Goal: Task Accomplishment & Management: Manage account settings

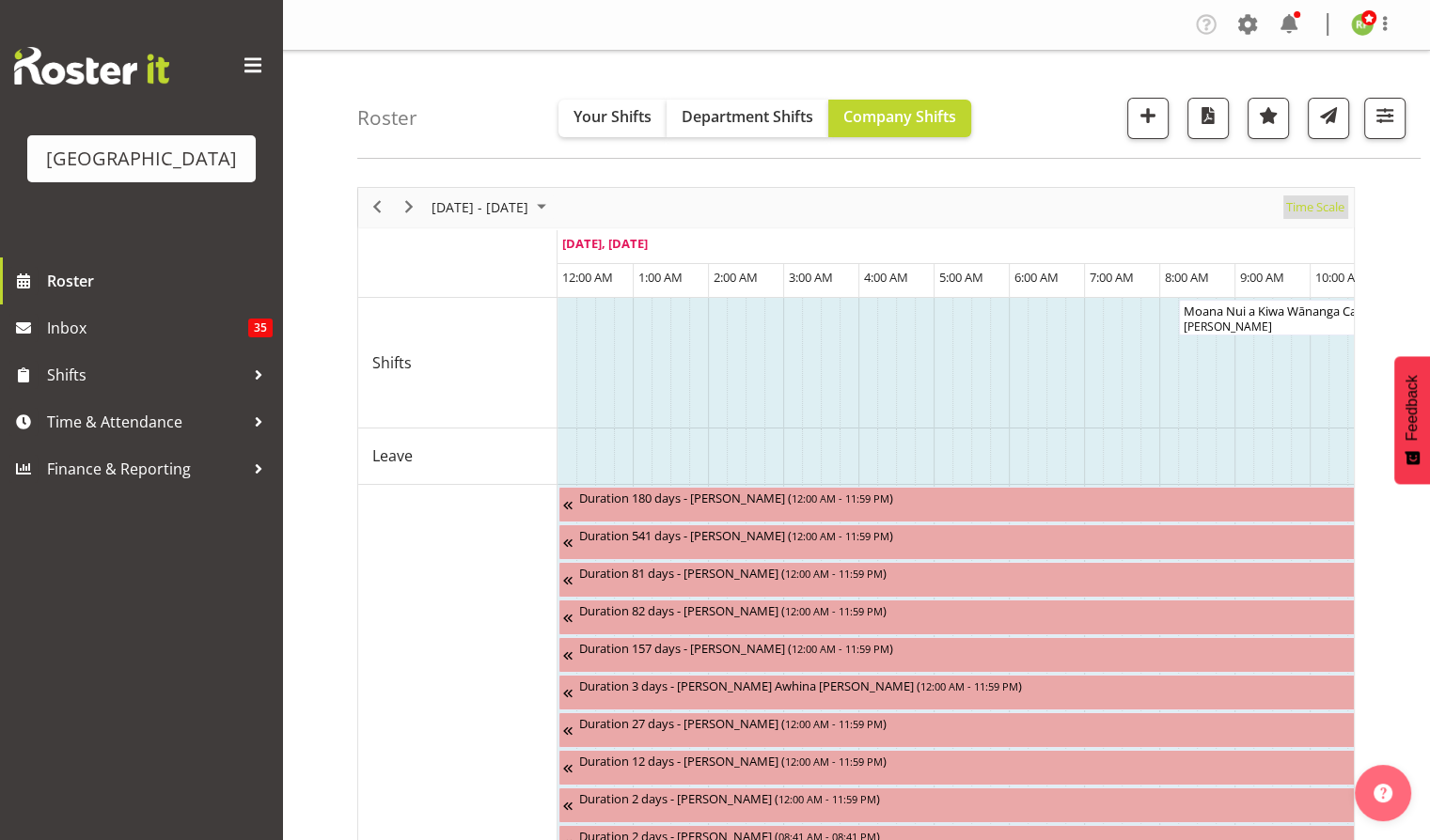
click at [1305, 203] on span "Time Scale" at bounding box center [1315, 208] width 62 height 23
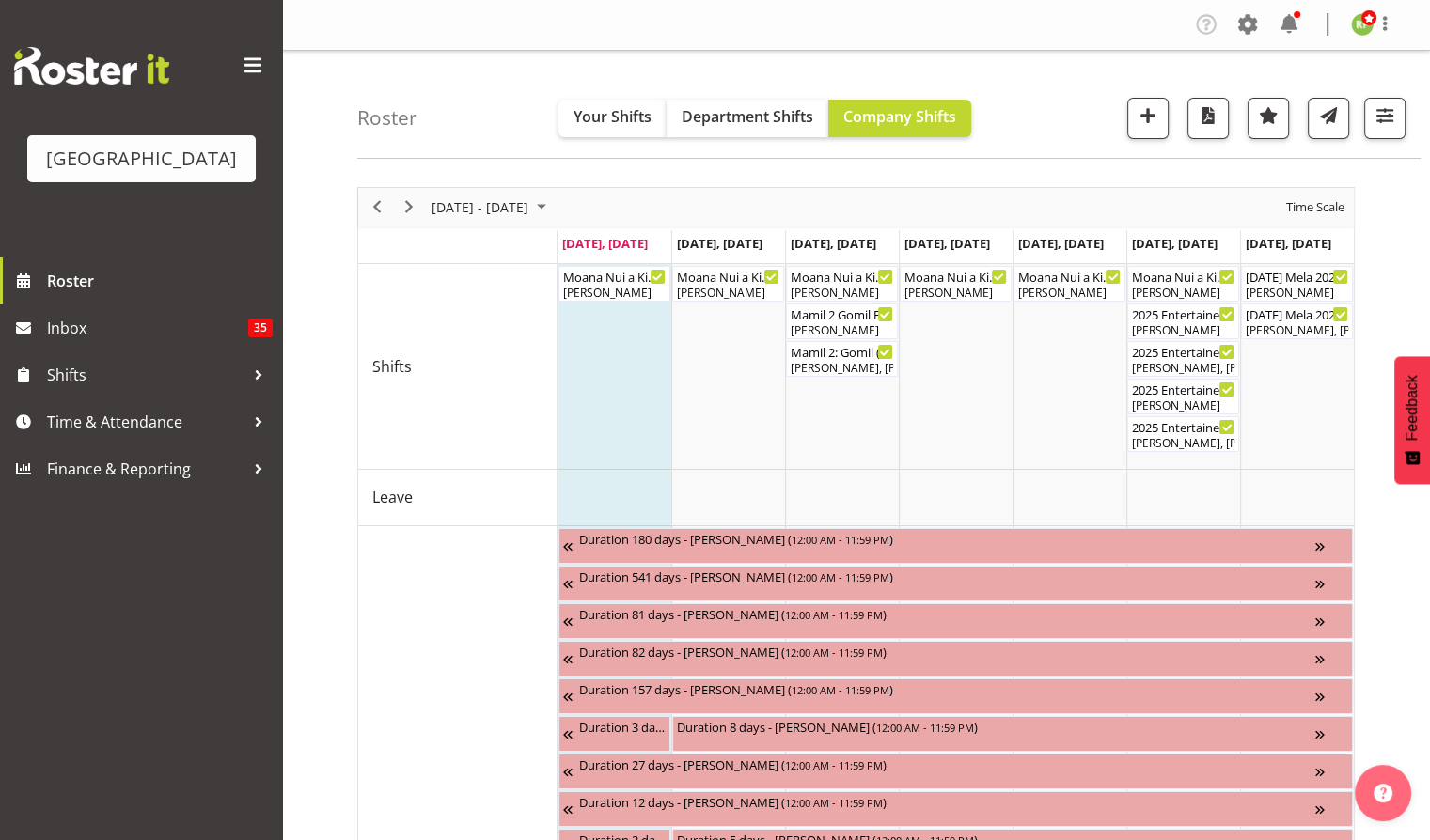
click at [1361, 118] on div at bounding box center [1377, 118] width 56 height 42
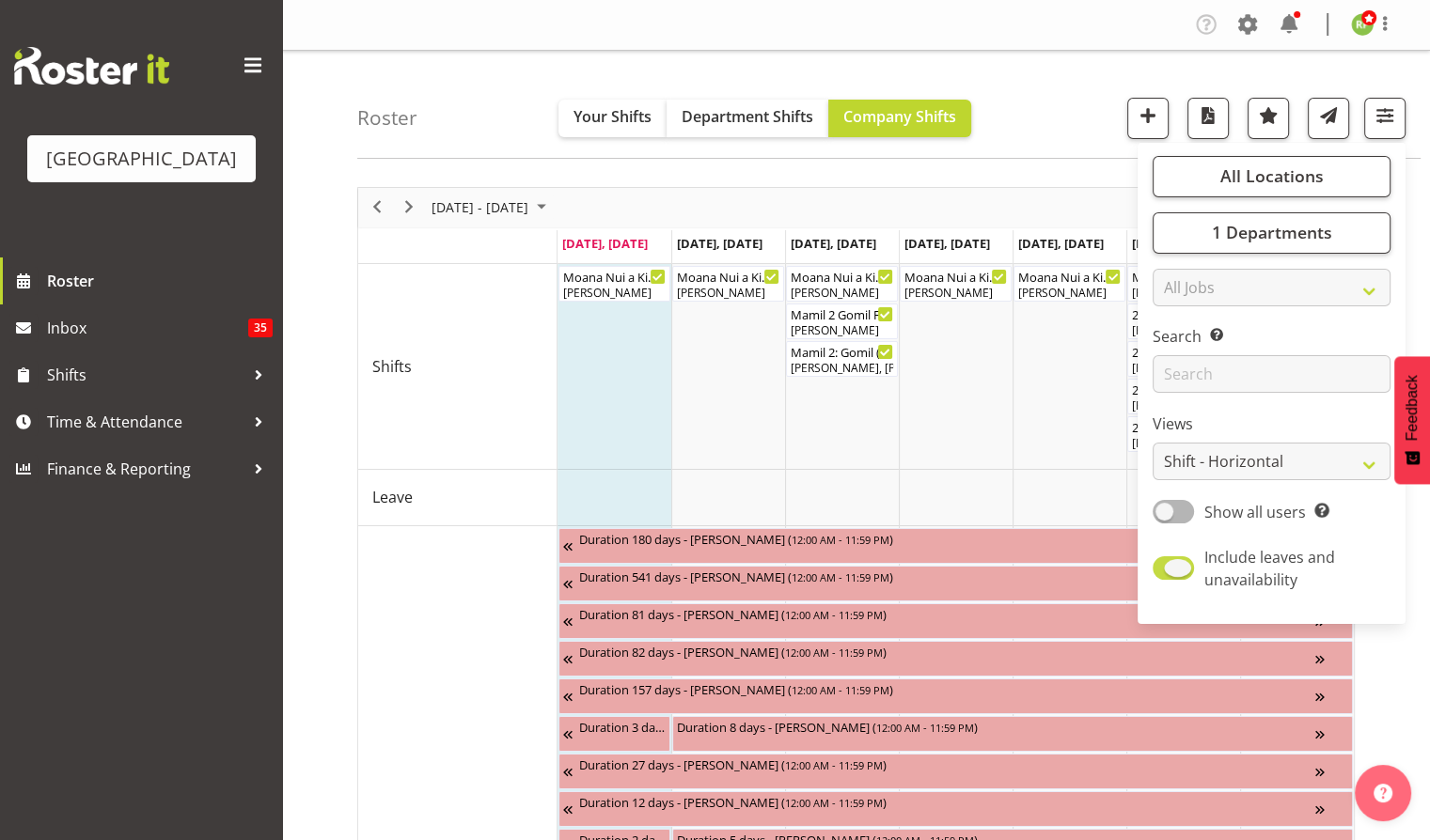
click at [1175, 562] on span at bounding box center [1173, 568] width 42 height 23
click at [1164, 562] on input "Include leaves and unavailability" at bounding box center [1158, 567] width 13 height 13
checkbox input "false"
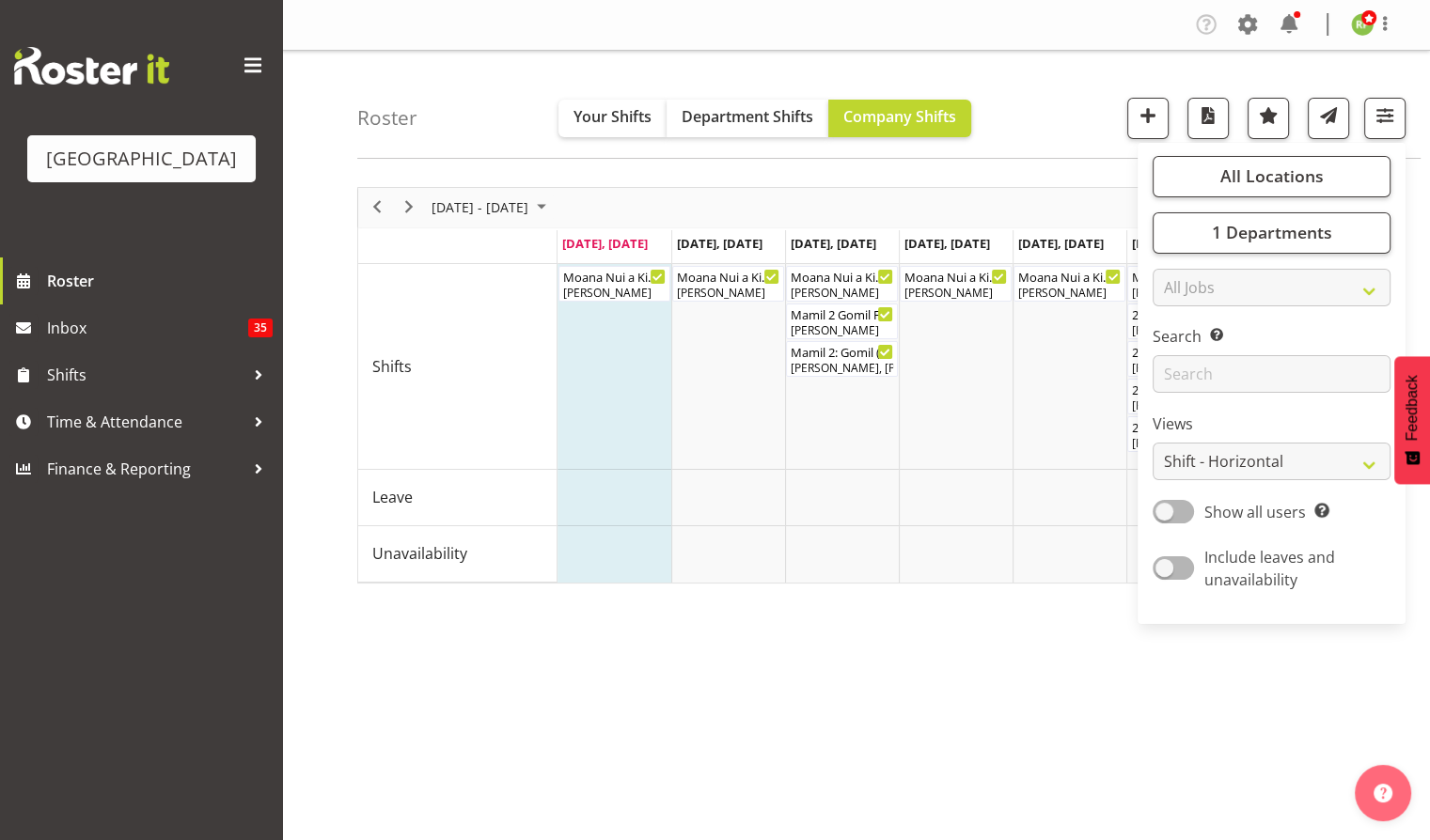
click at [1063, 84] on div "Roster Your Shifts Department Shifts Company Shifts All Locations Clear Baycour…" at bounding box center [889, 104] width 1063 height 108
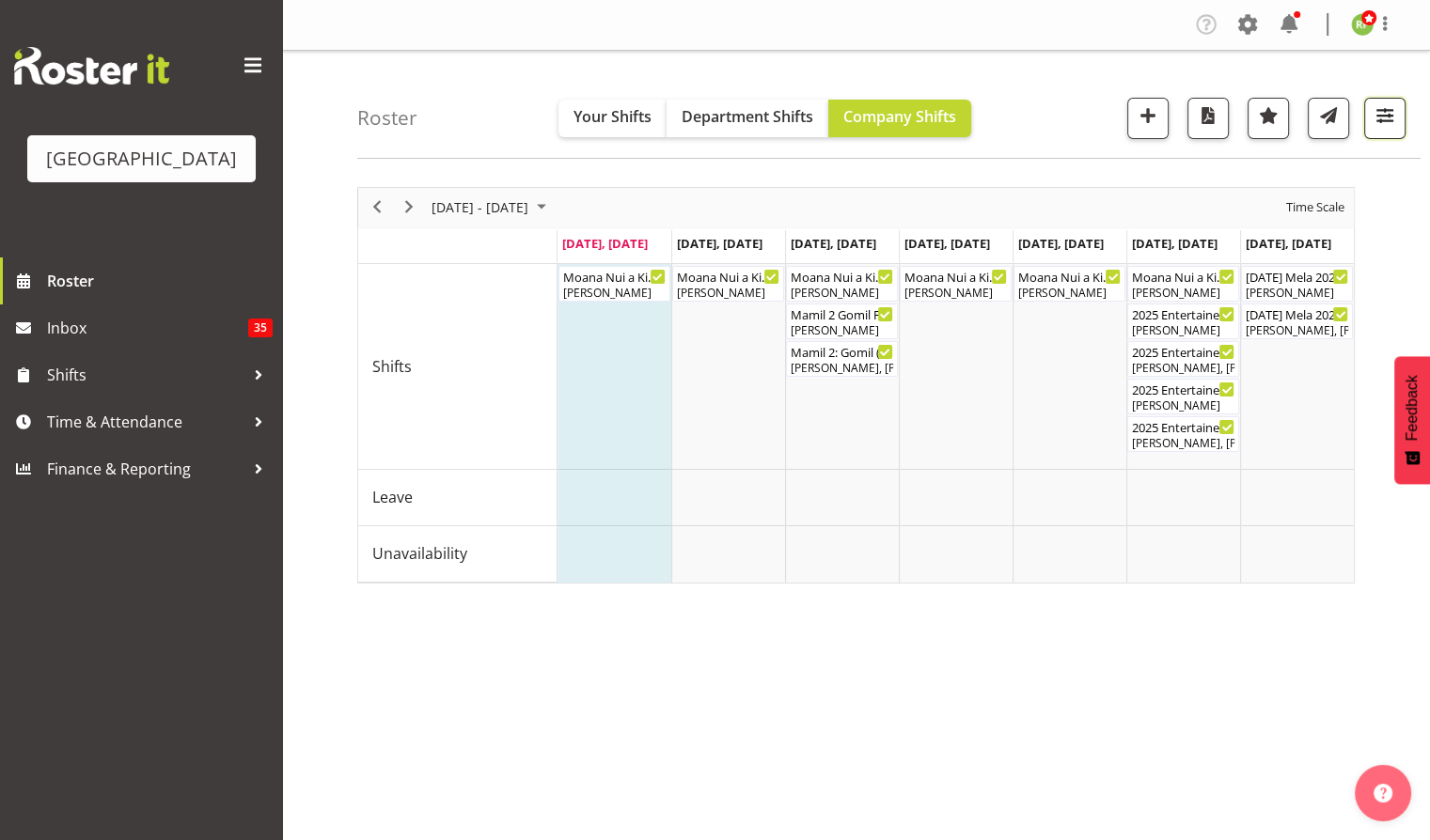
click at [1391, 126] on span "button" at bounding box center [1384, 115] width 24 height 24
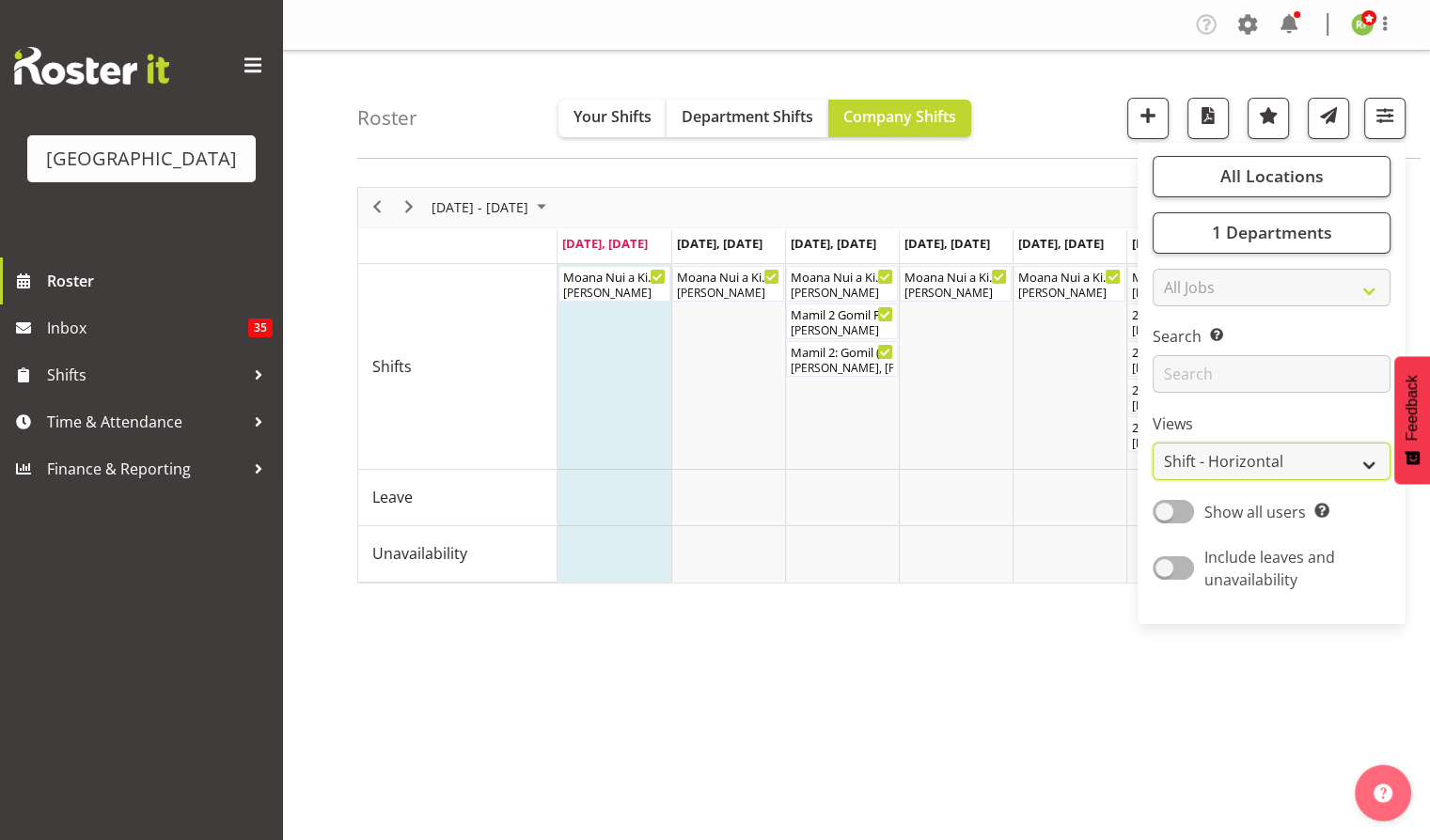
click at [1243, 451] on select "Staff Role Shift - Horizontal Shift - Vertical Staff - Location" at bounding box center [1271, 461] width 238 height 38
select select "staff"
click at [1153, 442] on select "Staff Role Shift - Horizontal Shift - Vertical Staff - Location" at bounding box center [1271, 461] width 238 height 38
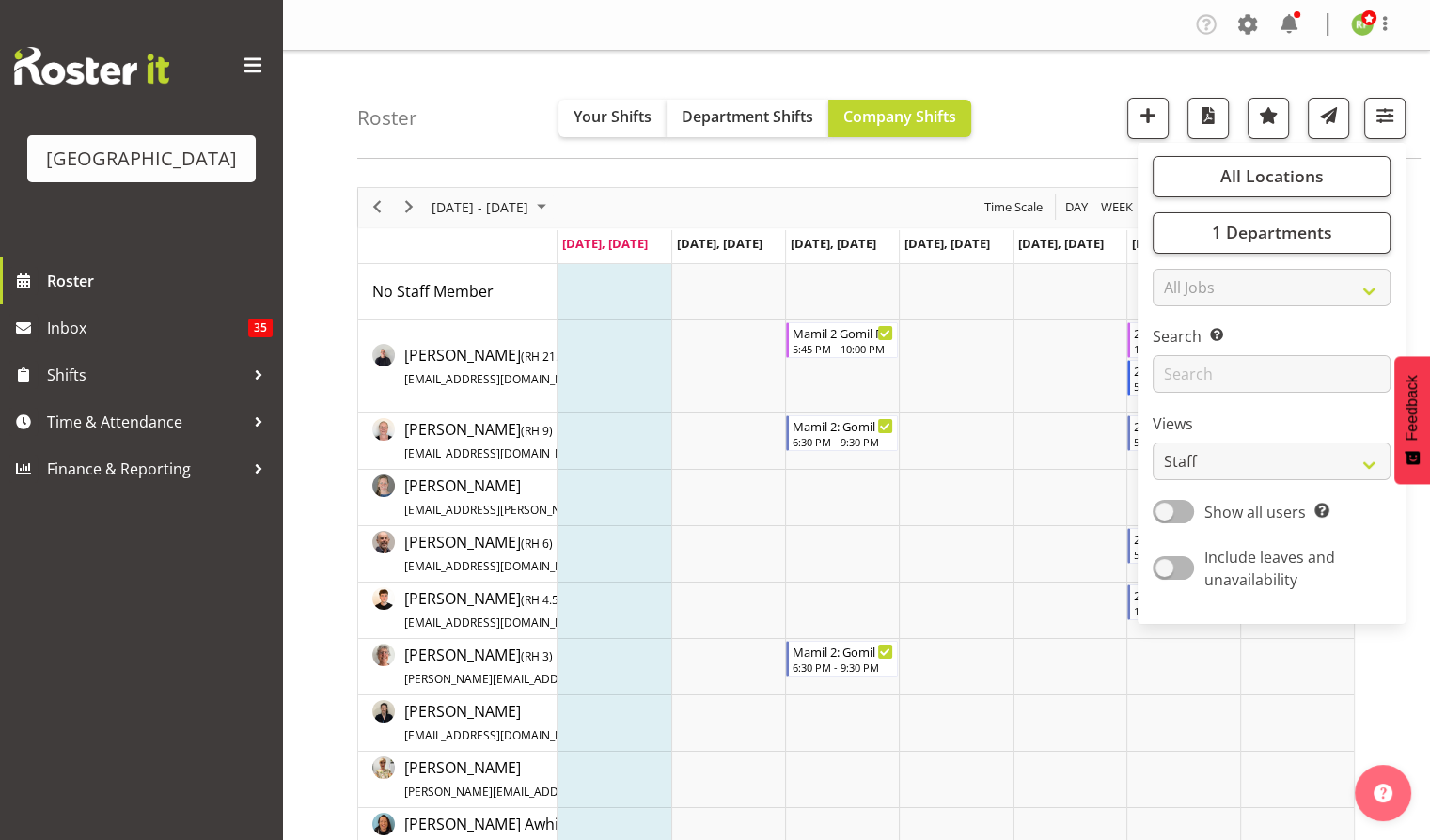
click at [1084, 120] on div "Roster Your Shifts Department Shifts Company Shifts All Locations Clear Baycour…" at bounding box center [889, 104] width 1063 height 108
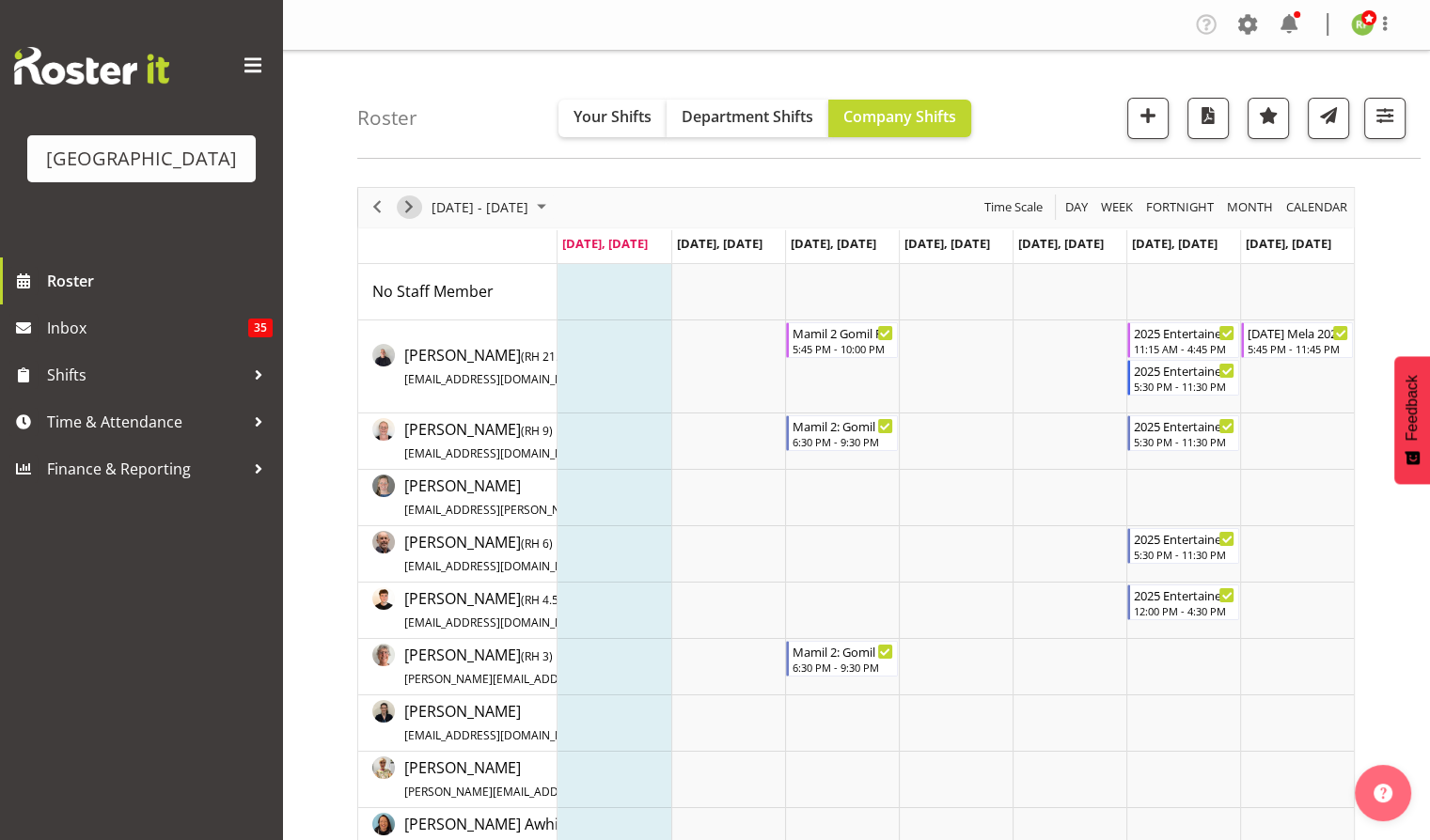
click at [407, 204] on span "Next" at bounding box center [408, 208] width 22 height 23
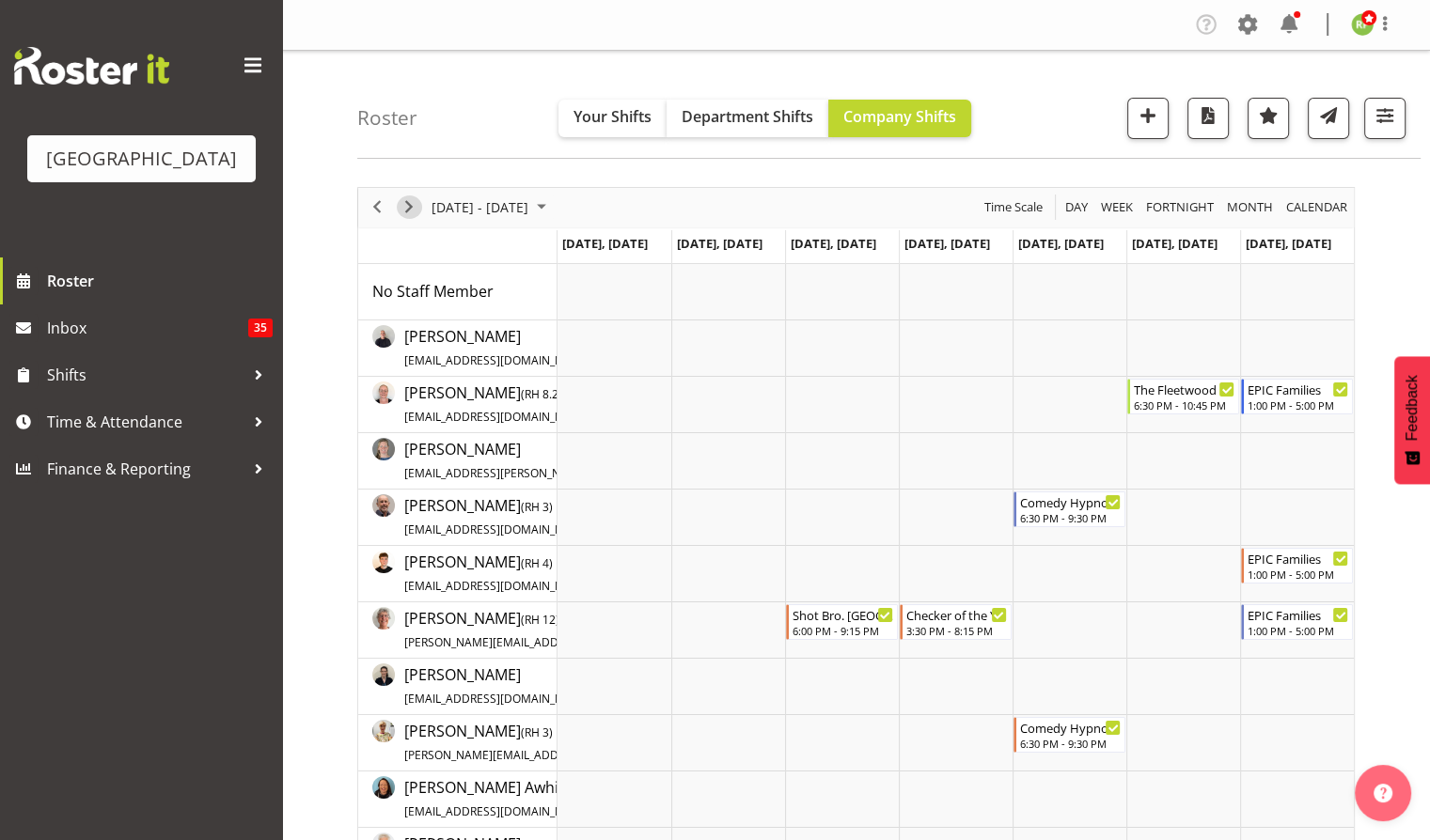
click at [406, 206] on span "Next" at bounding box center [408, 208] width 22 height 23
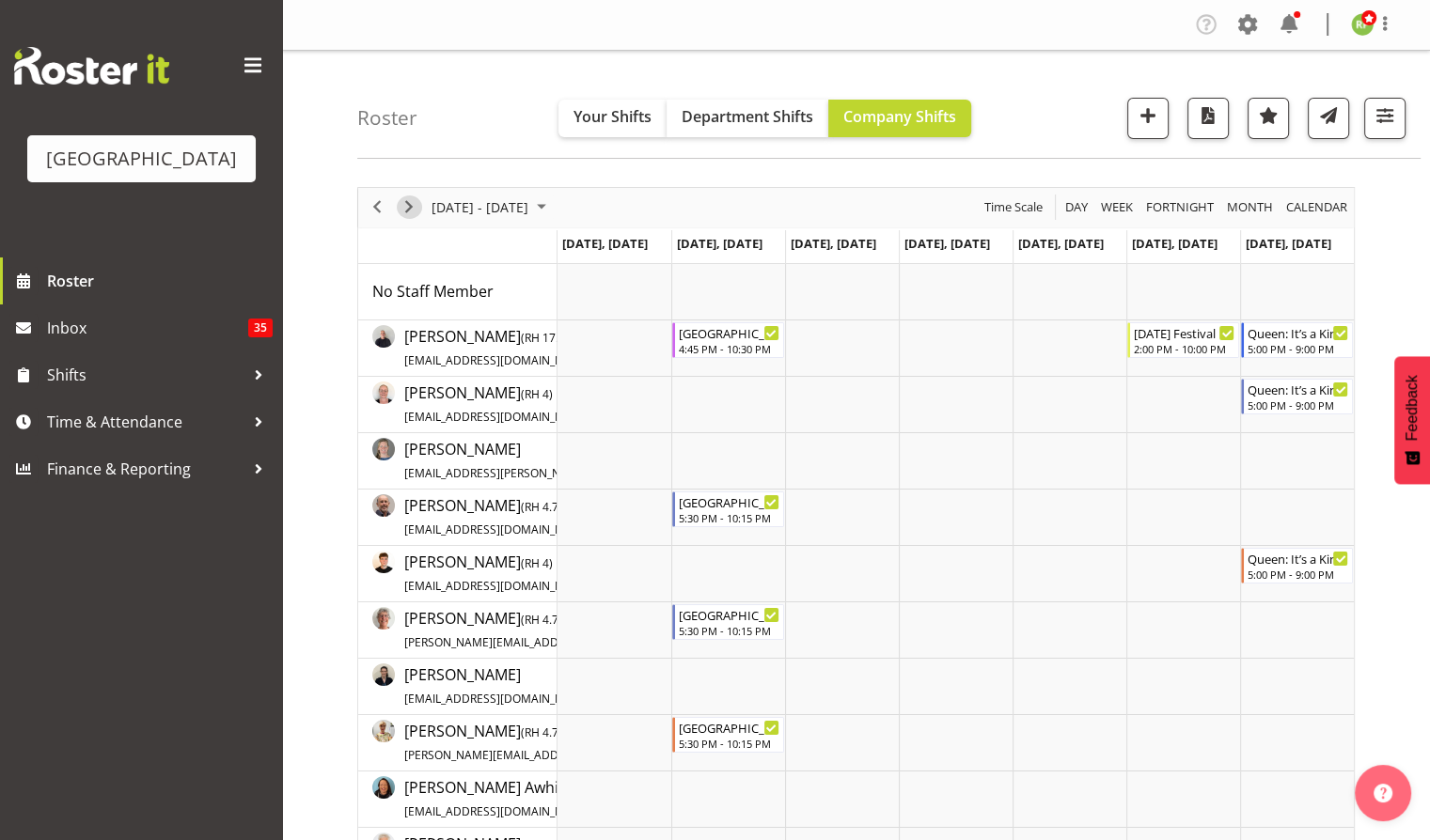
click at [403, 207] on span "Next" at bounding box center [408, 208] width 22 height 23
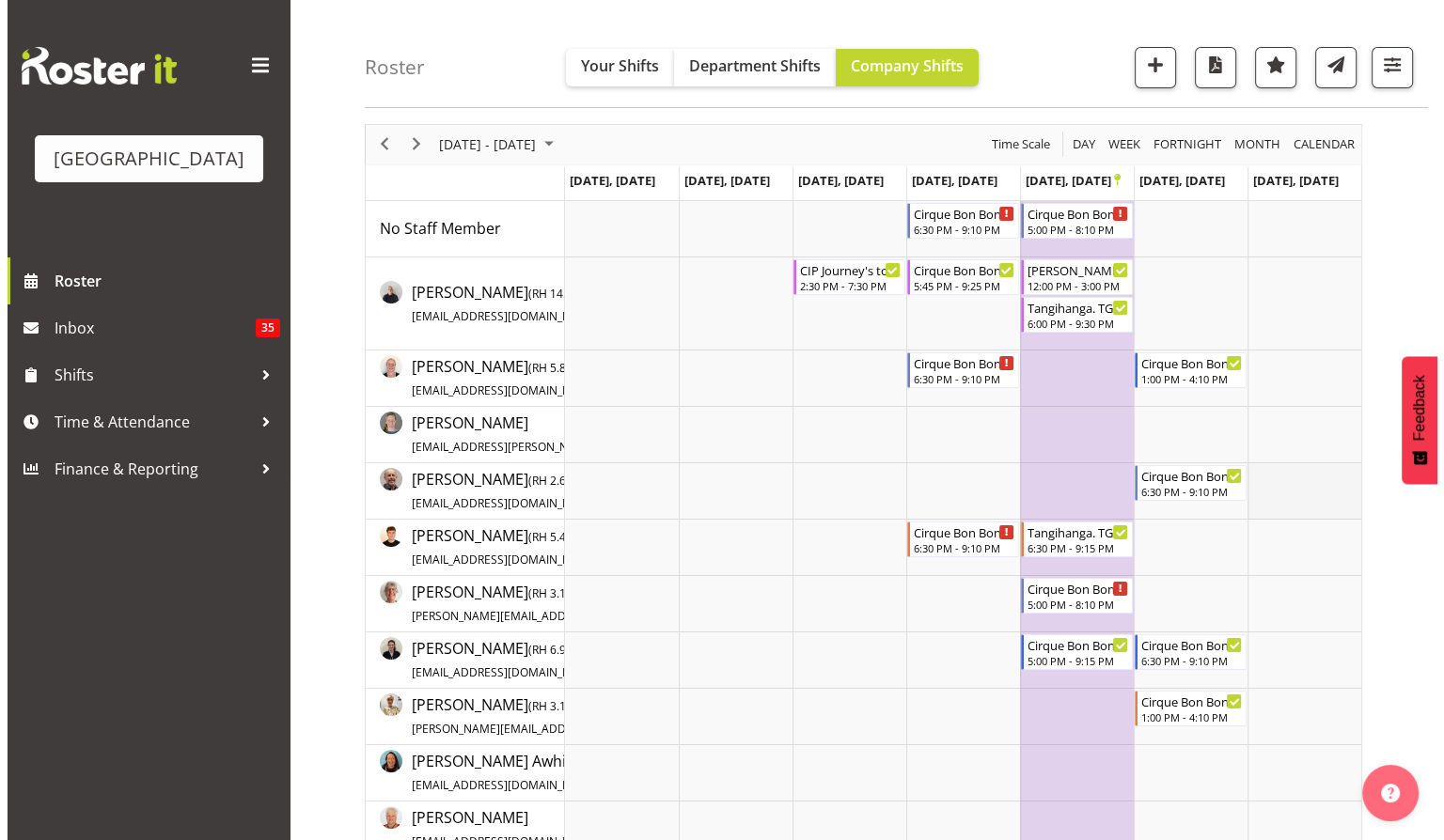
scroll to position [64, 0]
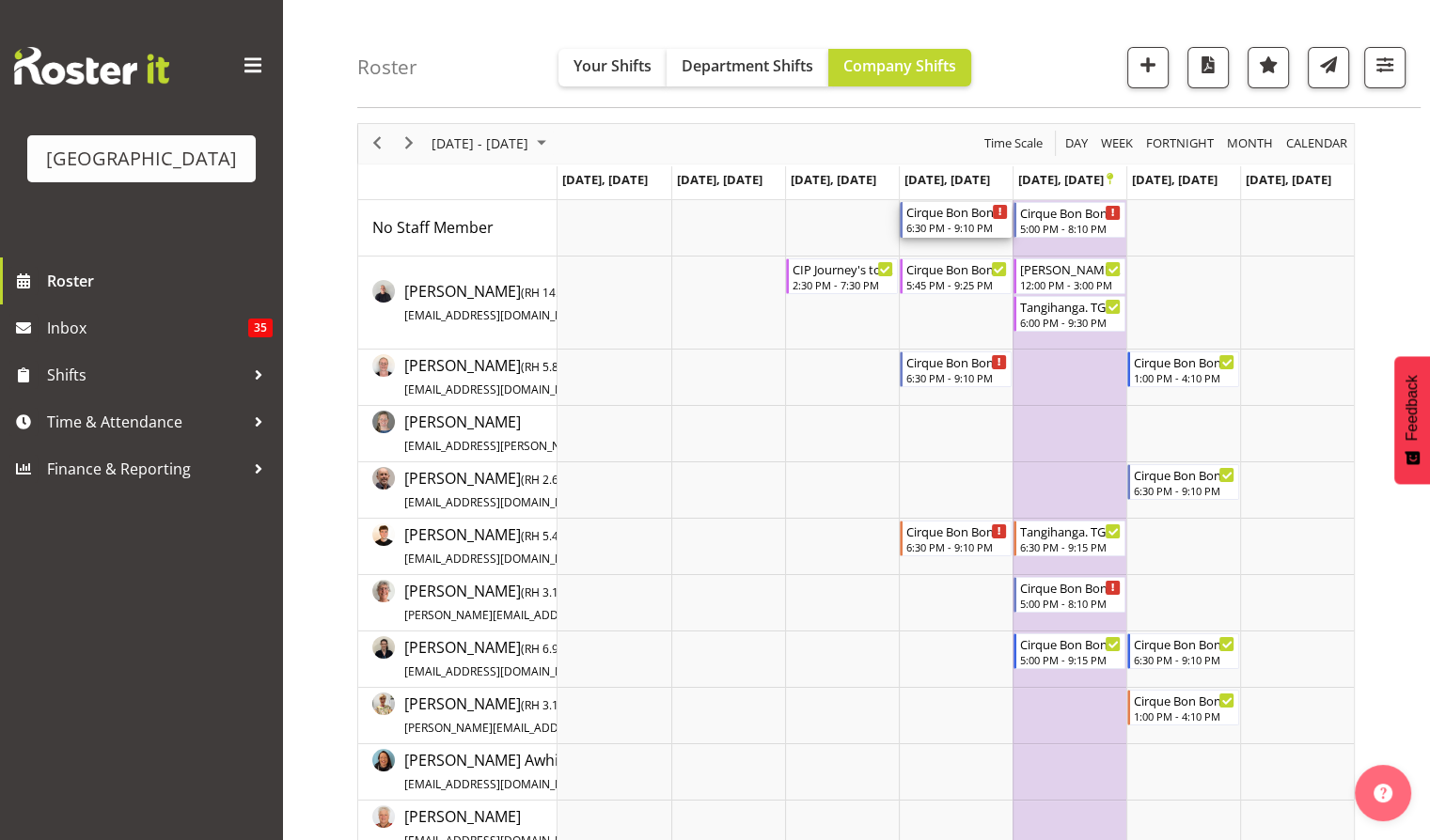
click at [958, 220] on div "Cirque Bon Bon. TGA Arts Fest" at bounding box center [957, 210] width 102 height 18
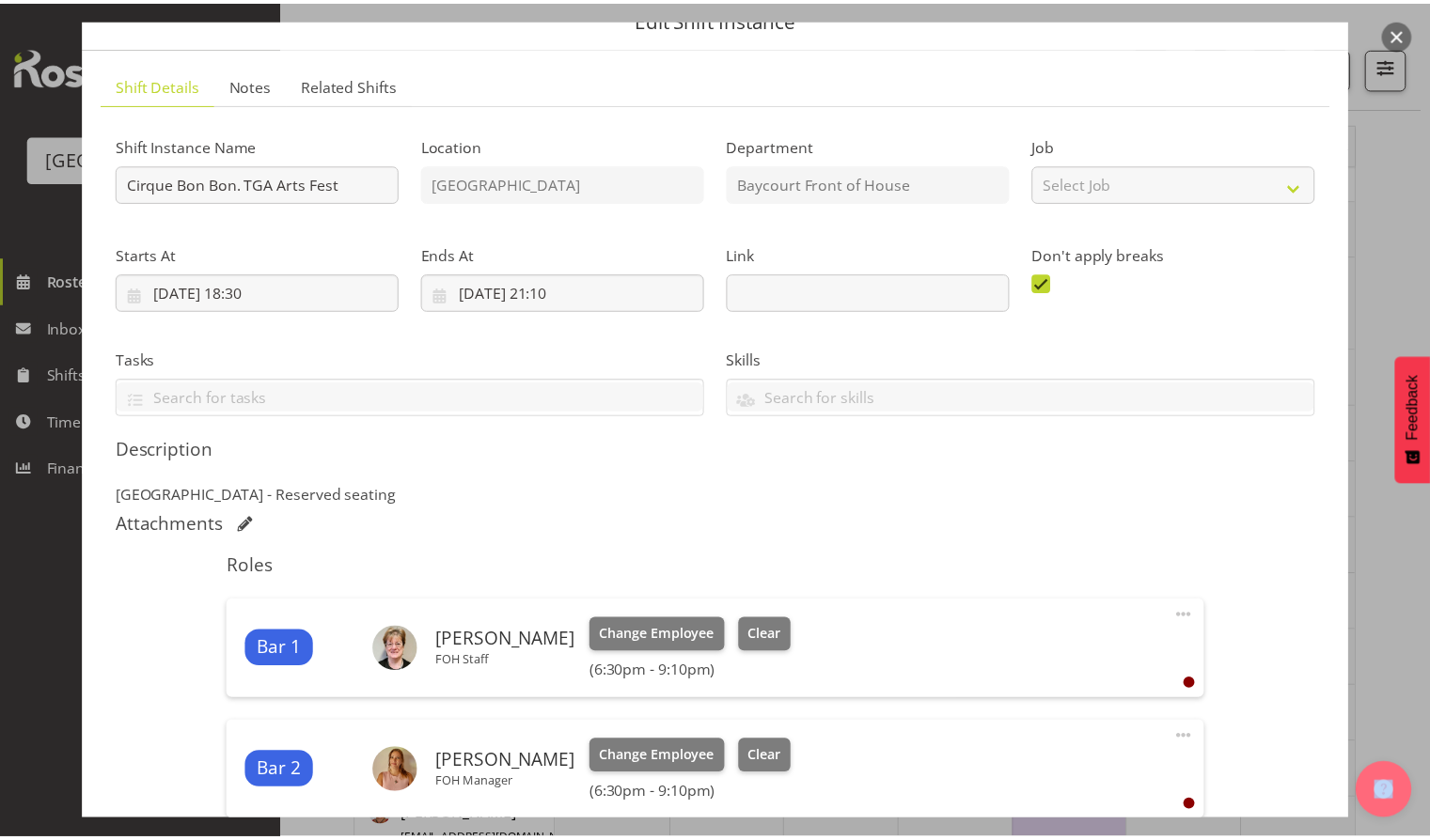
scroll to position [0, 0]
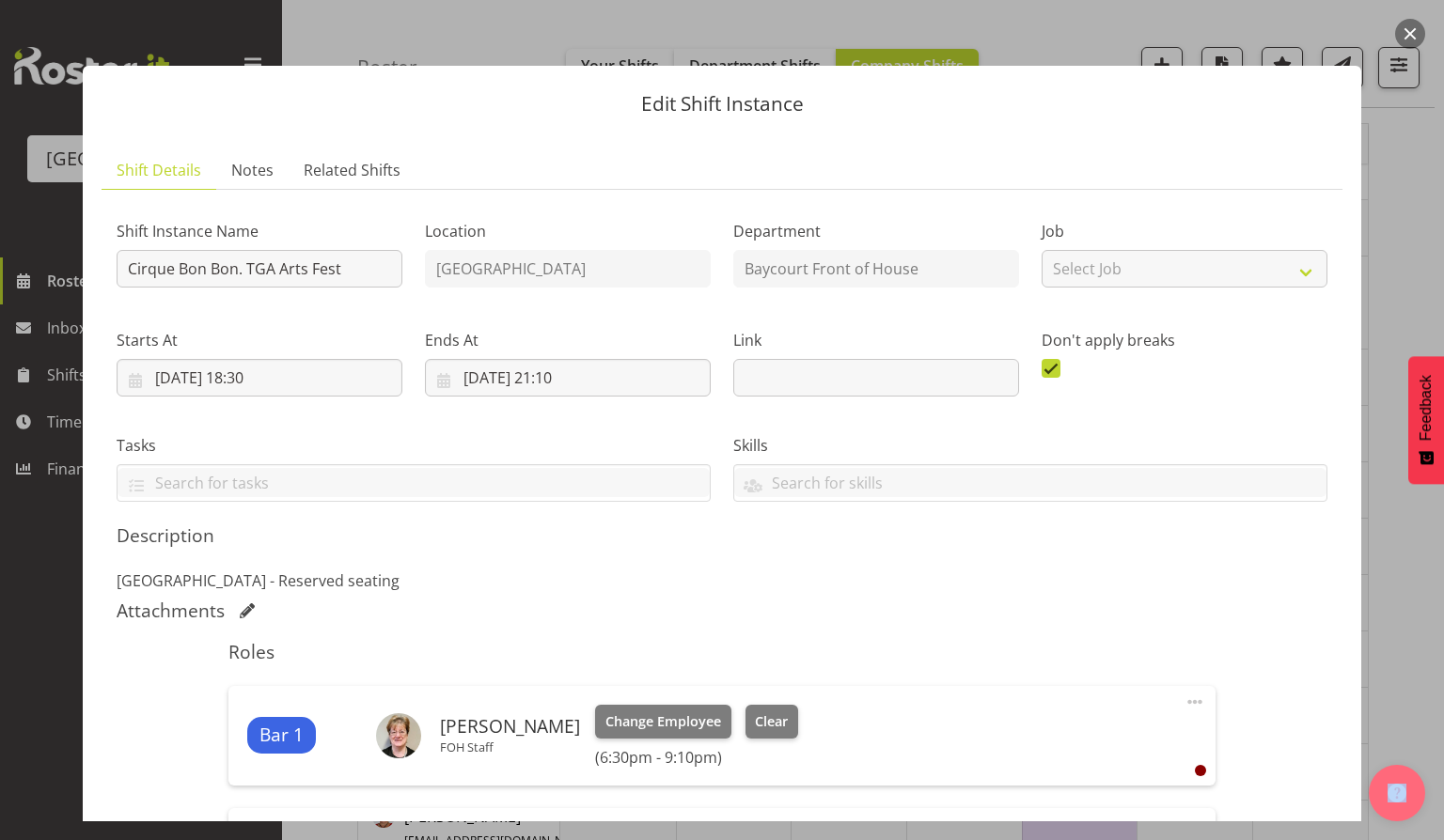
click at [1414, 31] on button "button" at bounding box center [1410, 33] width 30 height 30
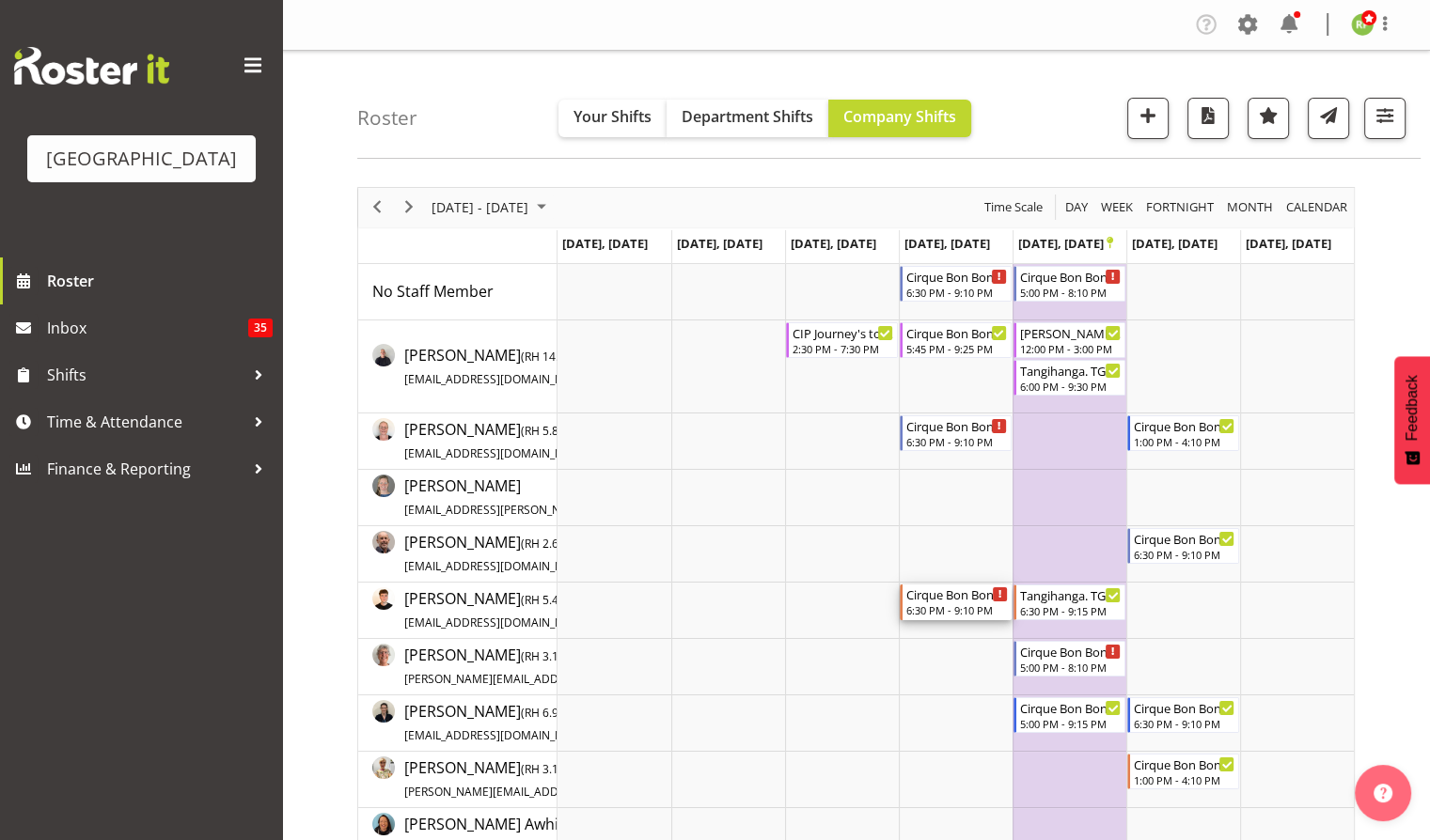
click at [962, 607] on div "6:30 PM - 9:10 PM" at bounding box center [957, 610] width 102 height 16
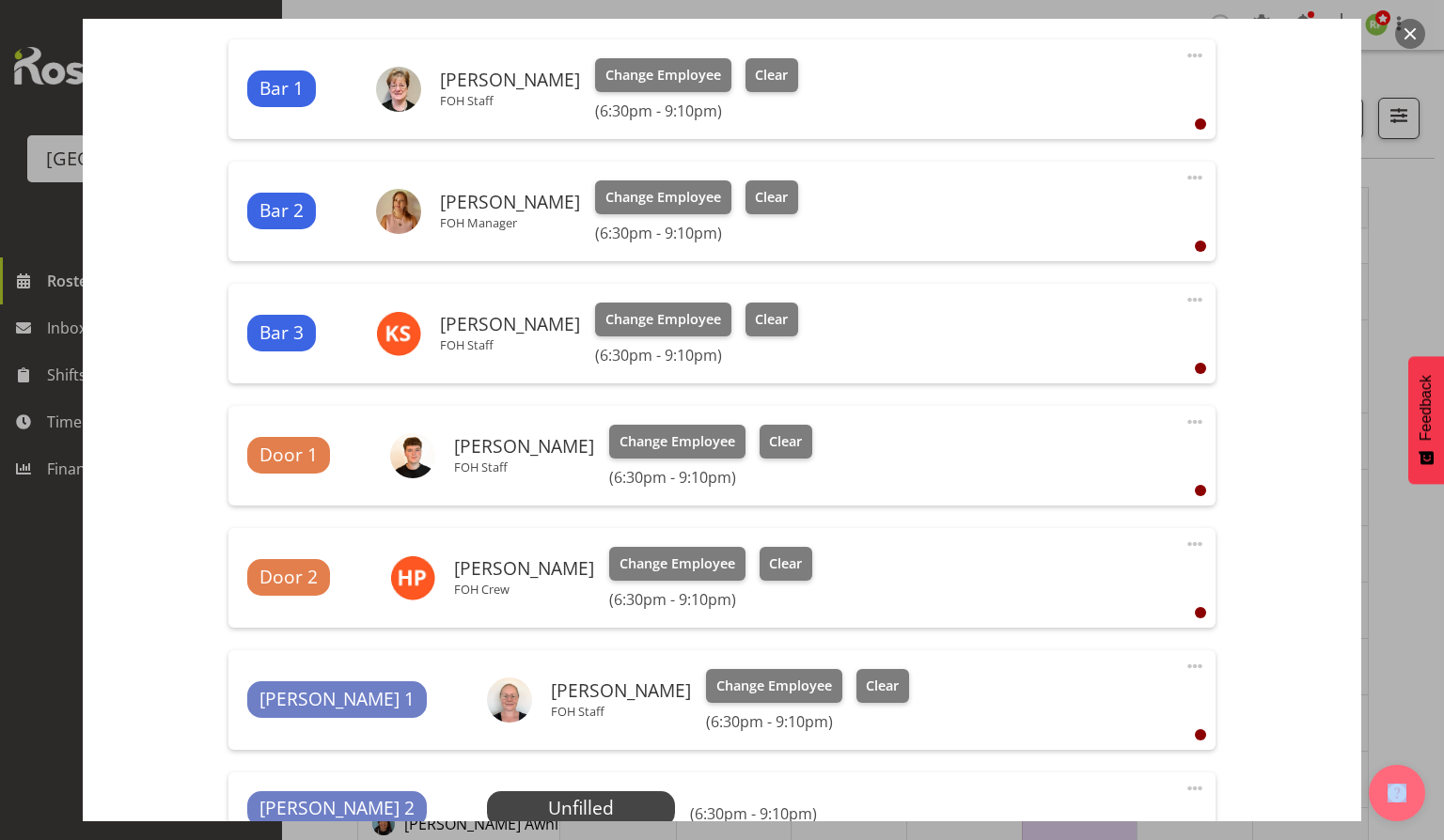
scroll to position [699, 0]
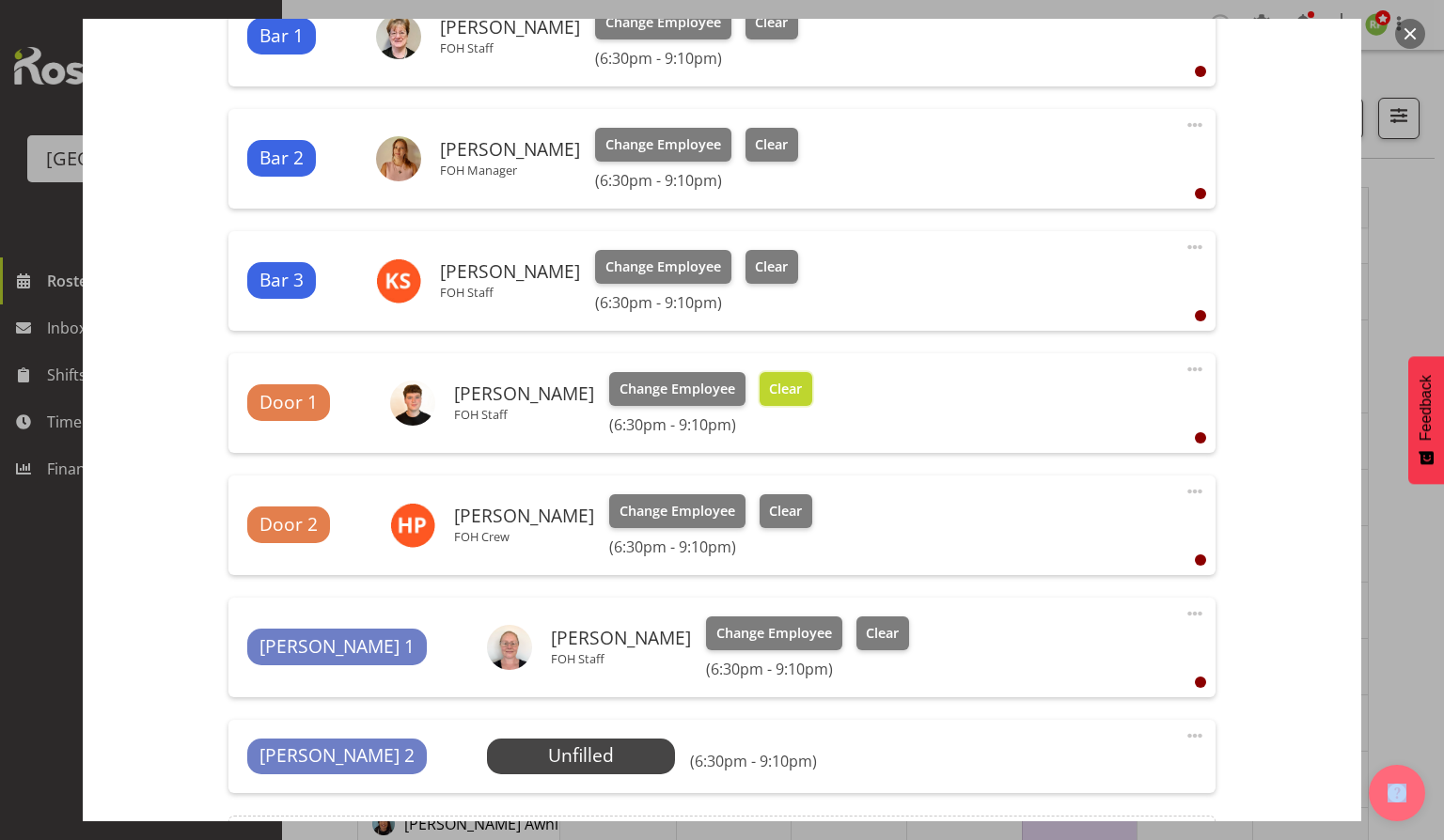
click at [770, 389] on span "Clear" at bounding box center [786, 388] width 33 height 20
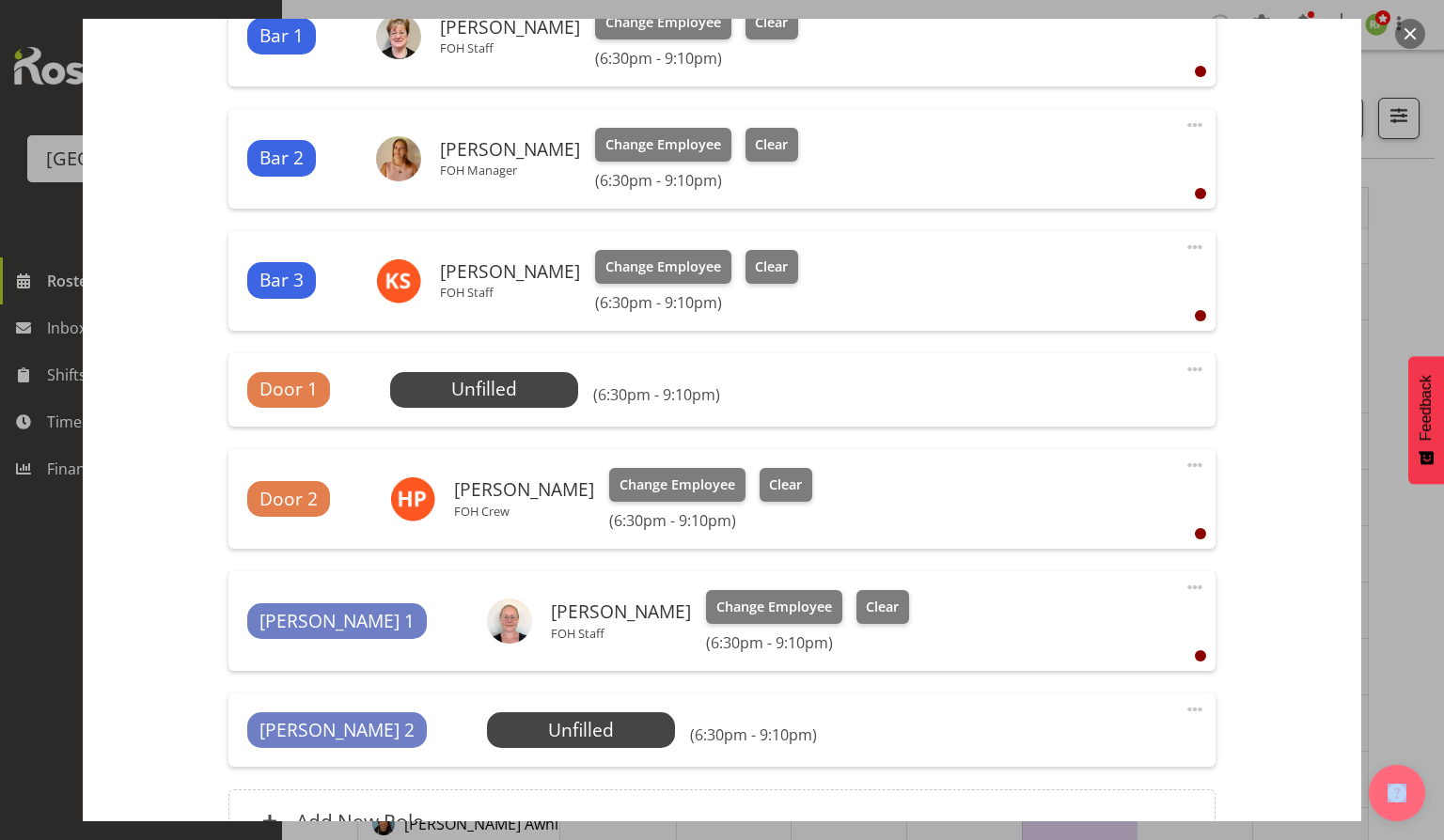
scroll to position [897, 0]
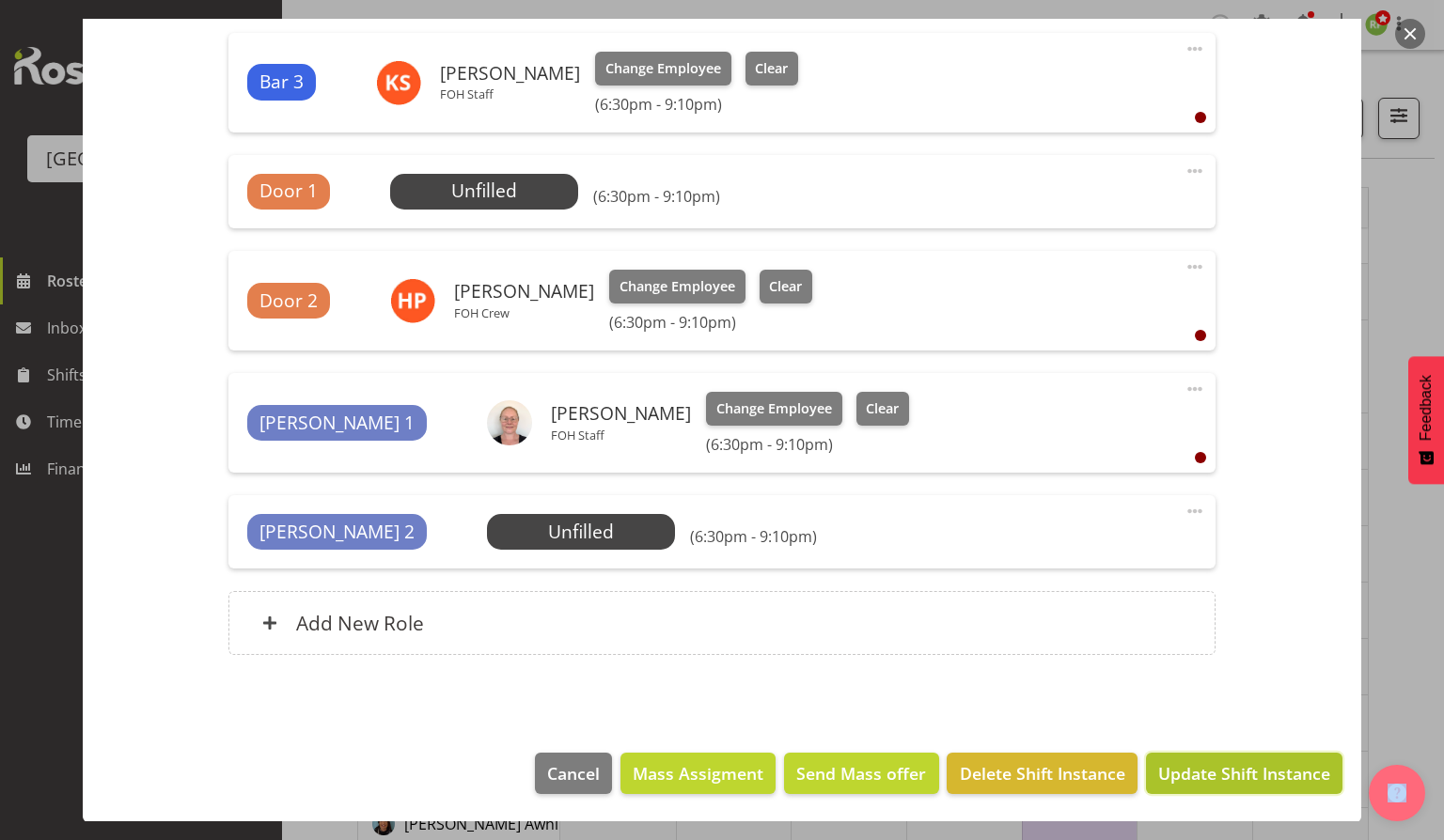
click at [1184, 772] on span "Update Shift Instance" at bounding box center [1244, 773] width 172 height 24
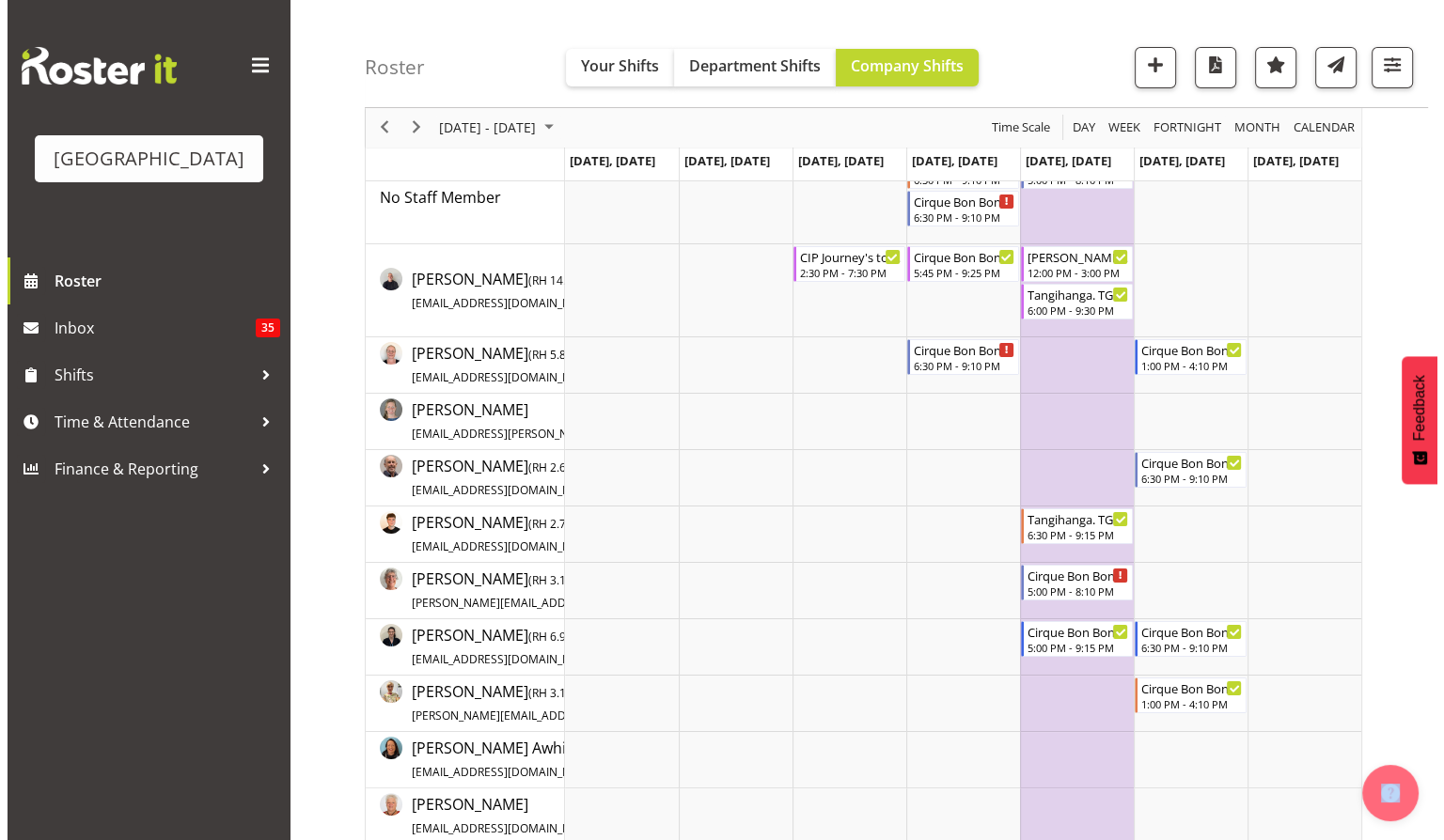
scroll to position [0, 0]
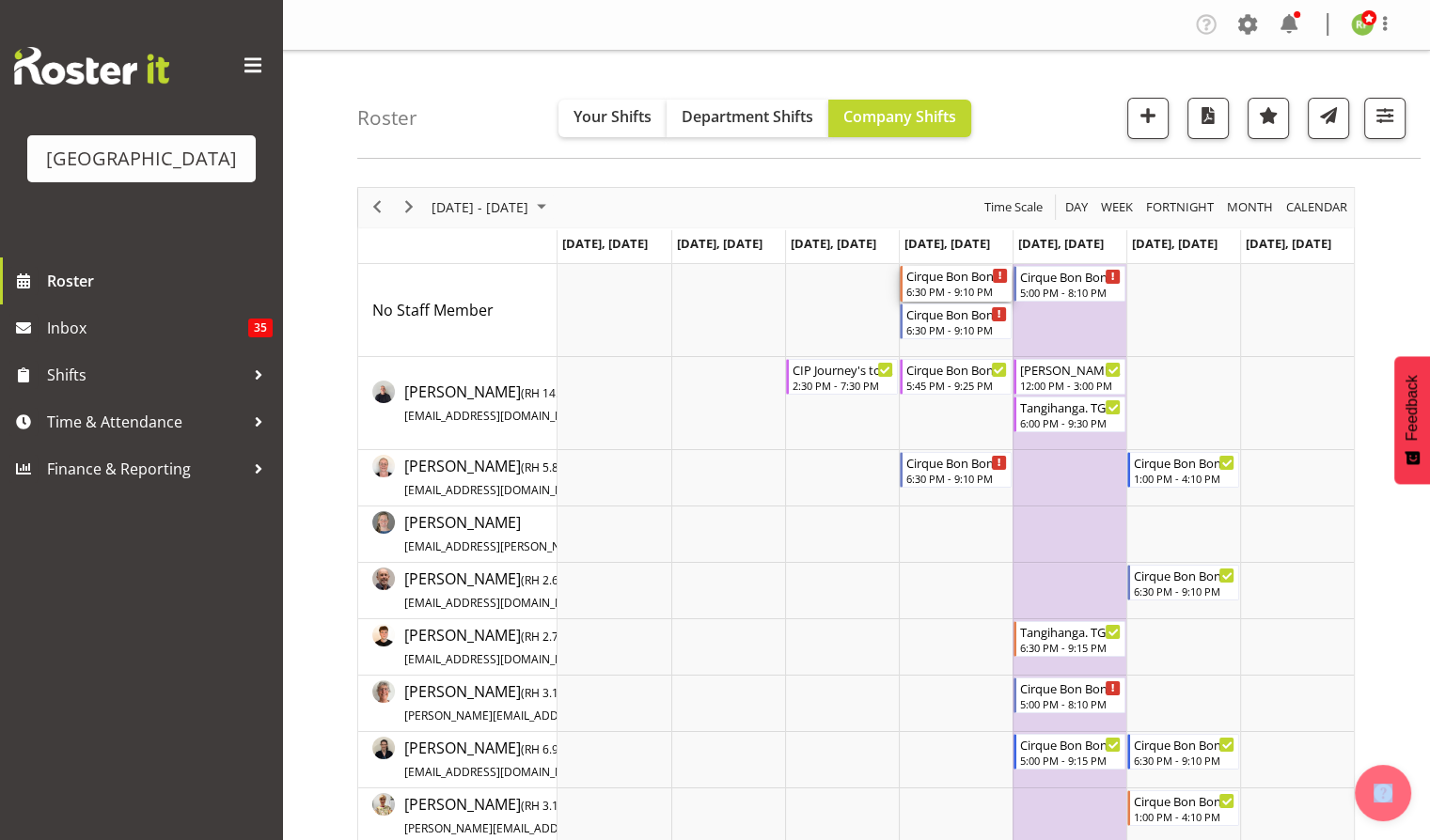
click at [948, 284] on div "Cirque Bon Bon. TGA Arts Fest" at bounding box center [957, 275] width 102 height 18
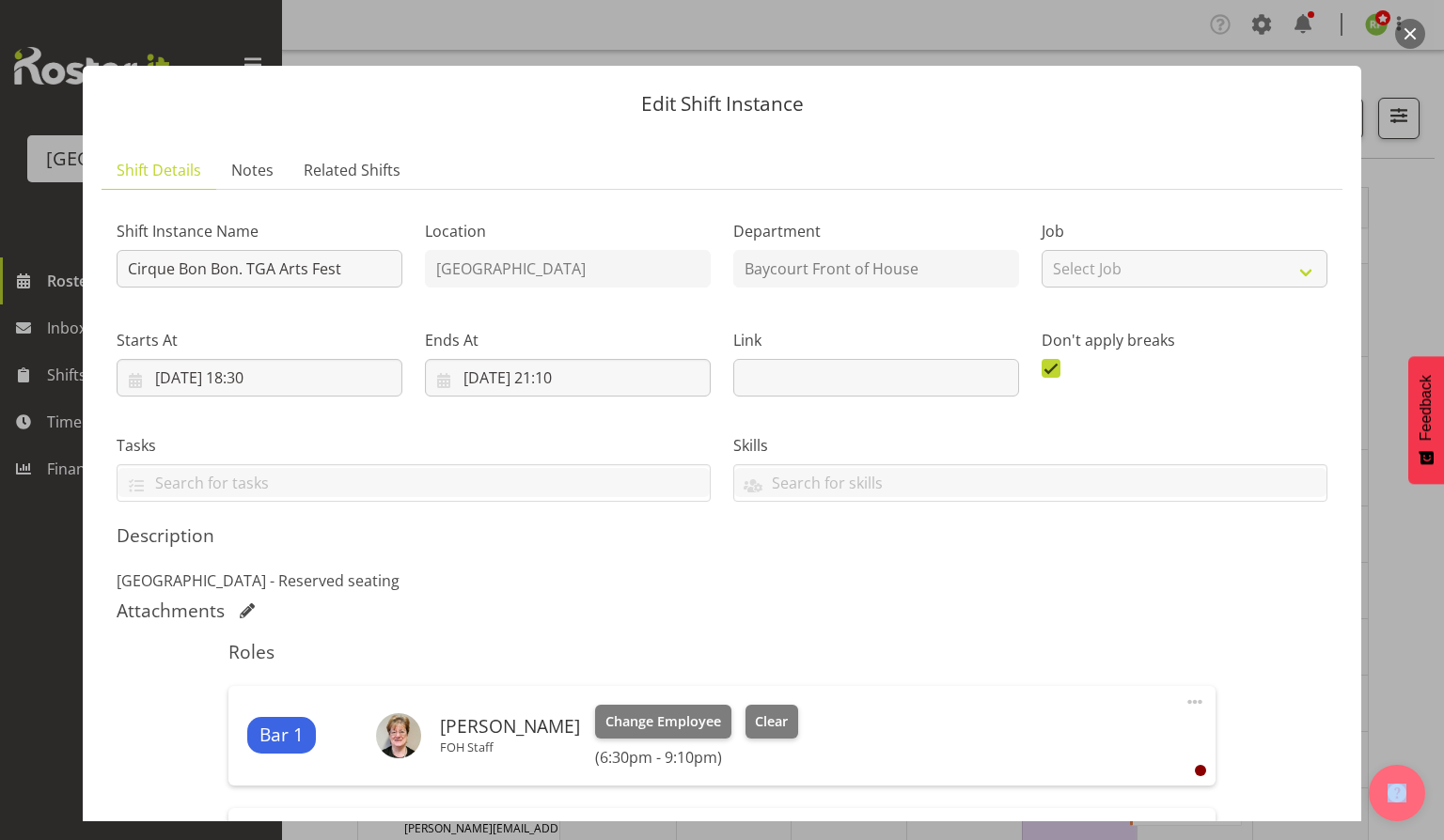
scroll to position [437, 0]
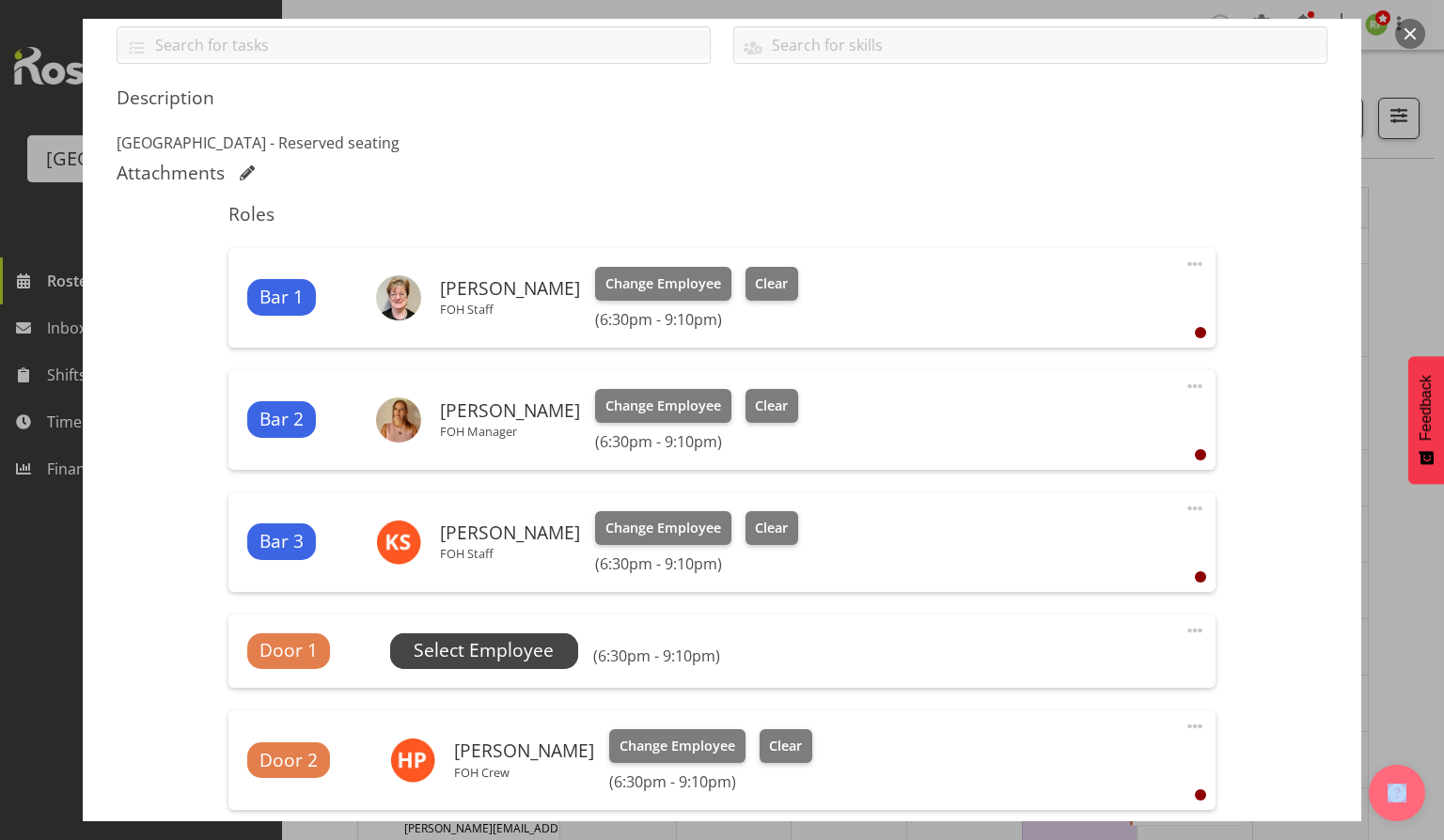
click at [510, 649] on span "Select Employee" at bounding box center [483, 651] width 140 height 27
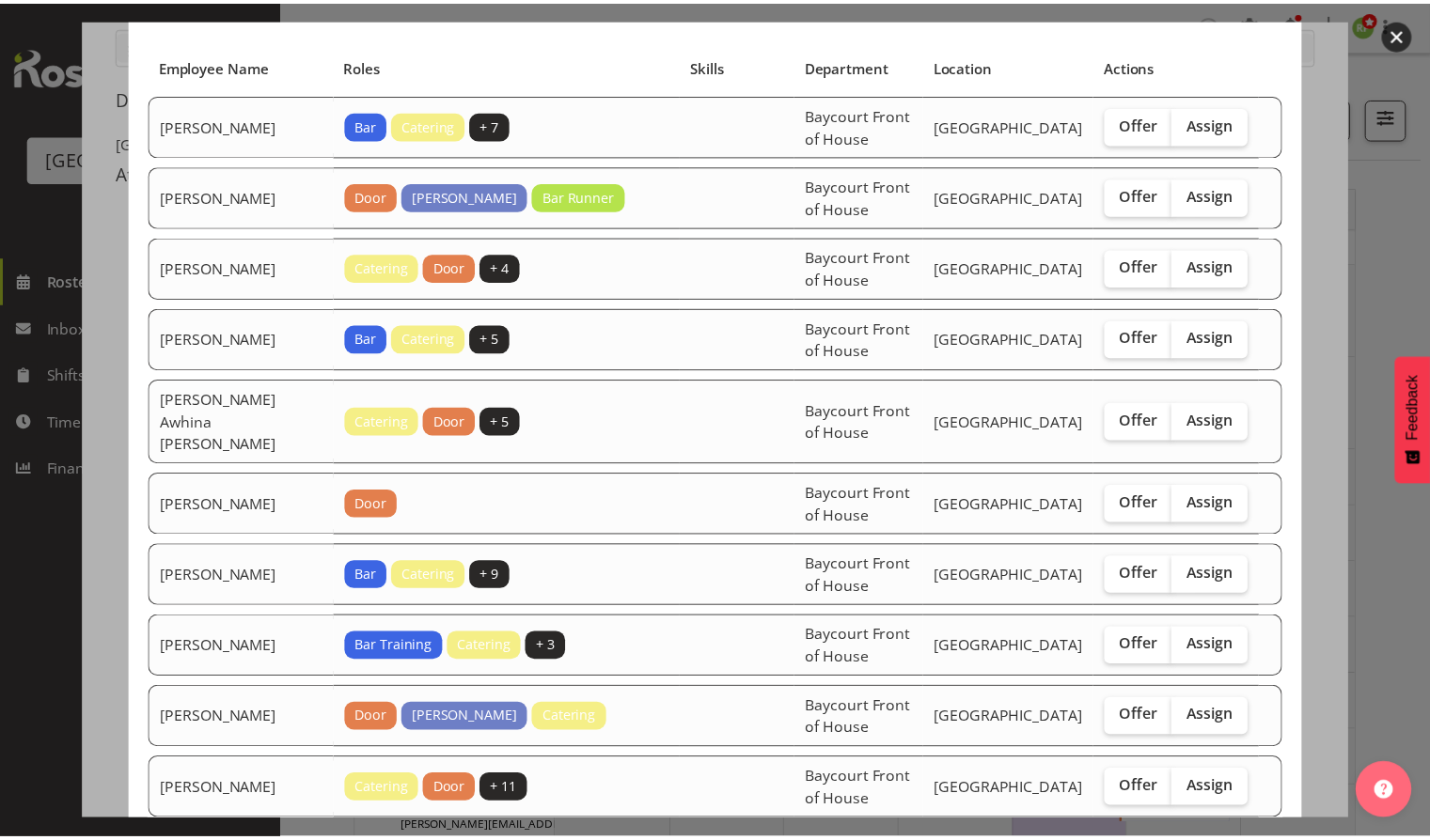
scroll to position [116, 0]
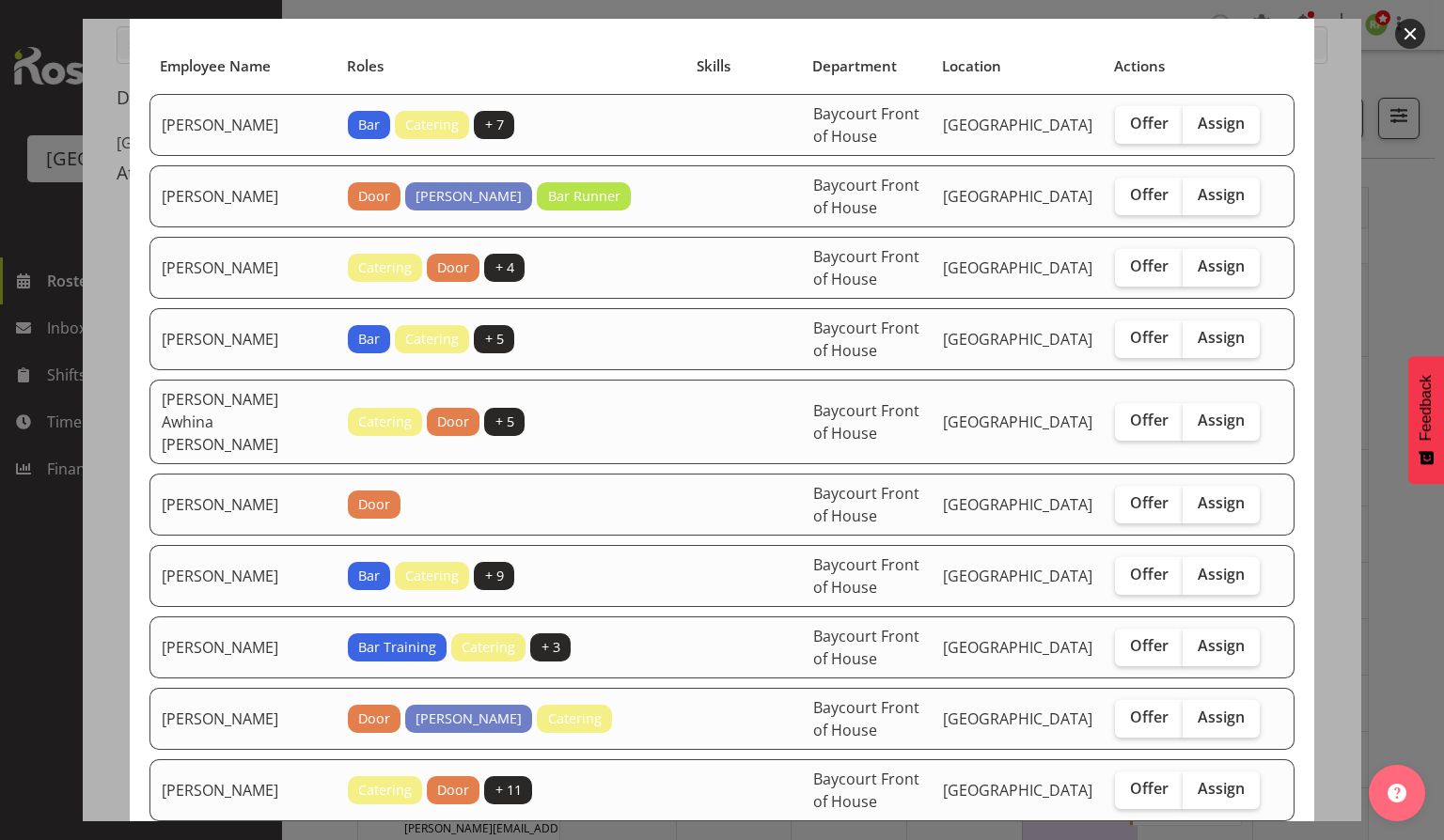
click at [1402, 35] on button "button" at bounding box center [1410, 33] width 30 height 30
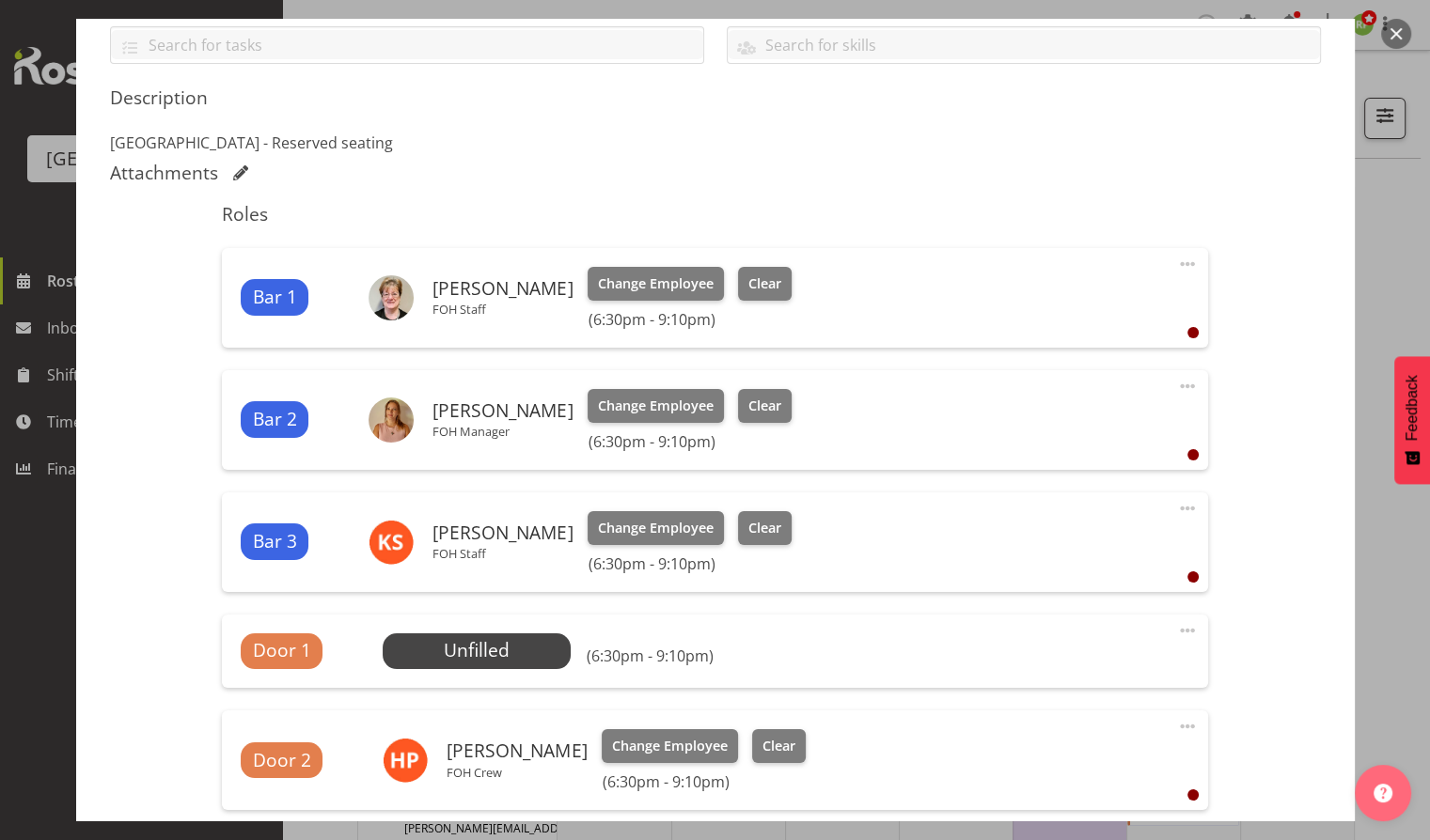
scroll to position [897, 0]
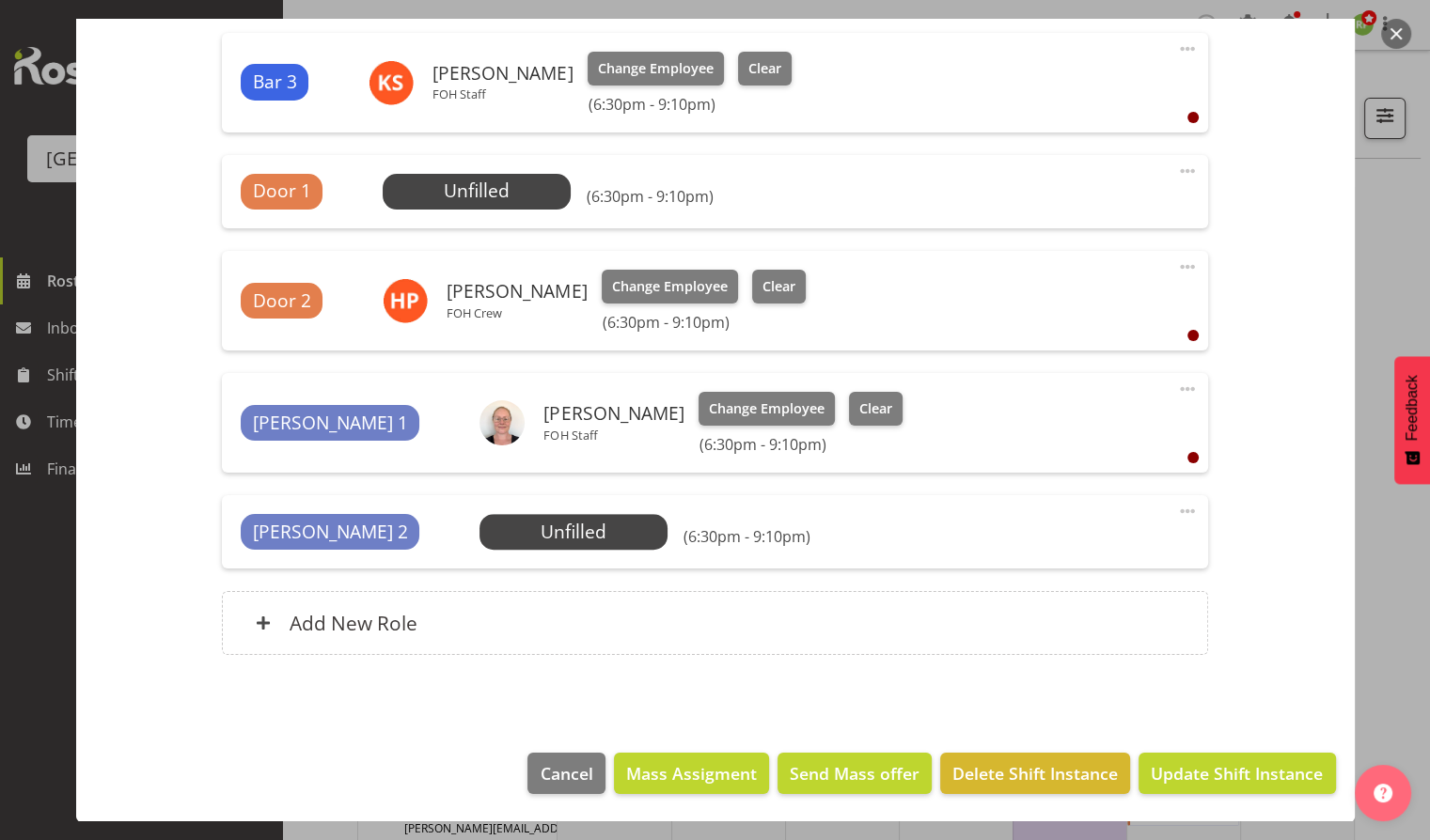
click at [1386, 33] on button "button" at bounding box center [1395, 33] width 30 height 30
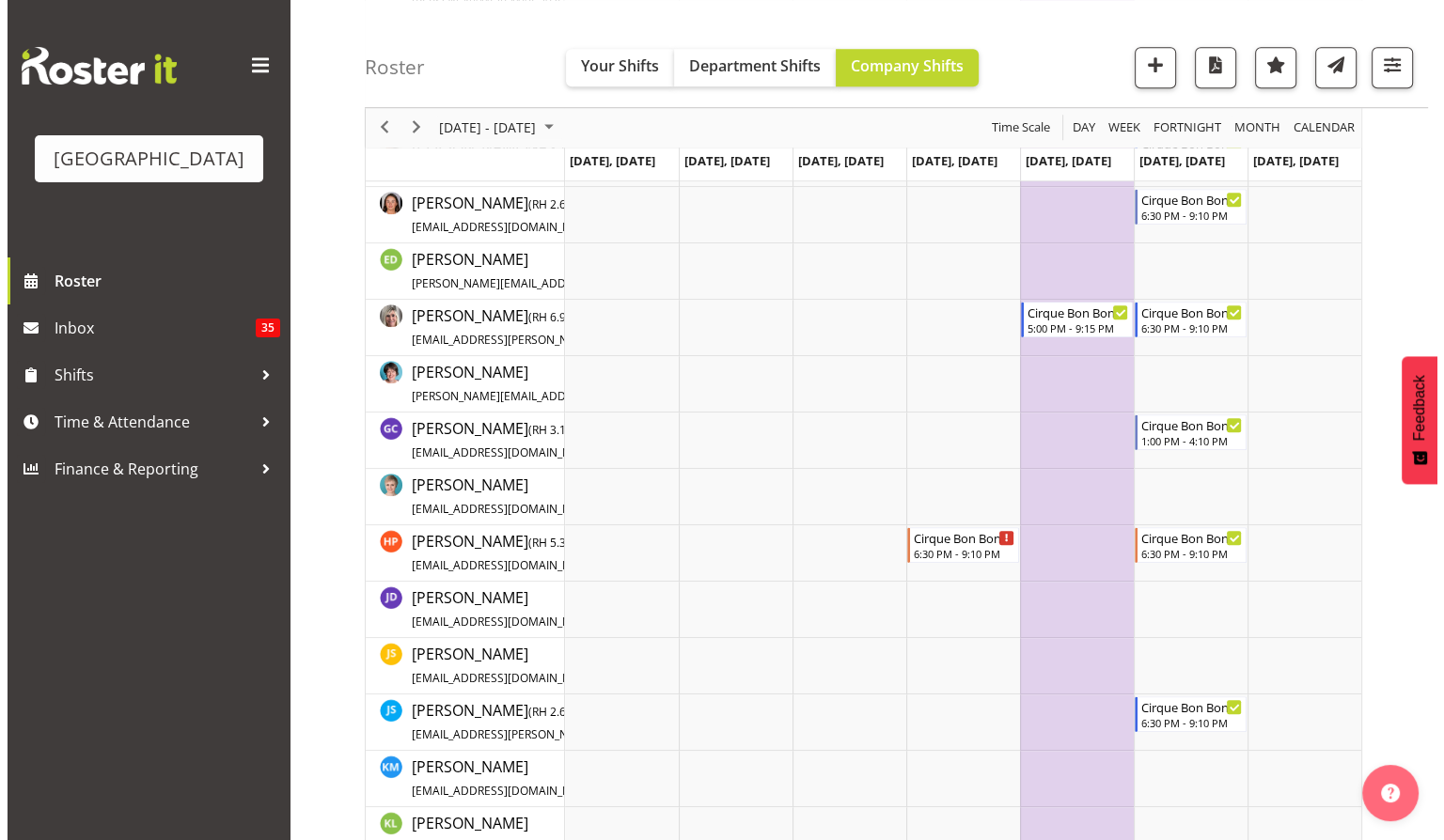
scroll to position [1348, 0]
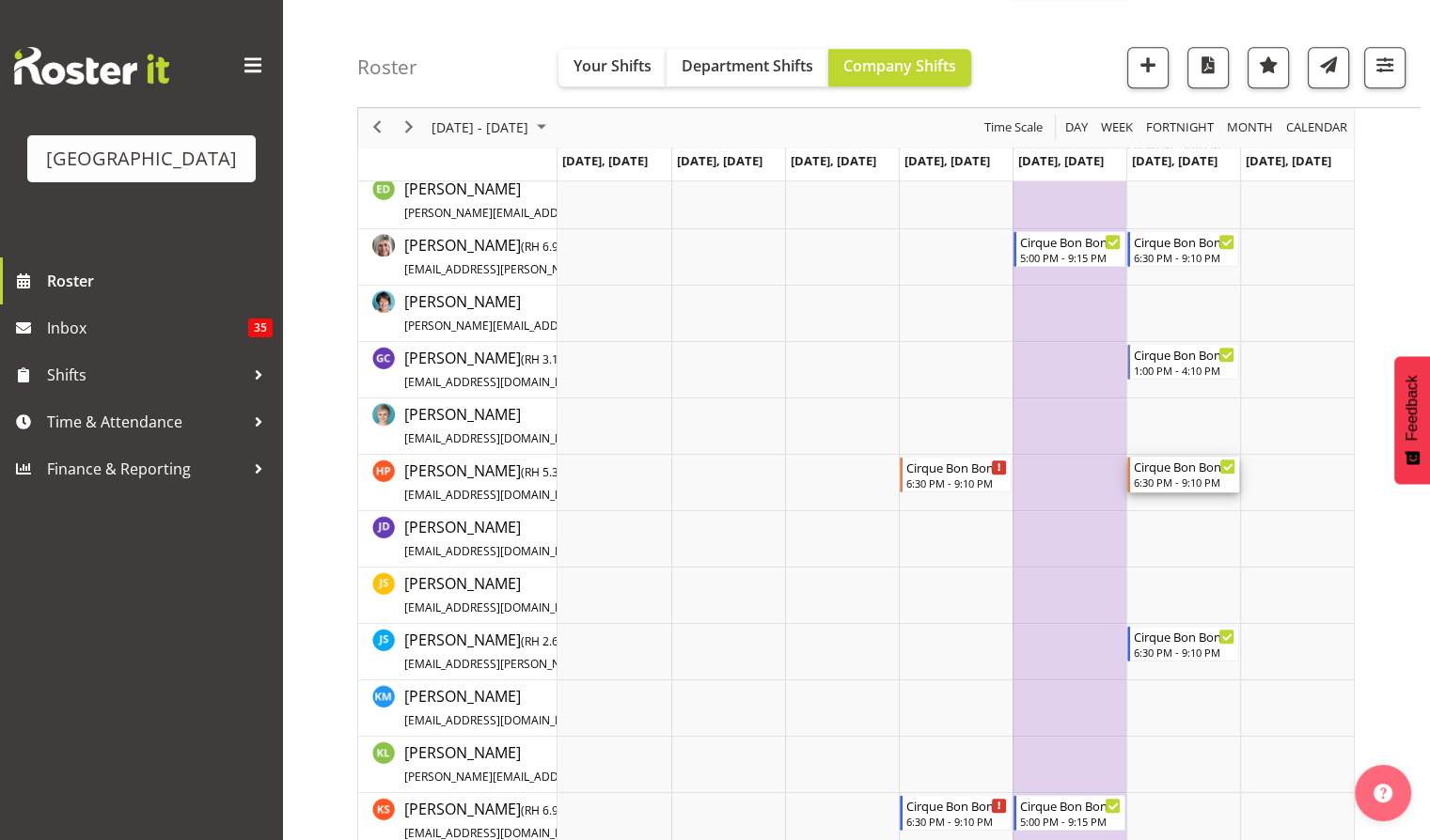
click at [1179, 476] on div "6:30 PM - 9:10 PM" at bounding box center [1184, 482] width 102 height 16
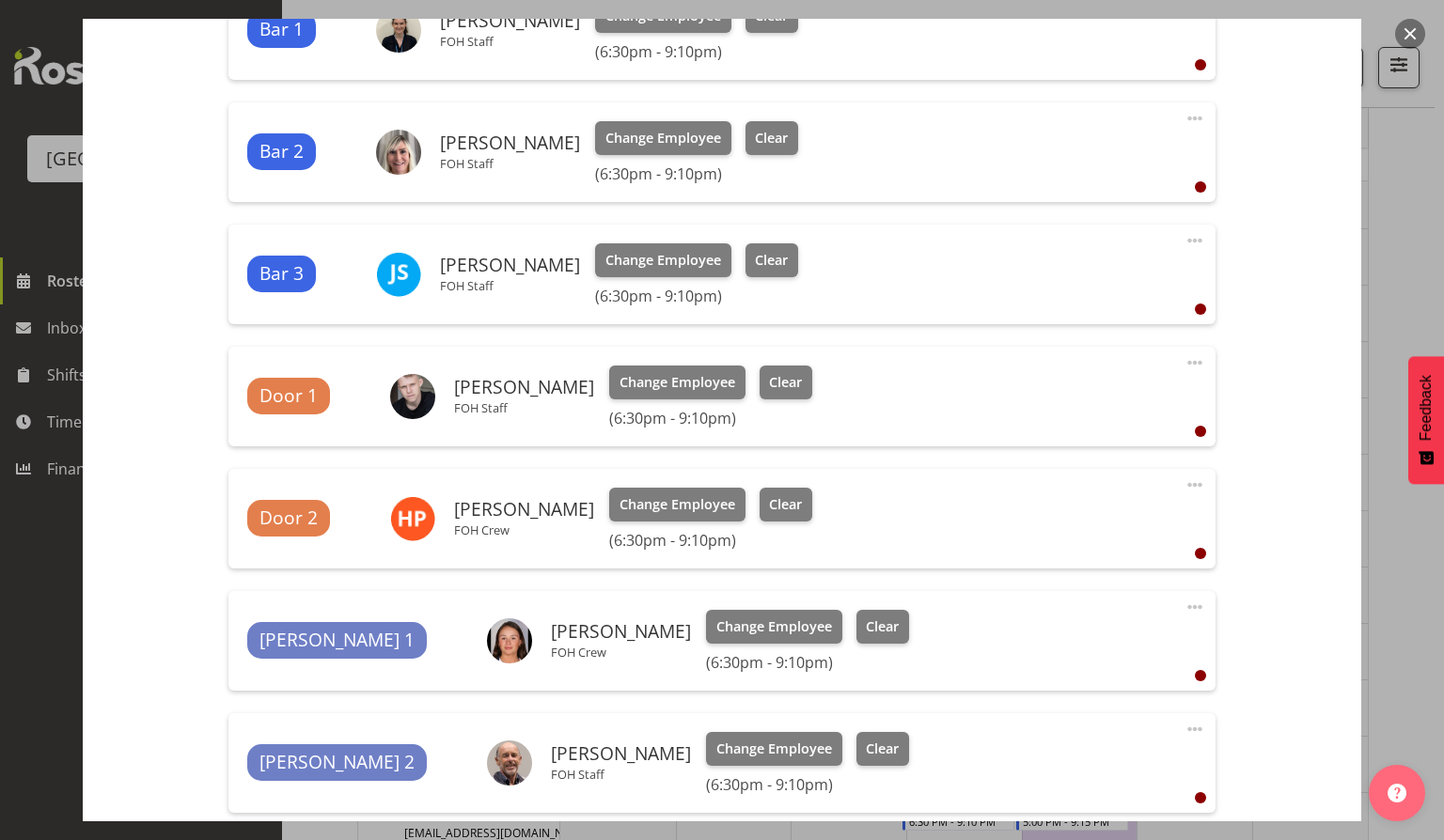
scroll to position [707, 0]
click at [771, 503] on span "Clear" at bounding box center [786, 503] width 33 height 20
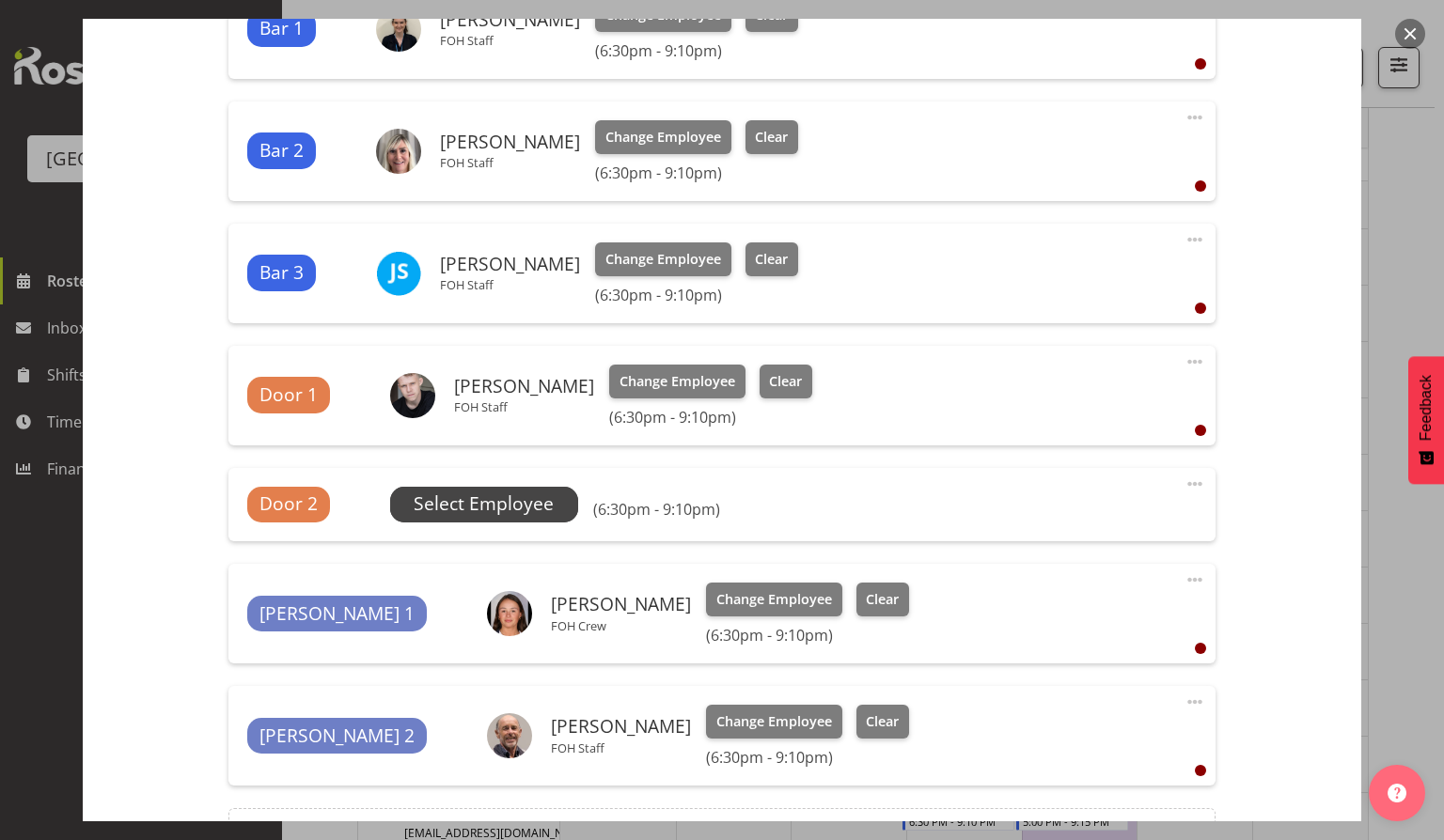
click at [510, 513] on span "Select Employee" at bounding box center [483, 504] width 140 height 27
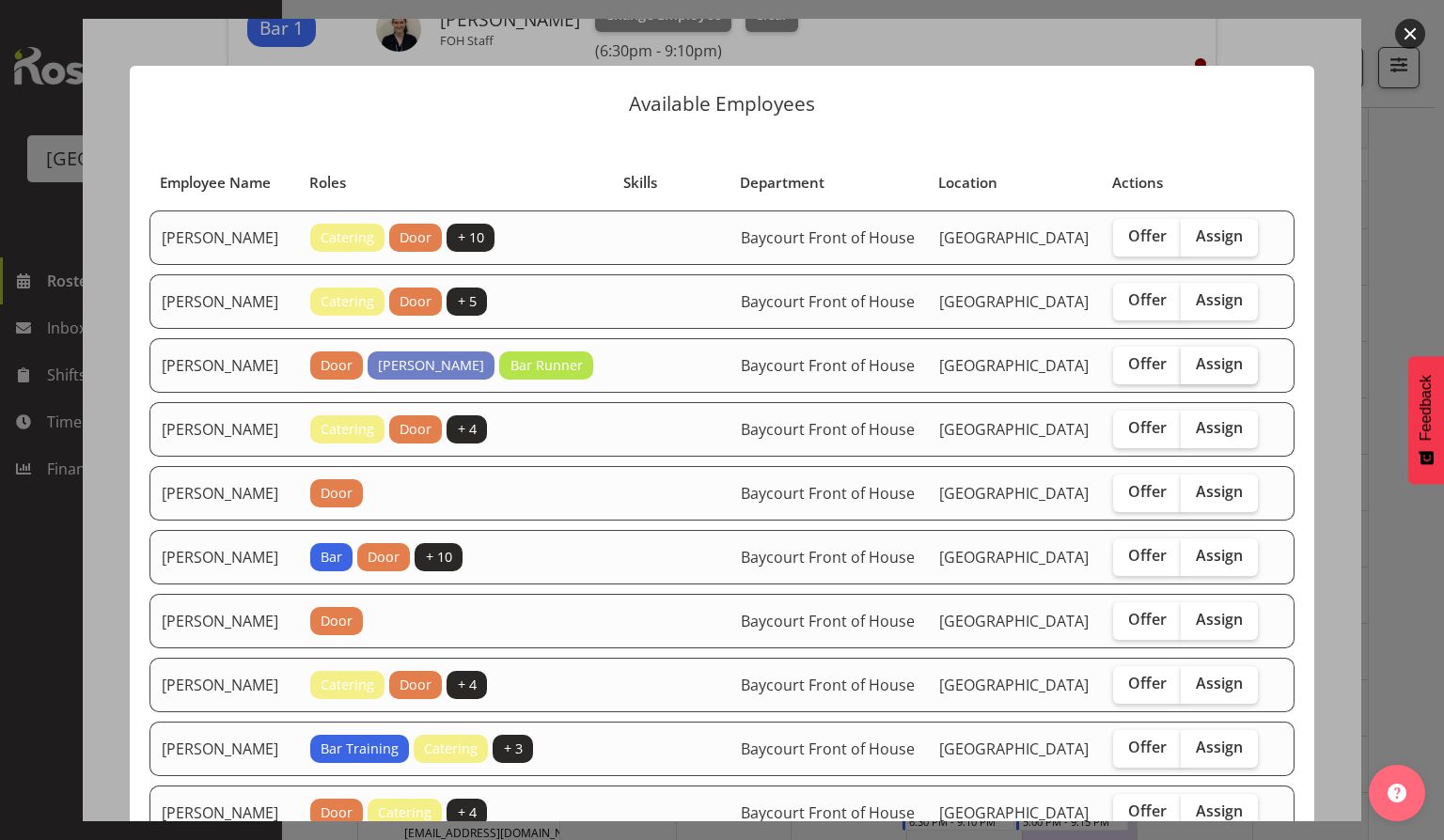
click at [1202, 373] on span "Assign" at bounding box center [1219, 363] width 47 height 18
click at [1193, 371] on input "Assign" at bounding box center [1187, 364] width 13 height 13
checkbox input "true"
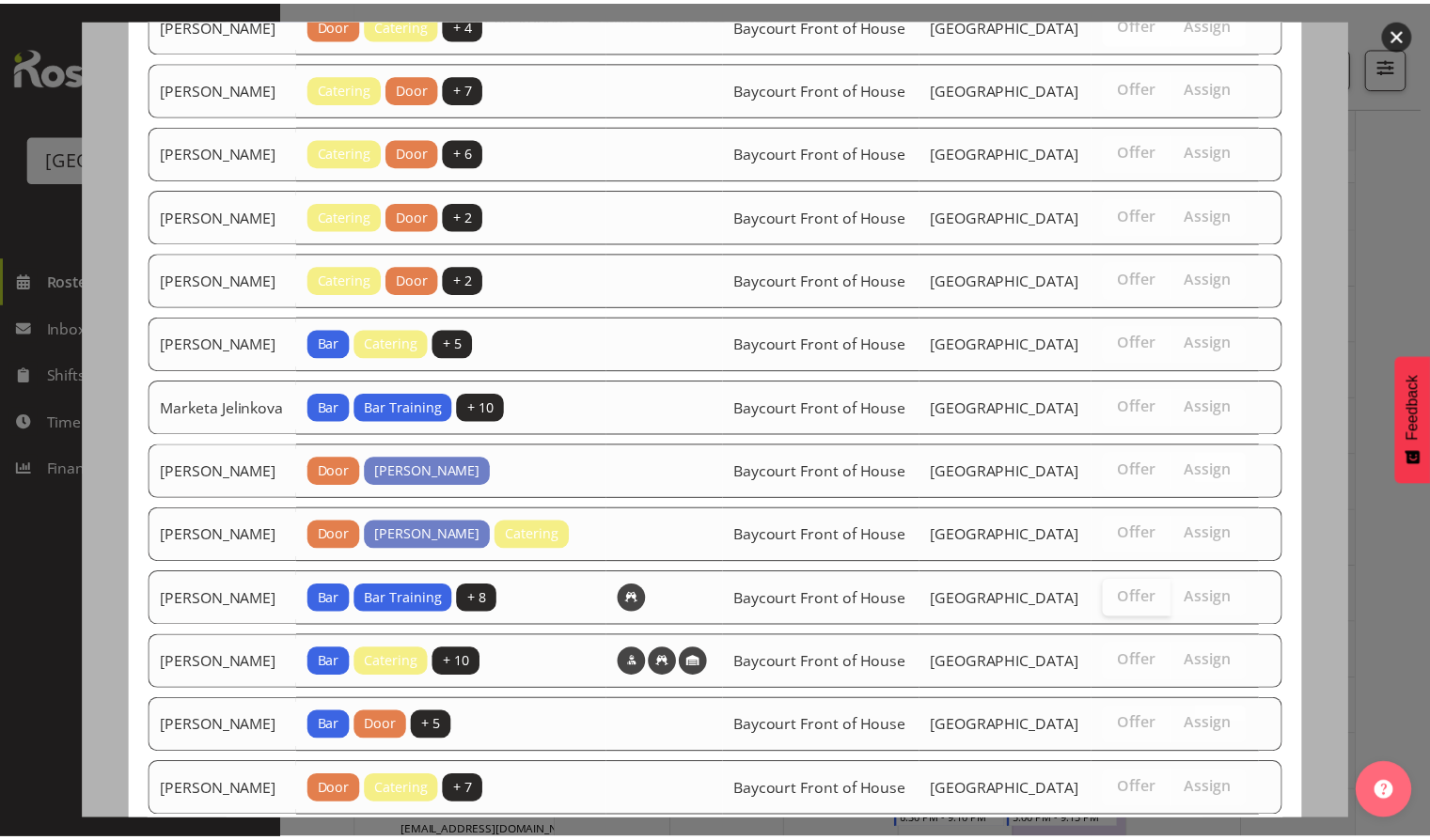
scroll to position [1120, 0]
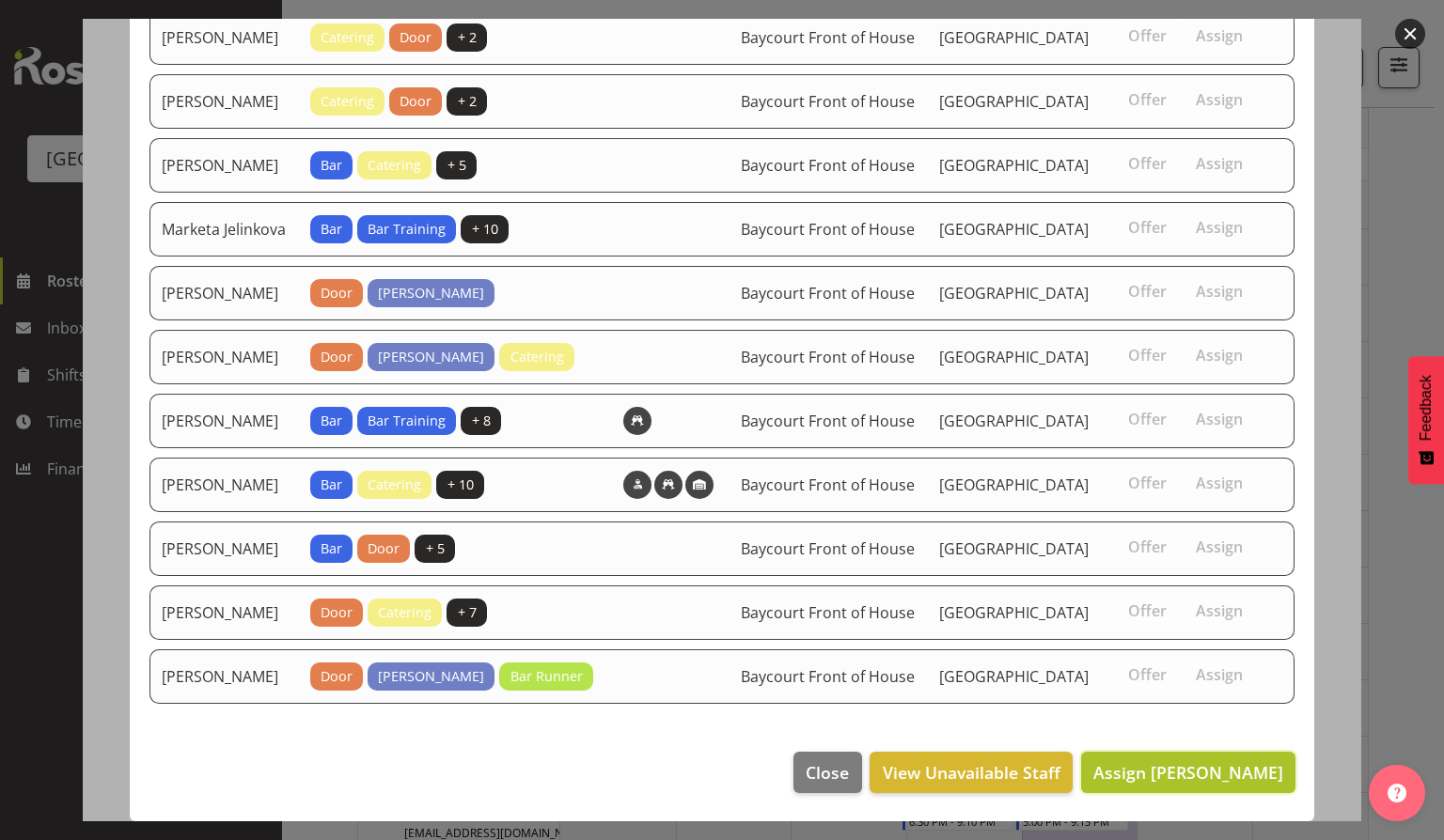
click at [1187, 776] on span "Assign Alex Freeman" at bounding box center [1189, 772] width 190 height 22
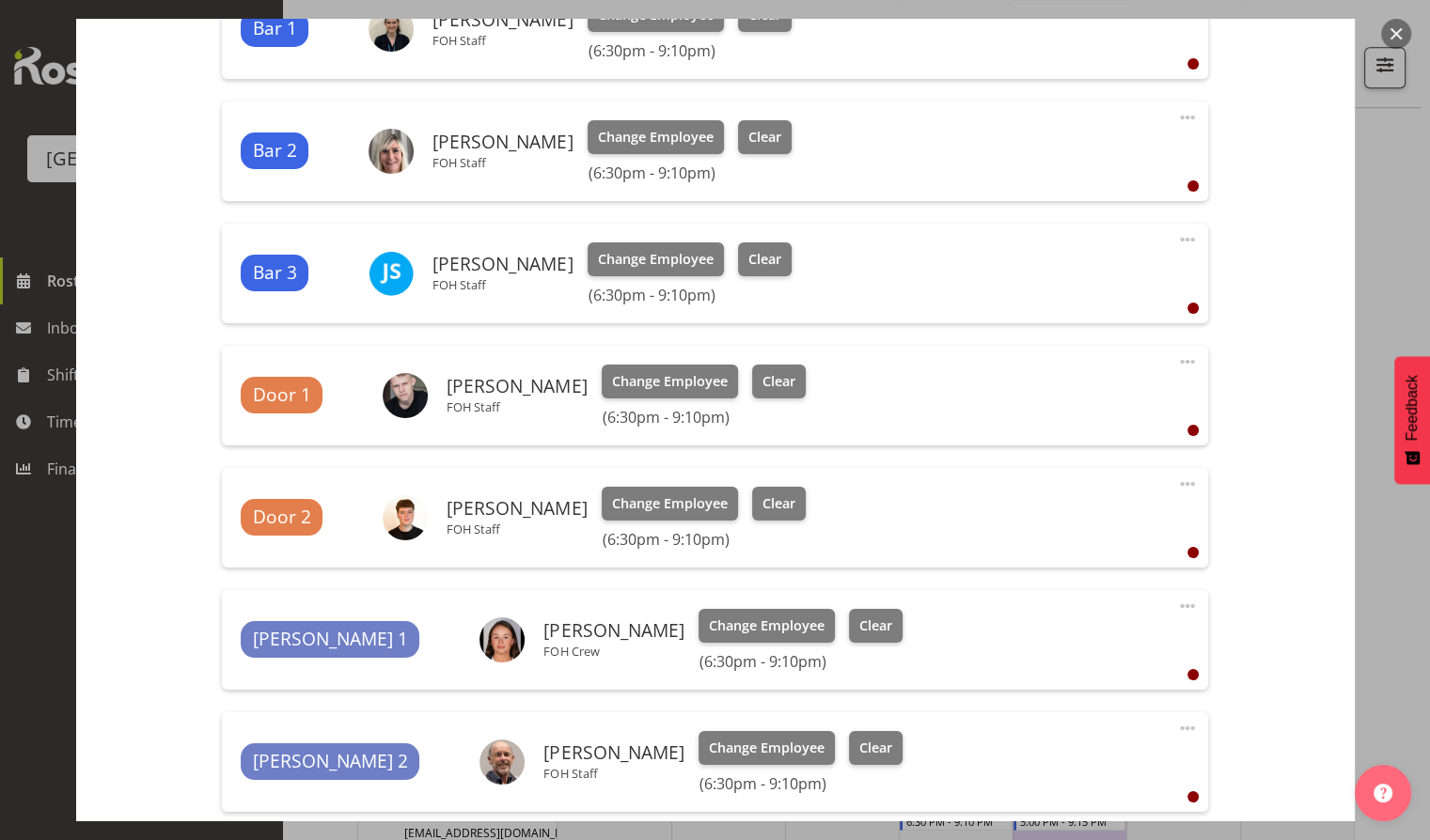
scroll to position [950, 0]
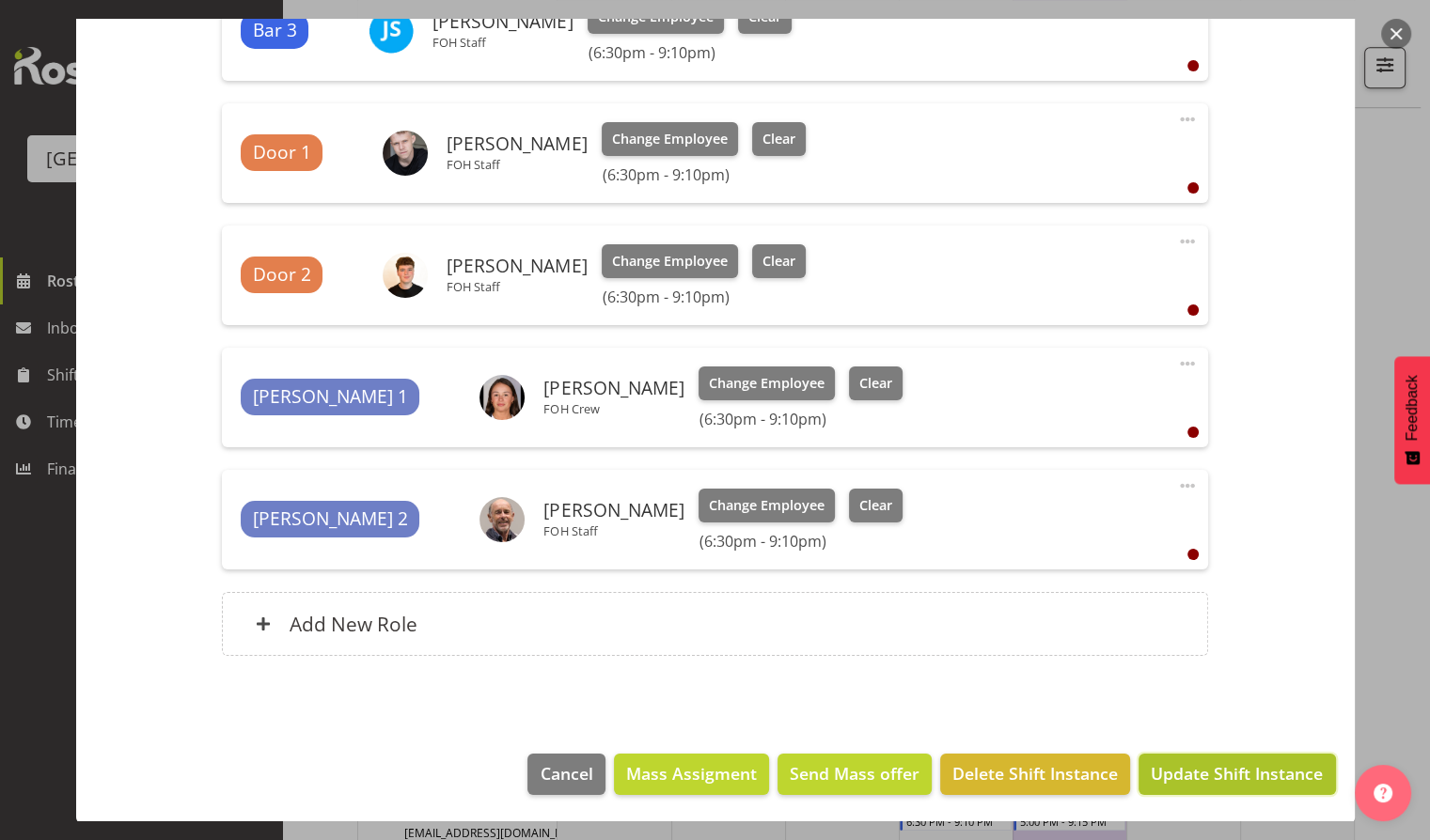
click at [1241, 770] on span "Update Shift Instance" at bounding box center [1236, 773] width 172 height 24
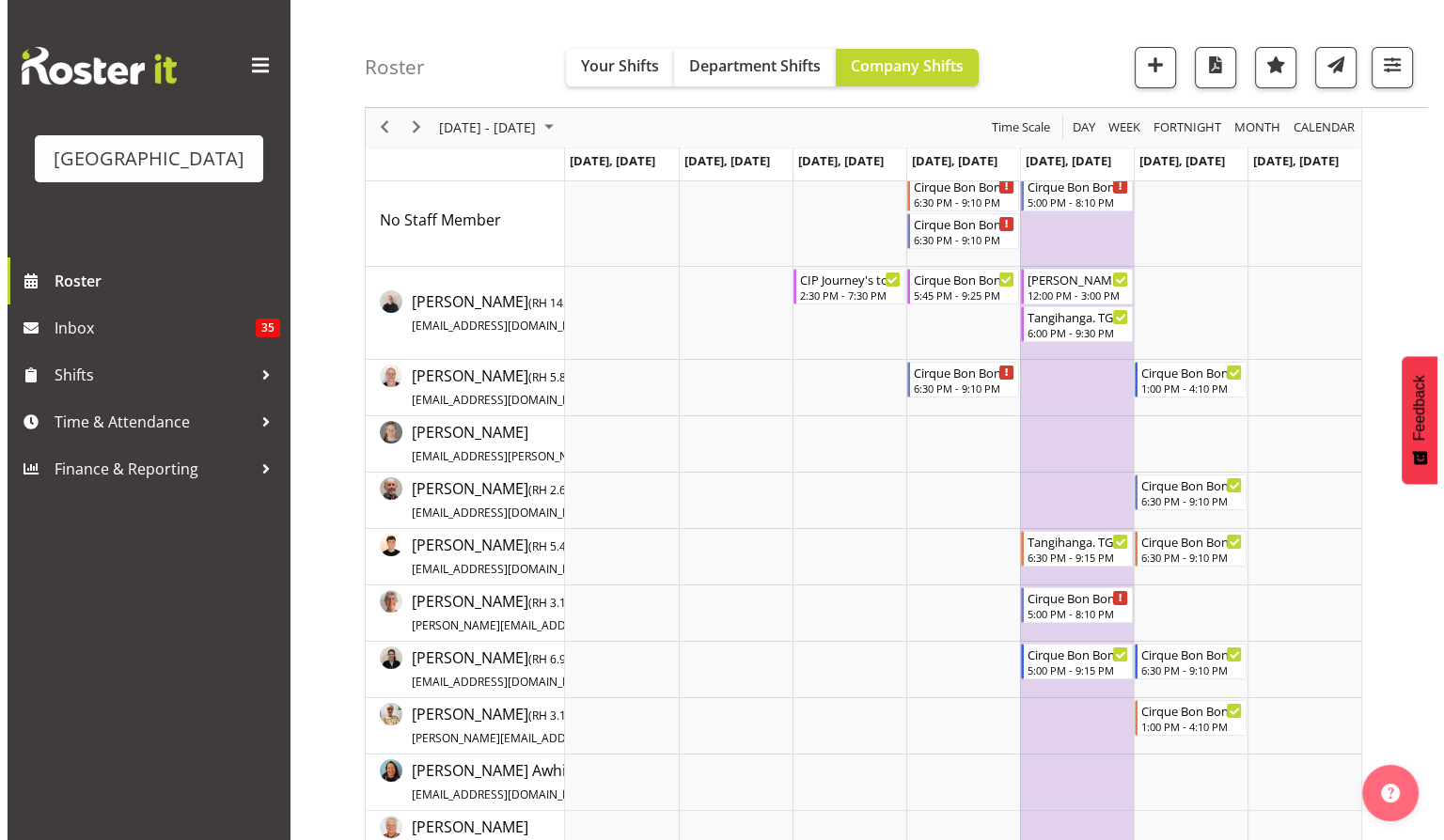
scroll to position [38, 0]
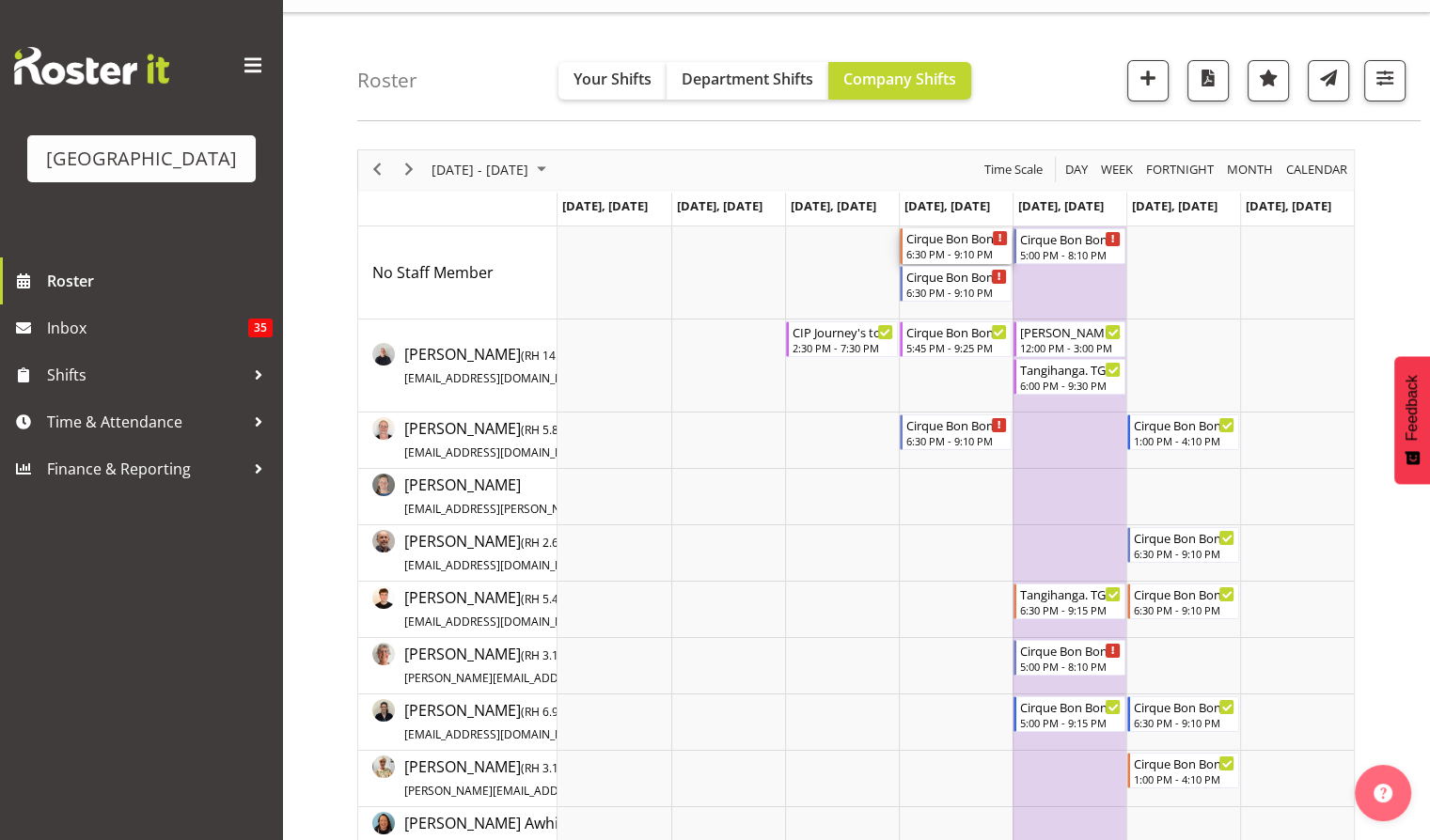
click at [952, 246] on div "6:30 PM - 9:10 PM" at bounding box center [957, 254] width 102 height 16
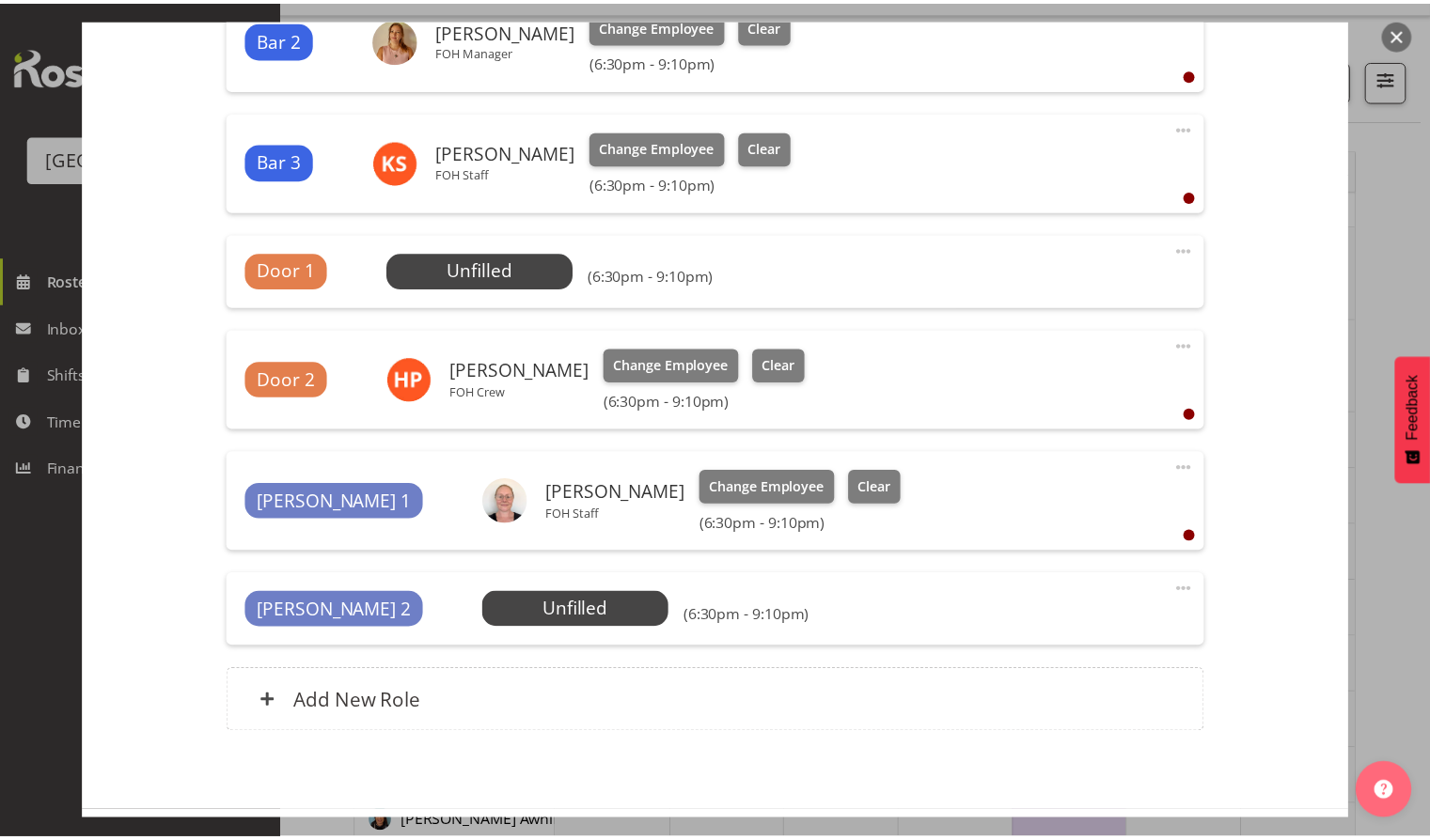
scroll to position [825, 0]
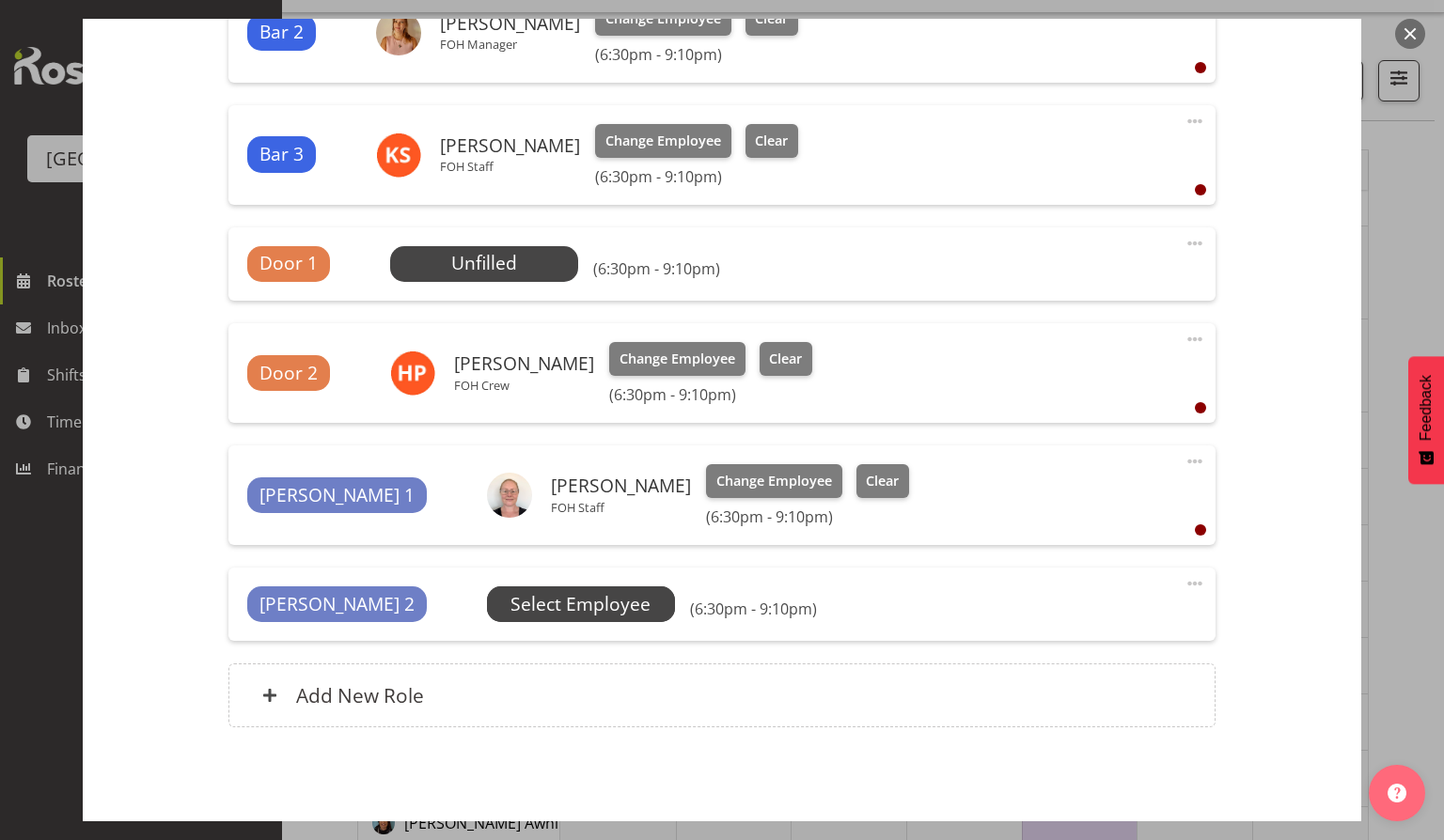
click at [511, 600] on span "Select Employee" at bounding box center [580, 604] width 140 height 27
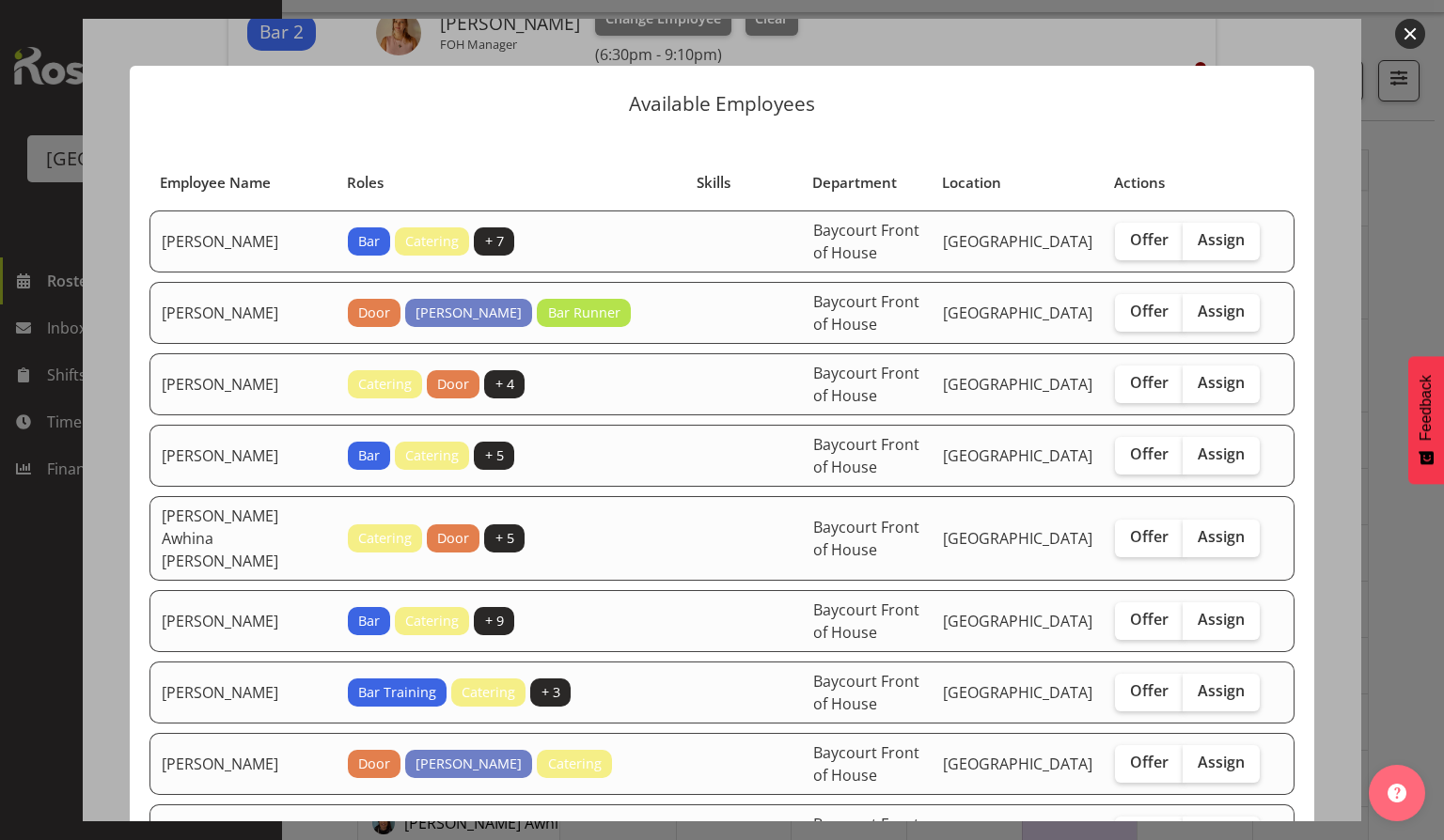
click at [1405, 34] on button "button" at bounding box center [1410, 33] width 30 height 30
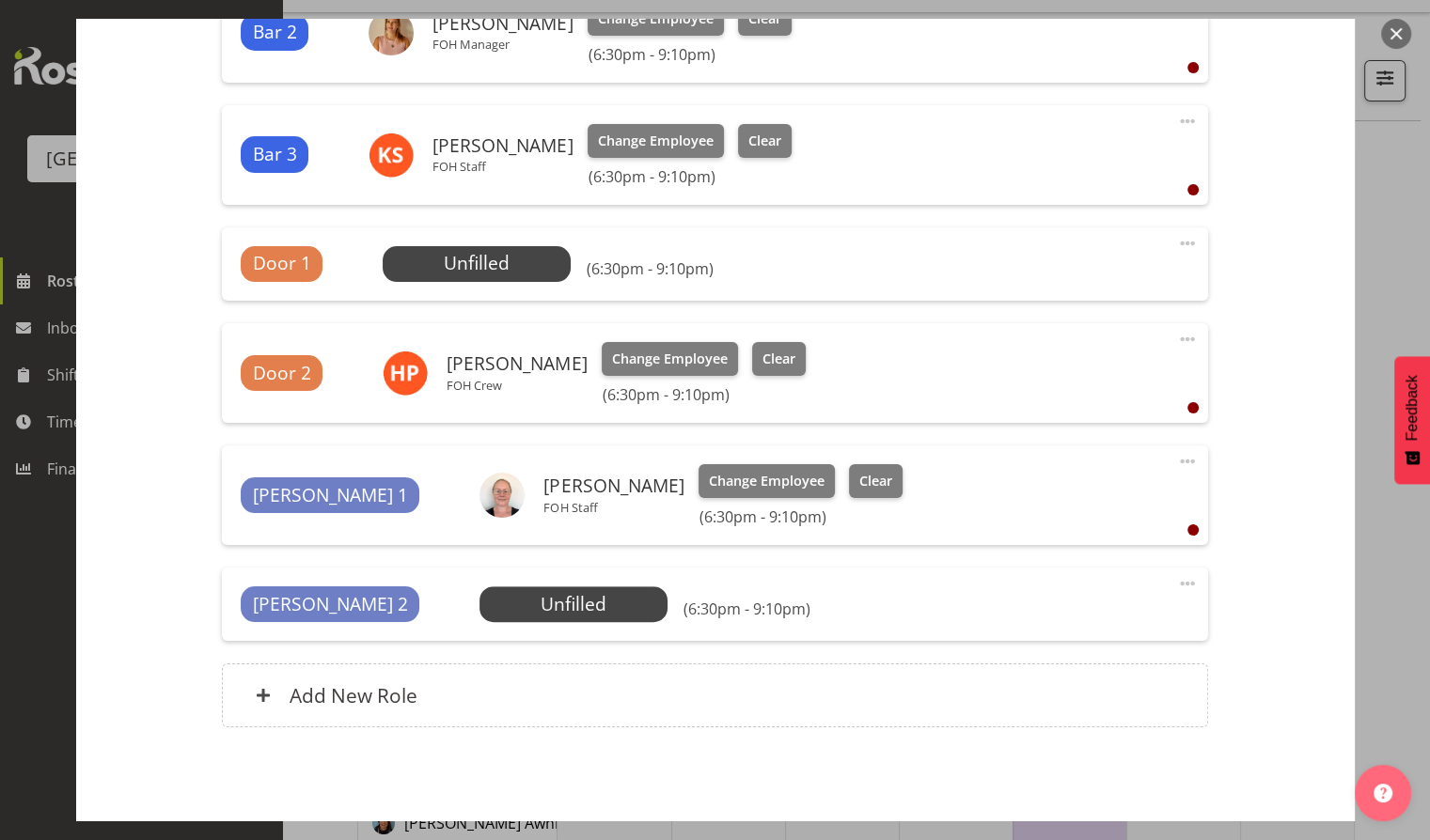
click at [1397, 37] on button "button" at bounding box center [1395, 33] width 30 height 30
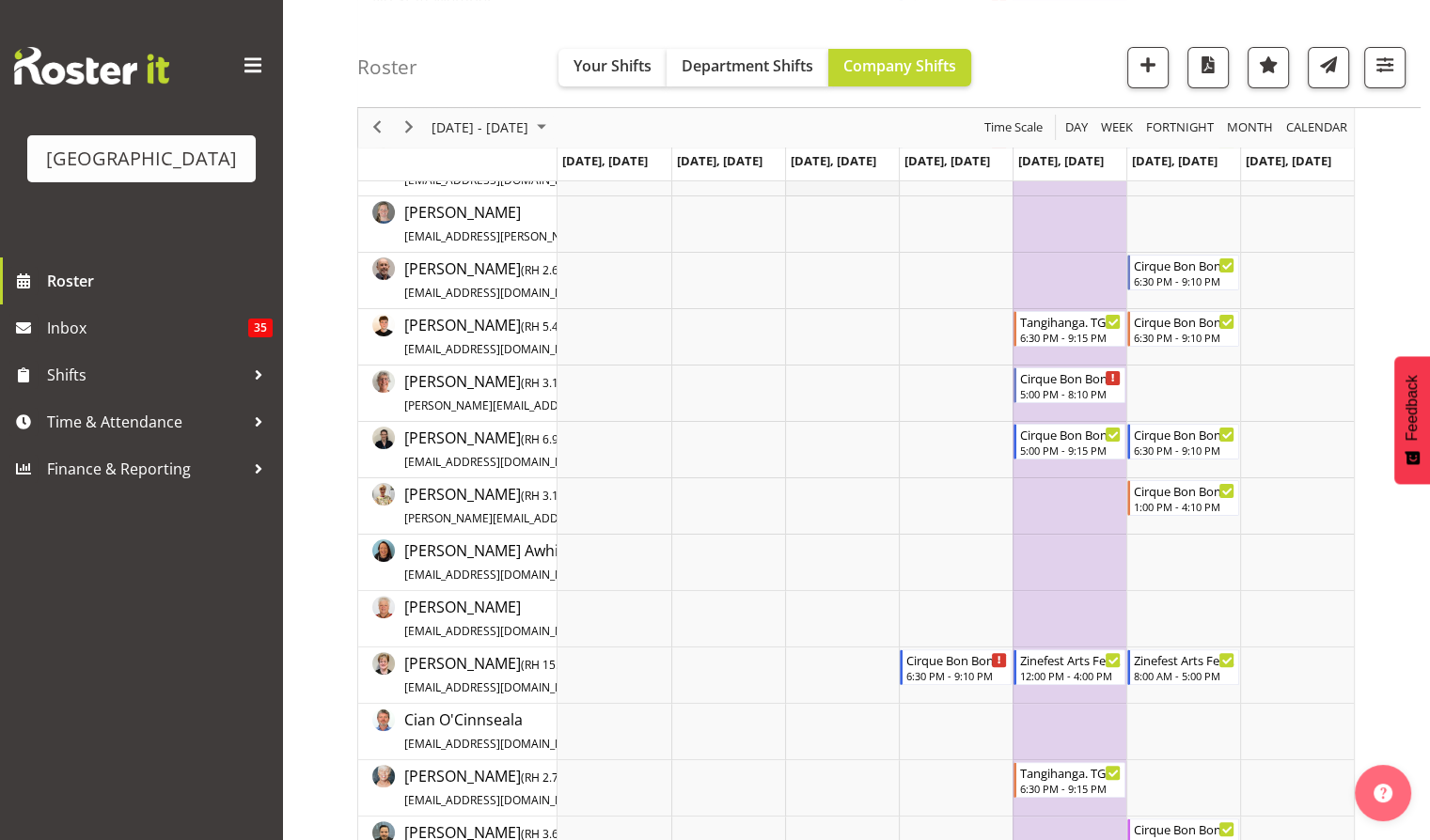
scroll to position [311, 0]
click at [1377, 82] on button "button" at bounding box center [1384, 67] width 42 height 42
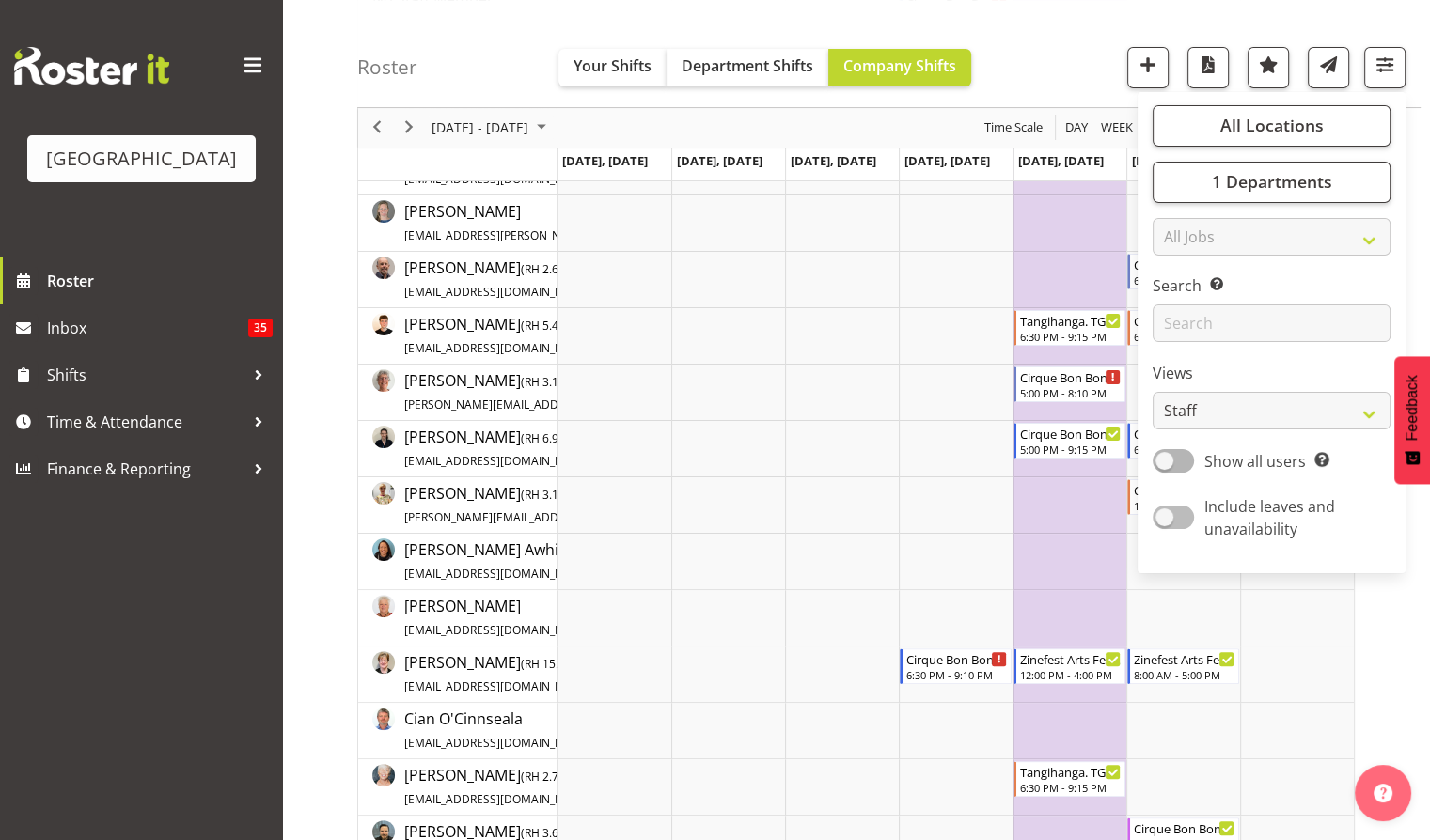
click at [1171, 503] on label "Include leaves and unavailability" at bounding box center [1267, 518] width 230 height 46
click at [1164, 512] on input "Include leaves and unavailability" at bounding box center [1158, 518] width 13 height 13
checkbox input "true"
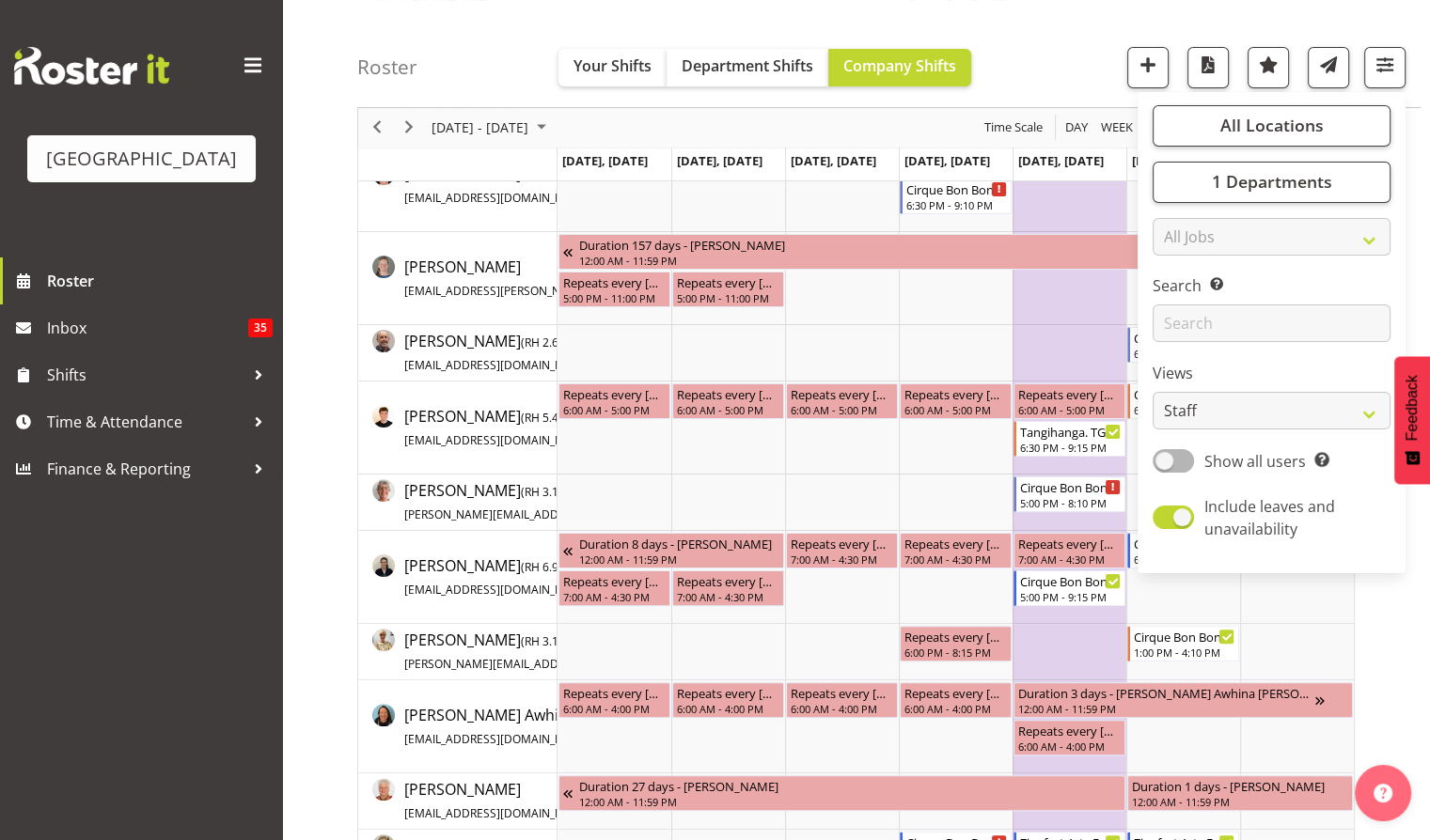
click at [1060, 58] on div "Roster Your Shifts Department Shifts Company Shifts All Locations Clear Baycour…" at bounding box center [889, 53] width 1063 height 108
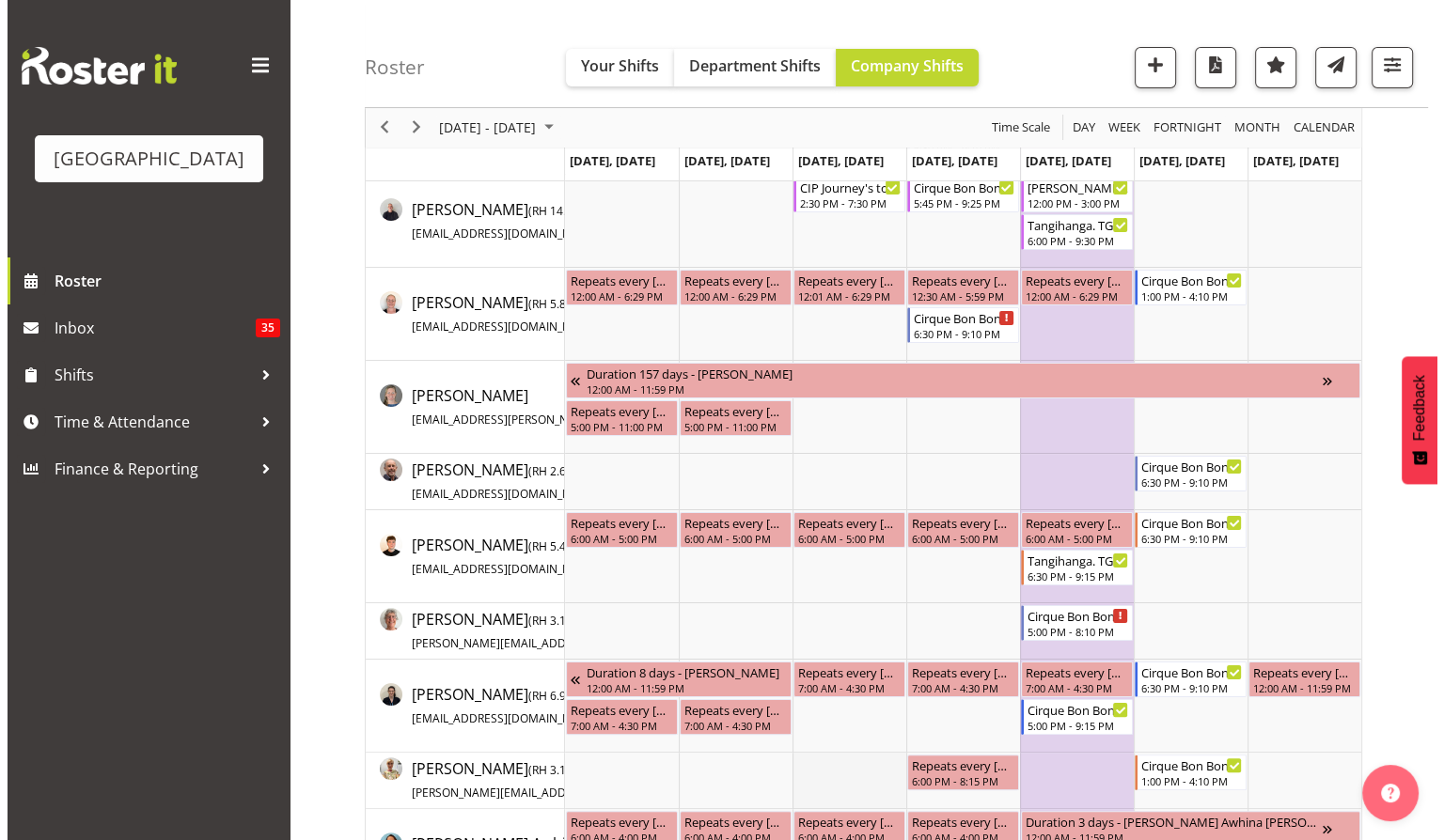
scroll to position [0, 0]
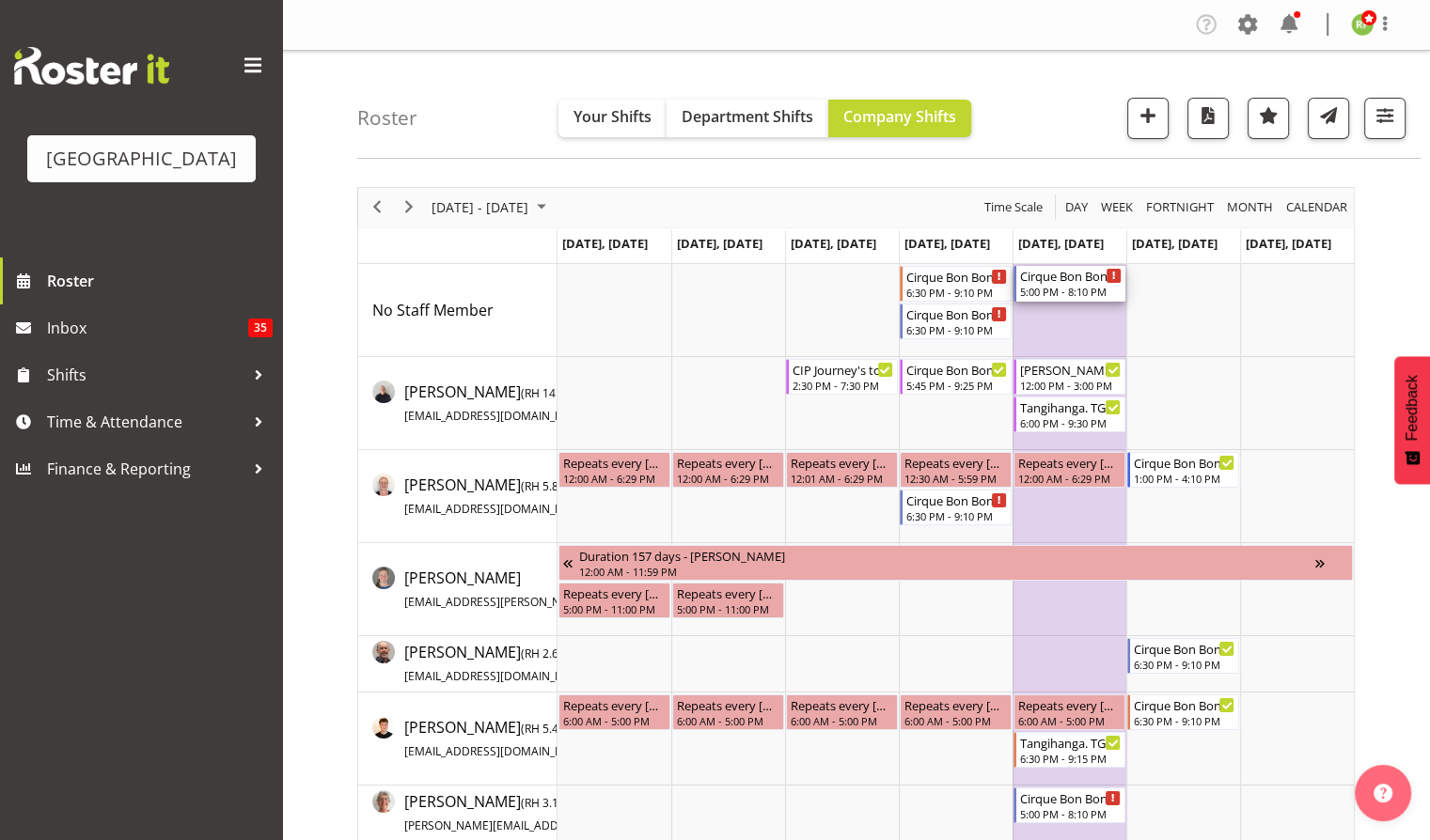
click at [1087, 283] on div "Cirque Bon Bon. TGA Arts Fest" at bounding box center [1070, 275] width 102 height 18
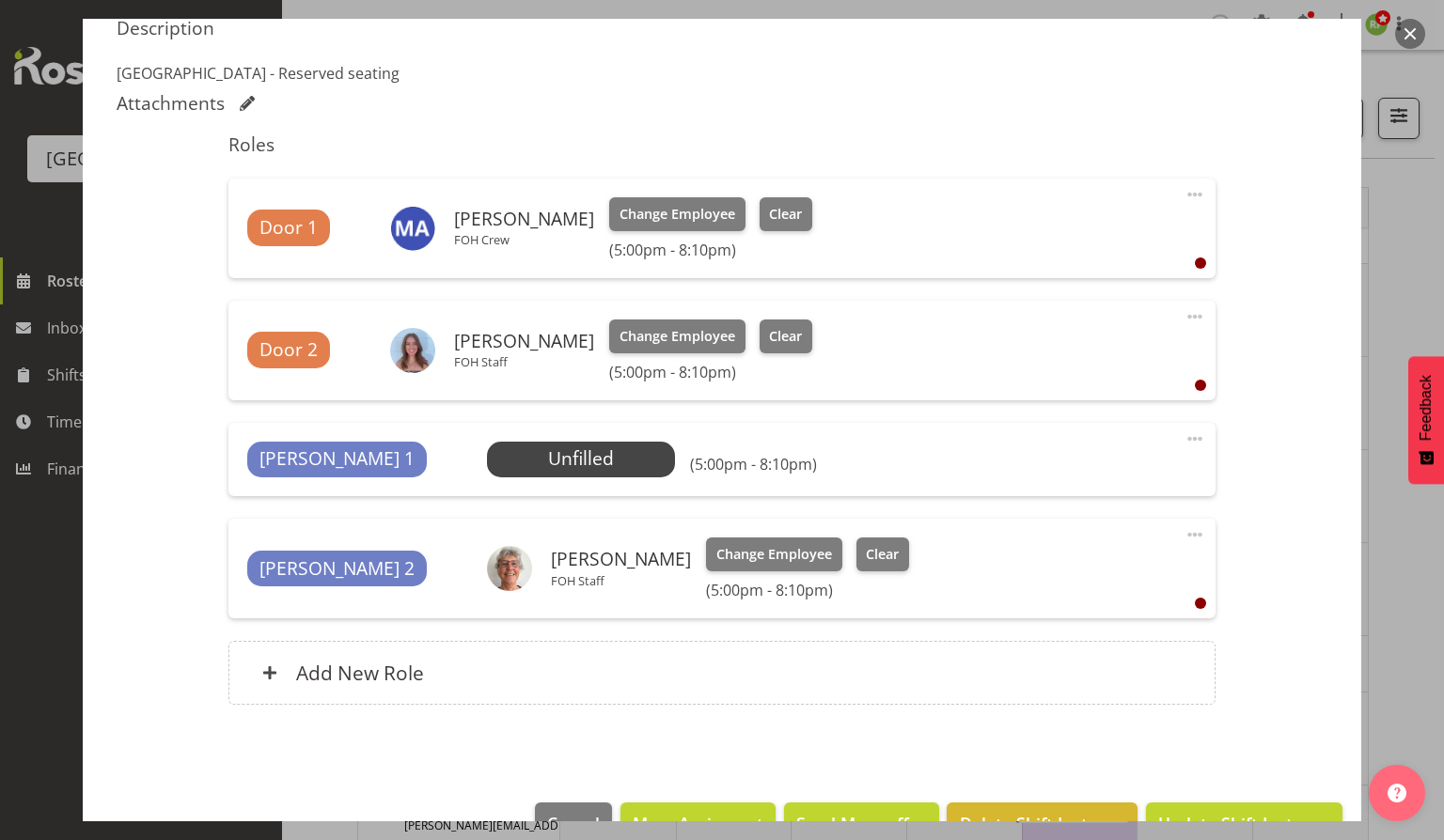
scroll to position [515, 0]
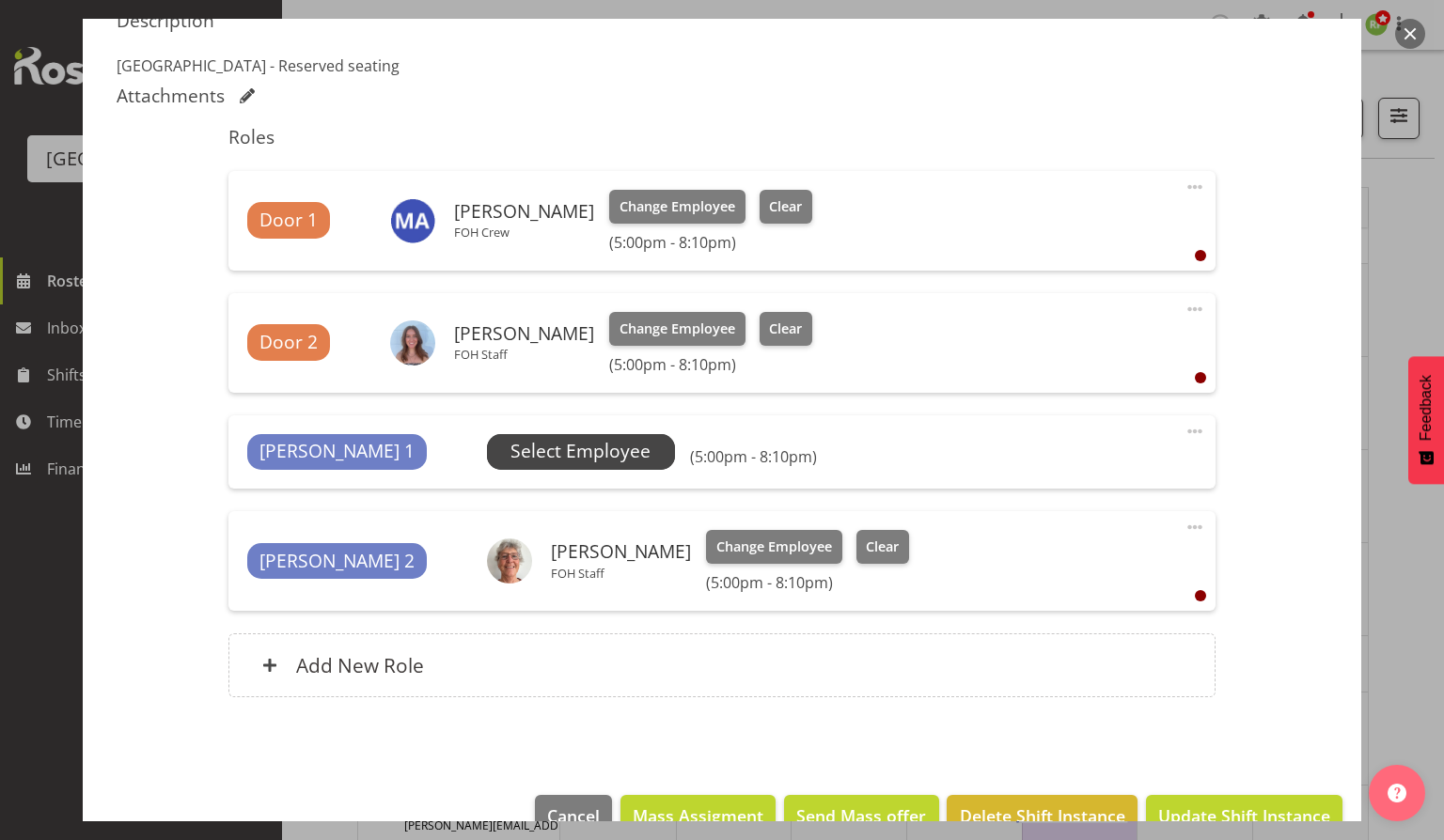
click at [510, 441] on span "Select Employee" at bounding box center [580, 451] width 140 height 27
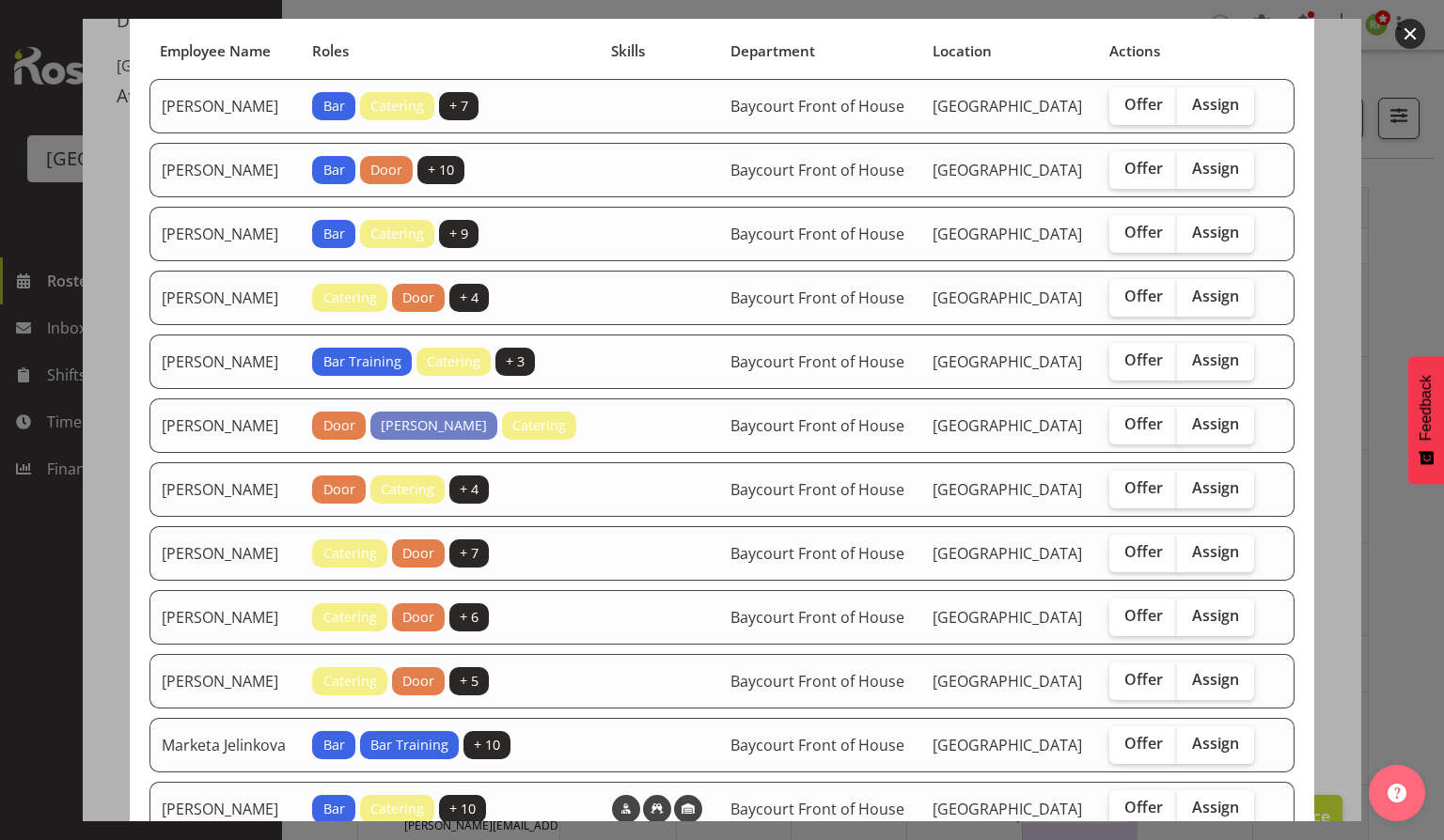
scroll to position [139, 0]
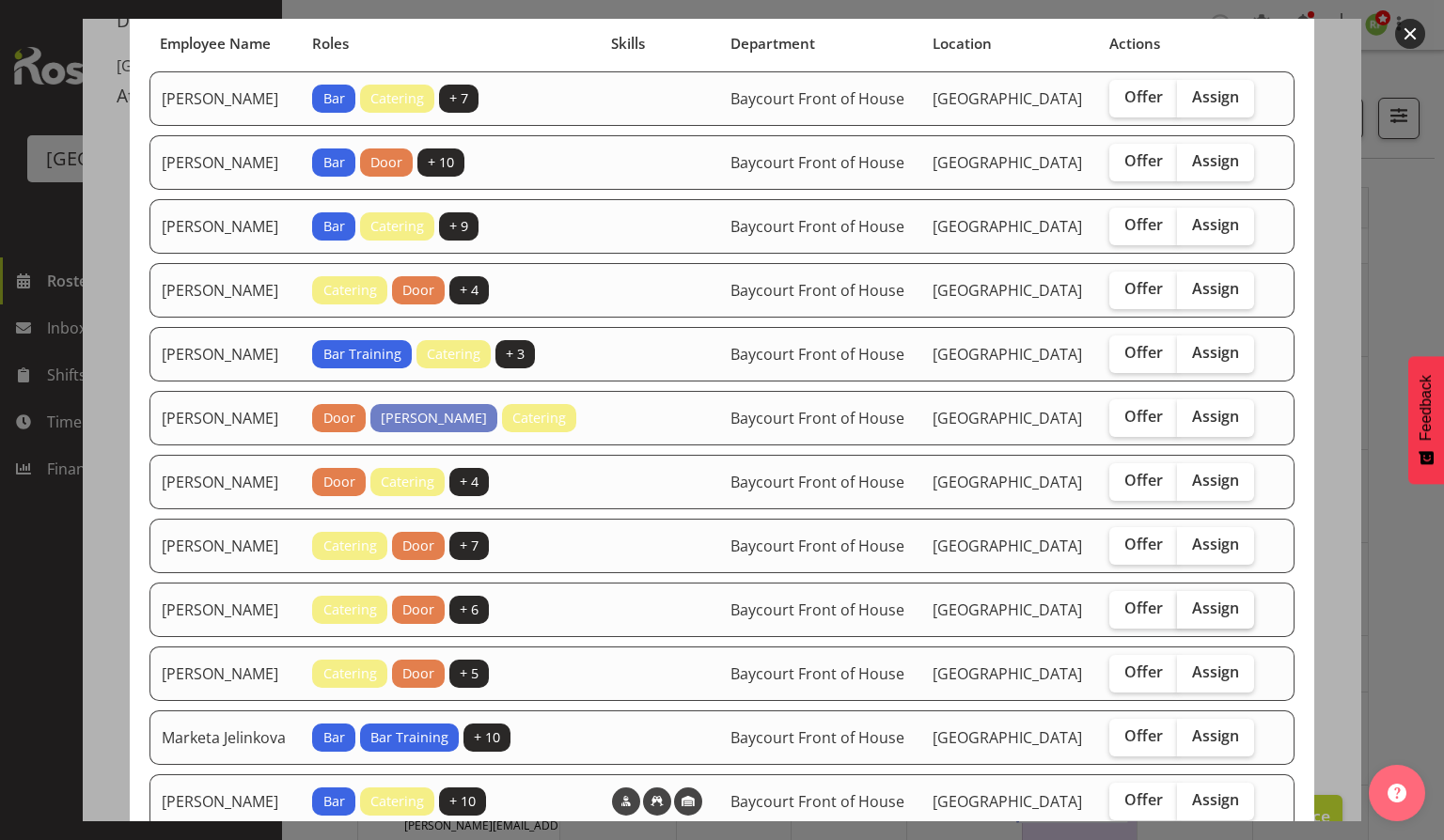
click at [1193, 618] on span "Assign" at bounding box center [1216, 607] width 47 height 18
click at [1190, 615] on input "Assign" at bounding box center [1183, 608] width 13 height 13
checkbox input "true"
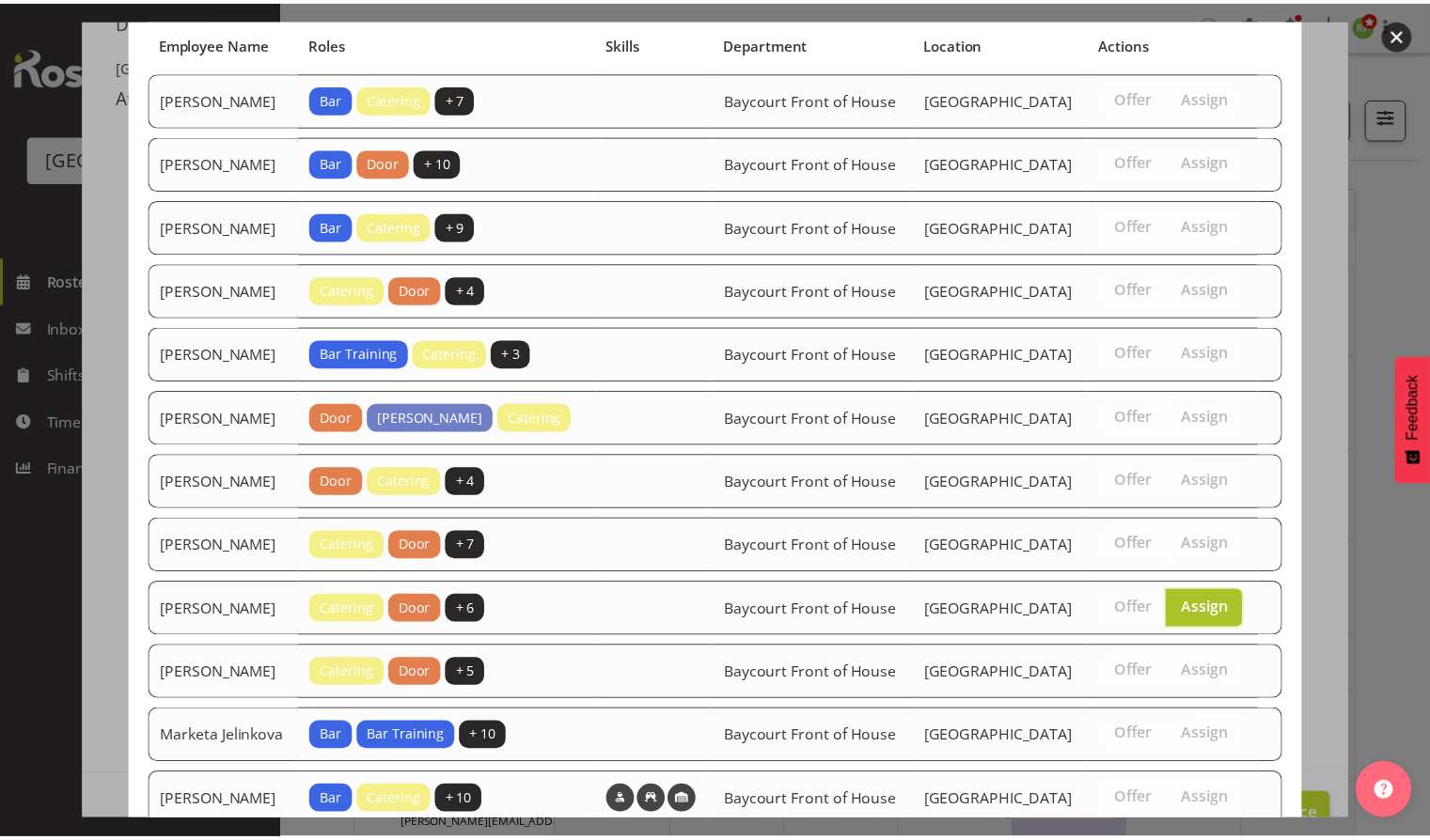
scroll to position [556, 0]
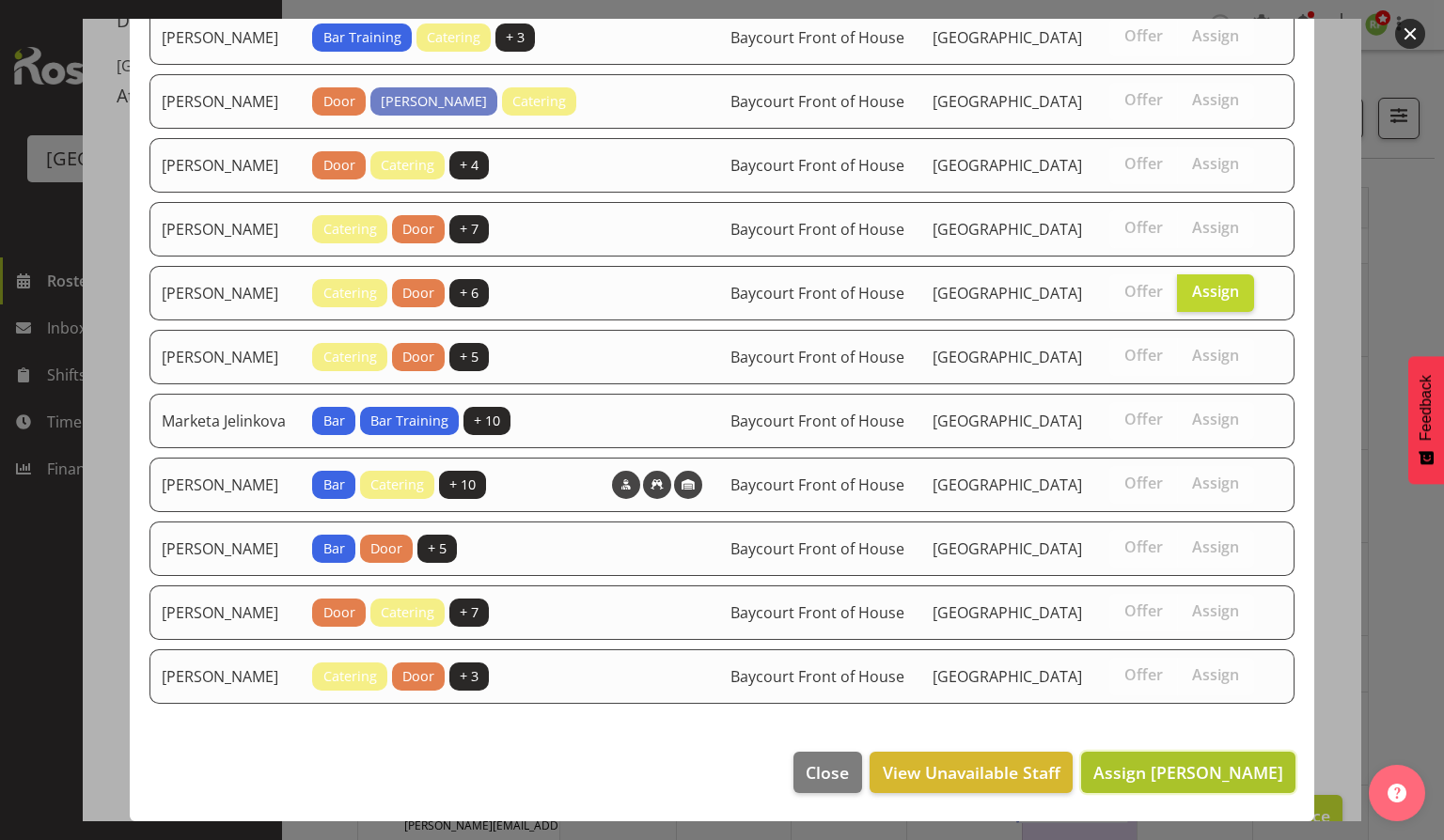
click at [1182, 761] on span "Assign Jacinta Derriman" at bounding box center [1189, 772] width 190 height 22
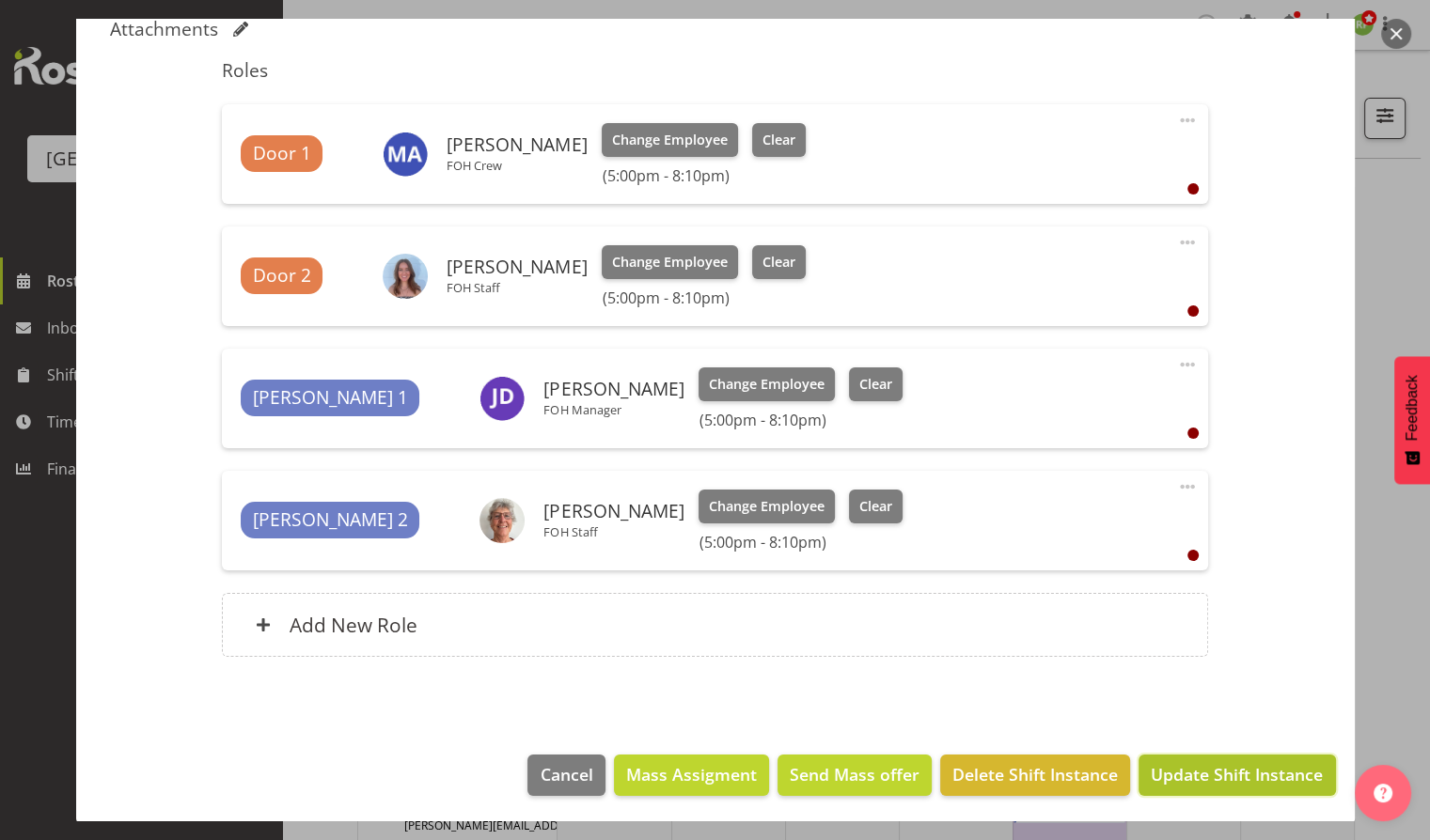
click at [1219, 764] on span "Update Shift Instance" at bounding box center [1236, 774] width 172 height 24
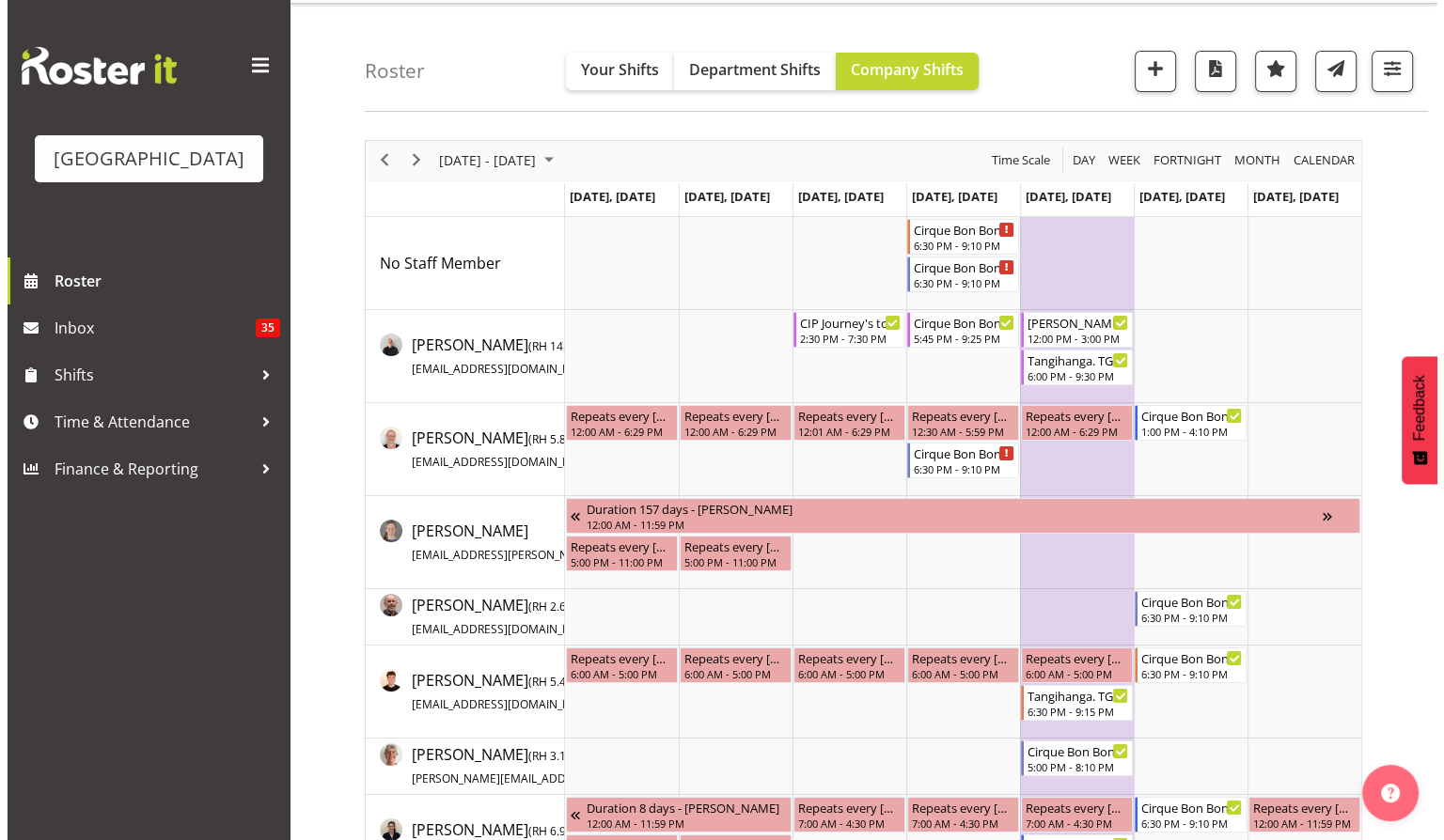
scroll to position [22, 0]
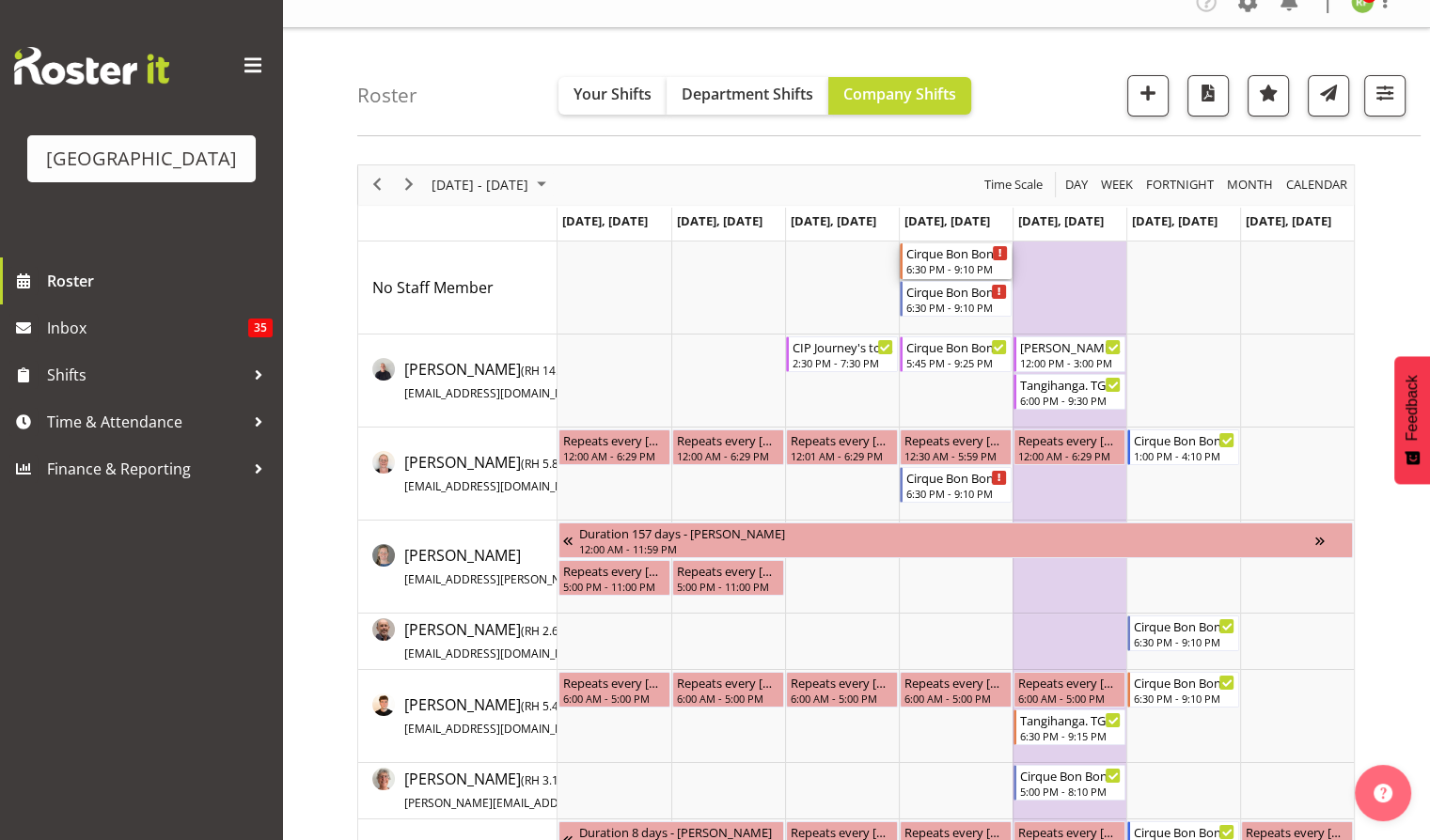
click at [965, 268] on div "6:30 PM - 9:10 PM" at bounding box center [957, 269] width 102 height 16
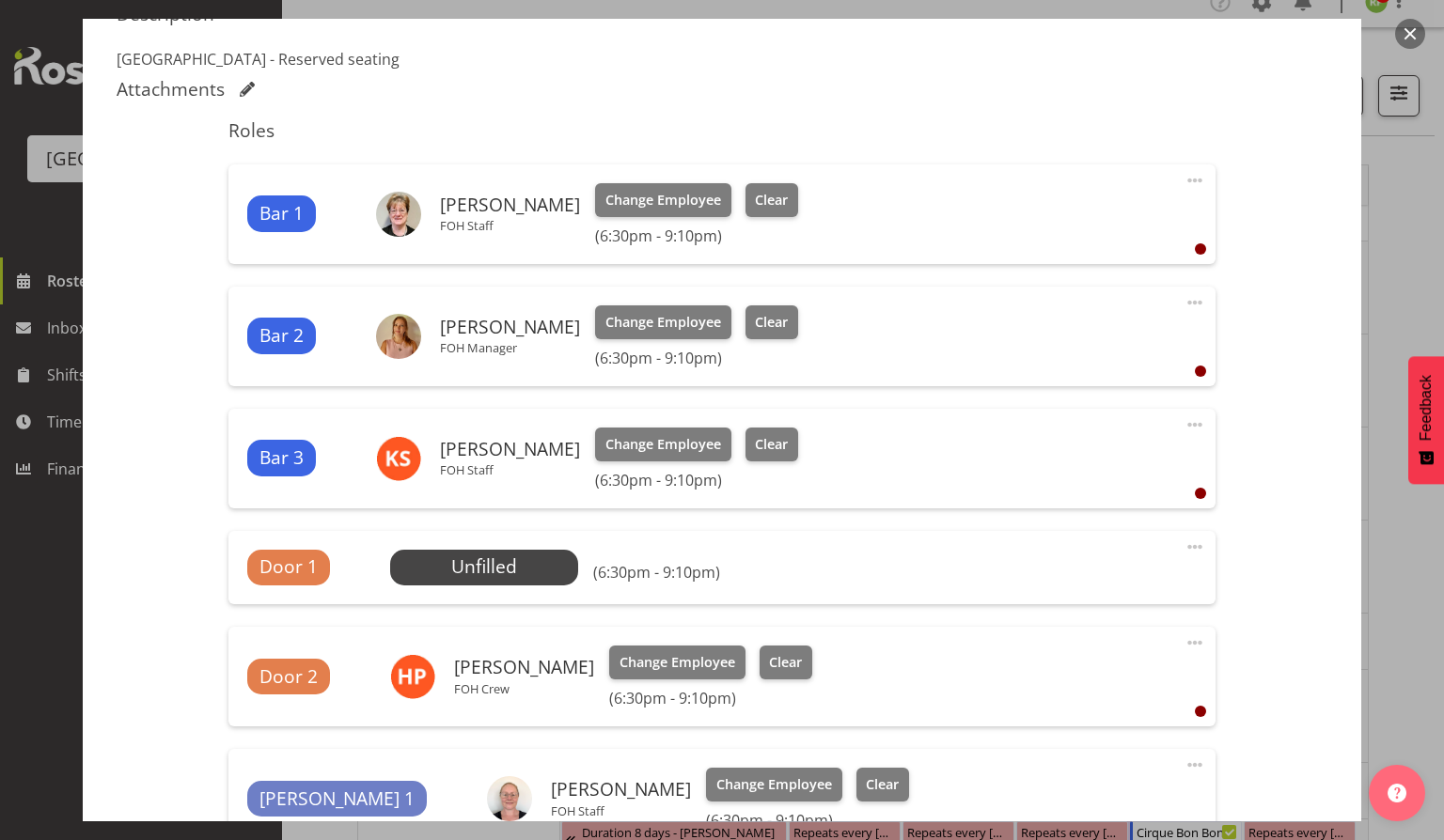
scroll to position [533, 0]
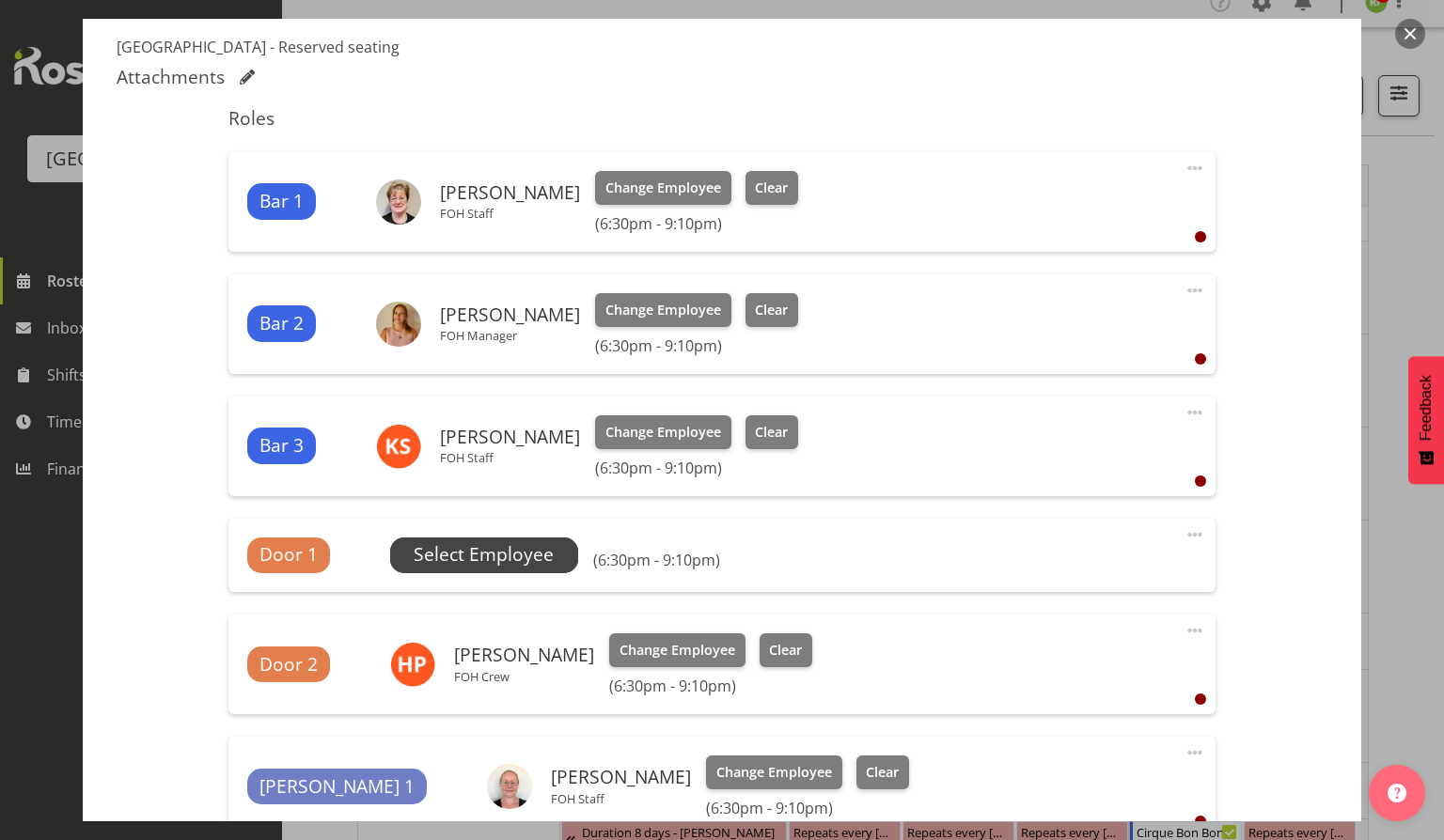
click at [485, 547] on span "Select Employee" at bounding box center [483, 555] width 140 height 27
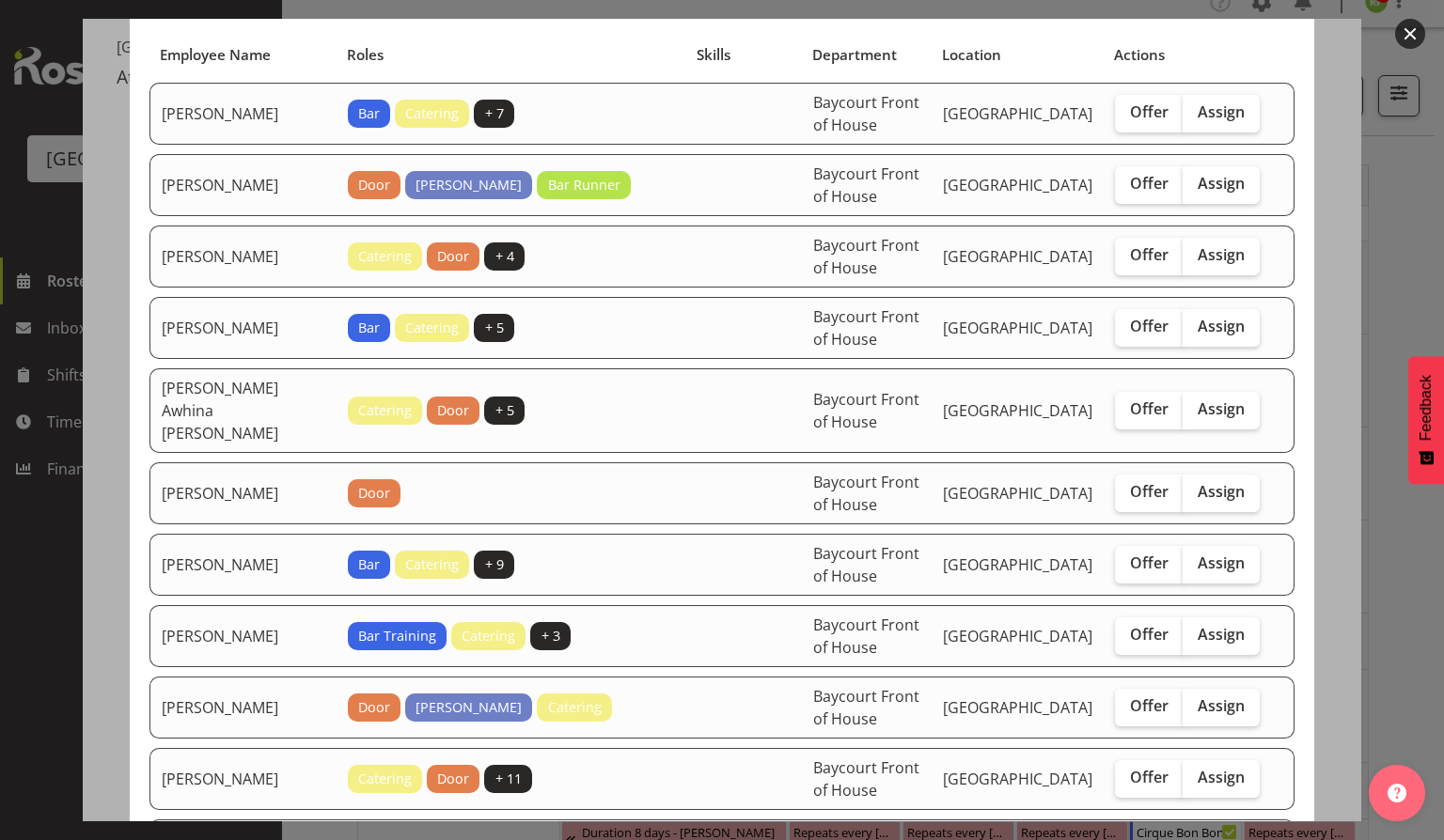
scroll to position [139, 0]
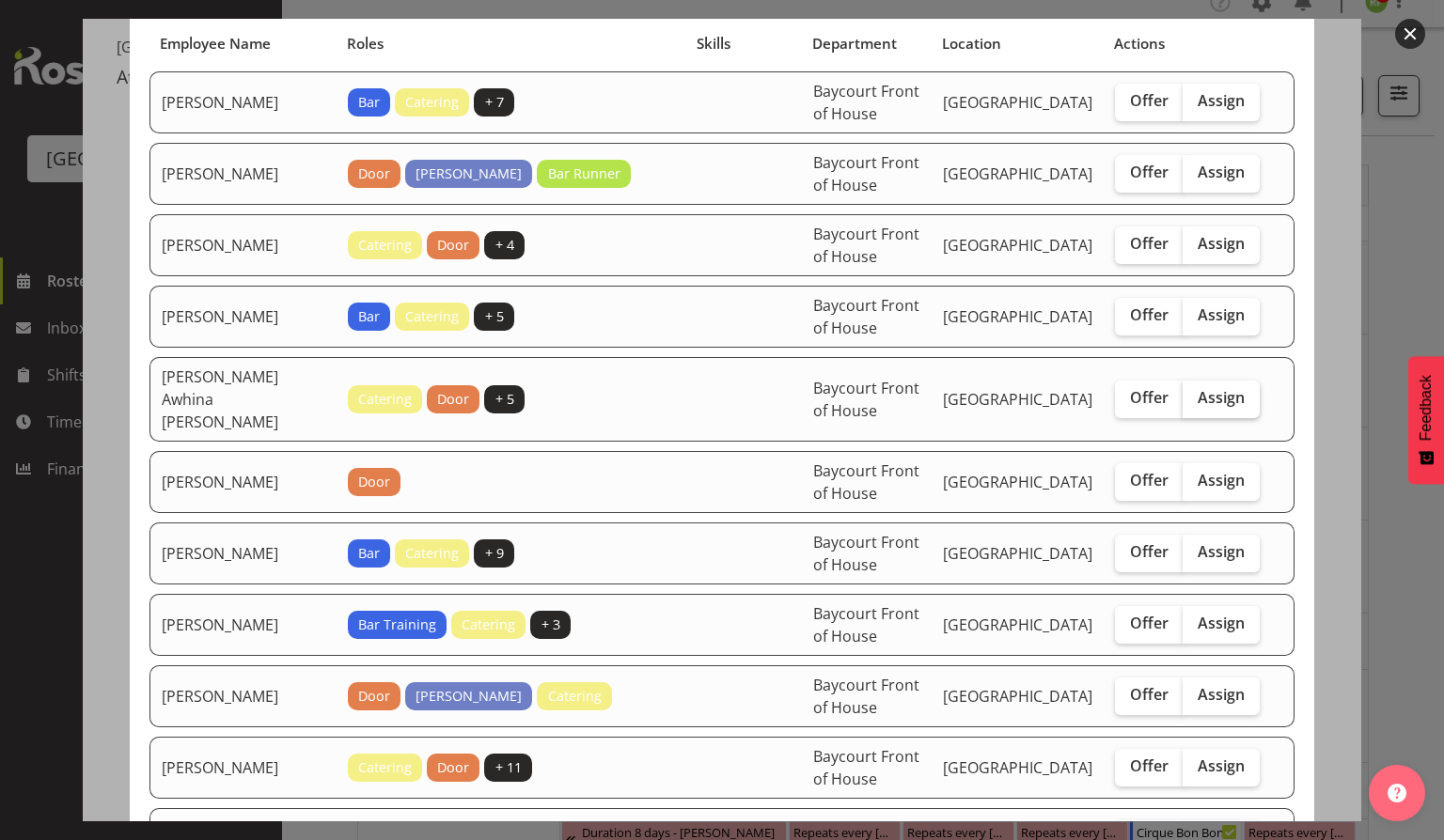
click at [1205, 392] on span "Assign" at bounding box center [1221, 397] width 47 height 18
click at [1195, 392] on input "Assign" at bounding box center [1189, 398] width 13 height 13
checkbox input "true"
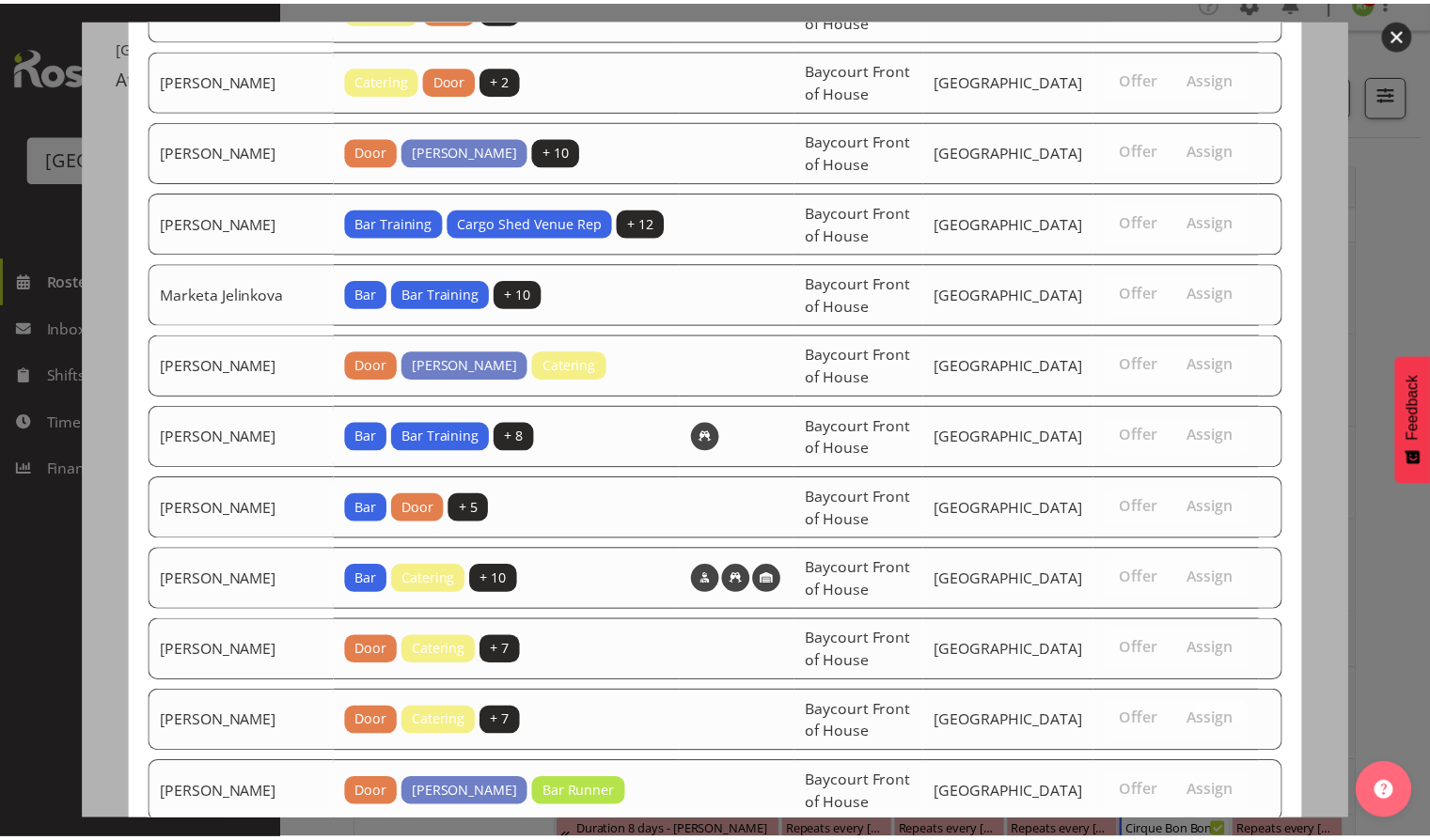
scroll to position [1403, 0]
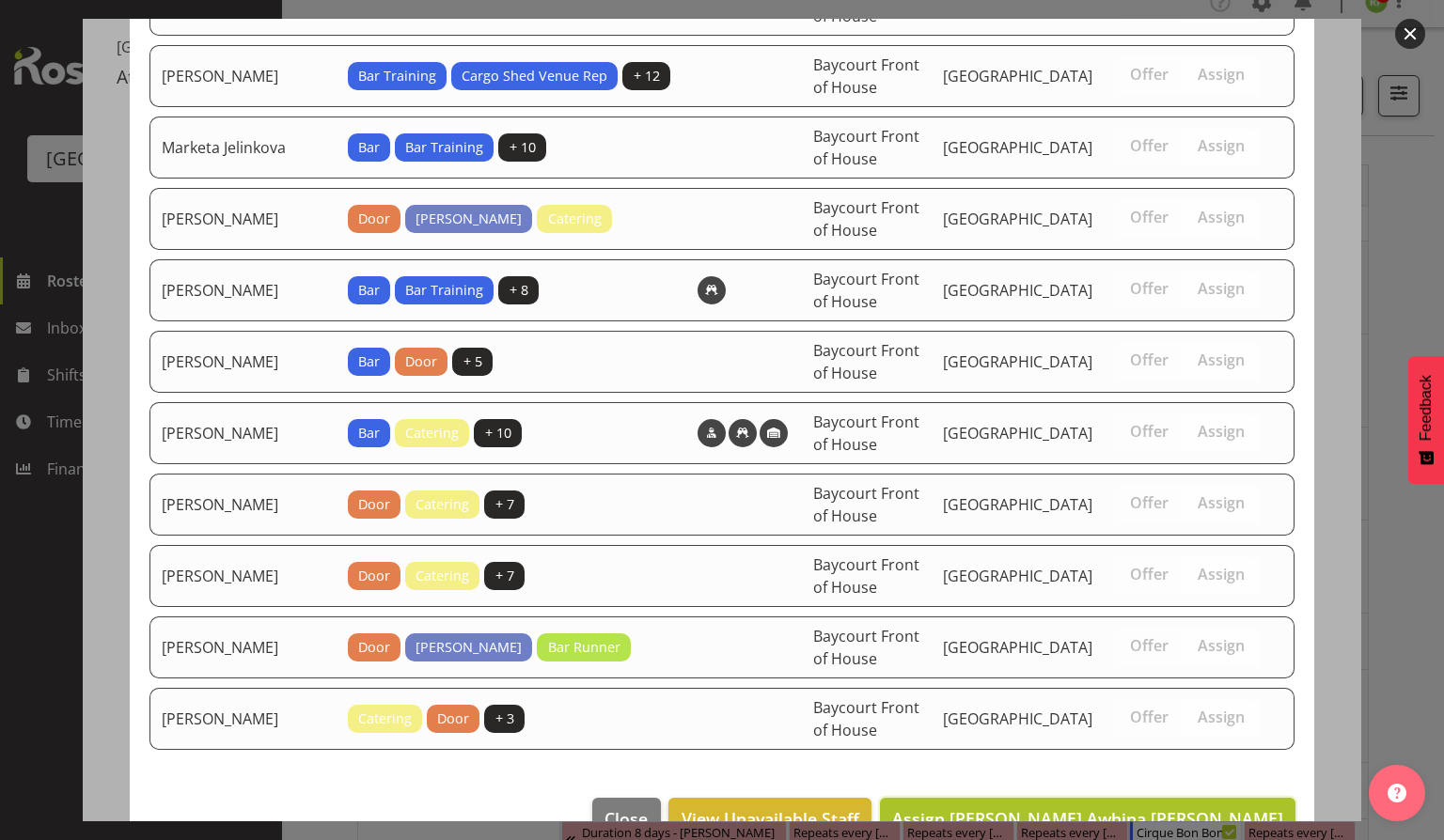
click at [1112, 807] on span "Assign Bobby-Lea Awhina Cassidy" at bounding box center [1087, 818] width 391 height 22
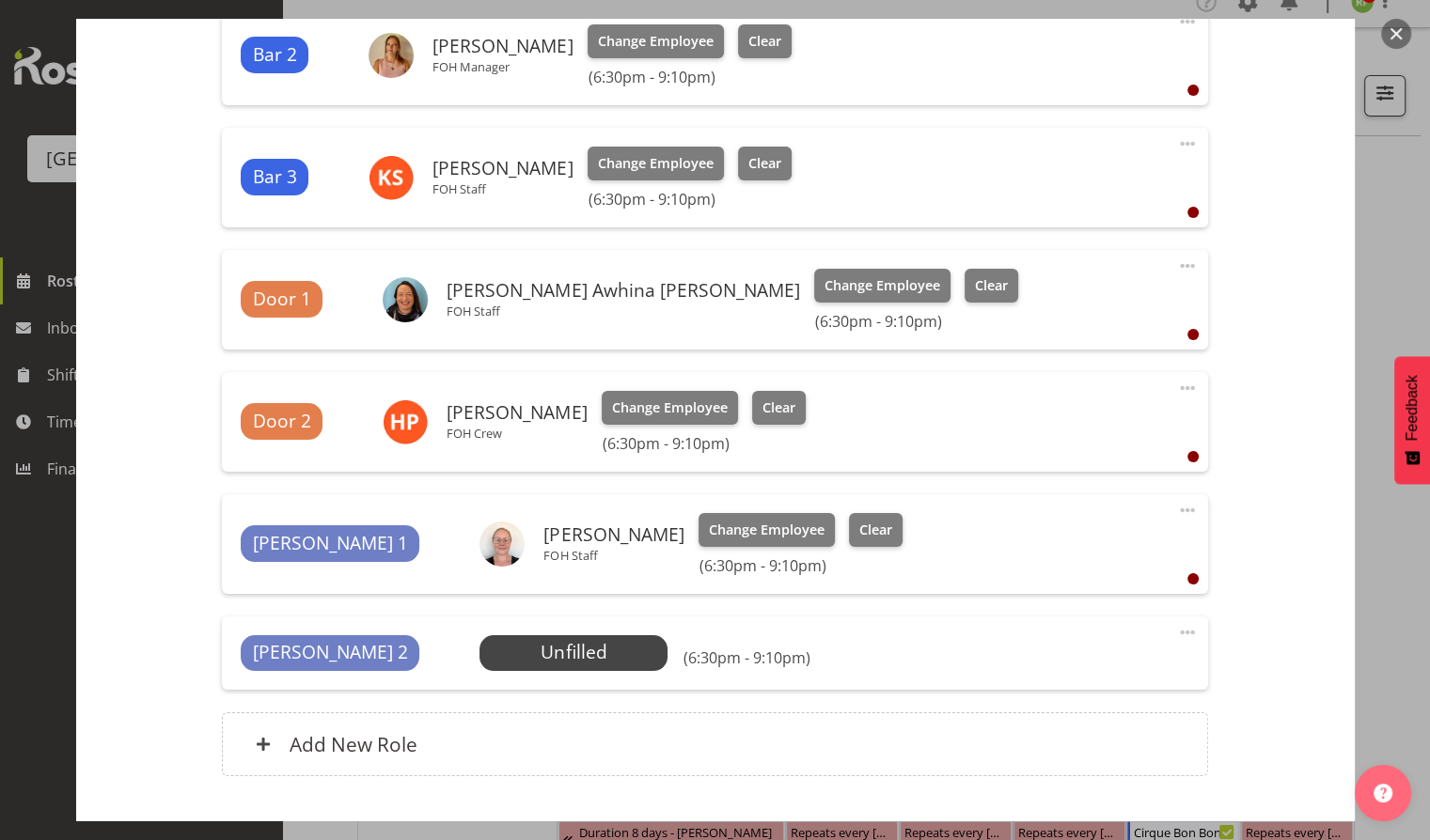
scroll to position [878, 0]
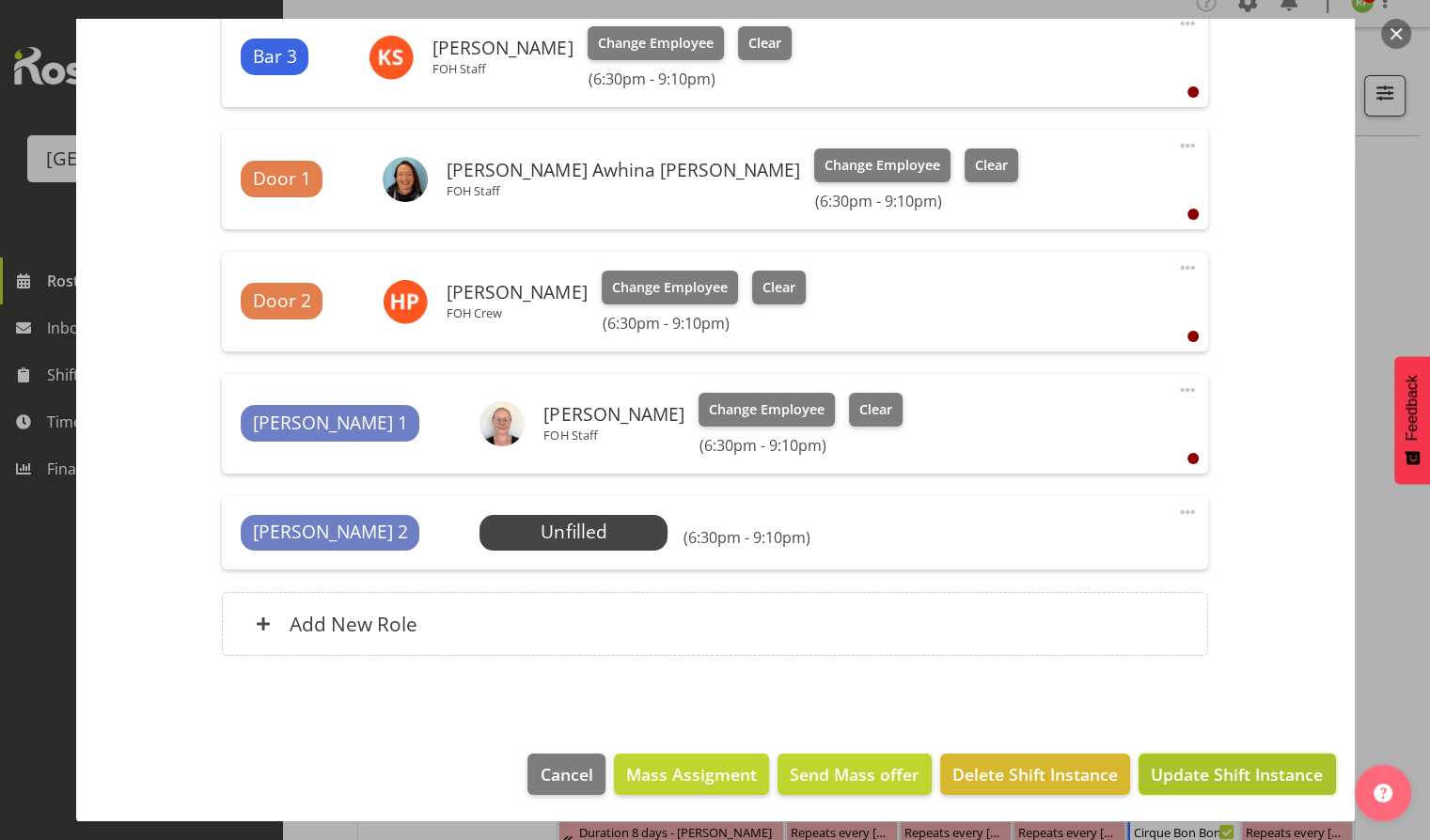
click at [1216, 769] on span "Update Shift Instance" at bounding box center [1236, 774] width 172 height 24
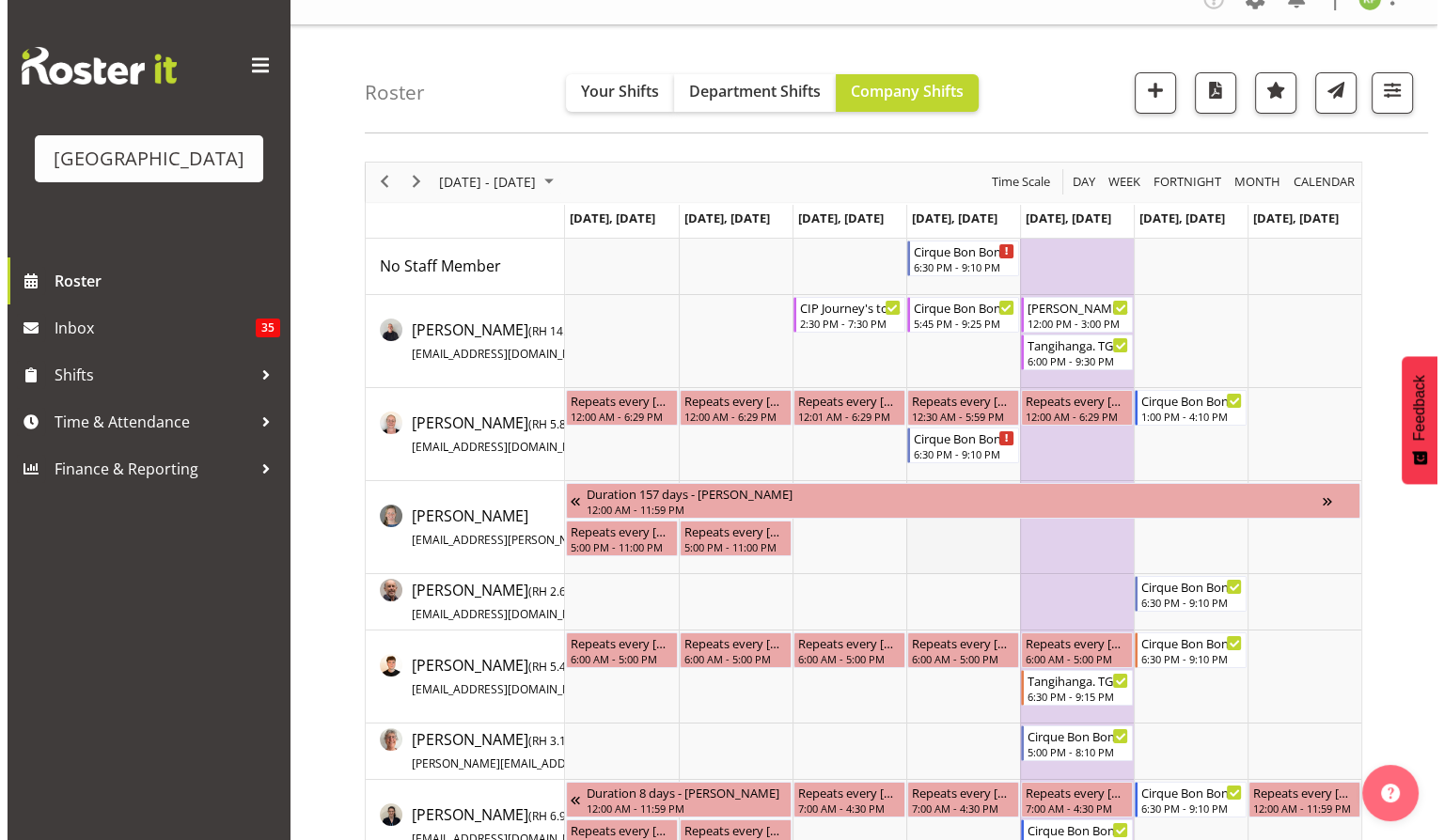
scroll to position [0, 0]
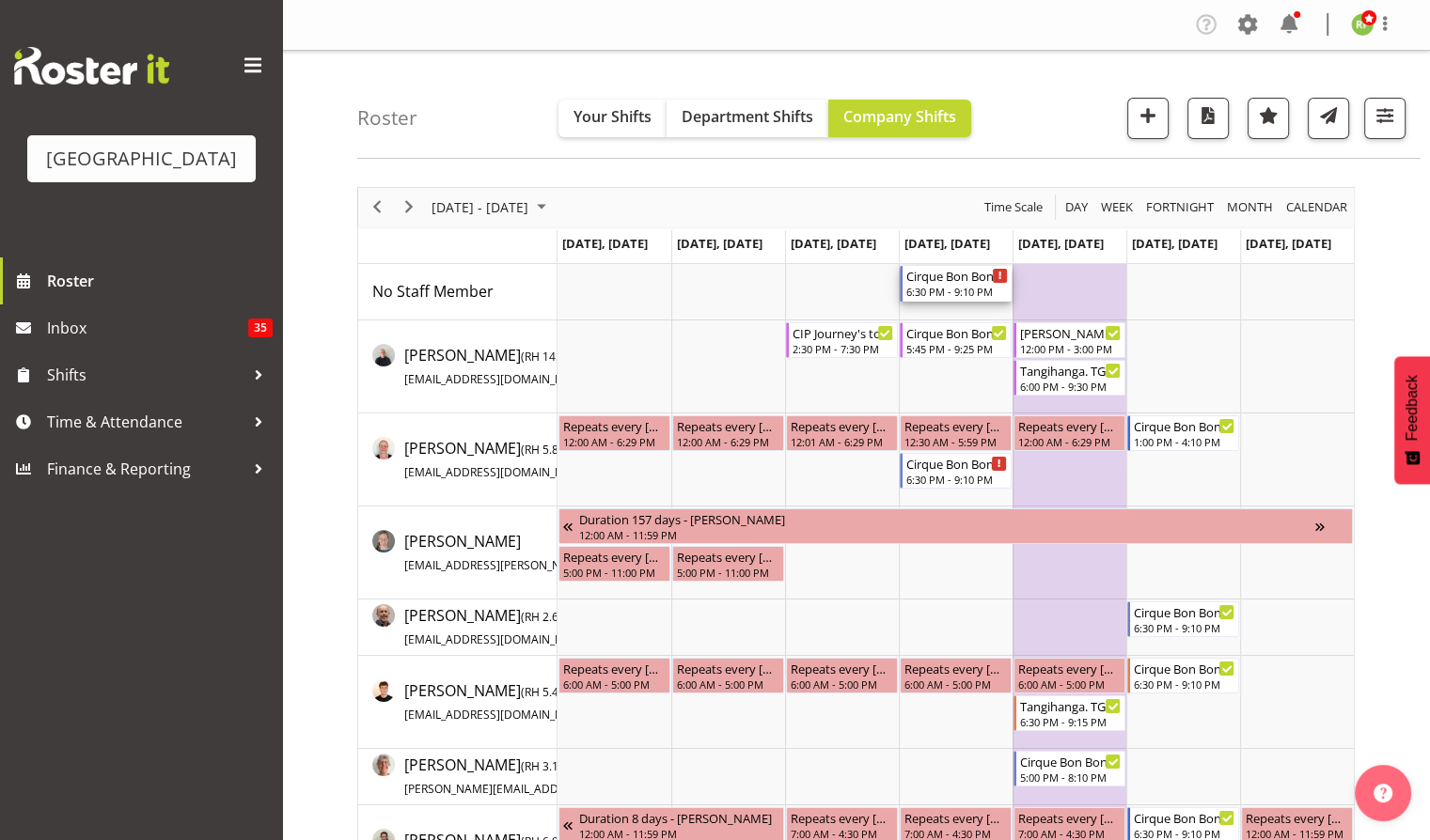
click at [937, 288] on div "6:30 PM - 9:10 PM" at bounding box center [957, 292] width 102 height 16
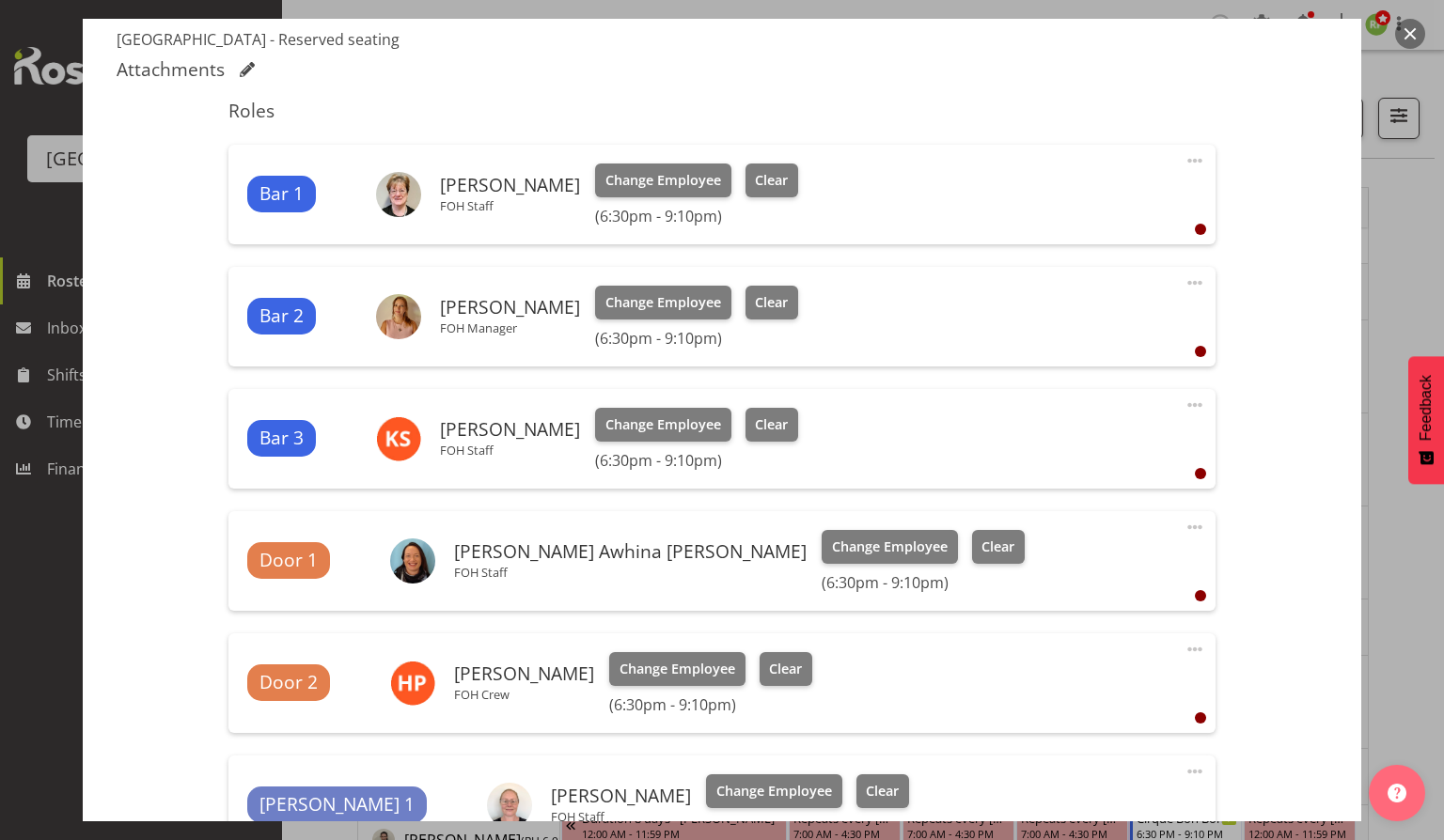
scroll to position [763, 0]
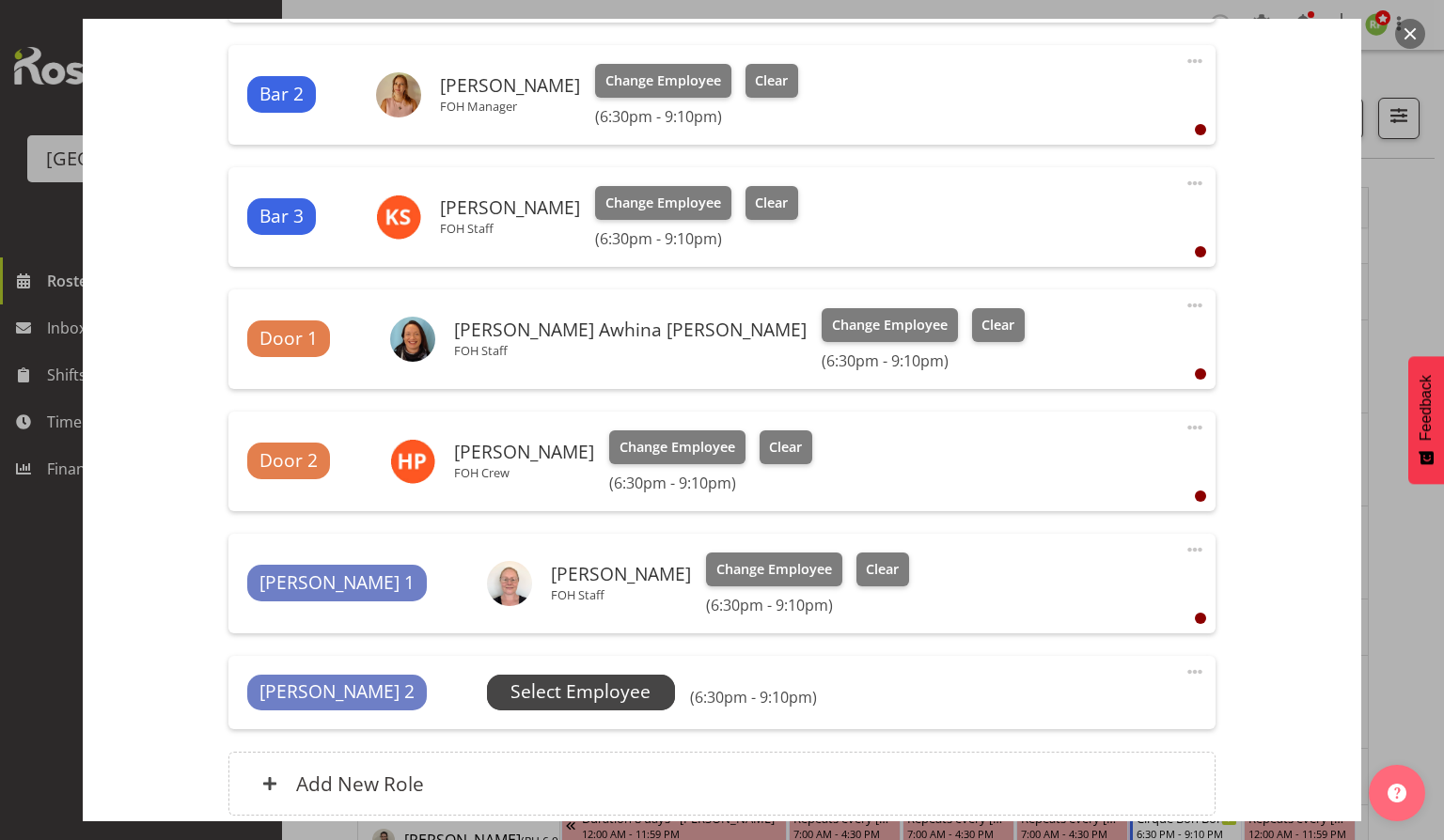
click at [510, 688] on span "Select Employee" at bounding box center [580, 693] width 140 height 27
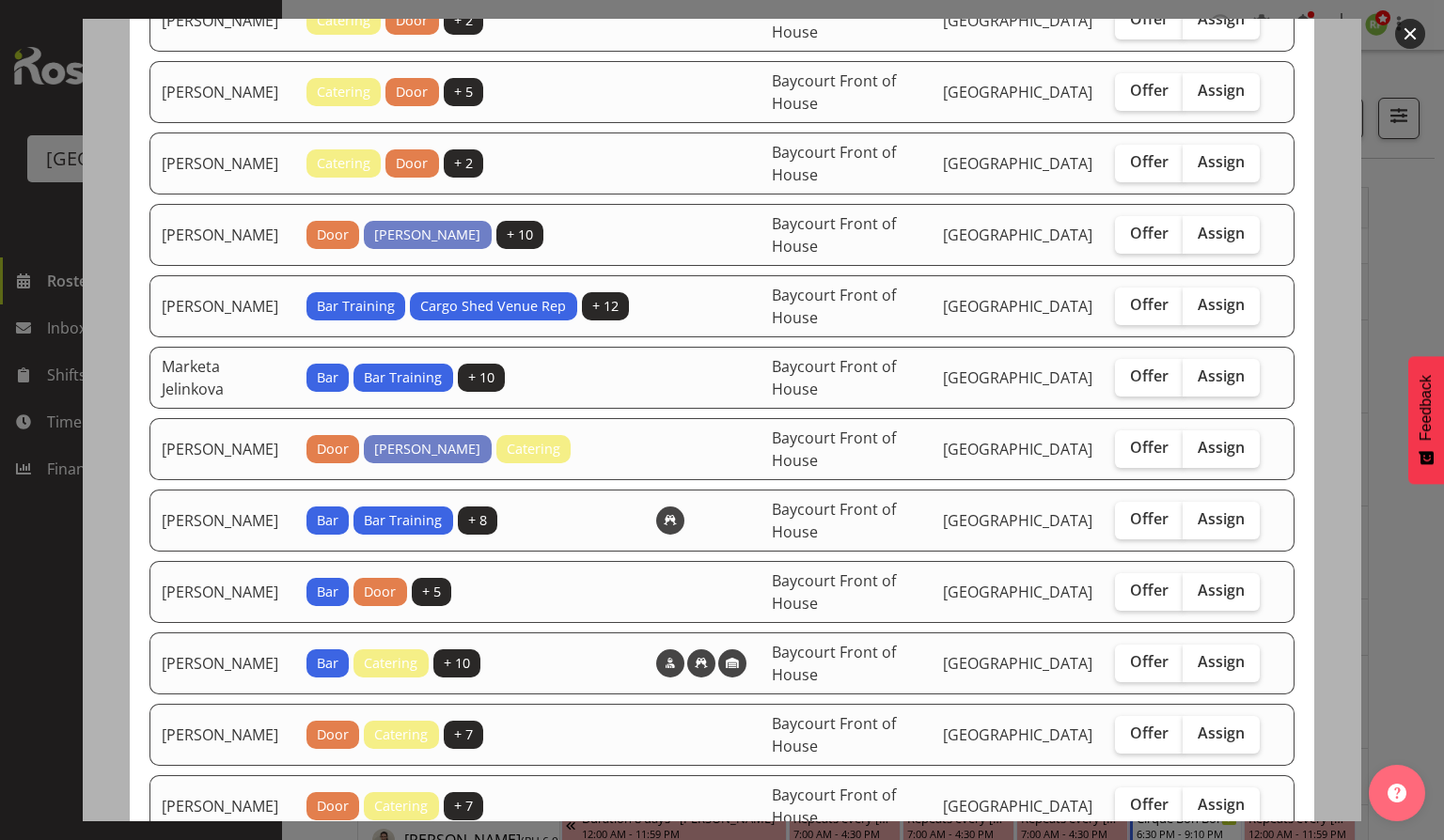
scroll to position [1052, 0]
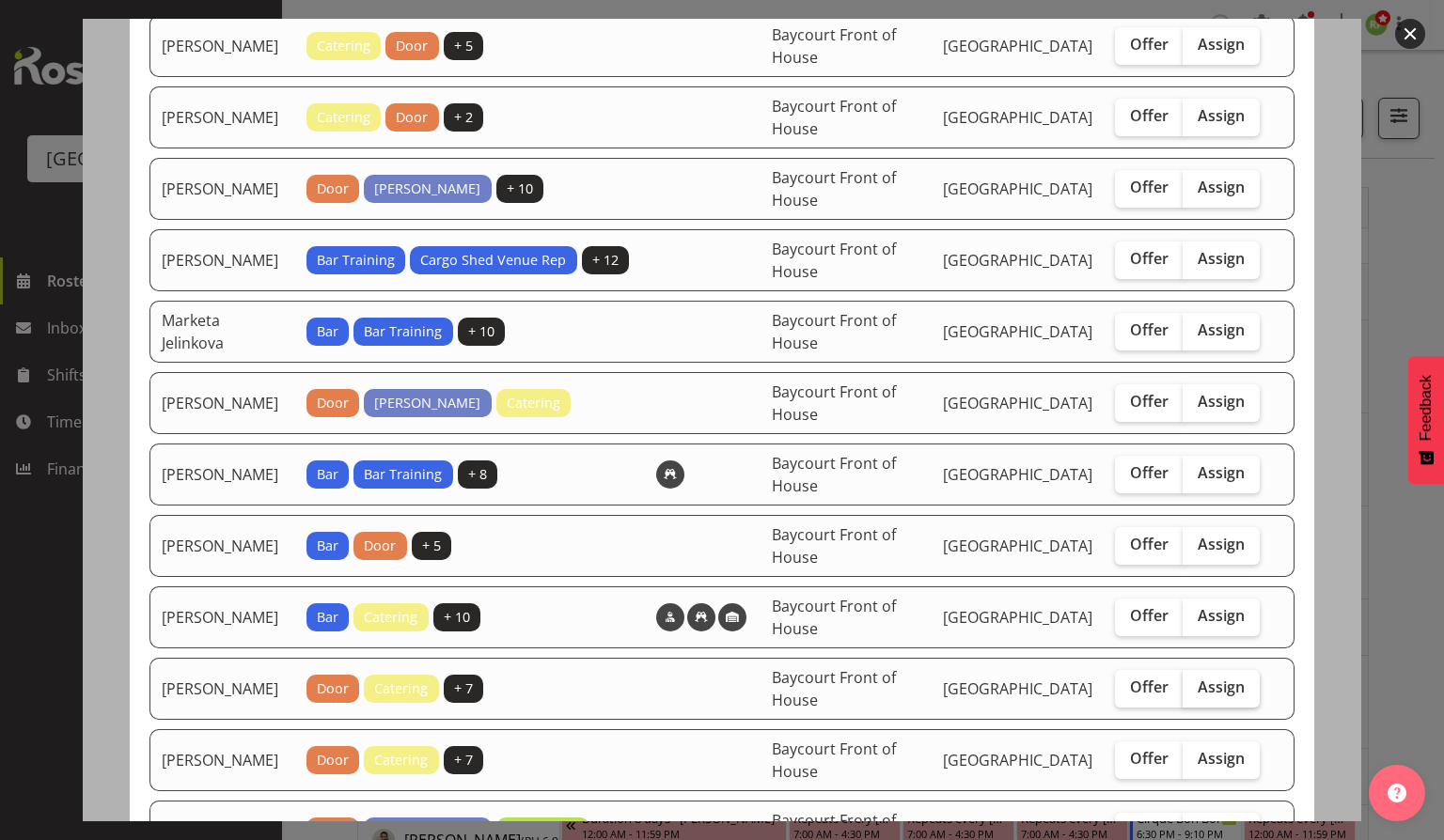
click at [1204, 678] on span "Assign" at bounding box center [1221, 687] width 47 height 18
click at [1195, 681] on input "Assign" at bounding box center [1189, 687] width 13 height 13
checkbox input "true"
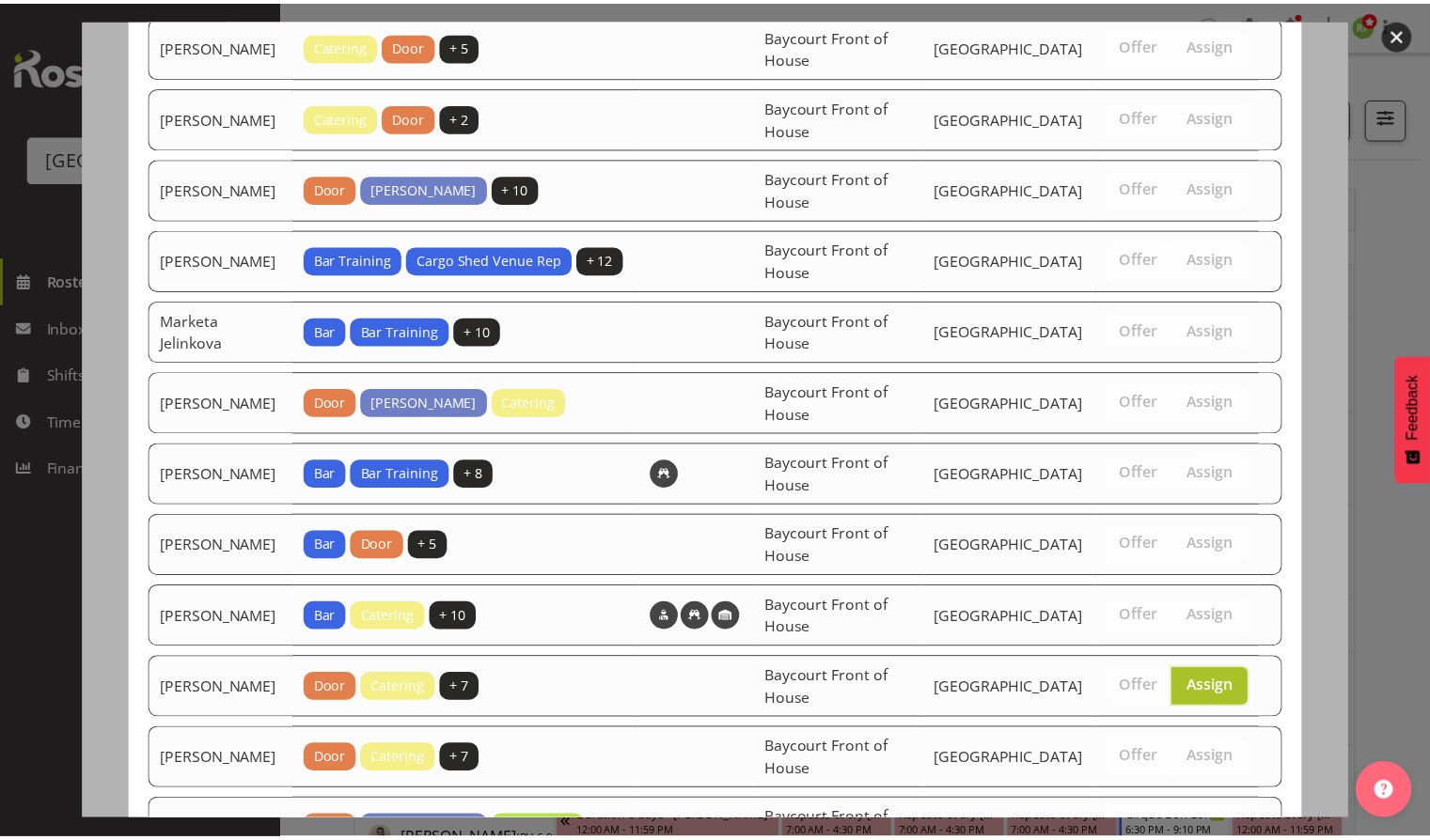
scroll to position [1262, 0]
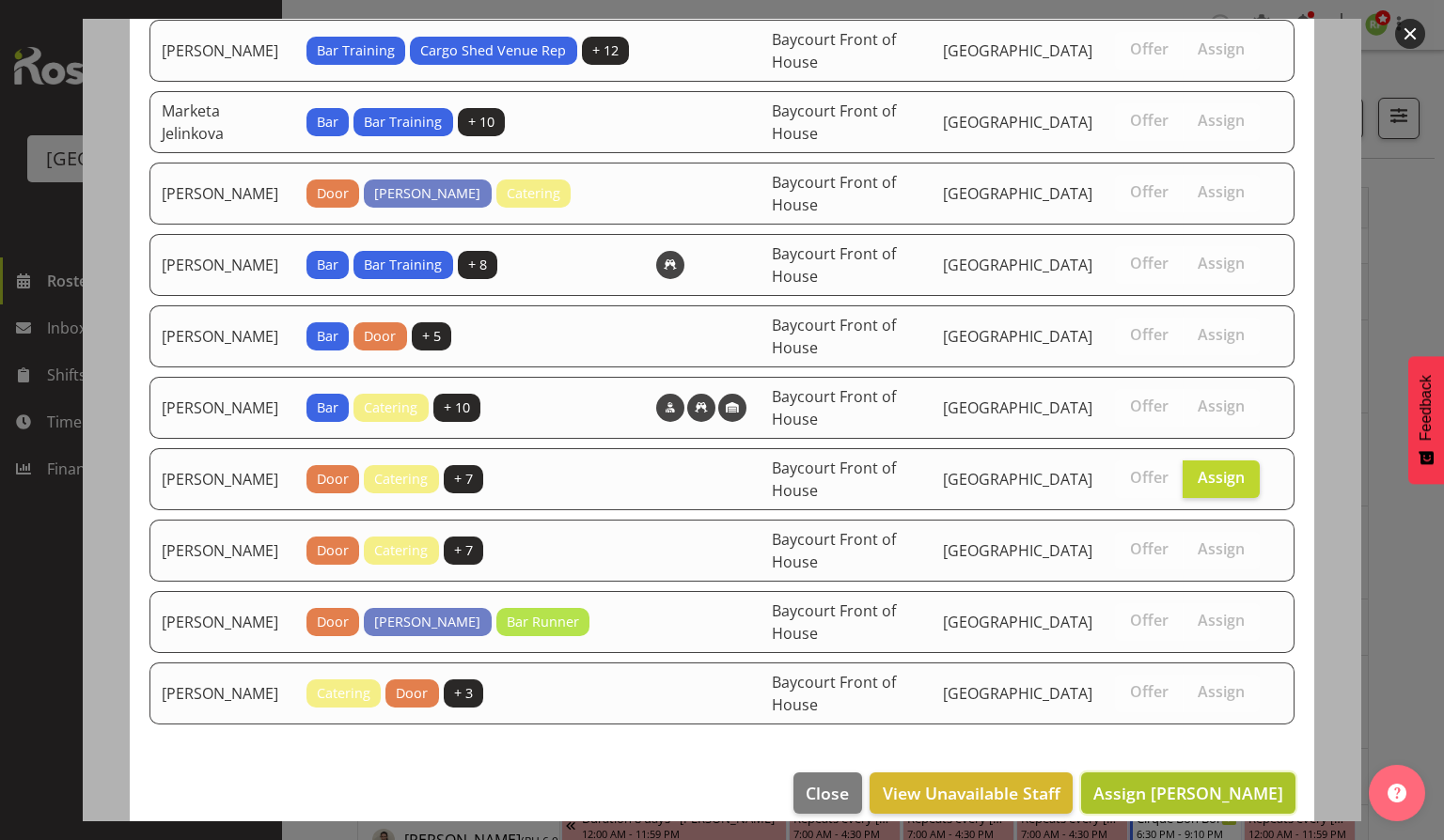
click at [1143, 782] on span "Assign Ruby Grace" at bounding box center [1189, 792] width 190 height 22
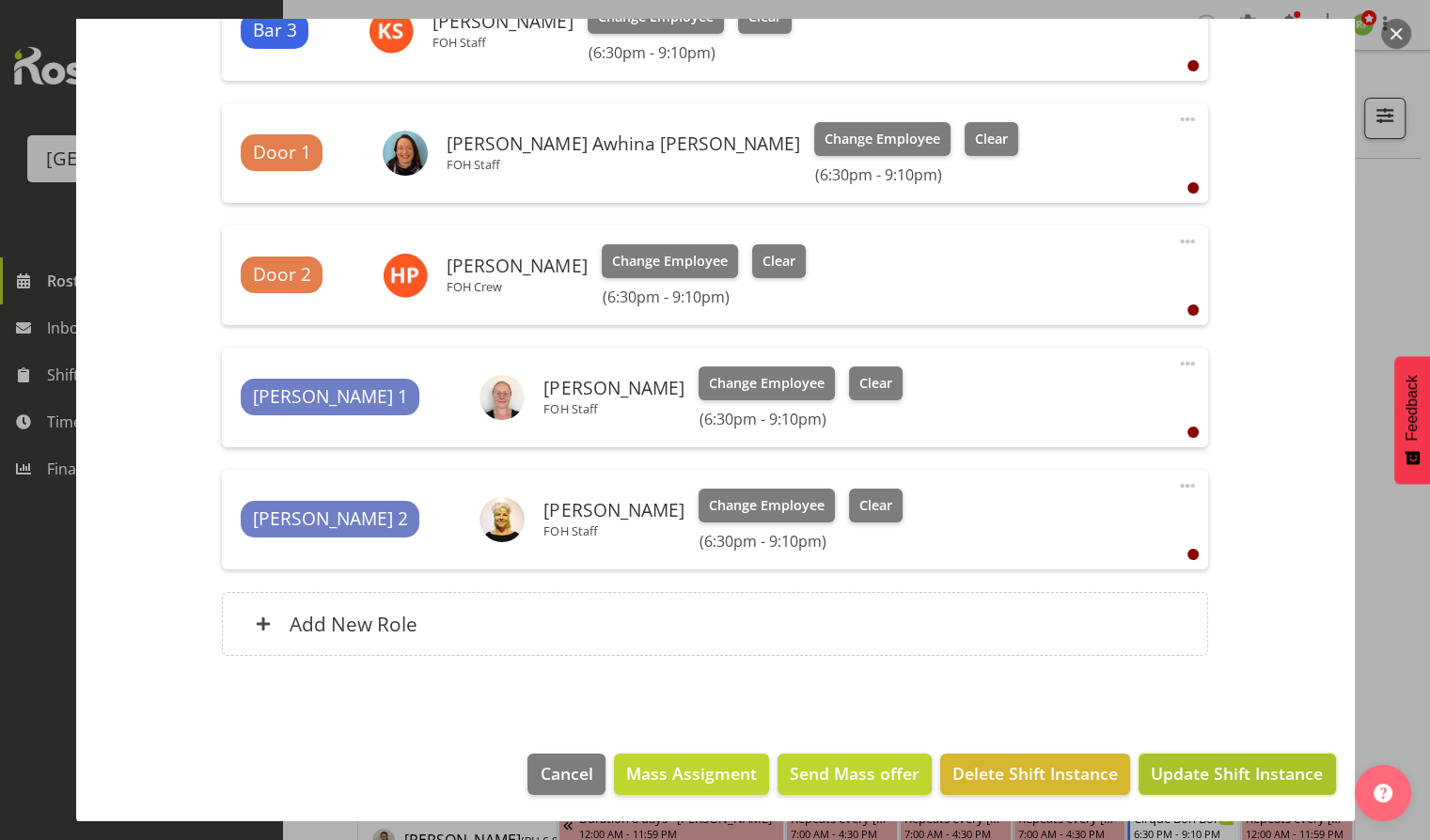
click at [1197, 776] on span "Update Shift Instance" at bounding box center [1236, 773] width 172 height 24
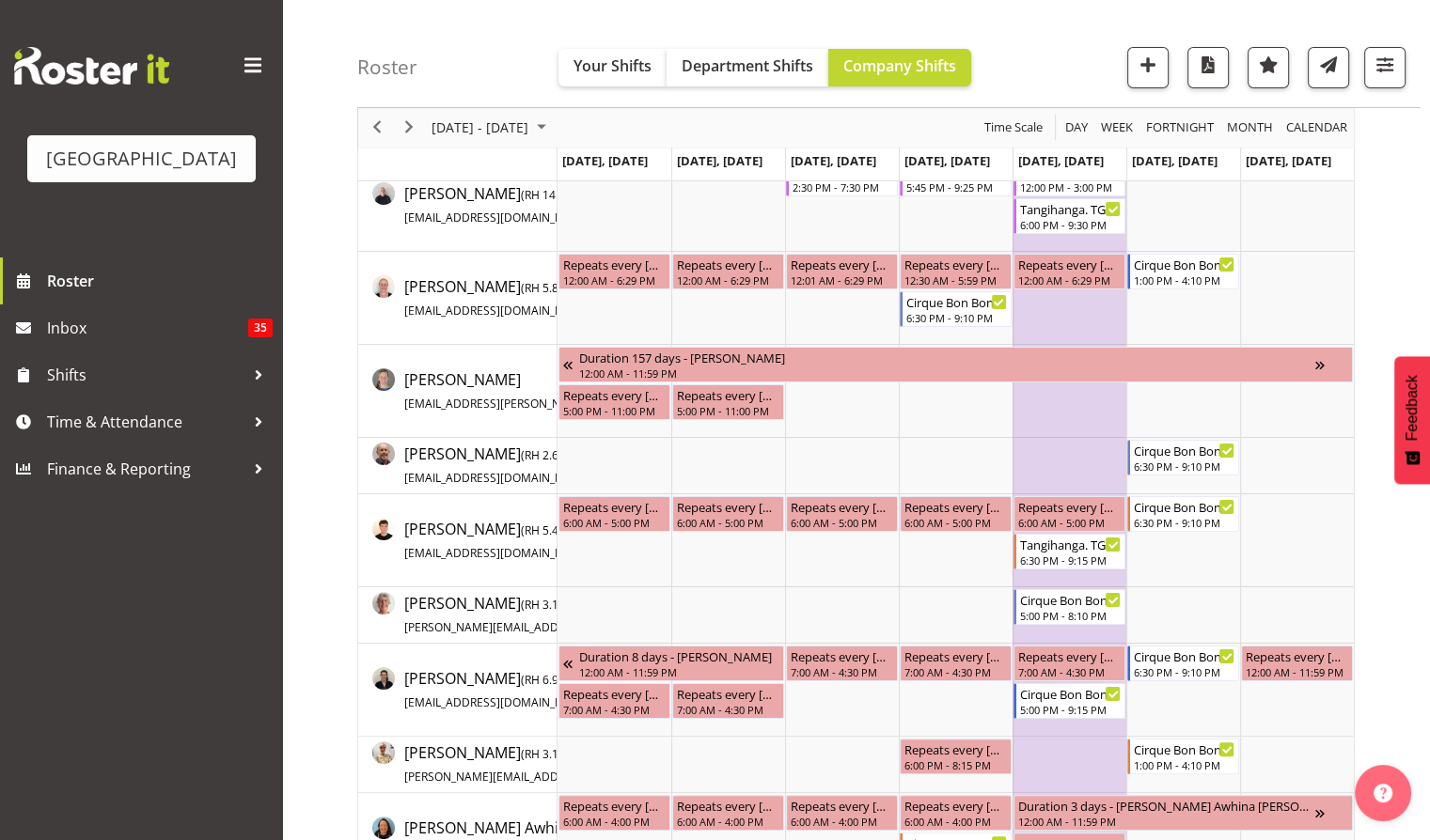
scroll to position [0, 0]
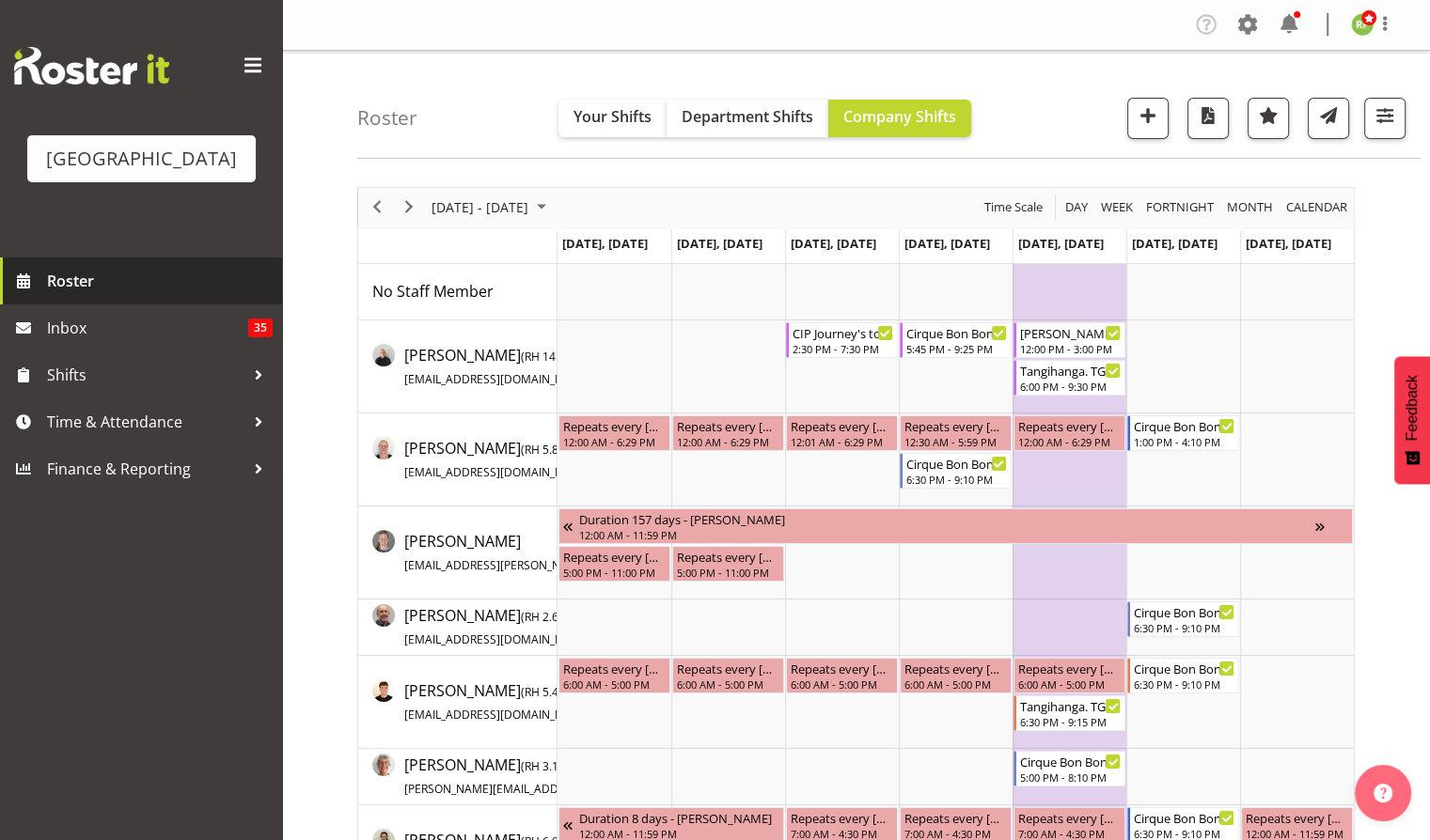
click at [82, 295] on span "Roster" at bounding box center [159, 280] width 226 height 28
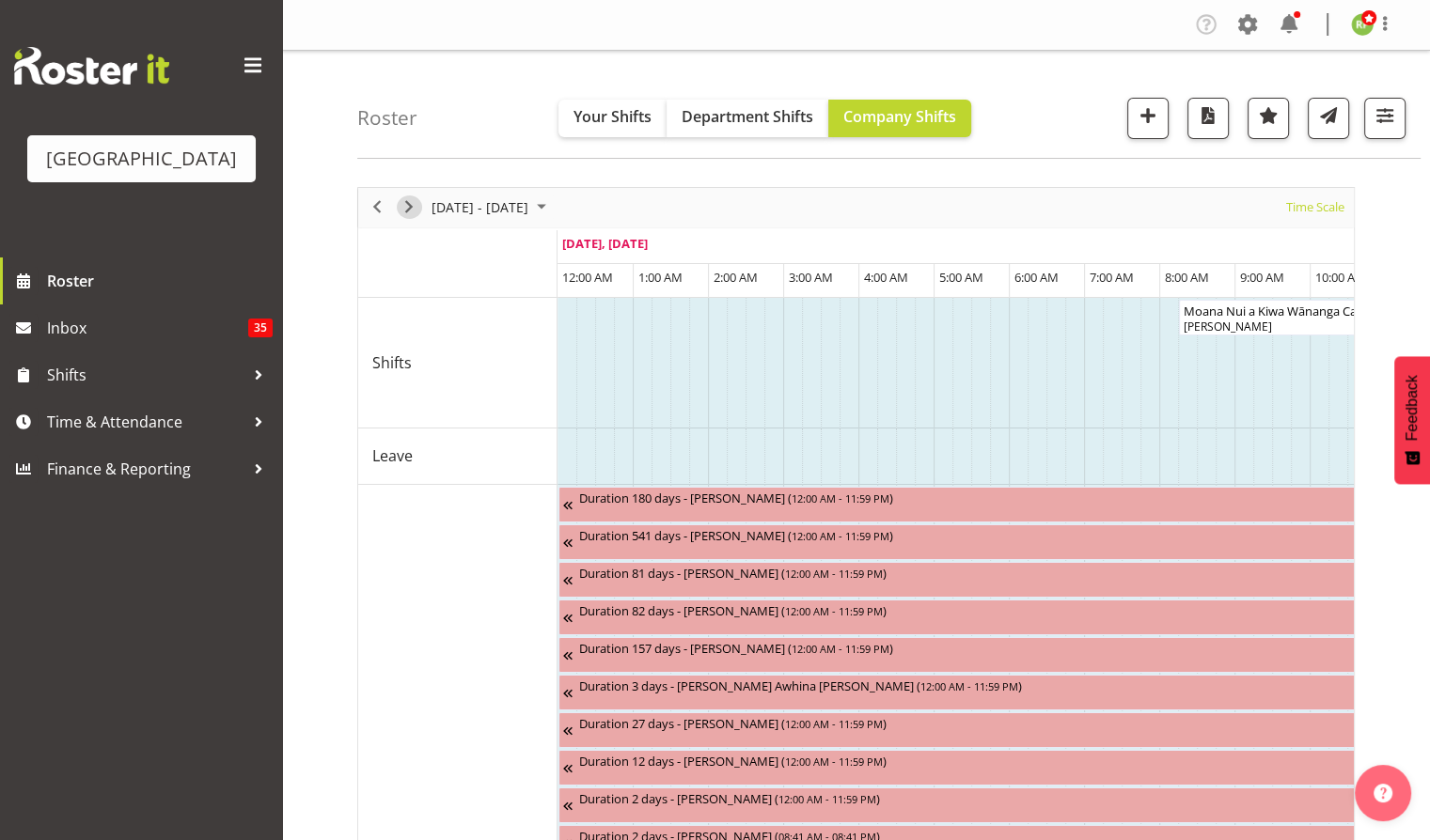
click at [409, 206] on span "Next" at bounding box center [408, 208] width 22 height 23
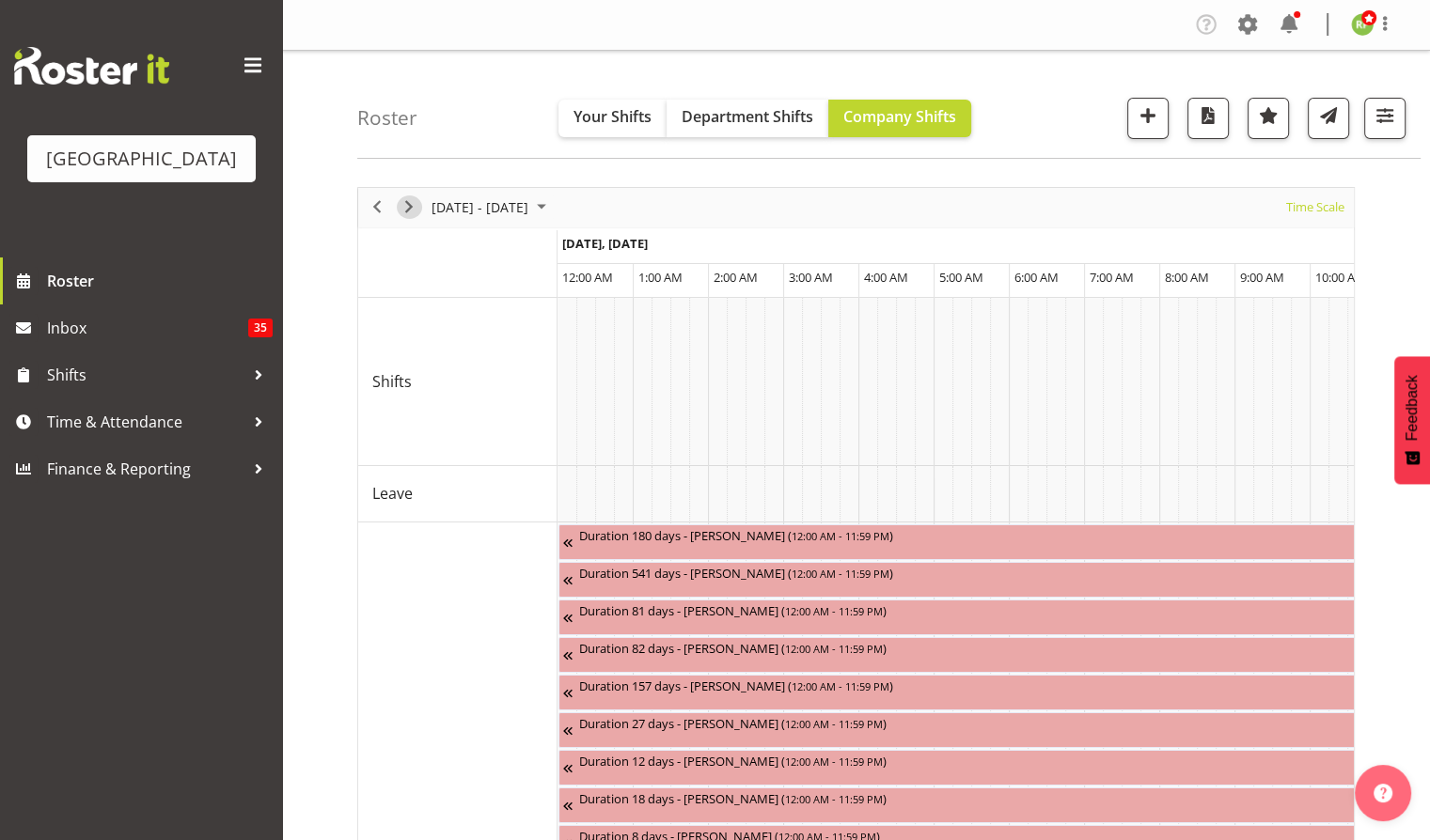
click at [409, 206] on span "Next" at bounding box center [408, 208] width 22 height 23
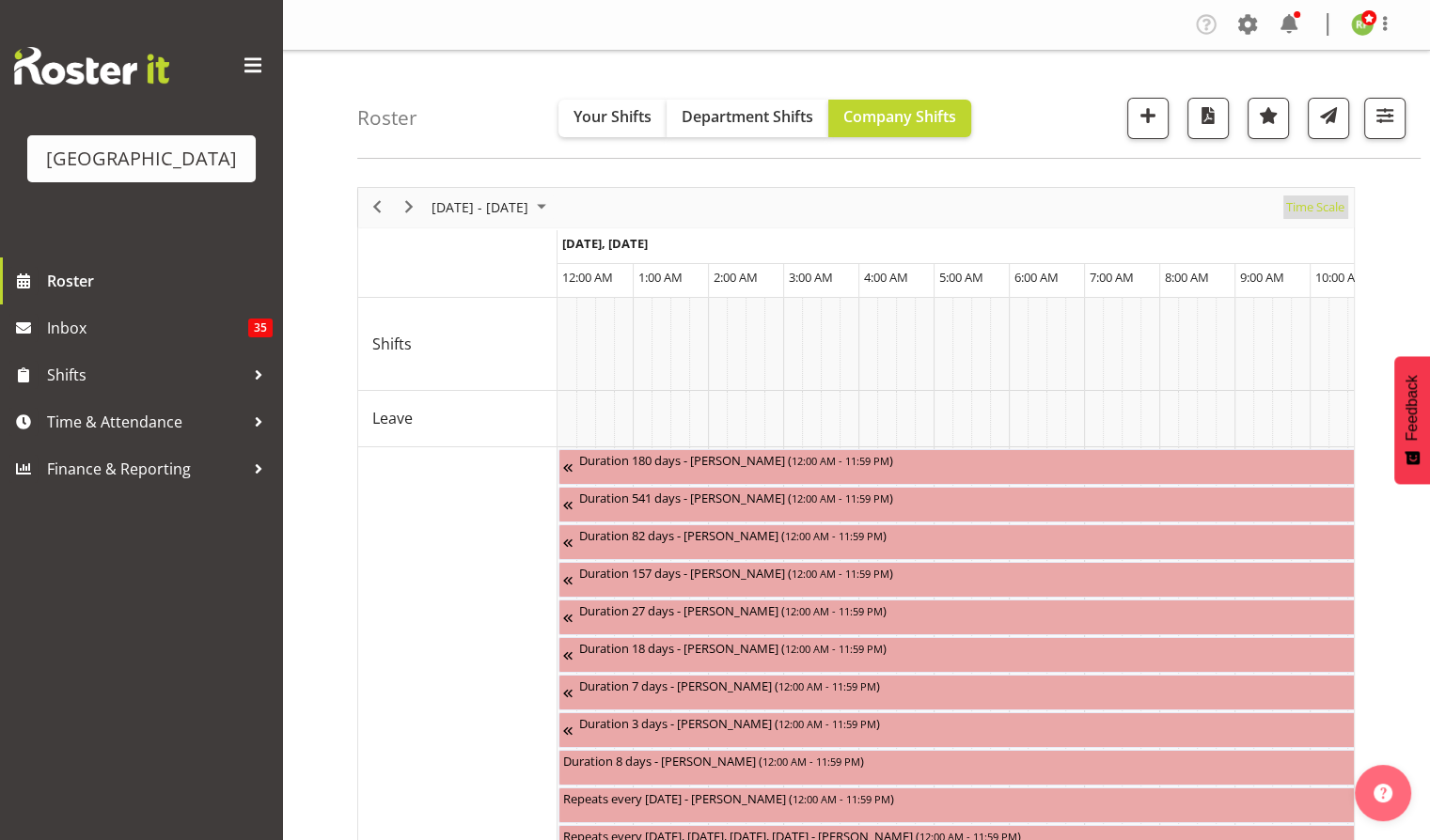
click at [1328, 206] on span "Time Scale" at bounding box center [1315, 208] width 62 height 23
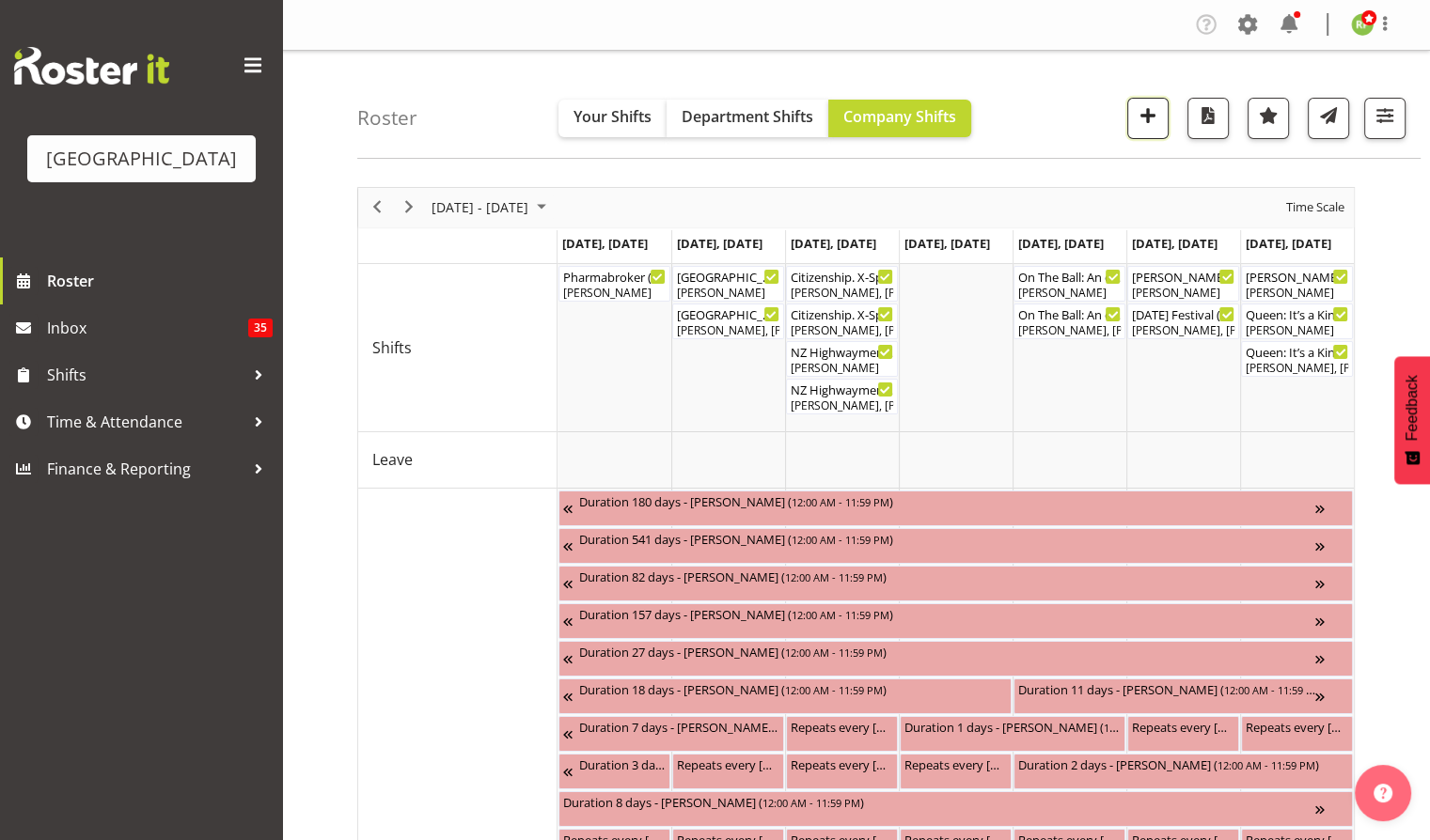
click at [1151, 118] on span "button" at bounding box center [1147, 115] width 24 height 24
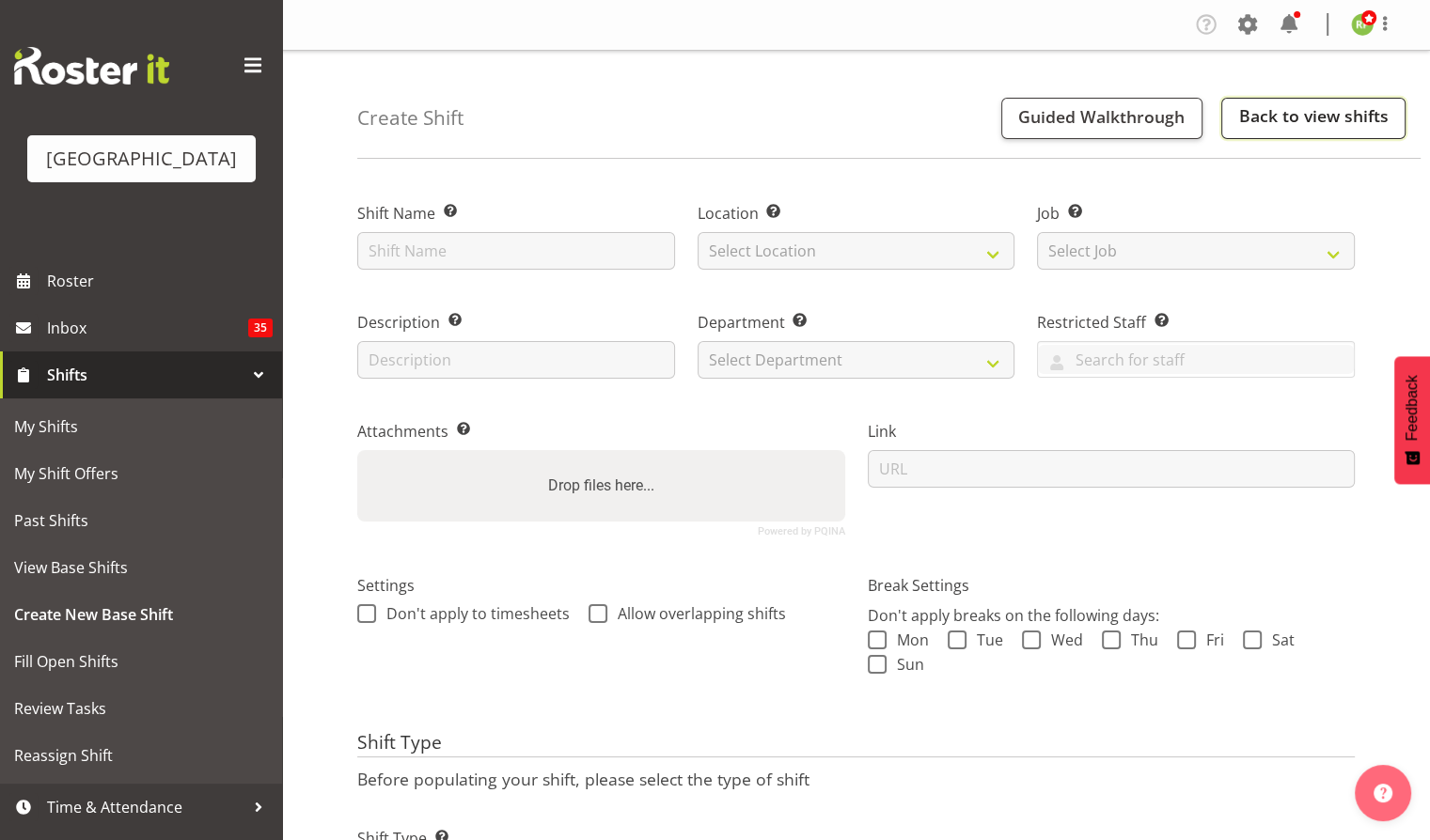
click at [1349, 106] on link "Back to view shifts" at bounding box center [1314, 118] width 184 height 42
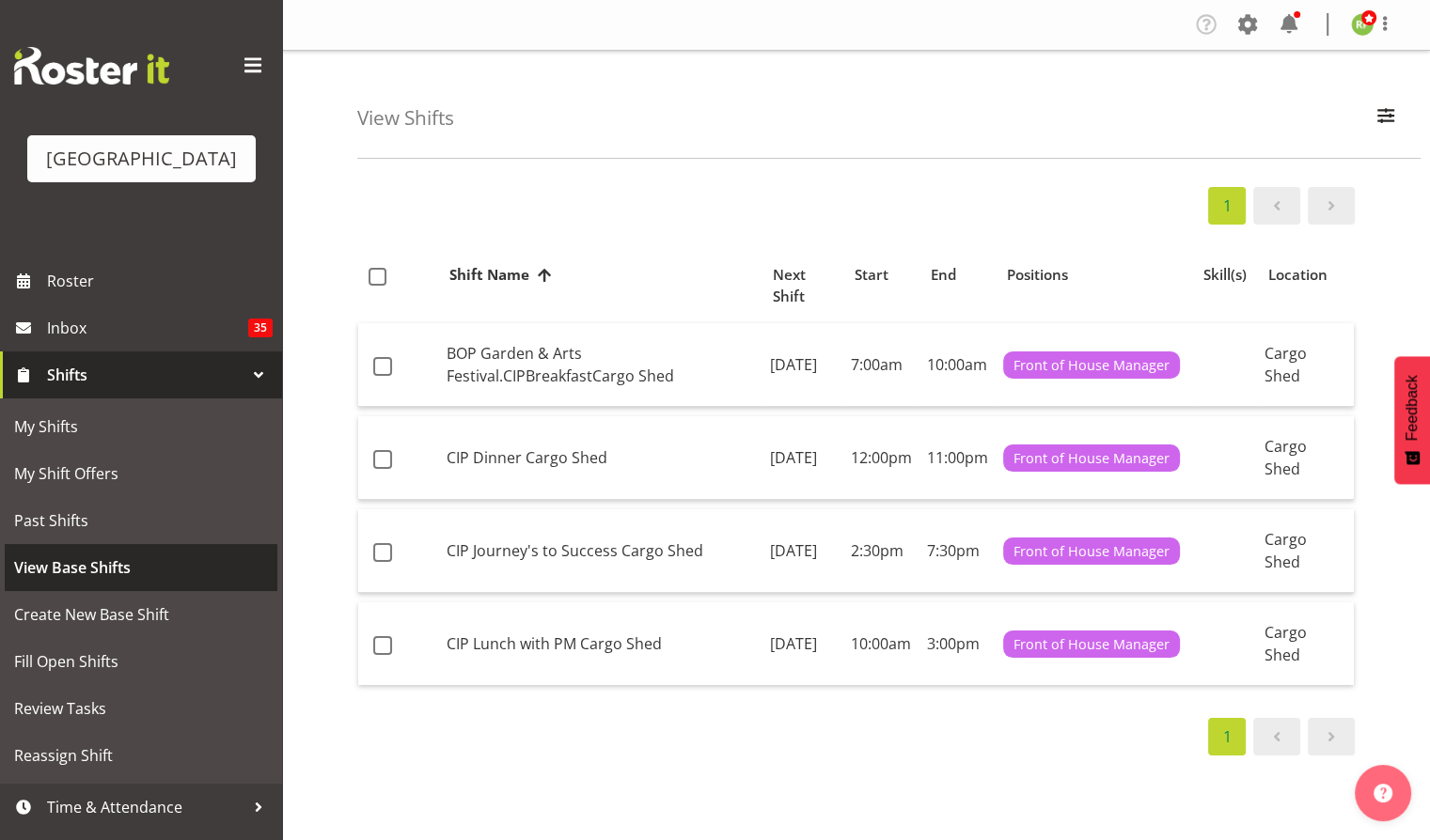
click at [79, 582] on span "View Base Shifts" at bounding box center [142, 567] width 254 height 28
click at [1385, 122] on span "button" at bounding box center [1385, 115] width 24 height 24
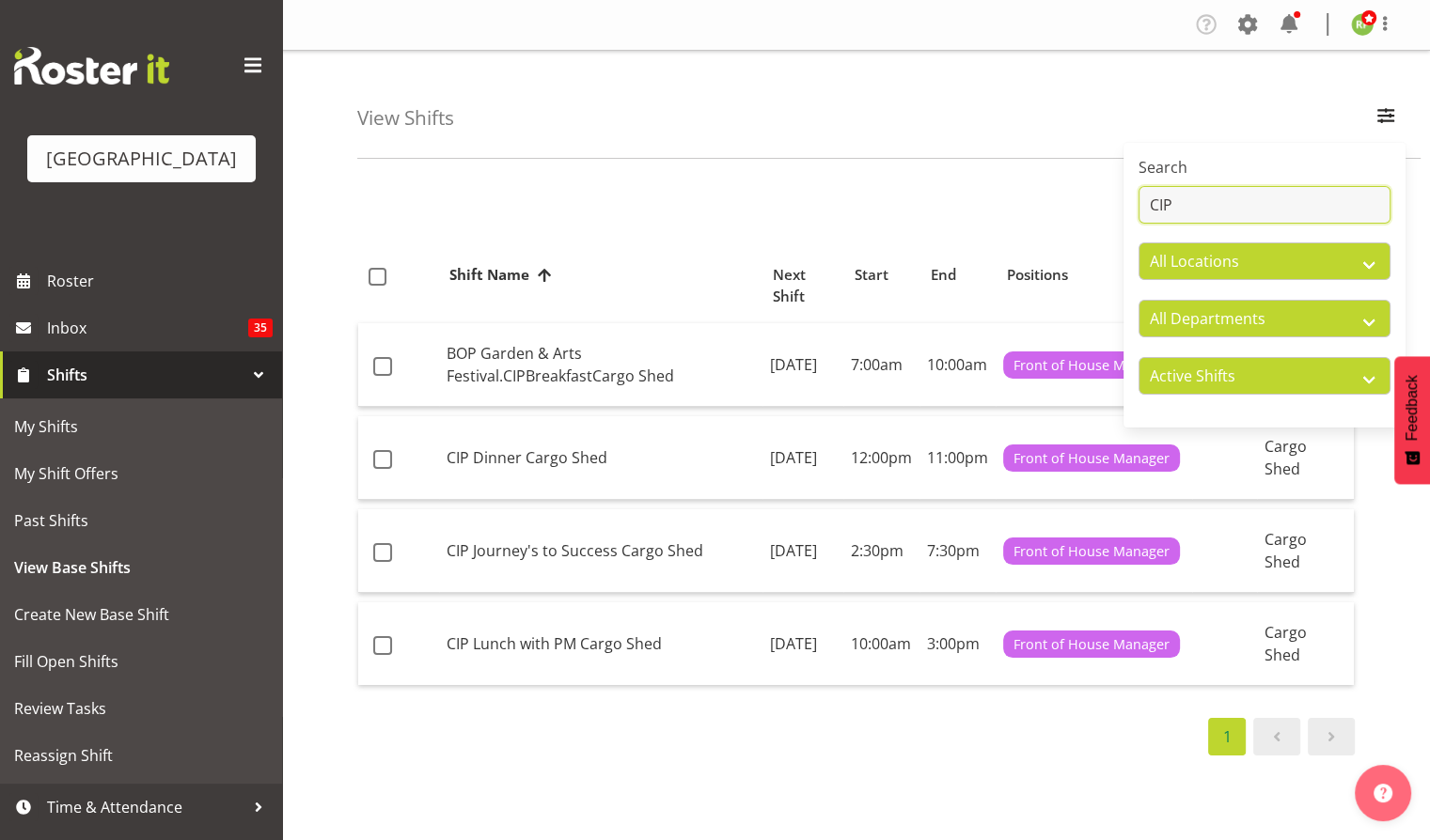
click at [1186, 217] on input "CIP" at bounding box center [1264, 205] width 252 height 38
type input "C"
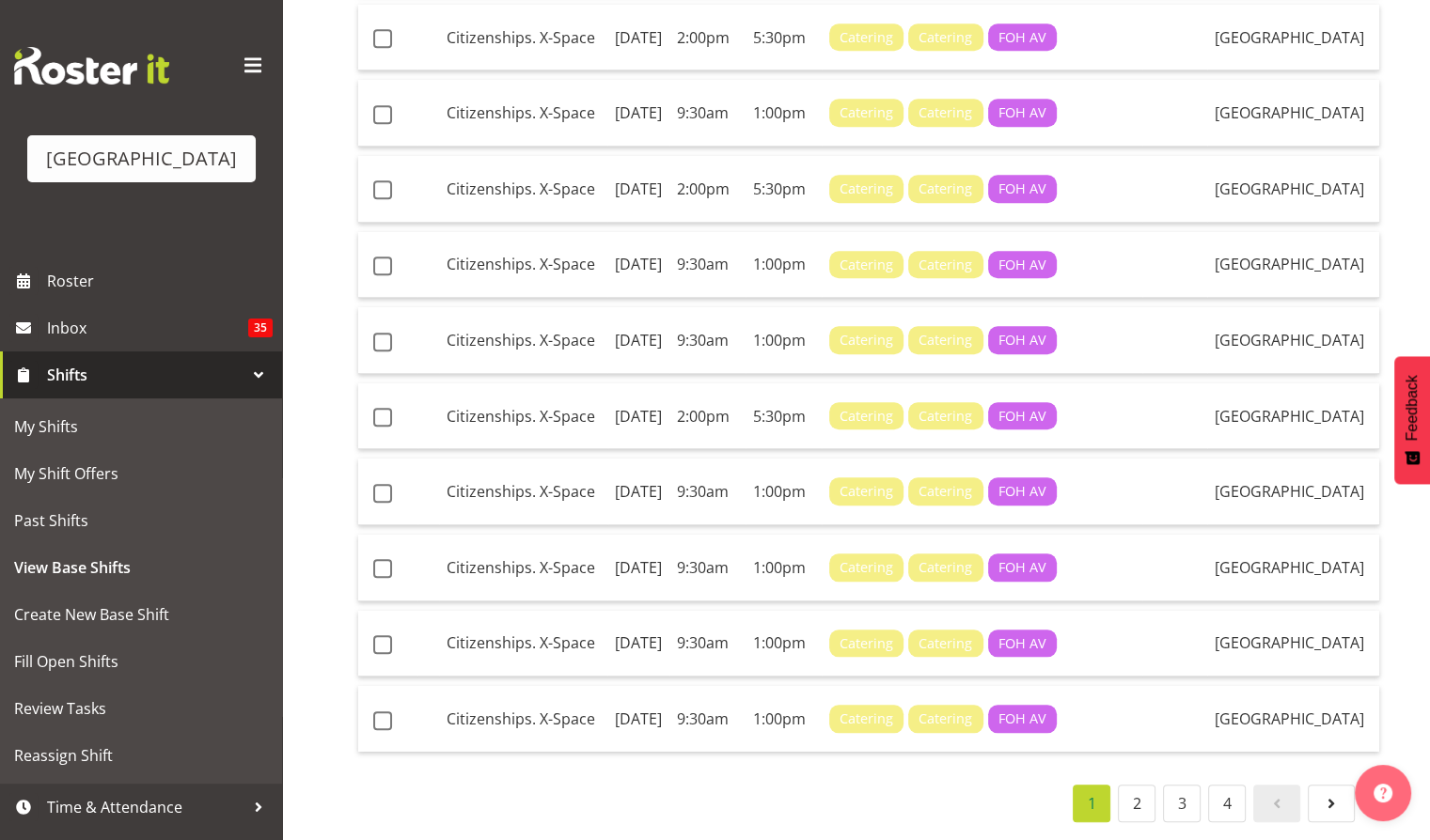
scroll to position [1856, 0]
type input "citi"
click at [488, 72] on td "Citizenships. X-Space" at bounding box center [522, 38] width 168 height 67
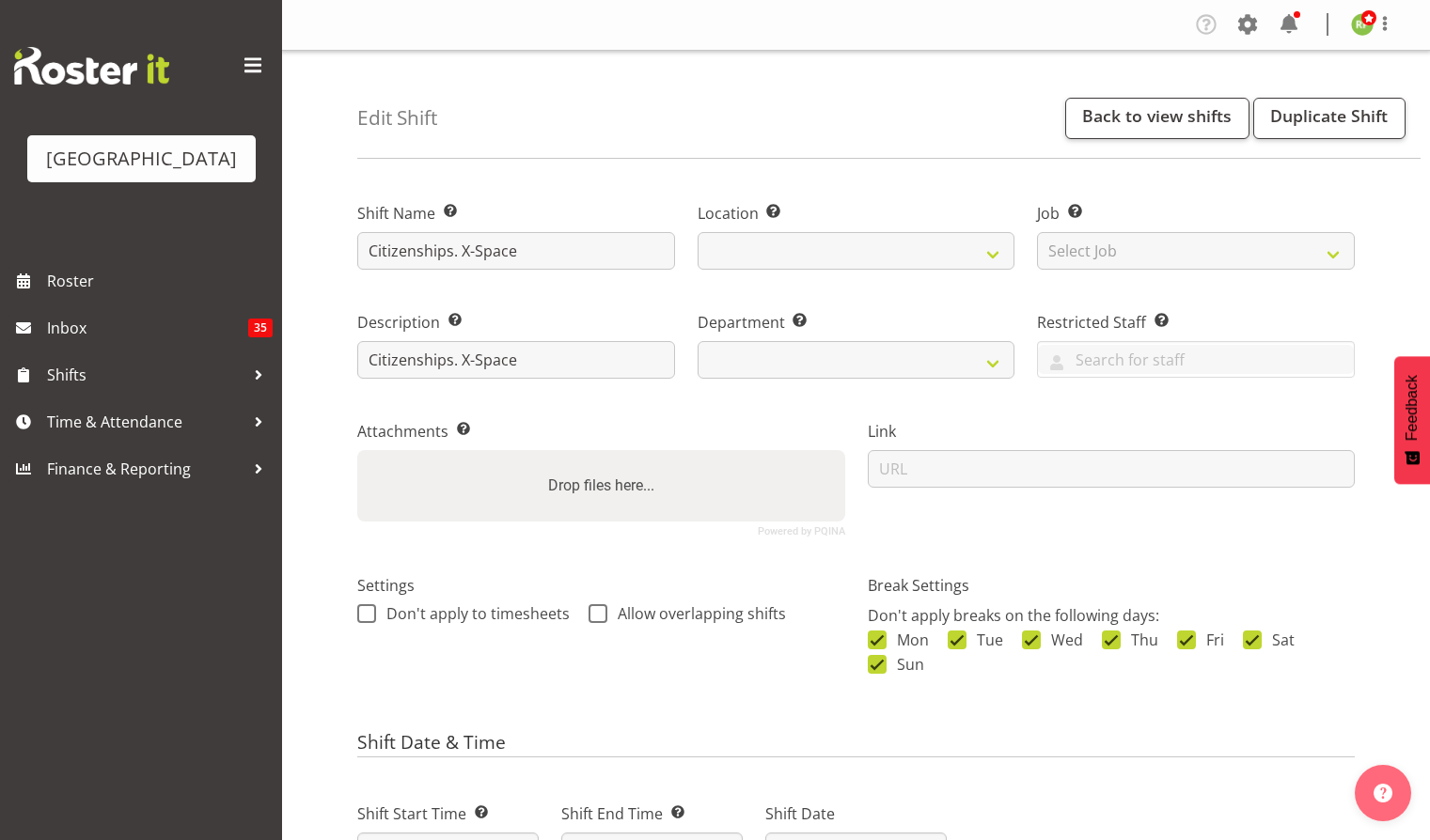
select select
click at [1341, 118] on link "Duplicate Shift" at bounding box center [1329, 118] width 152 height 42
select select "1115"
select select "791"
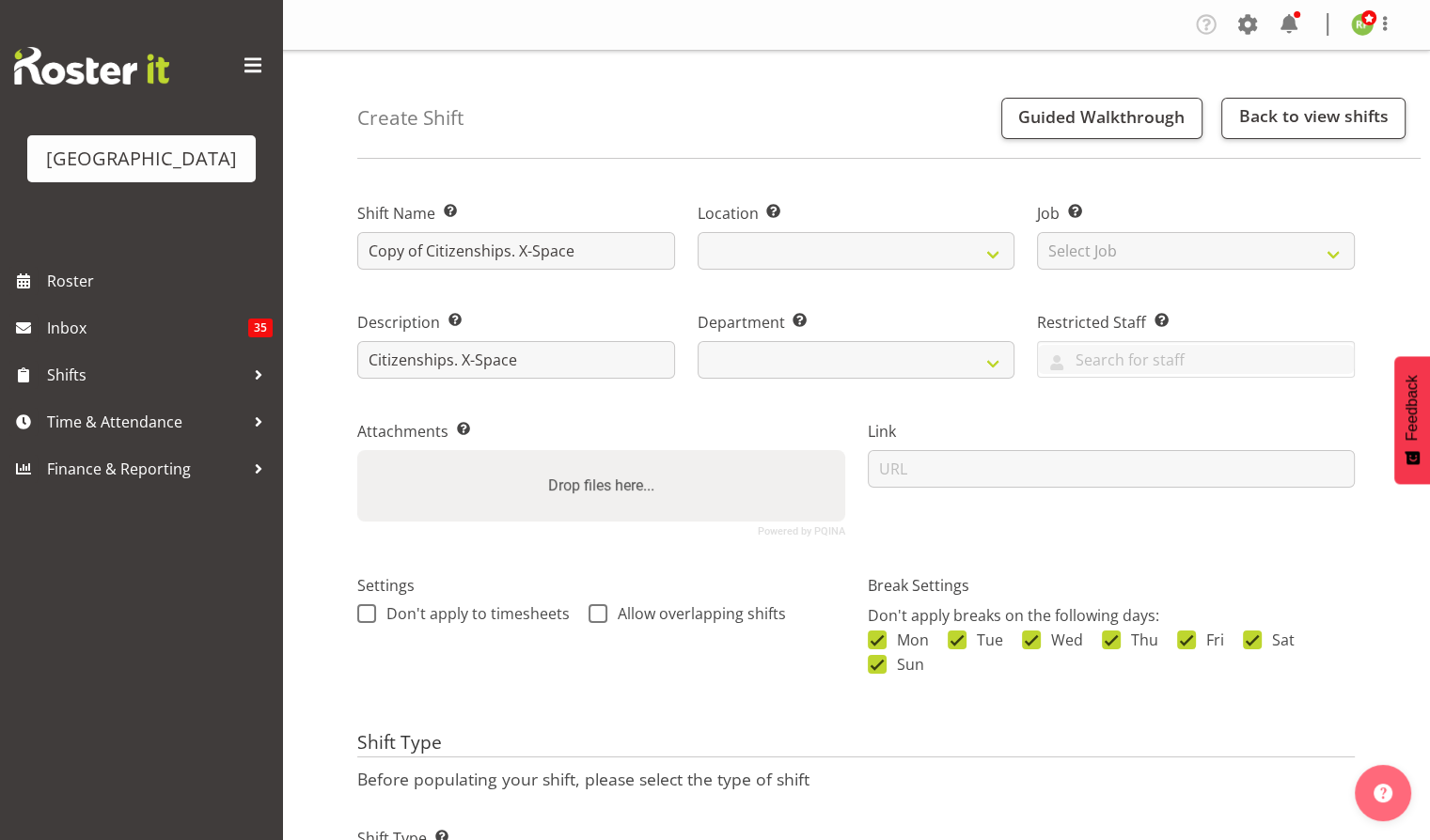
select select
select select "791"
click at [427, 253] on input "Copy of Citizenships. X-Space" at bounding box center [515, 250] width 317 height 38
click at [452, 251] on input "Citizenships. X-Space" at bounding box center [515, 250] width 317 height 38
click at [549, 260] on input "Citizenship. X-Space" at bounding box center [515, 250] width 317 height 38
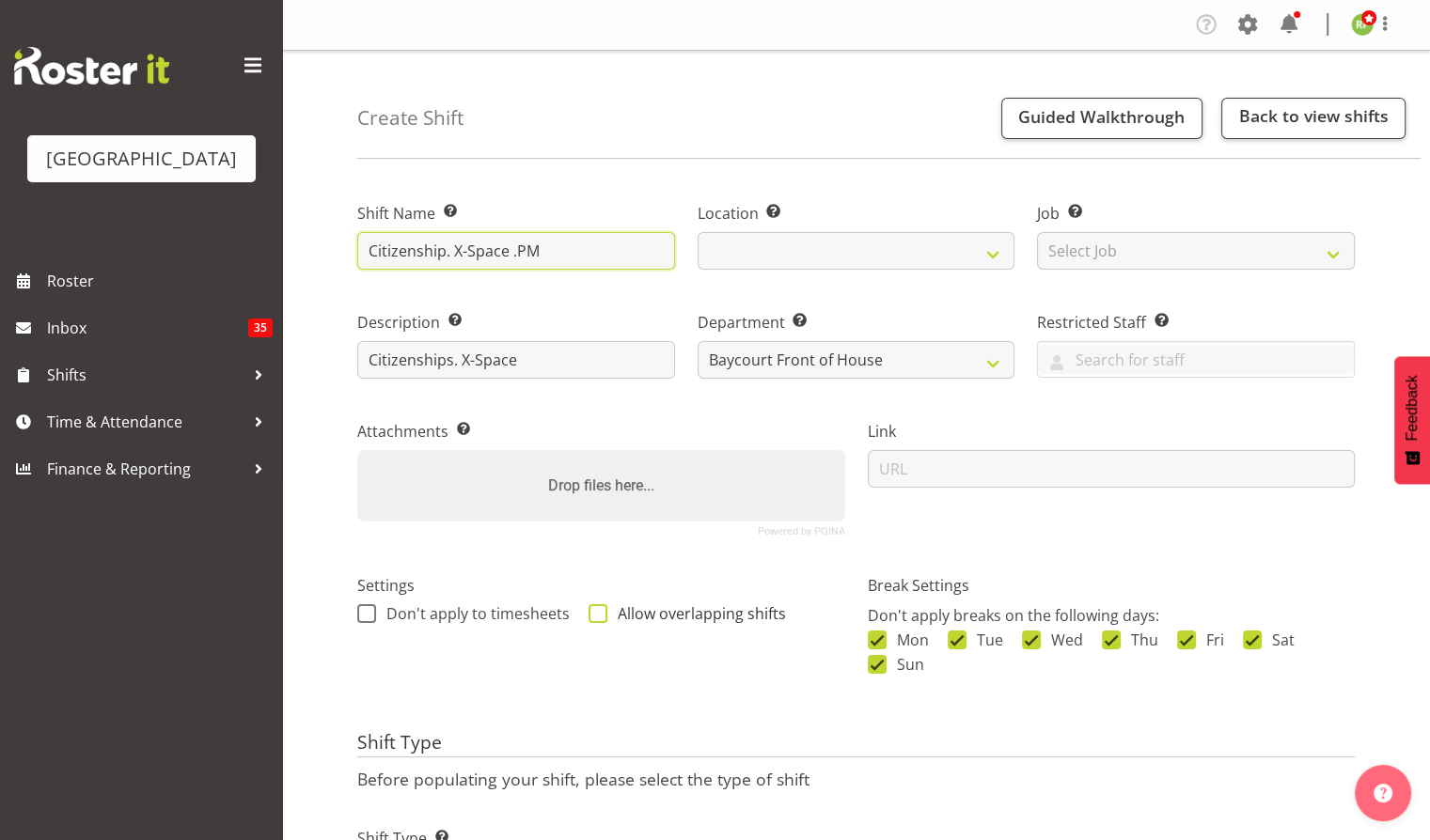
scroll to position [113, 0]
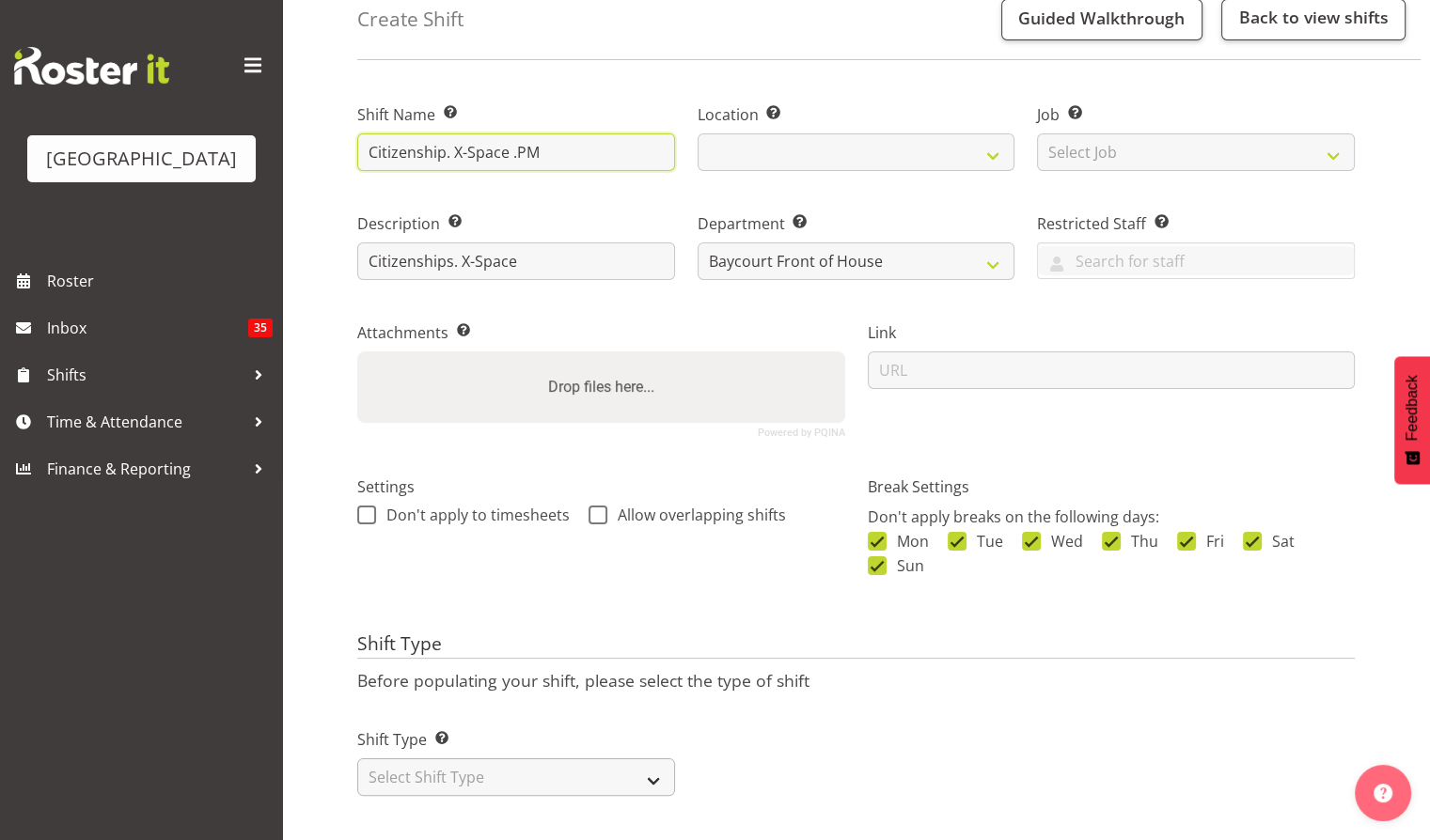
type input "Citizenship. X-Space .PM"
click at [559, 759] on select "Select Shift Type One Off Shift Recurring Shift Rotating Shift" at bounding box center [515, 777] width 317 height 38
select select "one_off"
click at [357, 759] on select "Select Shift Type One Off Shift Recurring Shift Rotating Shift" at bounding box center [515, 777] width 317 height 38
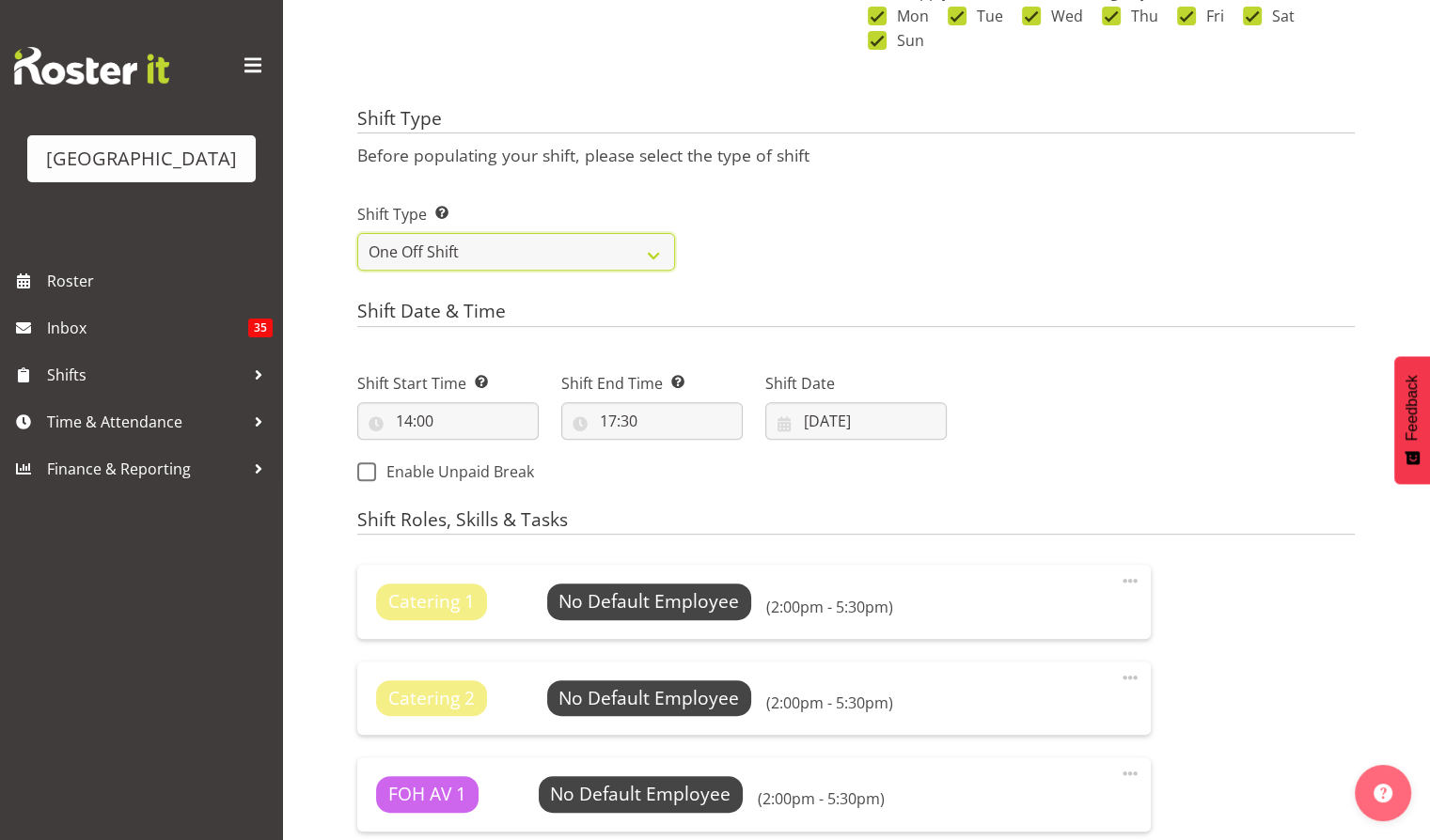
scroll to position [628, 0]
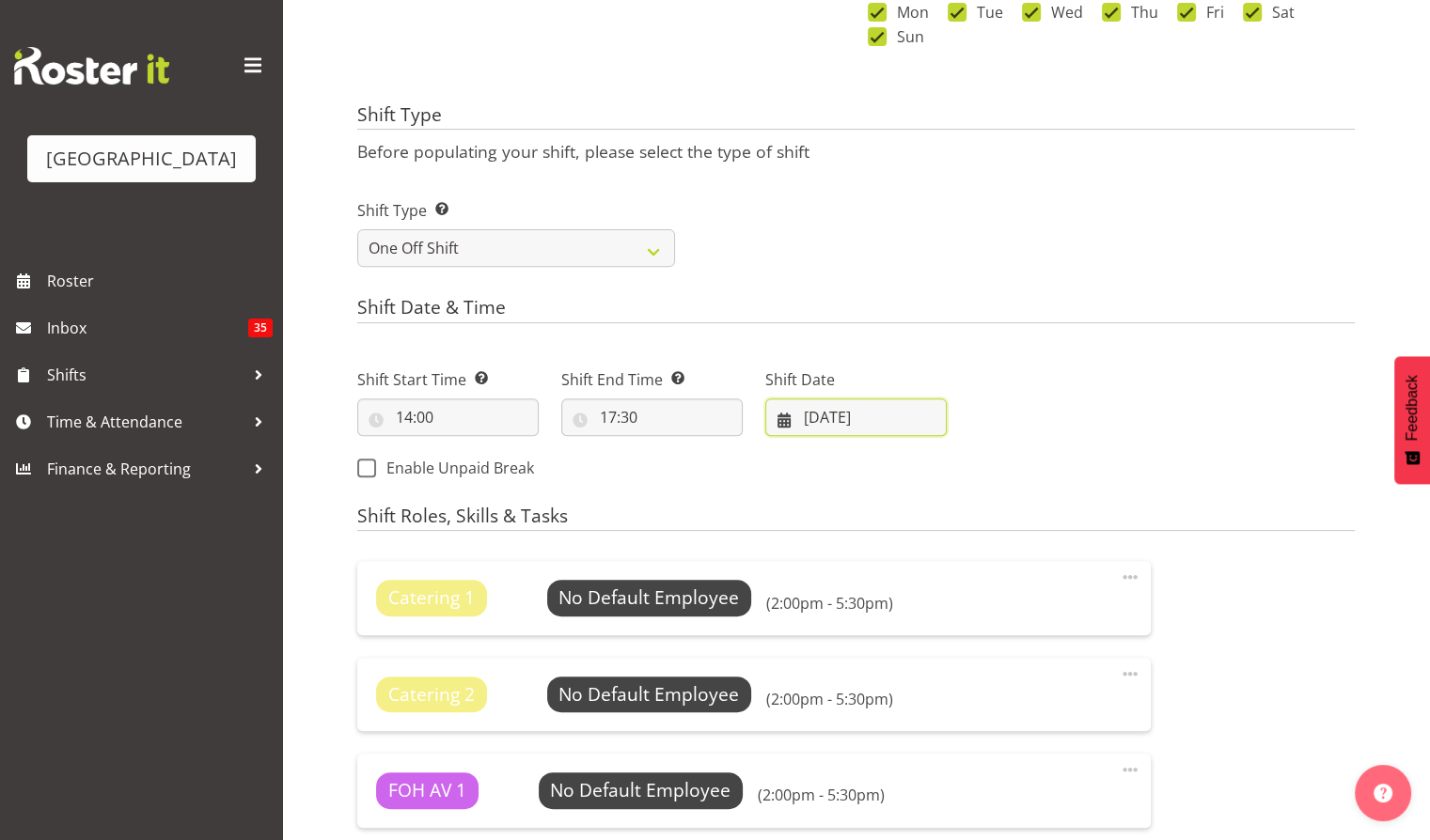
click at [873, 428] on input "26/03/2025" at bounding box center [856, 417] width 181 height 38
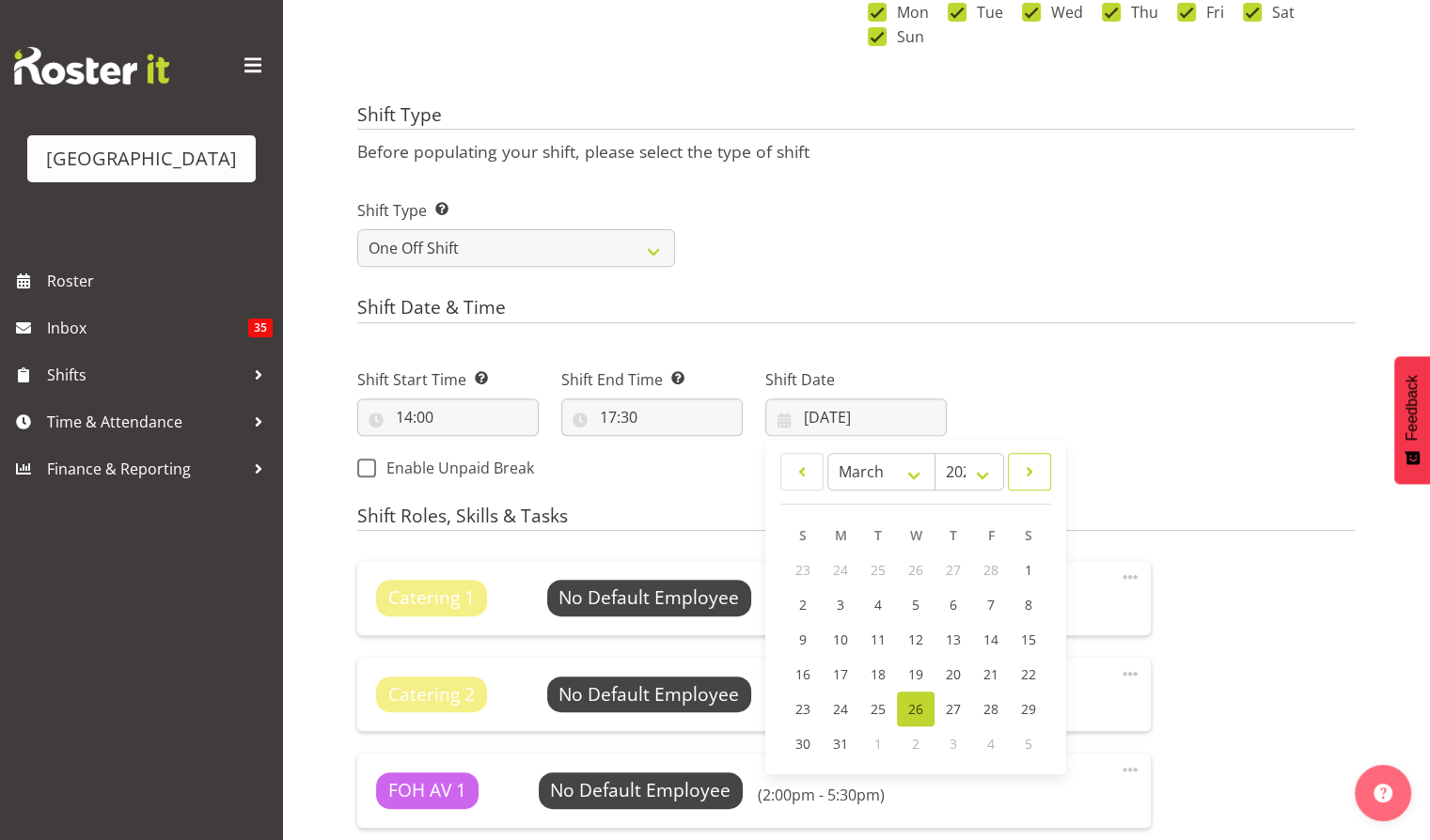
click at [1020, 468] on span at bounding box center [1028, 471] width 18 height 22
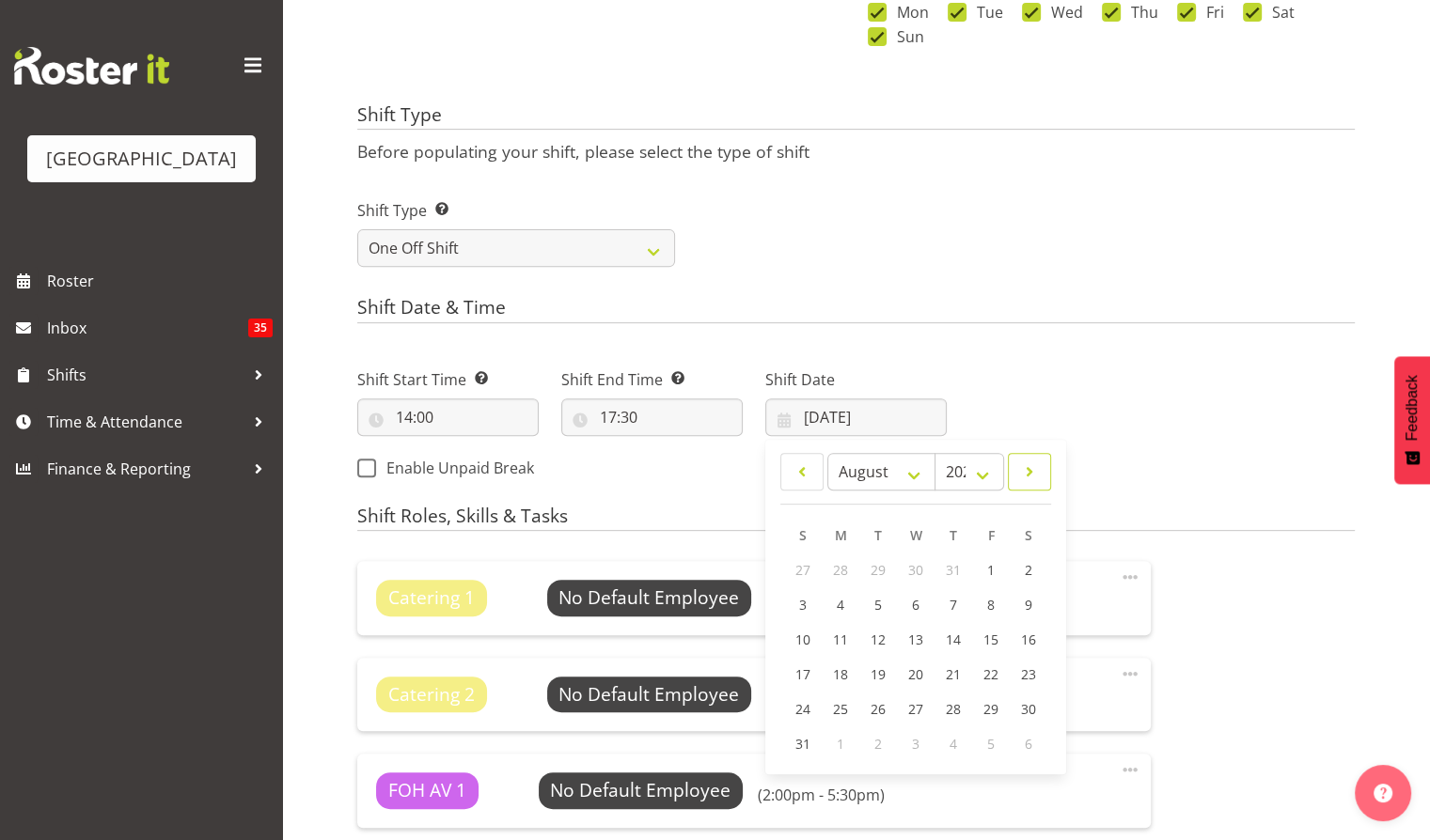
click at [1020, 468] on span at bounding box center [1028, 471] width 18 height 22
select select "9"
click at [921, 639] on span "15" at bounding box center [917, 641] width 16 height 17
type input "15/10/2025"
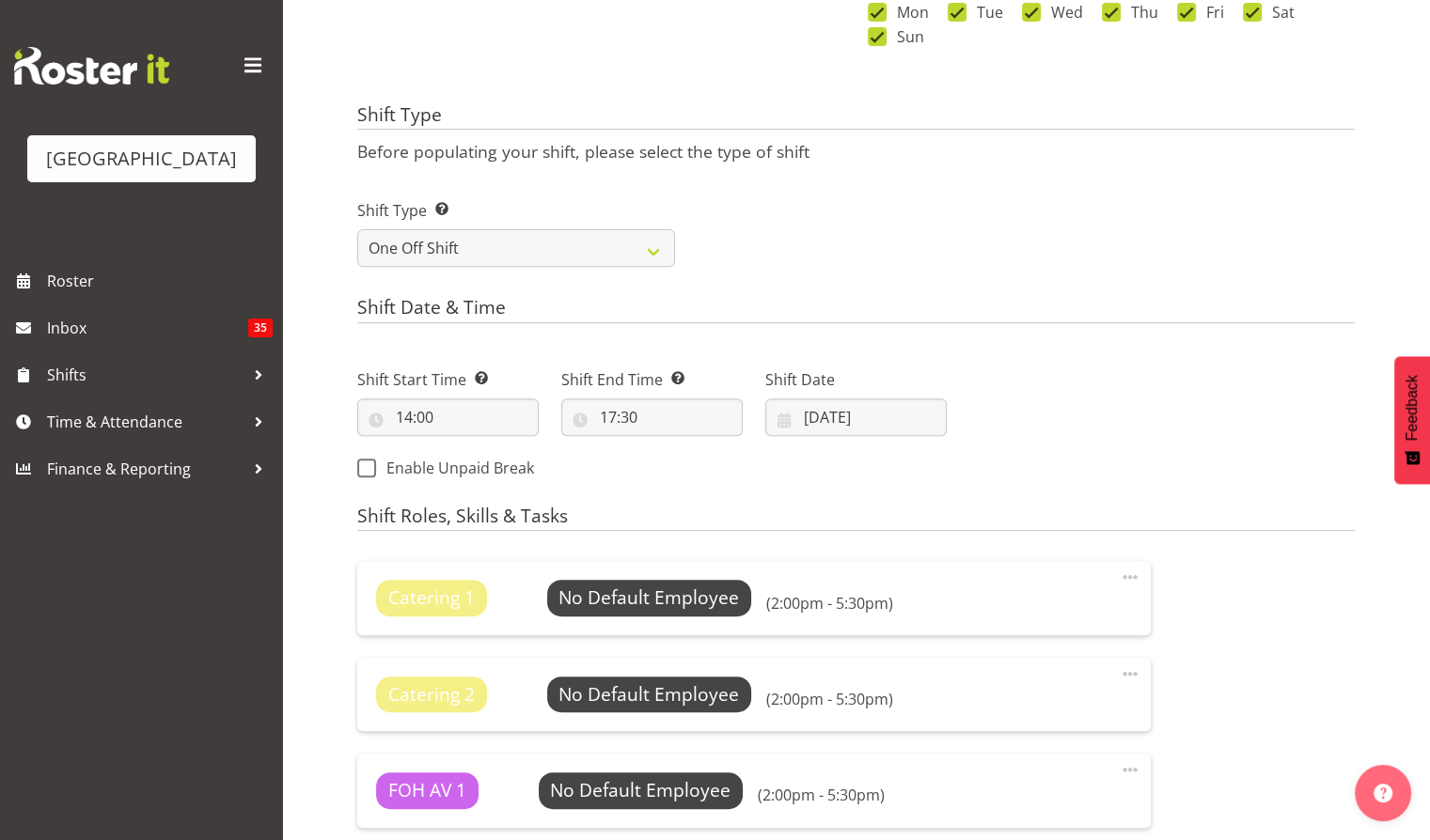
scroll to position [1004, 0]
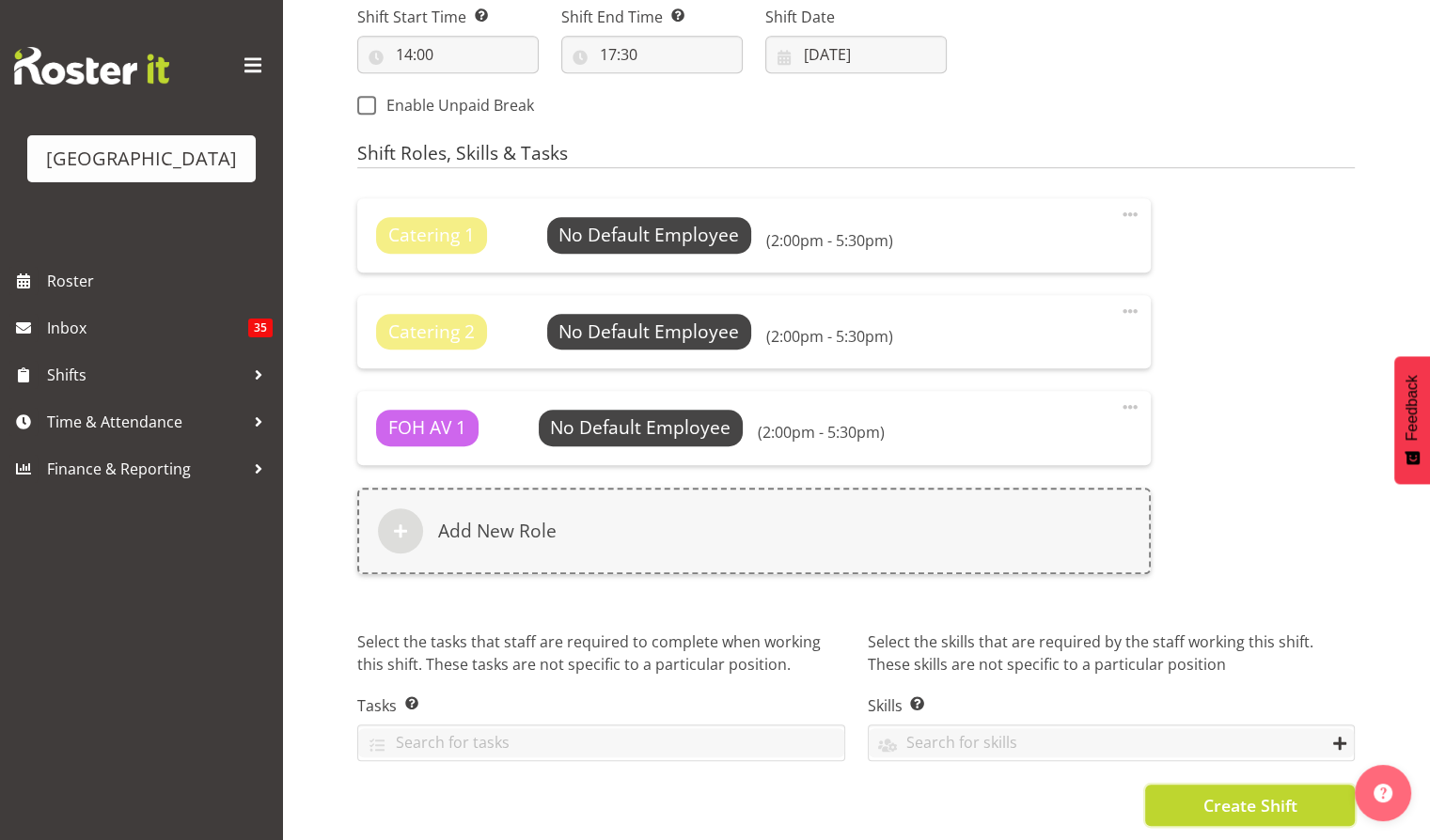
click at [1234, 793] on span "Create Shift" at bounding box center [1249, 805] width 94 height 24
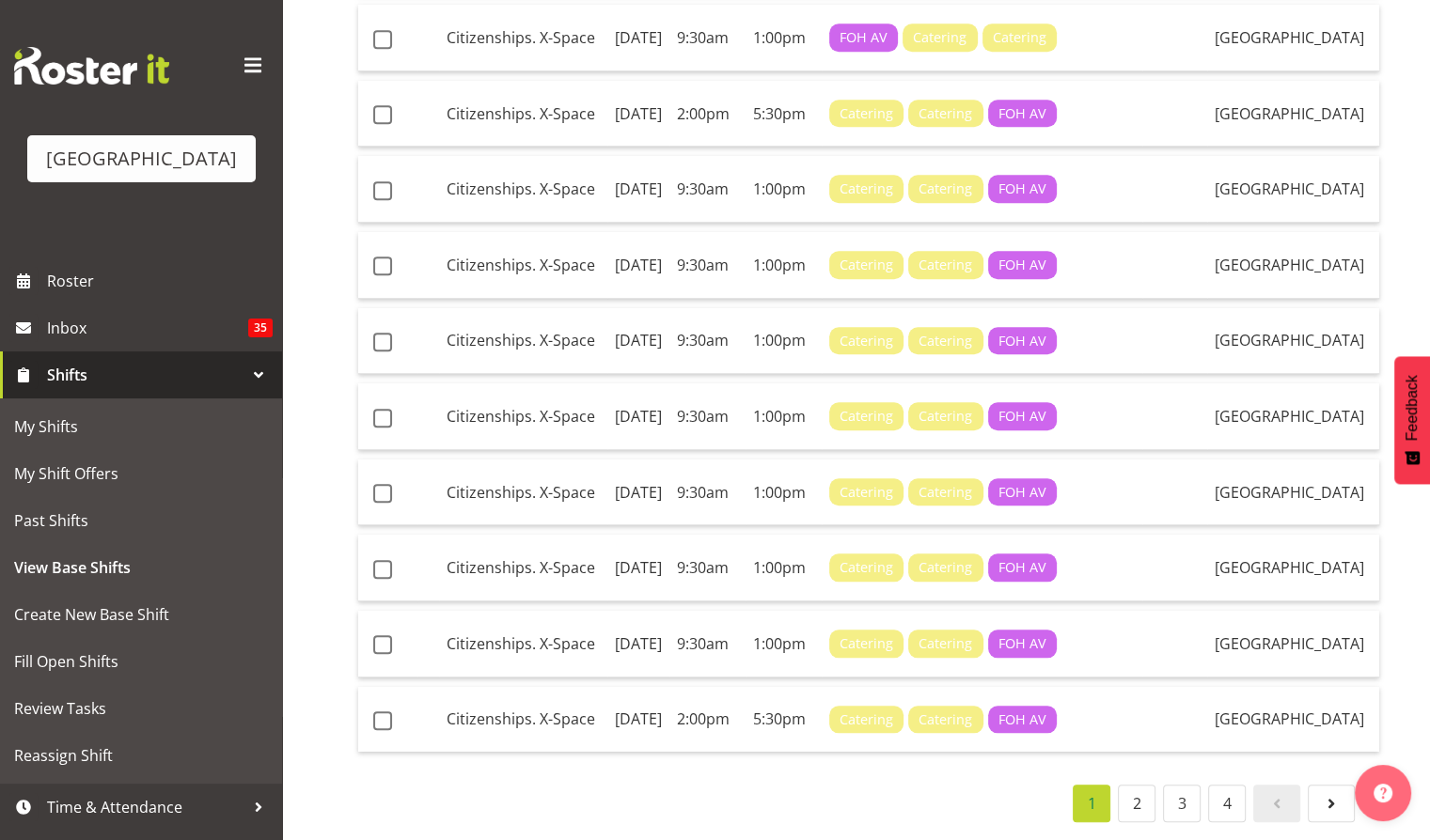
scroll to position [2810, 0]
click at [1147, 801] on link "2" at bounding box center [1136, 803] width 38 height 38
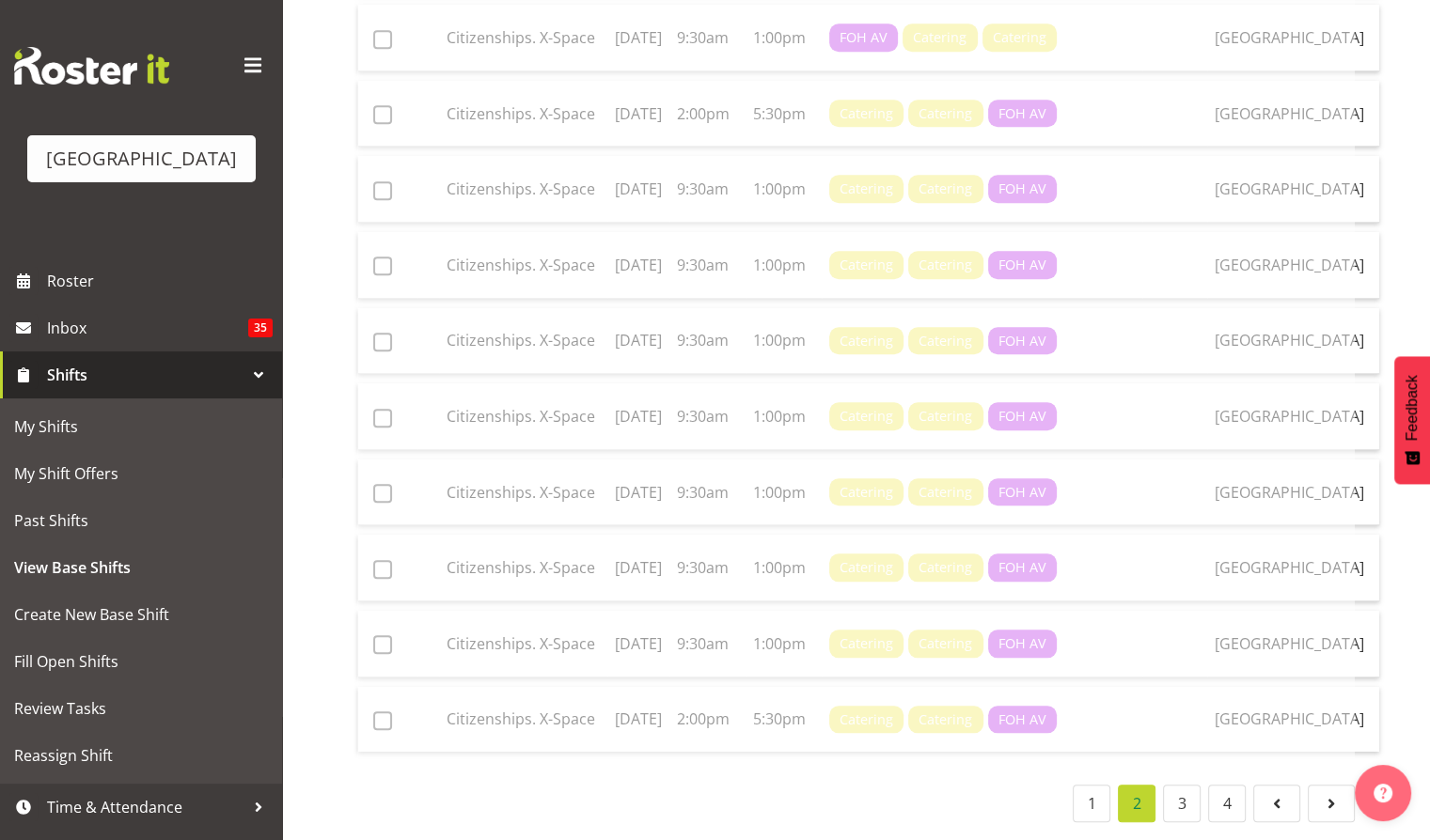
scroll to position [2313, 0]
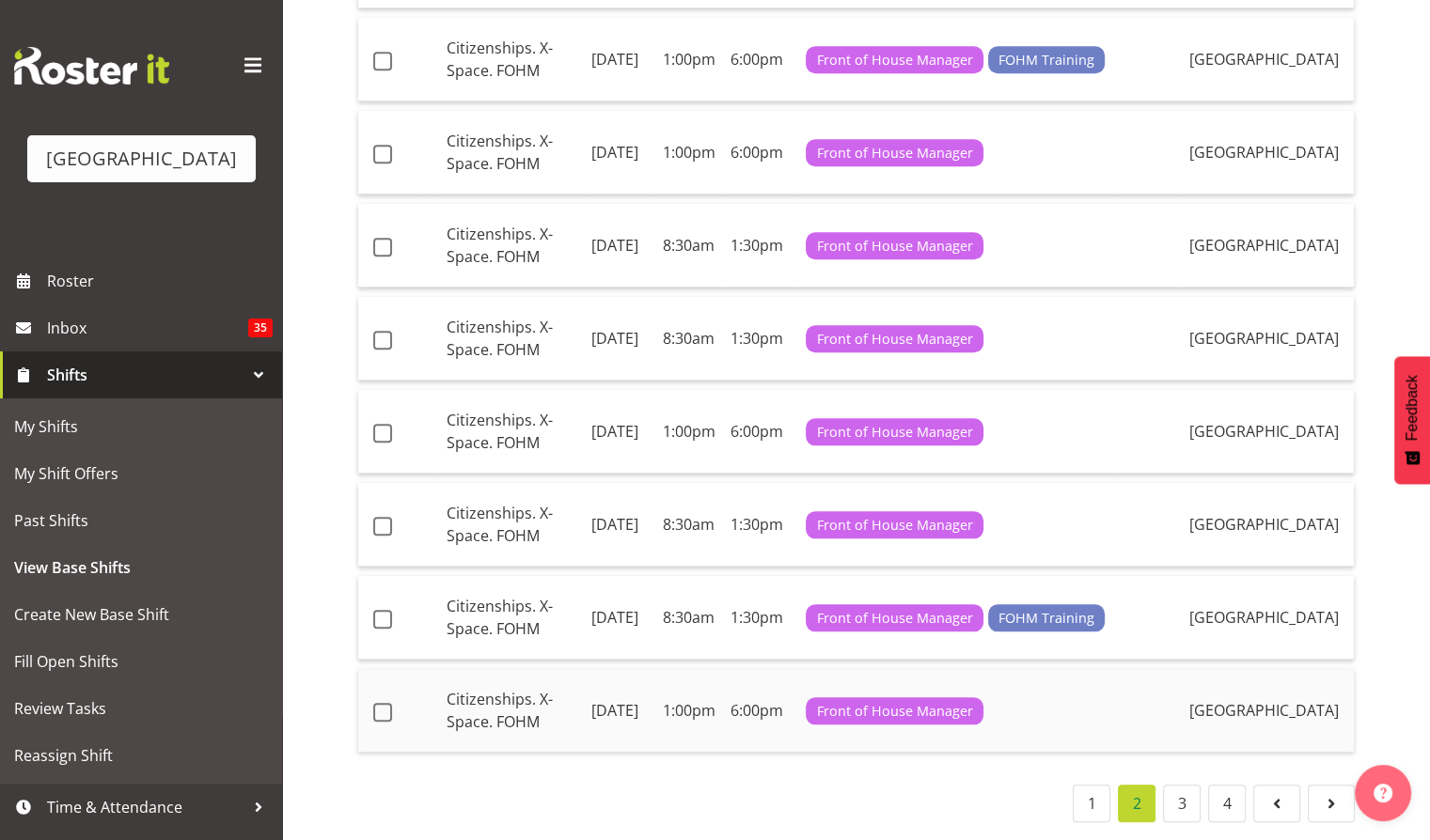
click at [599, 686] on td "Wednesday, 13th Aug 2025" at bounding box center [620, 710] width 72 height 82
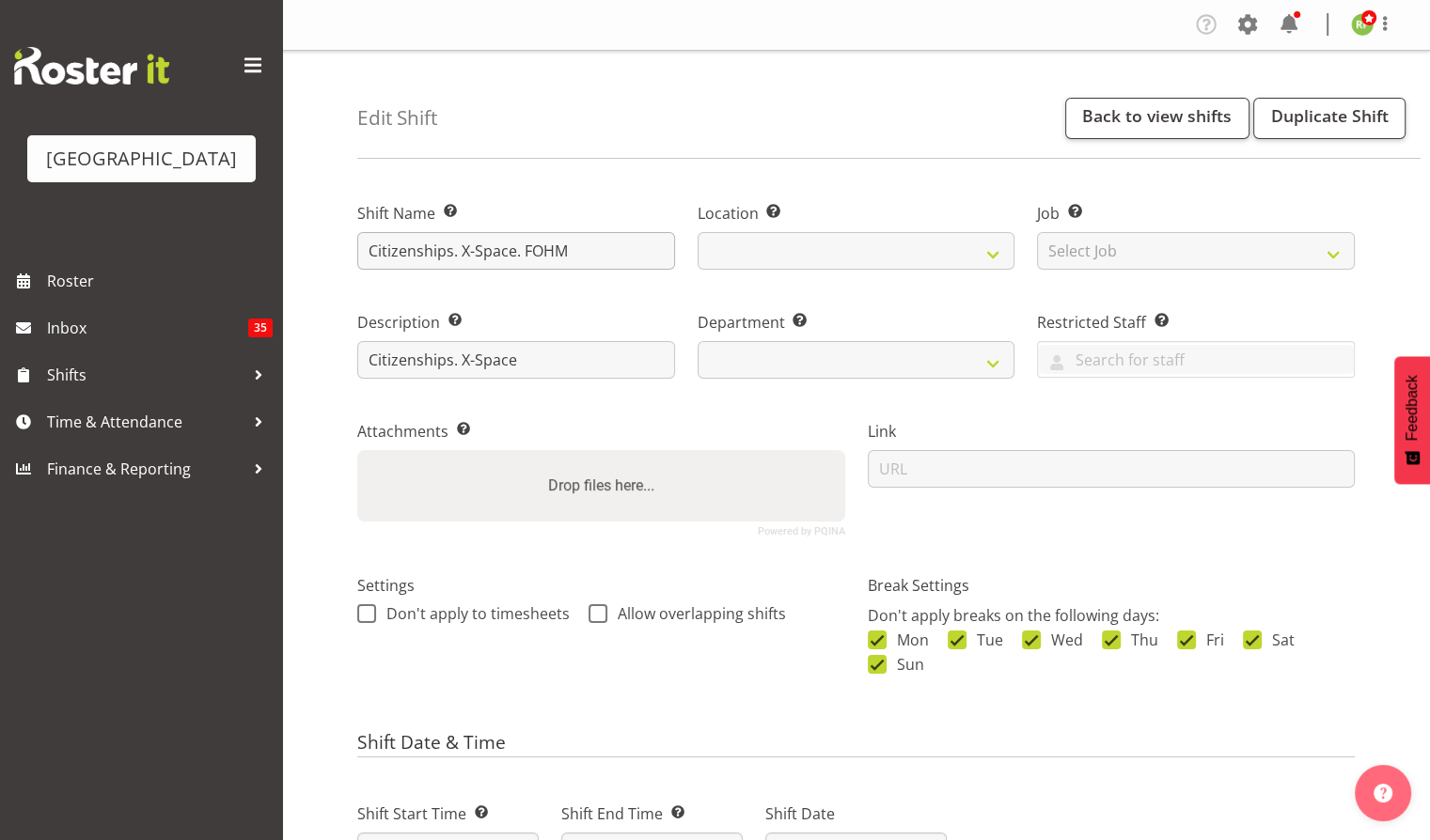
select select
select select "791"
click at [1313, 129] on link "Duplicate Shift" at bounding box center [1329, 118] width 152 height 42
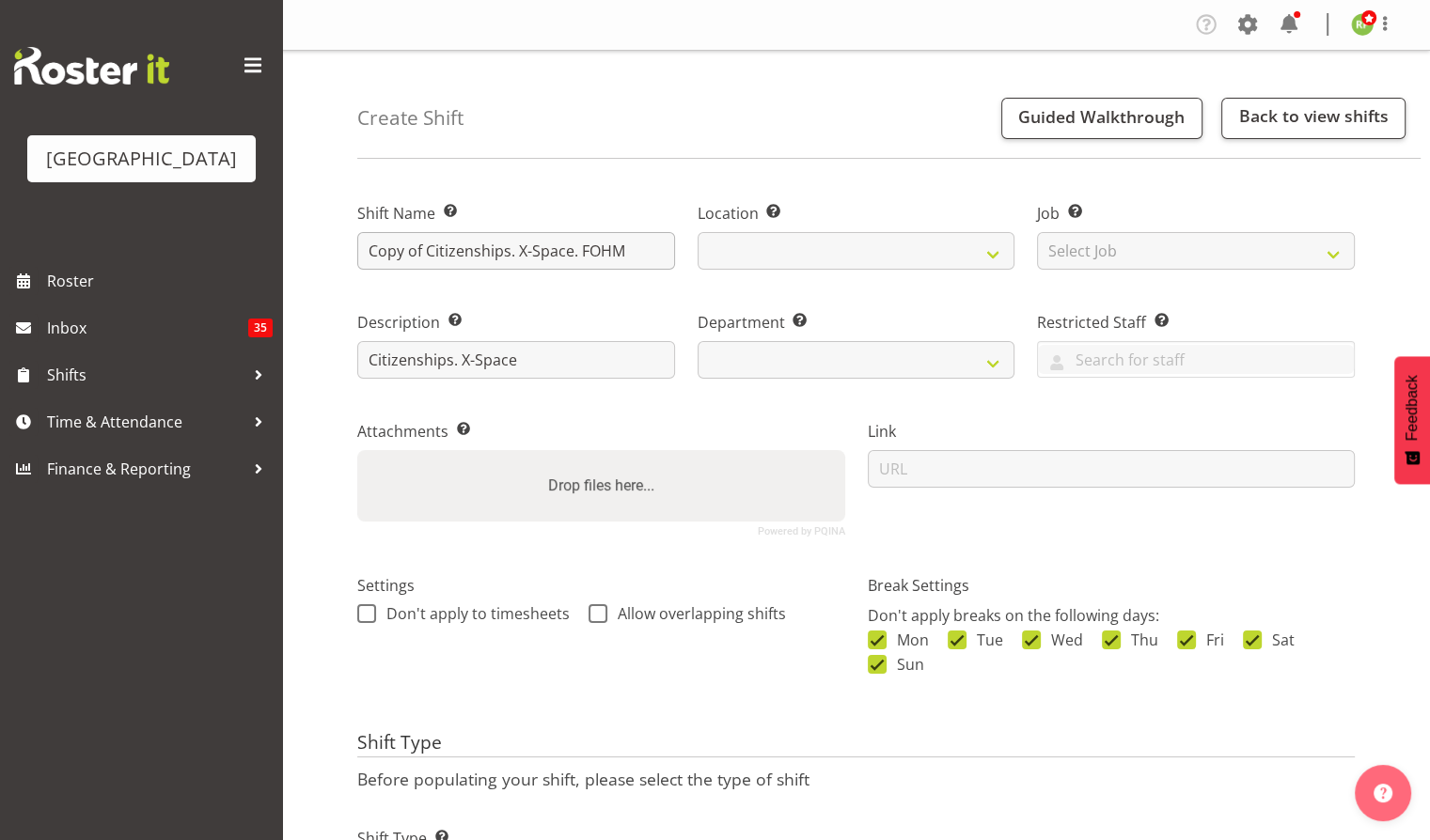
select select
select select "791"
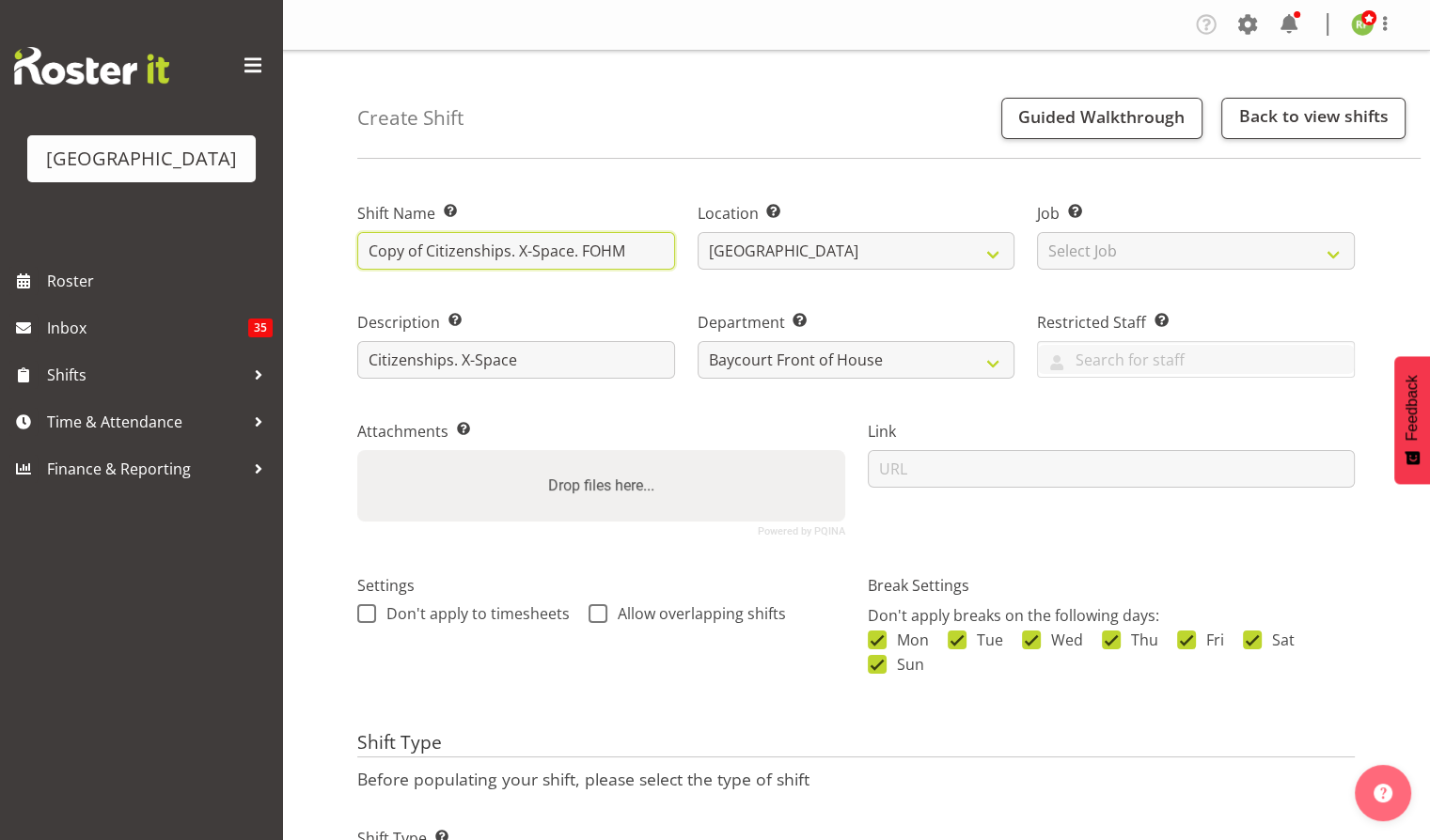
drag, startPoint x: 428, startPoint y: 248, endPoint x: 342, endPoint y: 265, distance: 87.7
click at [342, 265] on div "Create Shift Guided Walkthrough Back to view shifts Shift Name Enter a name for…" at bounding box center [856, 495] width 1148 height 889
click at [447, 254] on input "Citizenships. X-Space. FOHM" at bounding box center [515, 250] width 317 height 38
click at [578, 249] on input "Citizenship. X-Space. FOHM" at bounding box center [515, 250] width 317 height 38
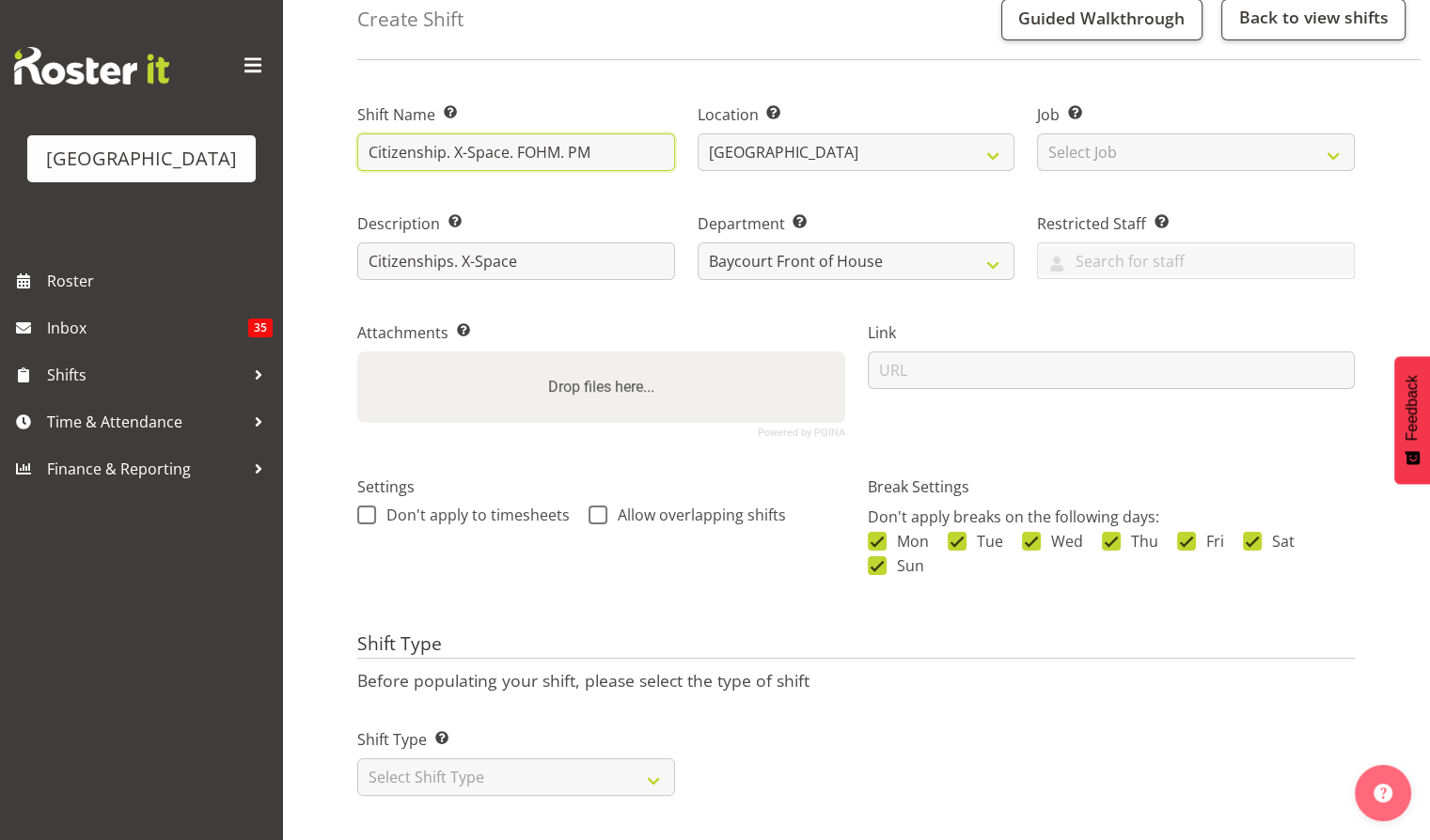
scroll to position [113, 0]
type input "Citizenship. X-Space. FOHM. PM"
click at [569, 759] on select "Select Shift Type One Off Shift Recurring Shift Rotating Shift" at bounding box center [515, 777] width 317 height 38
select select "one_off"
click at [357, 759] on select "Select Shift Type One Off Shift Recurring Shift Rotating Shift" at bounding box center [515, 777] width 317 height 38
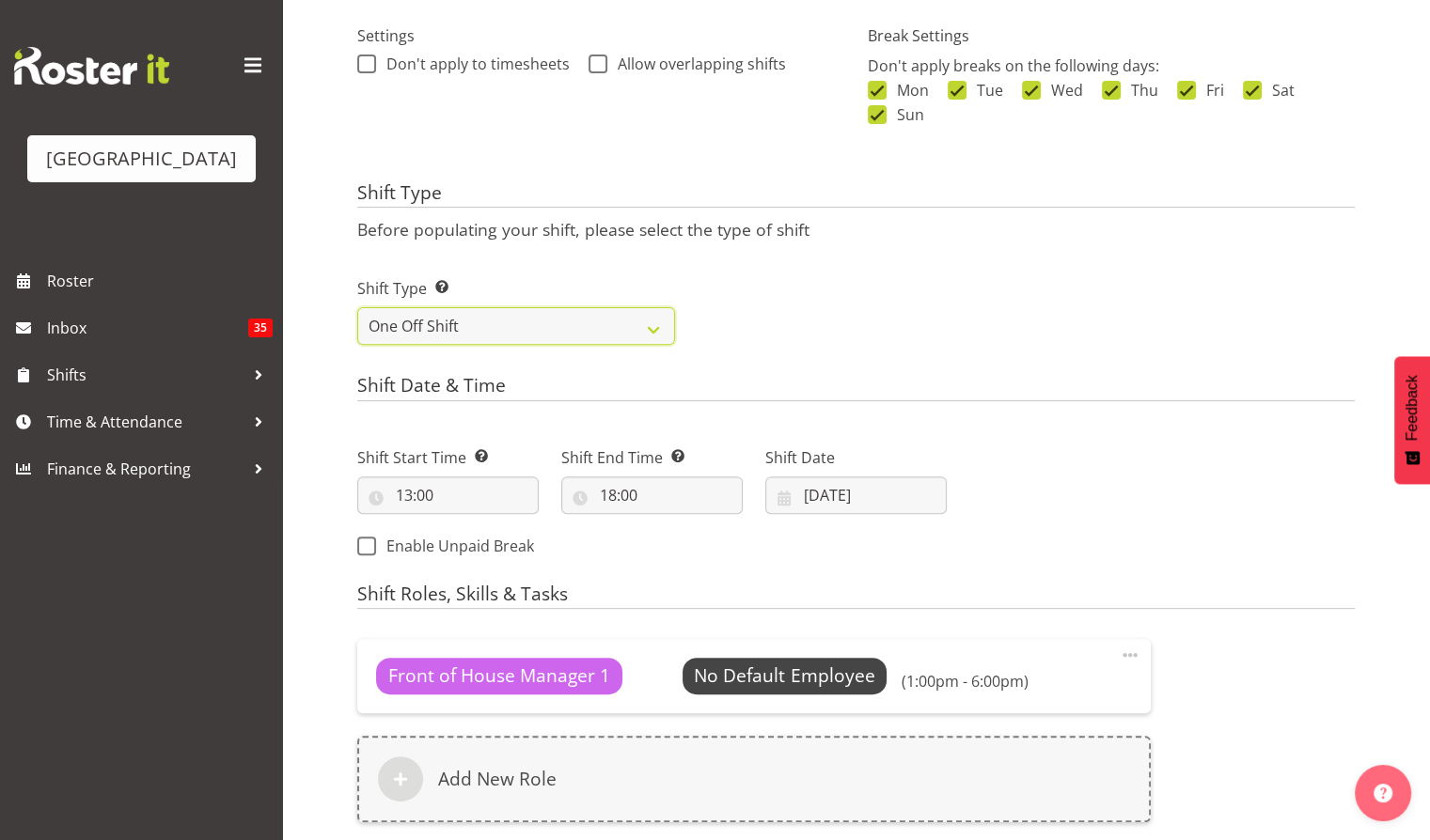
scroll to position [567, 0]
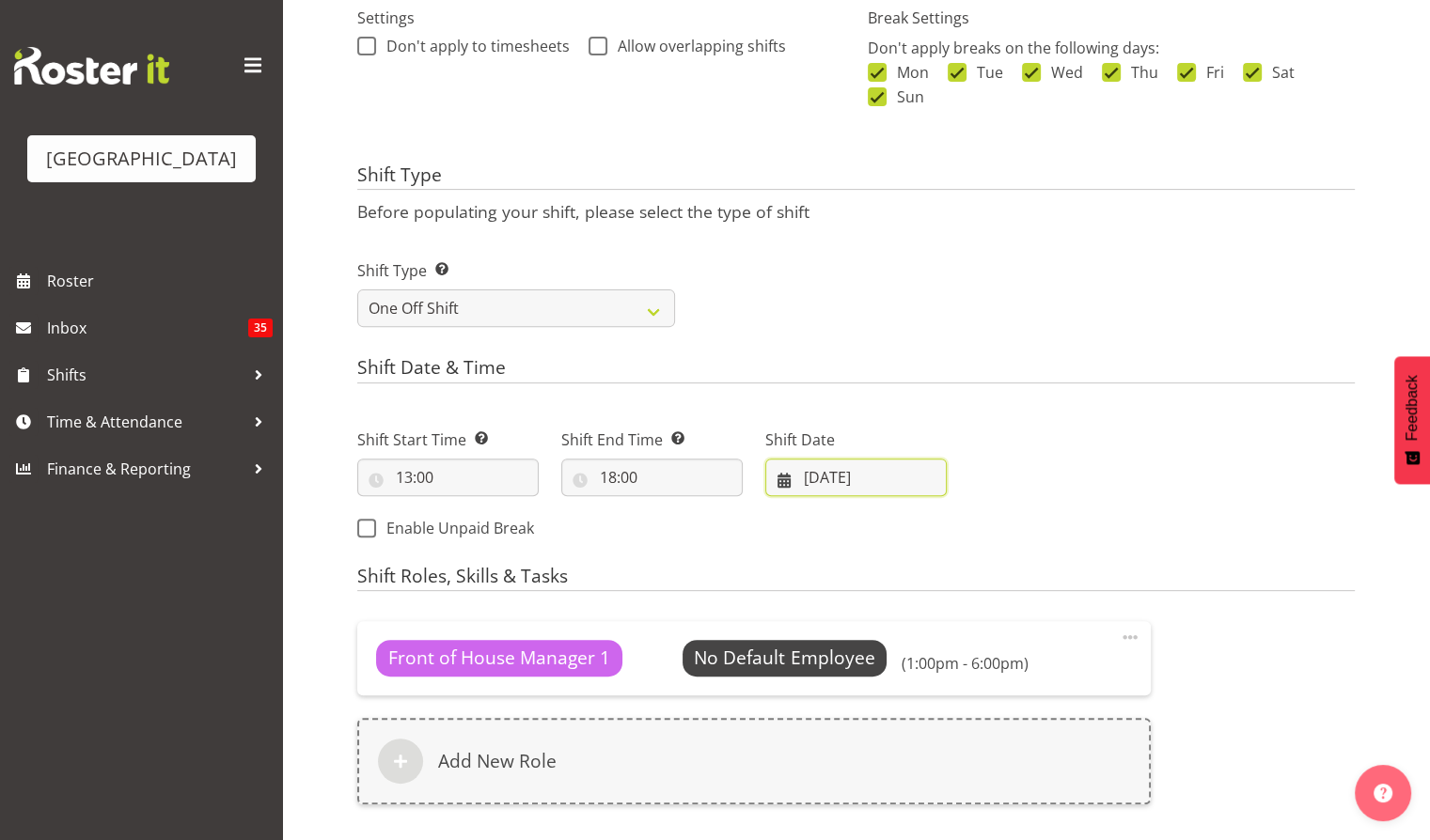
click at [849, 469] on input "13/08/2025" at bounding box center [856, 477] width 181 height 38
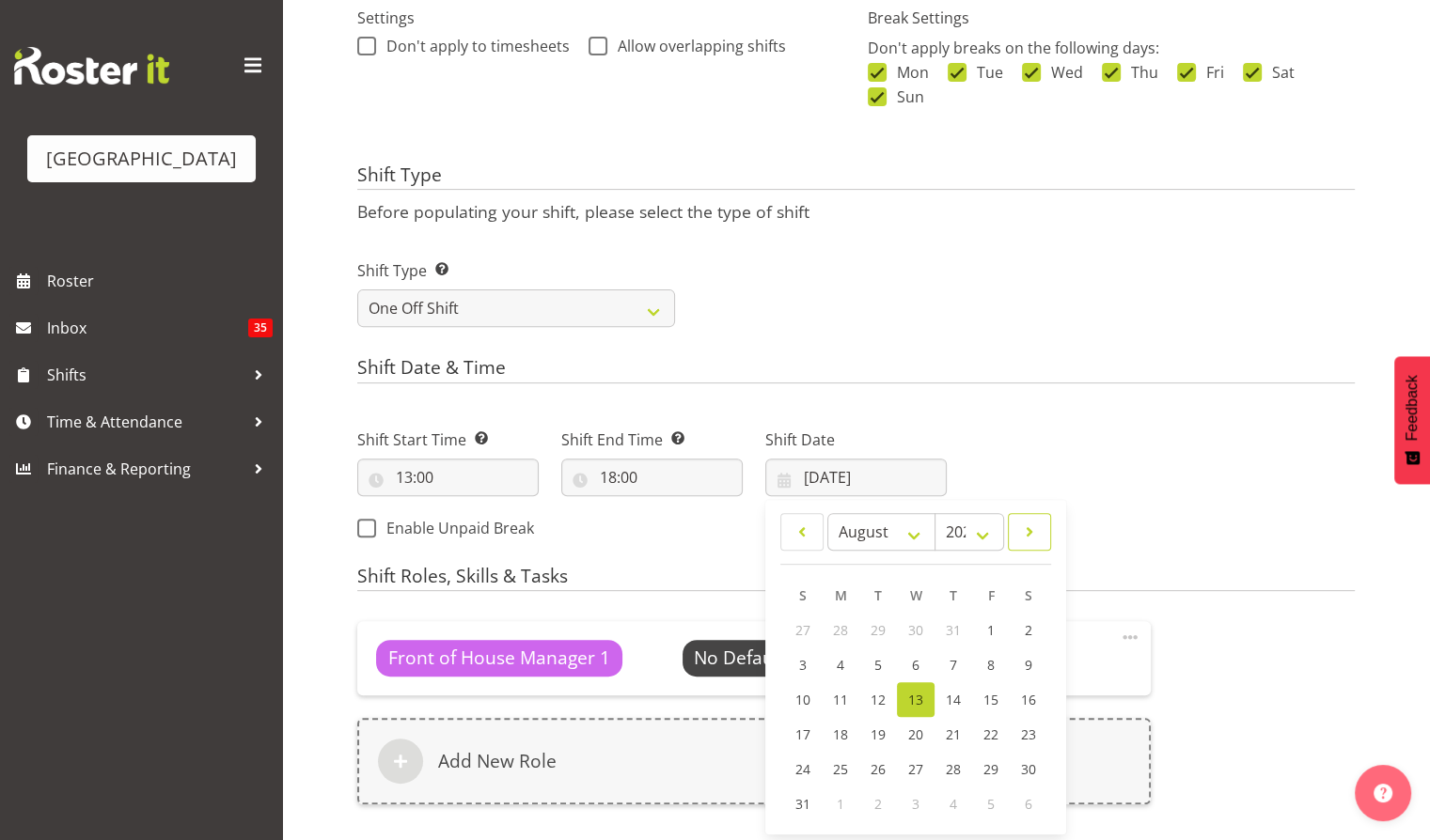
click at [1026, 517] on link at bounding box center [1029, 532] width 44 height 38
select select "9"
click at [915, 704] on span "15" at bounding box center [917, 701] width 16 height 17
type input "15/10/2025"
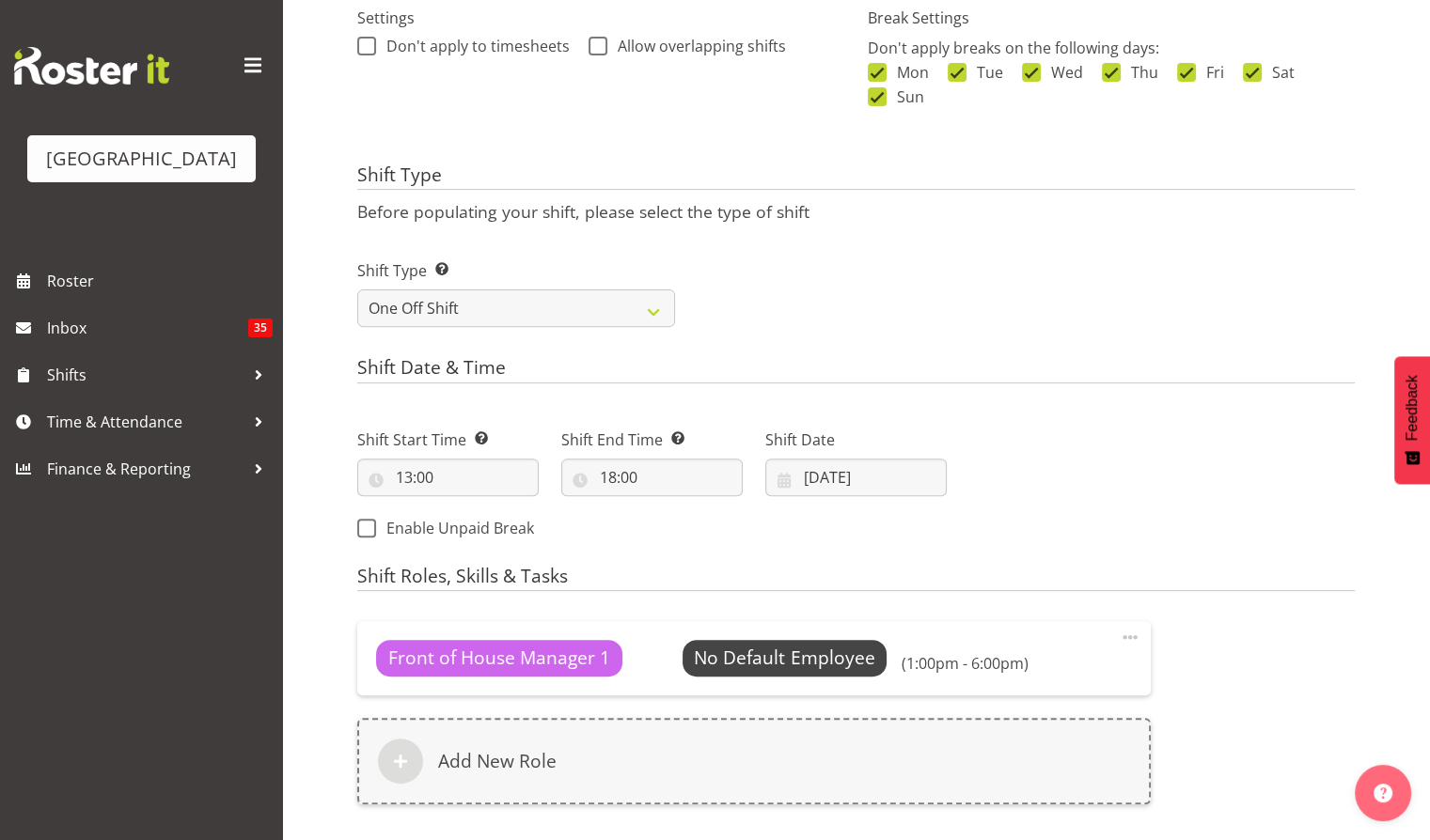
scroll to position [812, 0]
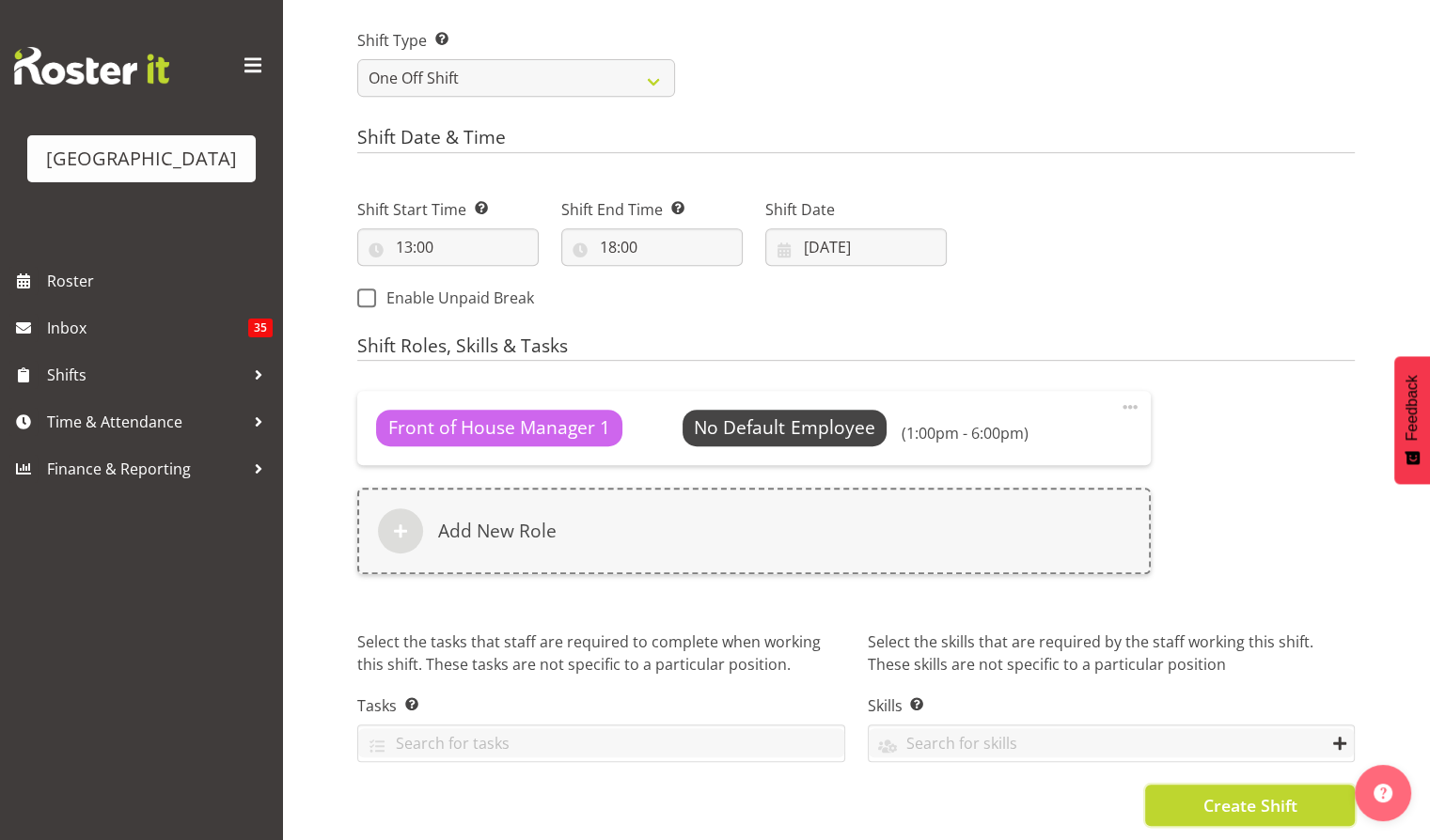
click at [1223, 793] on span "Create Shift" at bounding box center [1249, 805] width 94 height 24
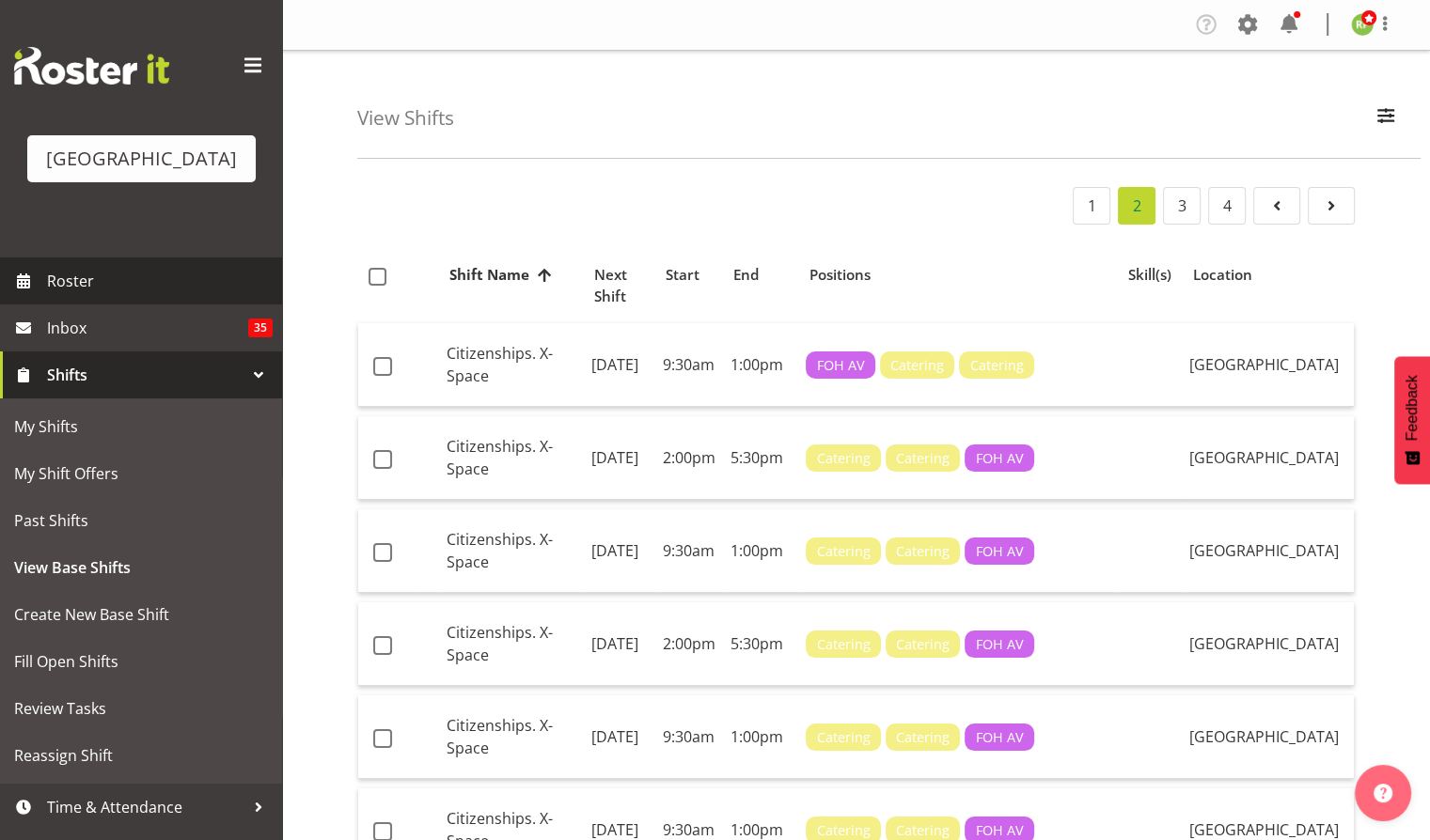
click at [67, 295] on span "Roster" at bounding box center [159, 280] width 226 height 28
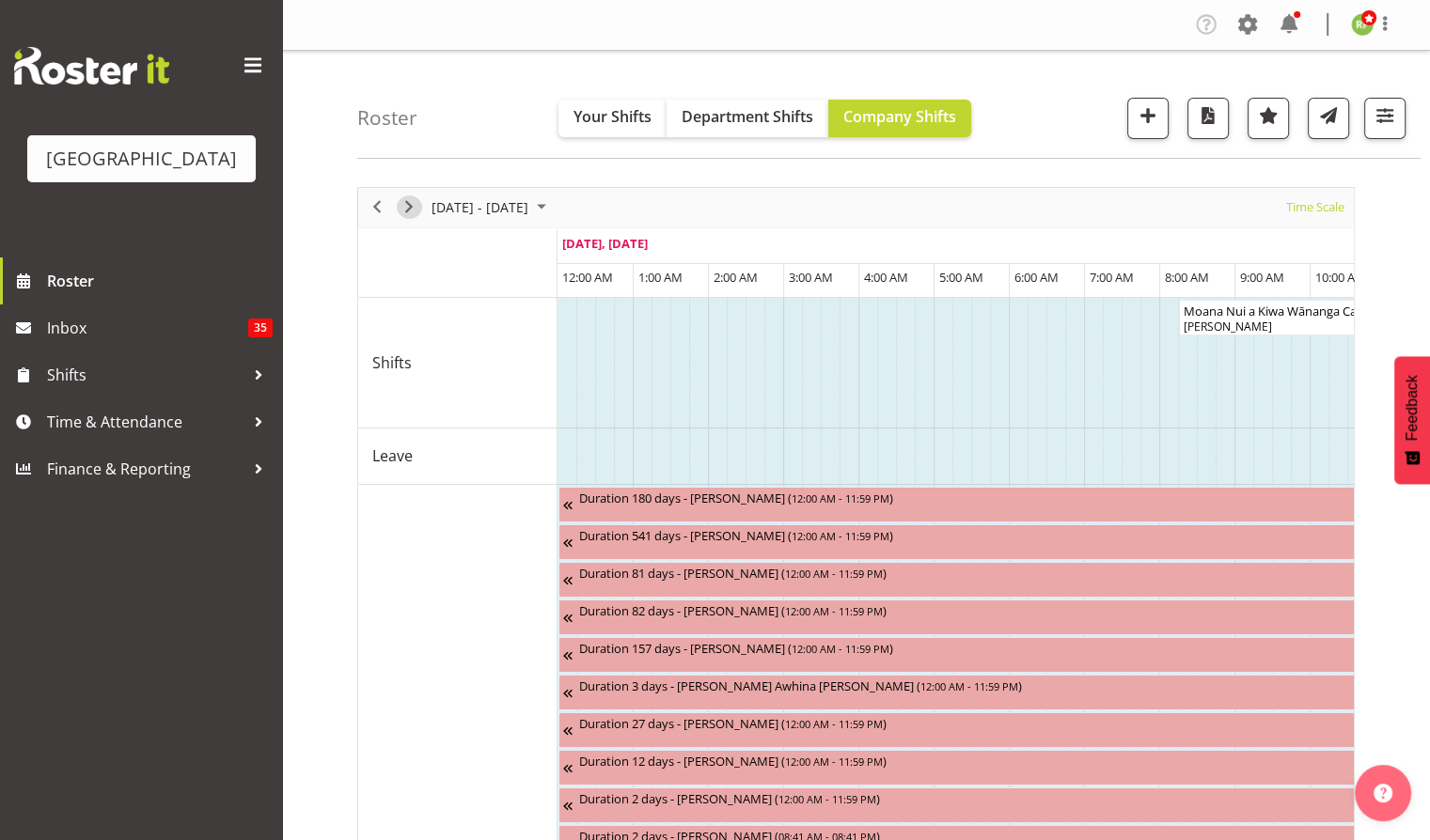
click at [406, 204] on span "Next" at bounding box center [408, 208] width 22 height 23
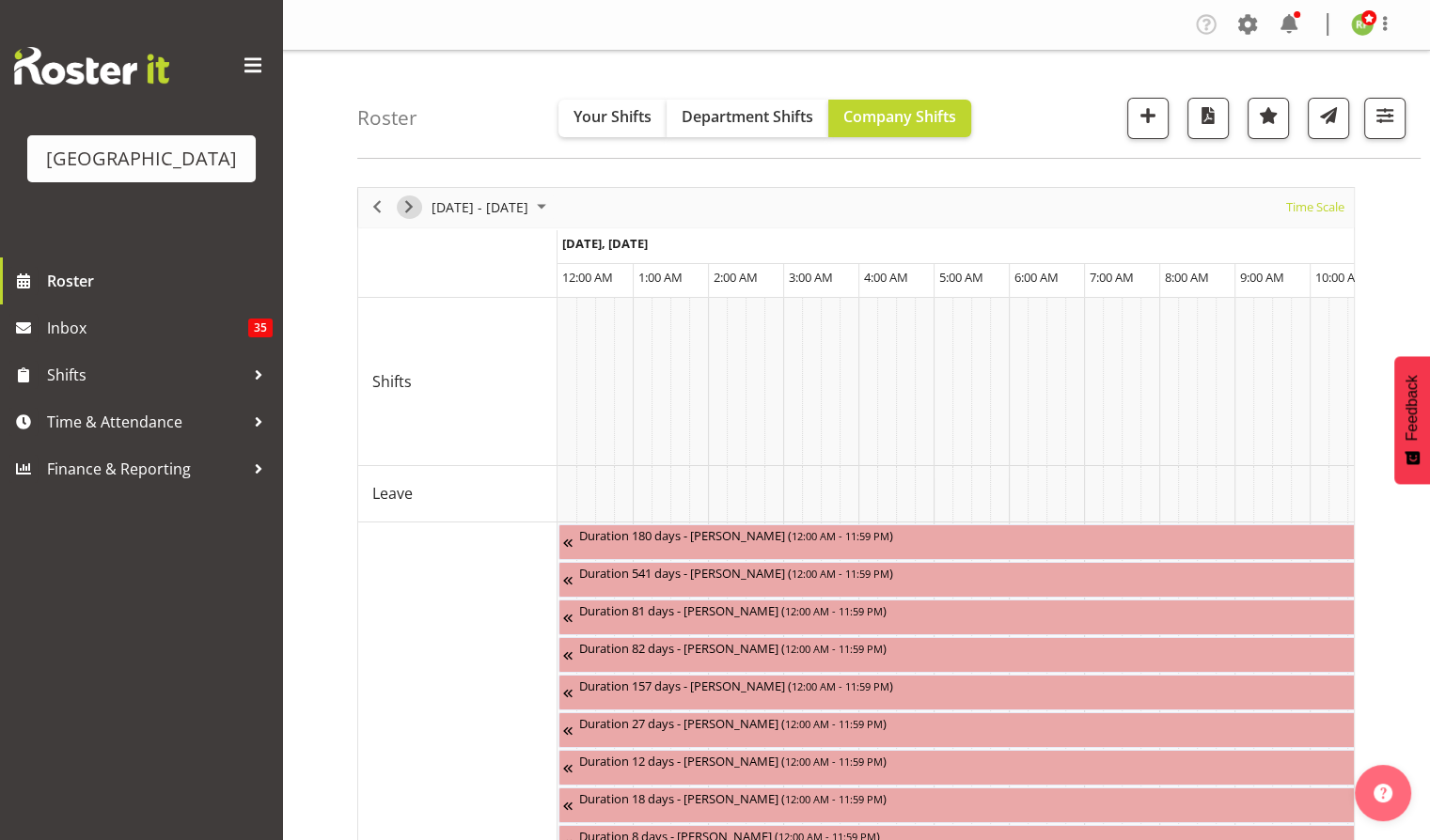
click at [406, 204] on span "Next" at bounding box center [408, 208] width 22 height 23
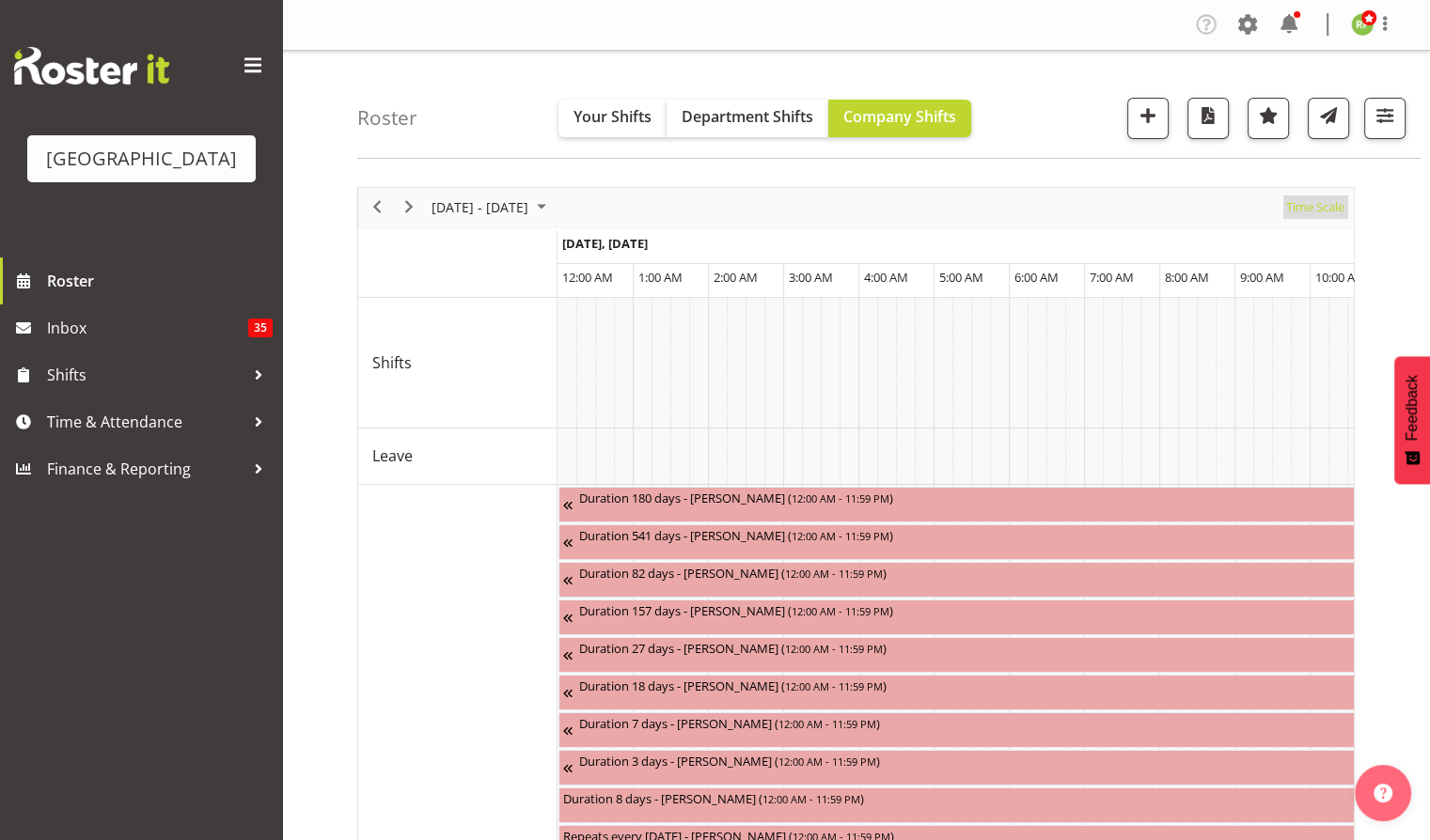
click at [1313, 208] on span "Time Scale" at bounding box center [1315, 208] width 62 height 23
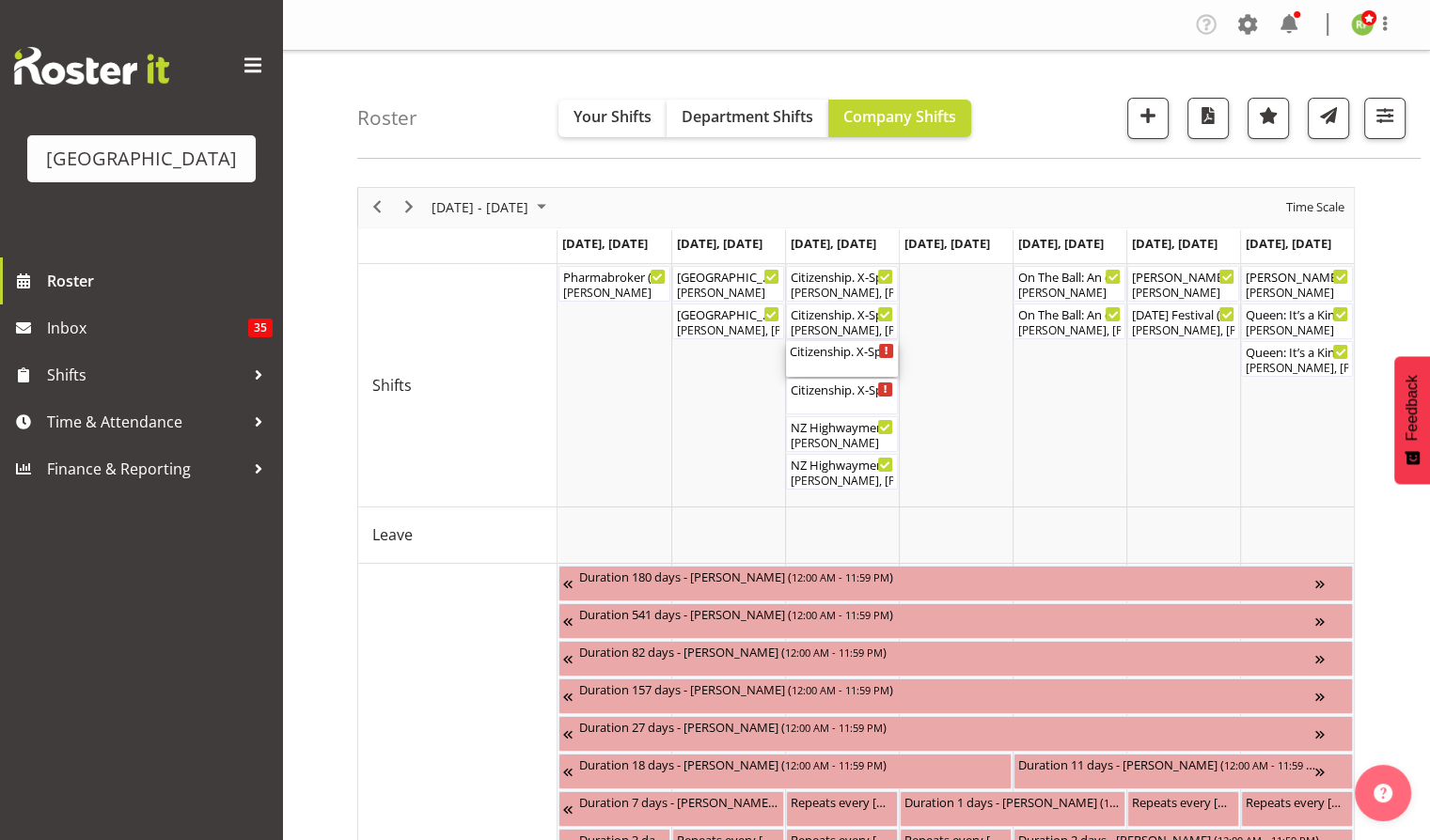
click at [828, 372] on div "Citizenship. X-Space. FOHM. PM ( 01:00 PM - 06:00 PM )" at bounding box center [842, 359] width 105 height 36
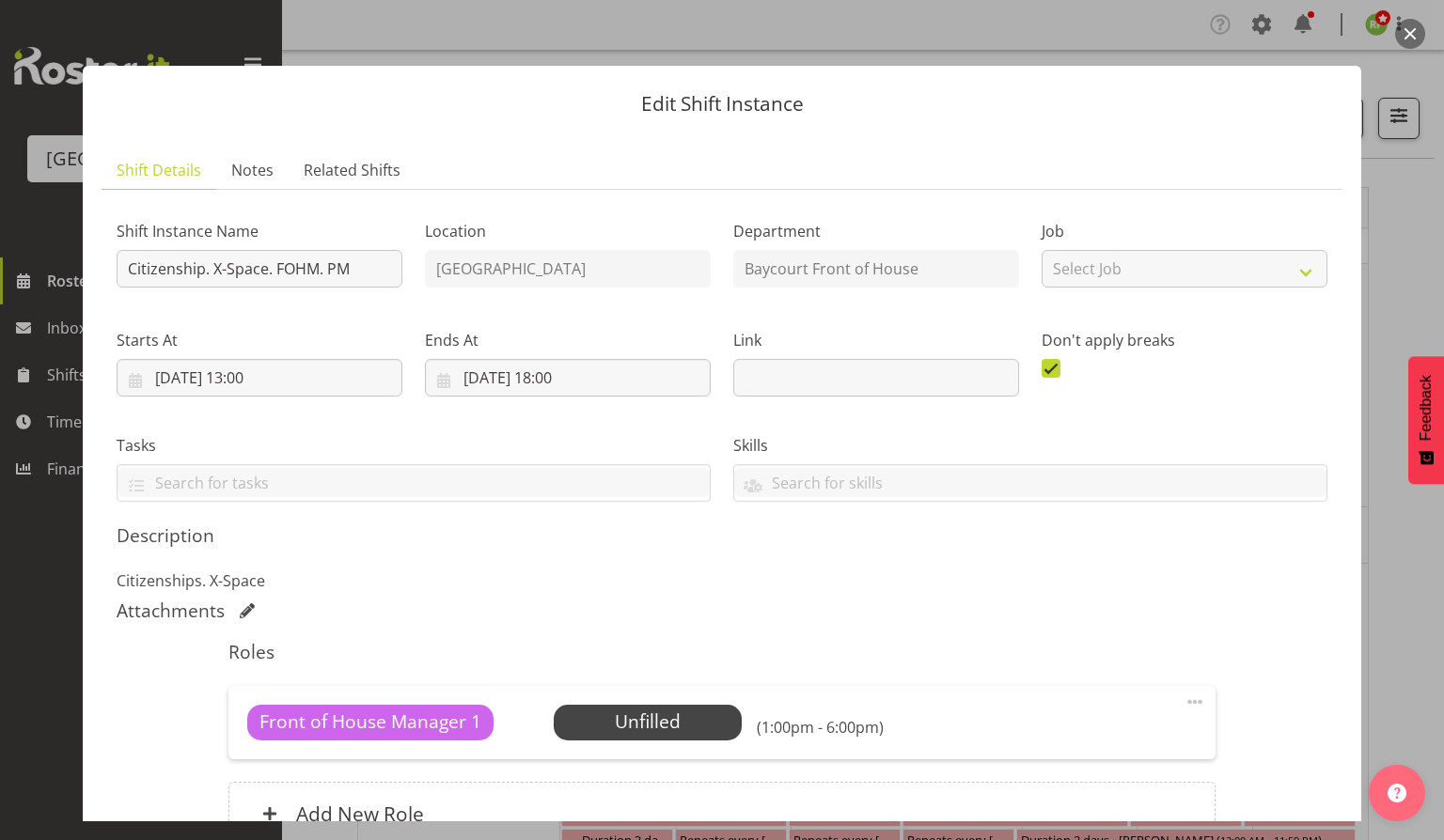
click at [1409, 28] on button "button" at bounding box center [1410, 33] width 30 height 30
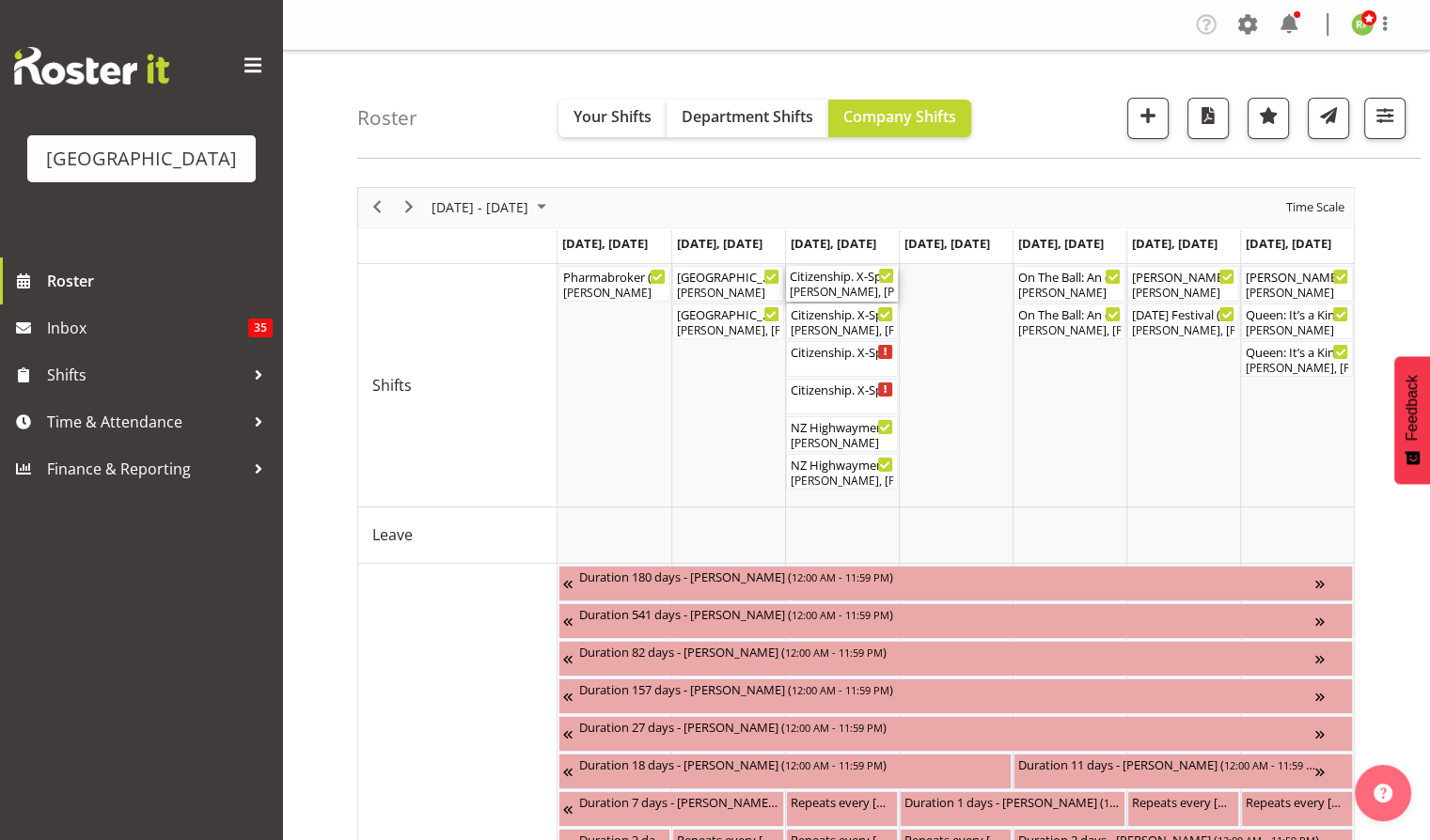
click at [860, 288] on div "[PERSON_NAME], [PERSON_NAME]" at bounding box center [842, 292] width 105 height 16
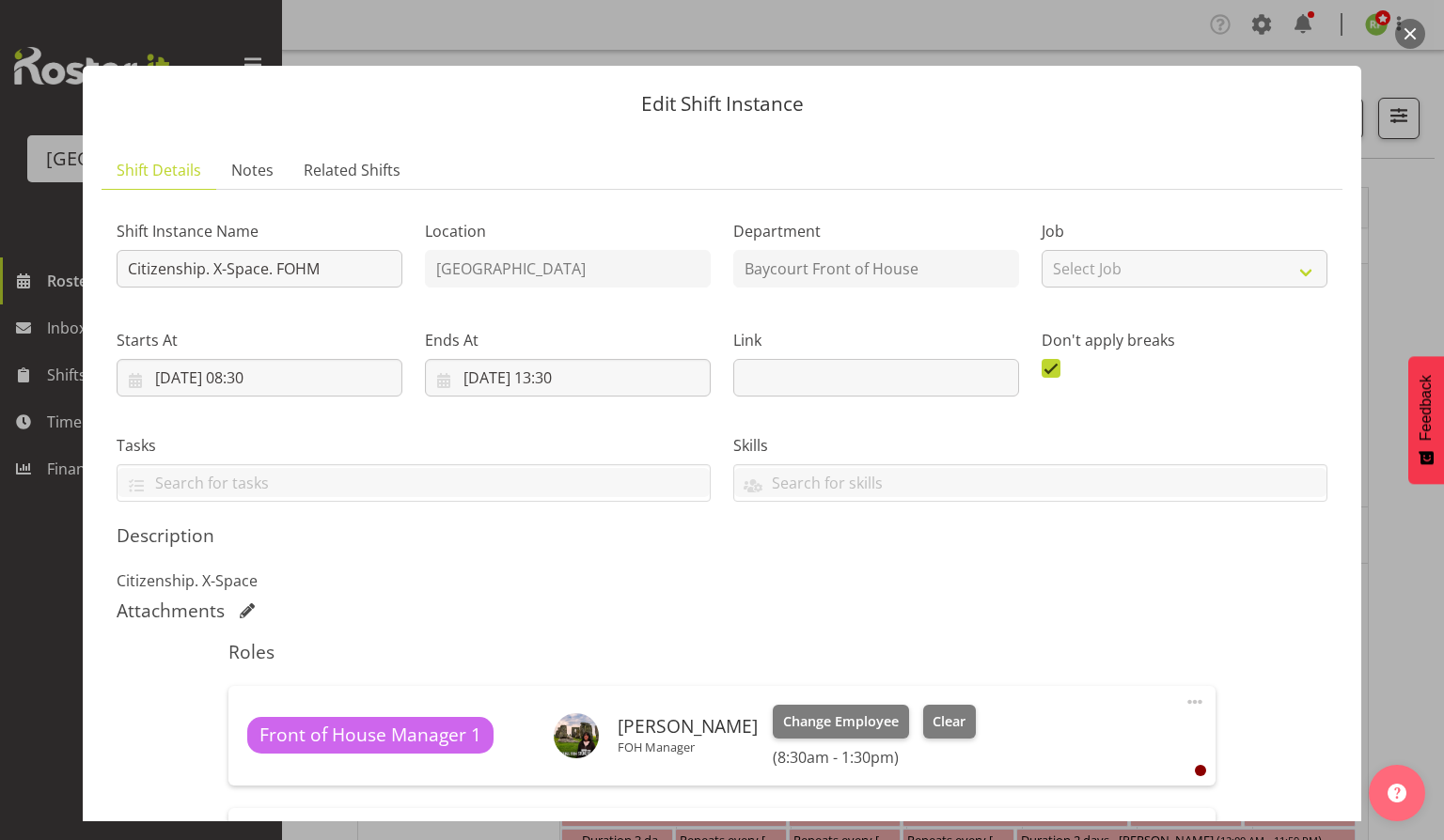
click at [1411, 32] on button "button" at bounding box center [1410, 33] width 30 height 30
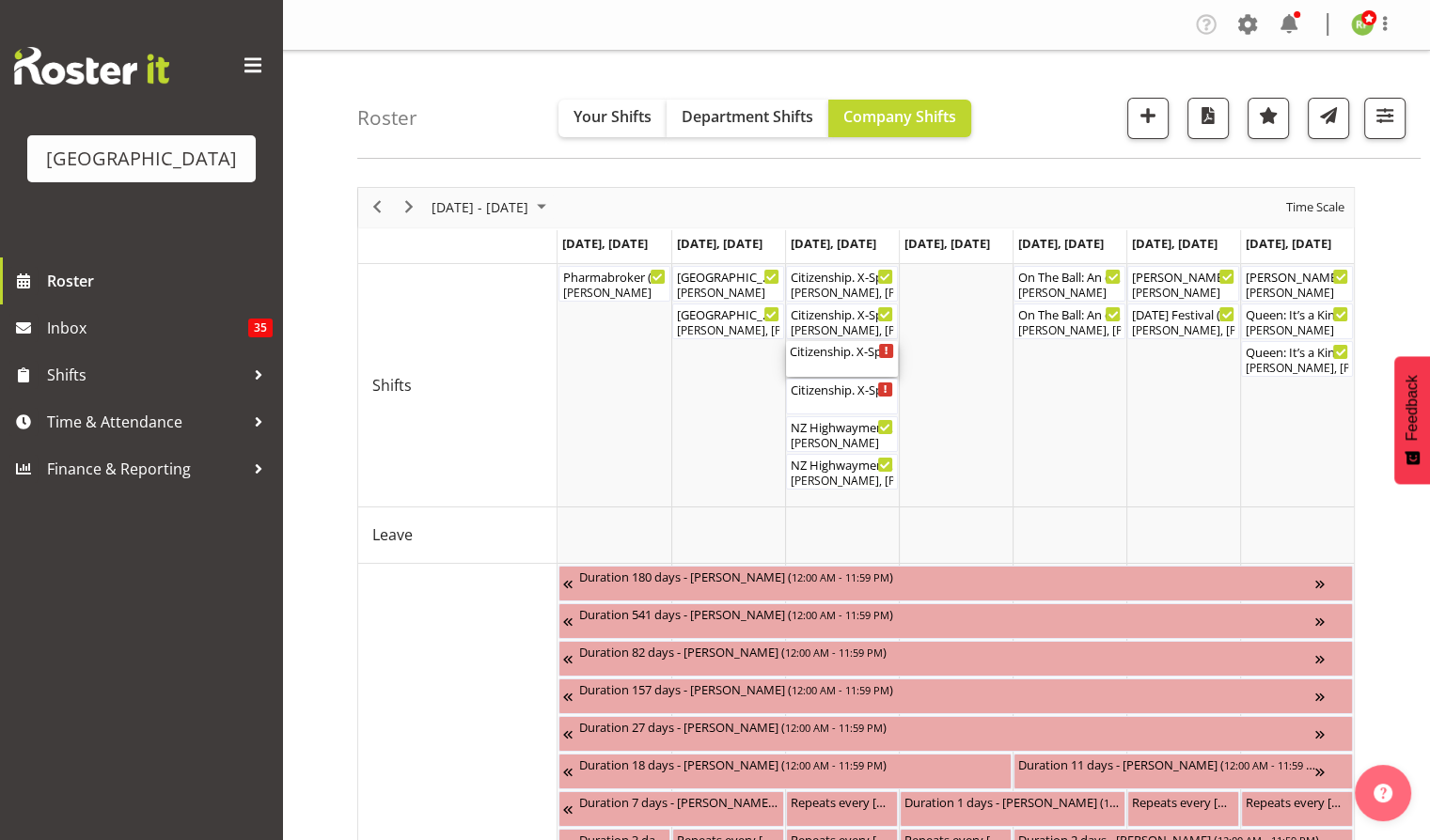
click at [850, 360] on div "Citizenship. X-Space. FOHM. PM ( 01:00 PM - 06:00 PM )" at bounding box center [842, 359] width 105 height 36
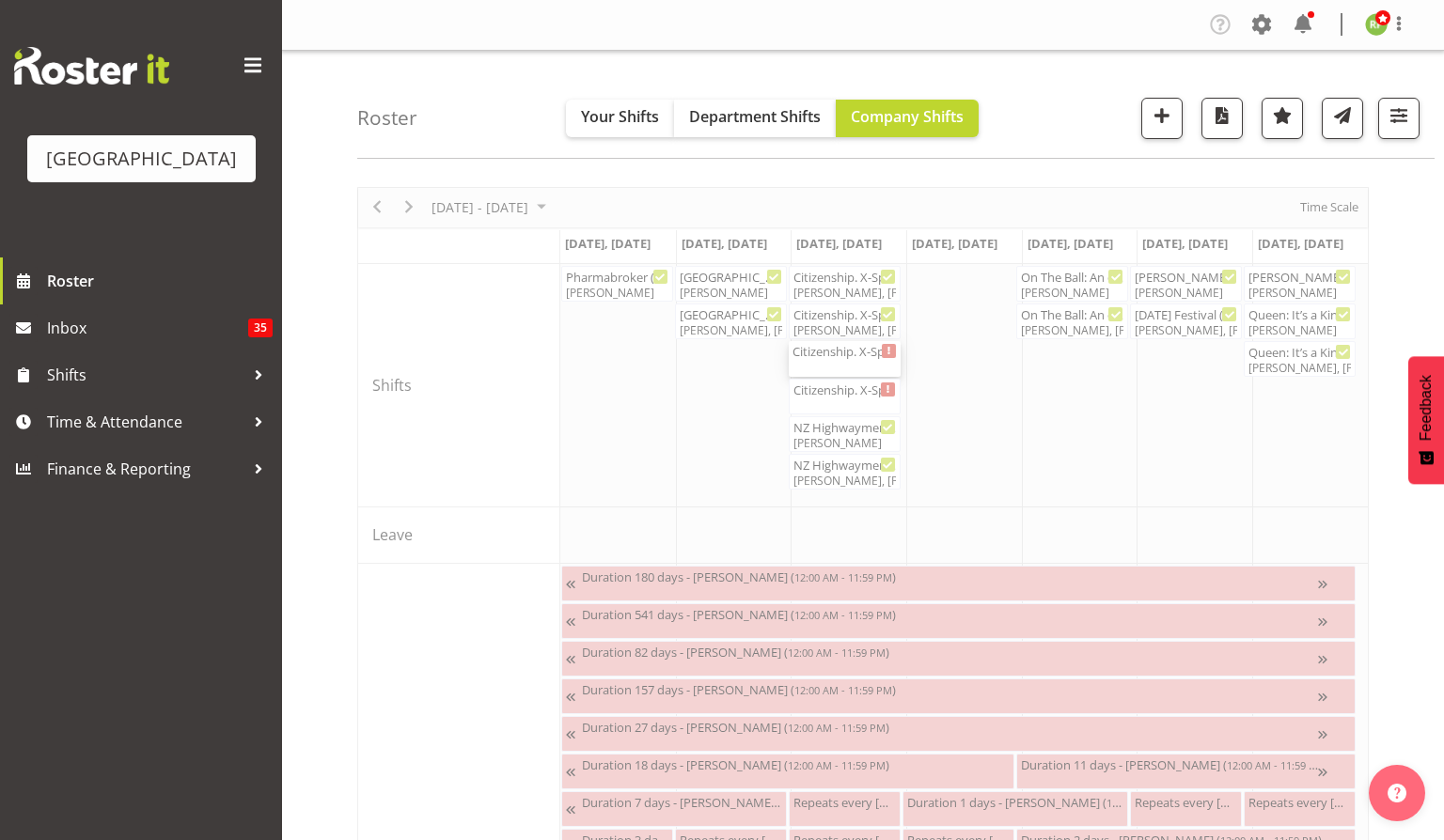
select select "9"
select select "2025"
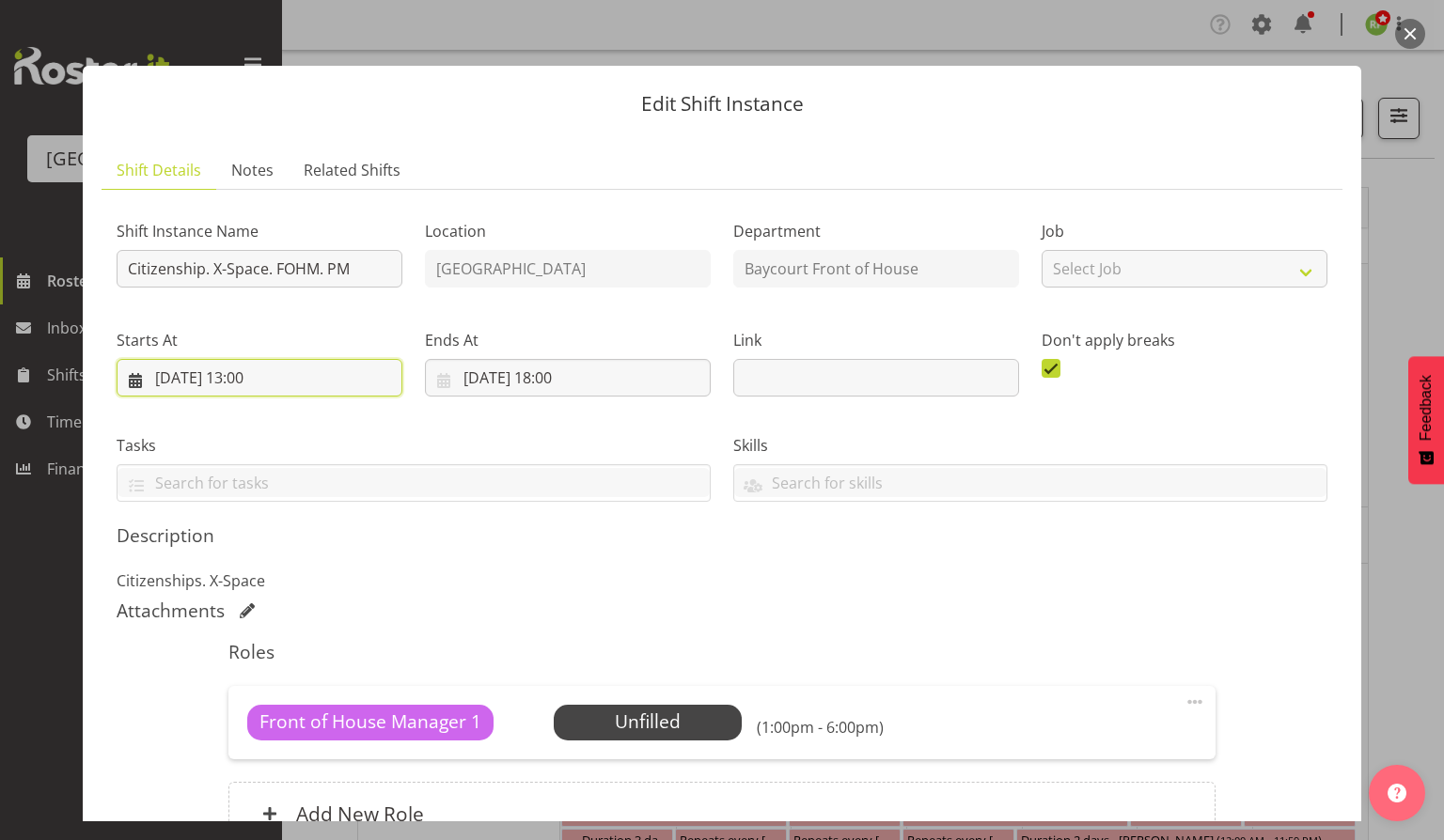
click at [257, 380] on input "[DATE] 13:00" at bounding box center [259, 377] width 286 height 38
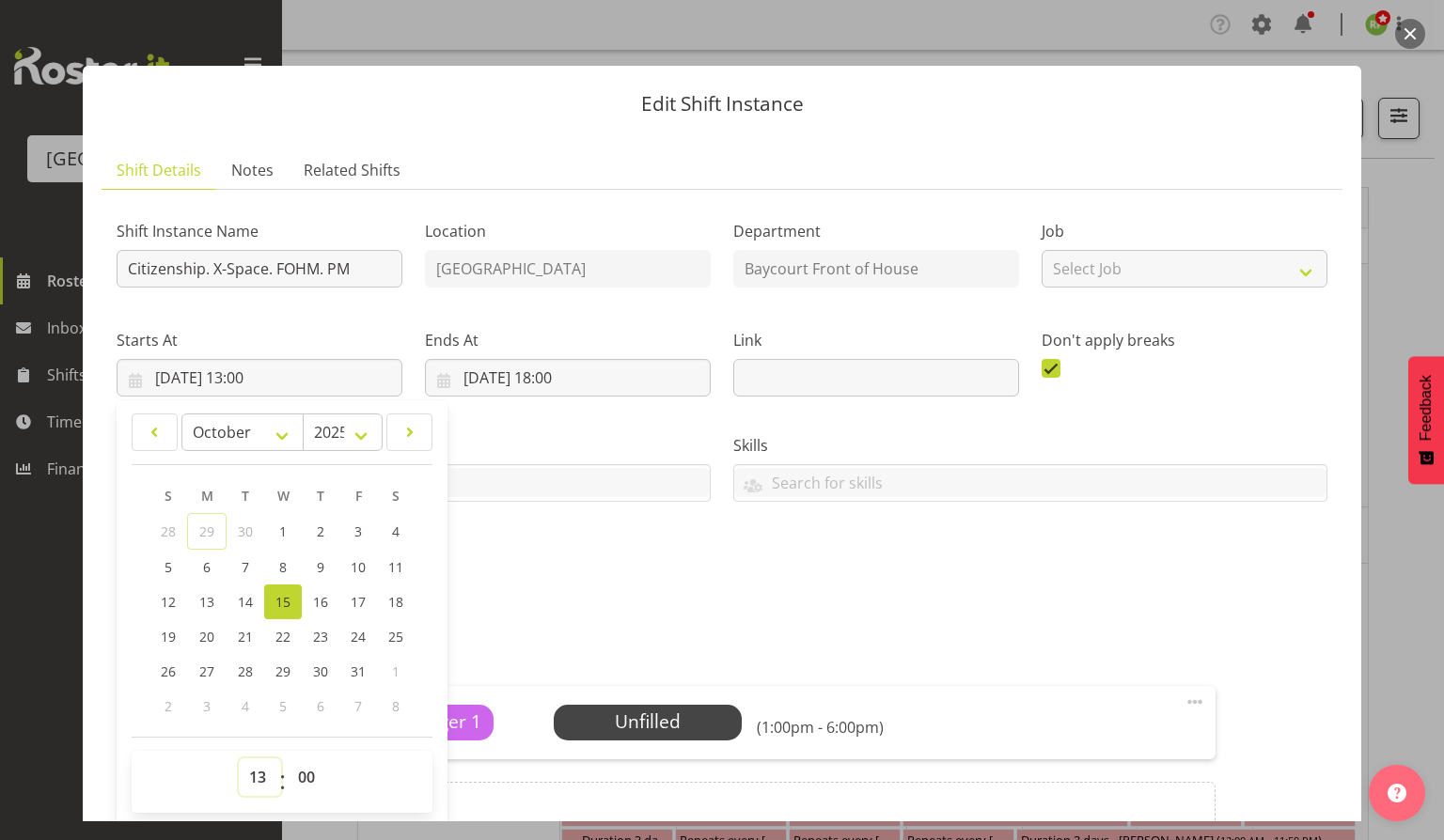
click at [253, 766] on select "00 01 02 03 04 05 06 07 08 09 10 11 12 13 14 15 16 17 18 19 20 21 22 23" at bounding box center [260, 777] width 43 height 38
select select "14"
click at [239, 759] on select "00 01 02 03 04 05 06 07 08 09 10 11 12 13 14 15 16 17 18 19 20 21 22 23" at bounding box center [260, 777] width 43 height 38
type input "[DATE] 14:00"
click at [637, 449] on label "Tasks" at bounding box center [413, 445] width 594 height 22
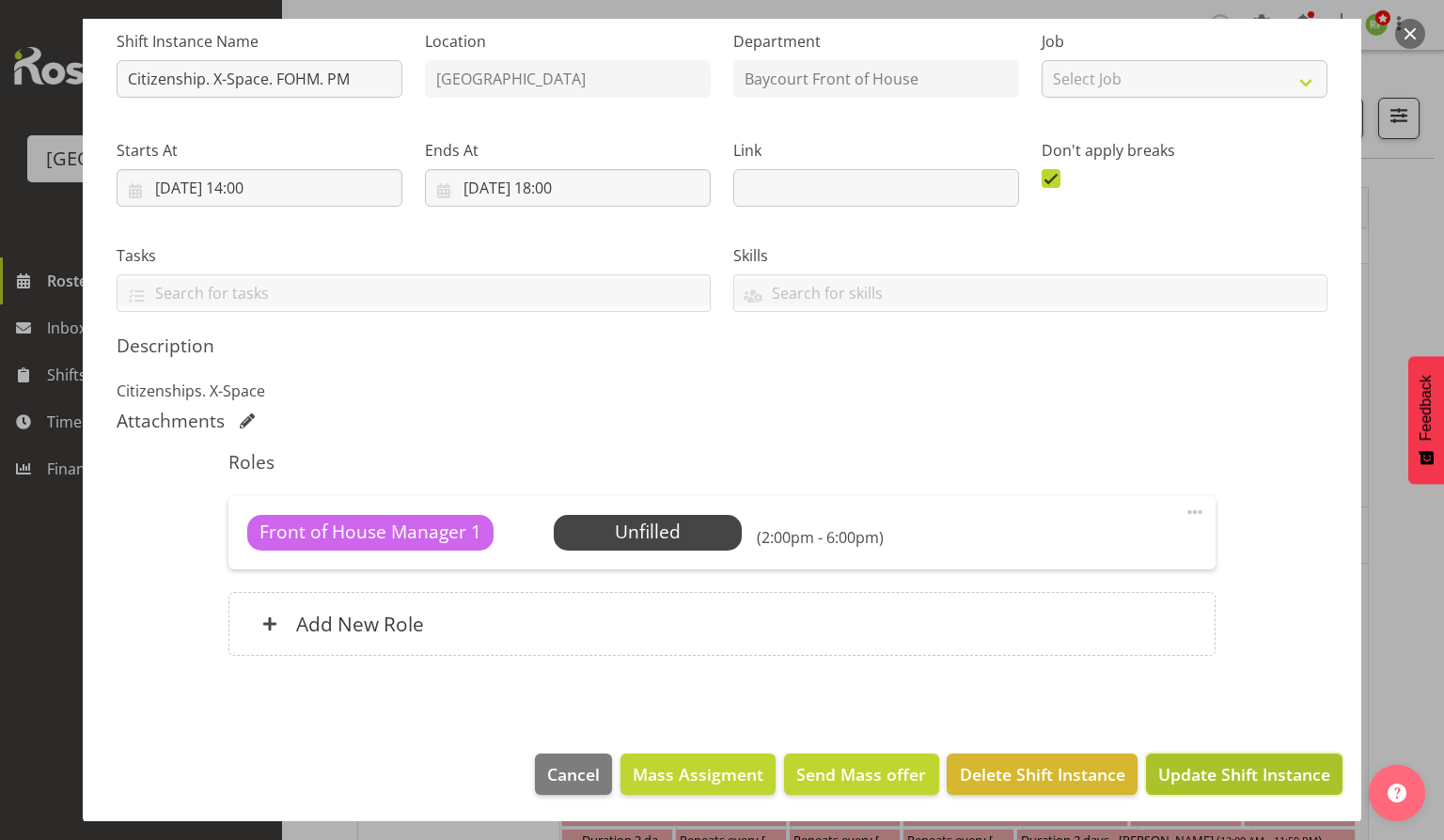
click at [1198, 769] on span "Update Shift Instance" at bounding box center [1244, 774] width 172 height 24
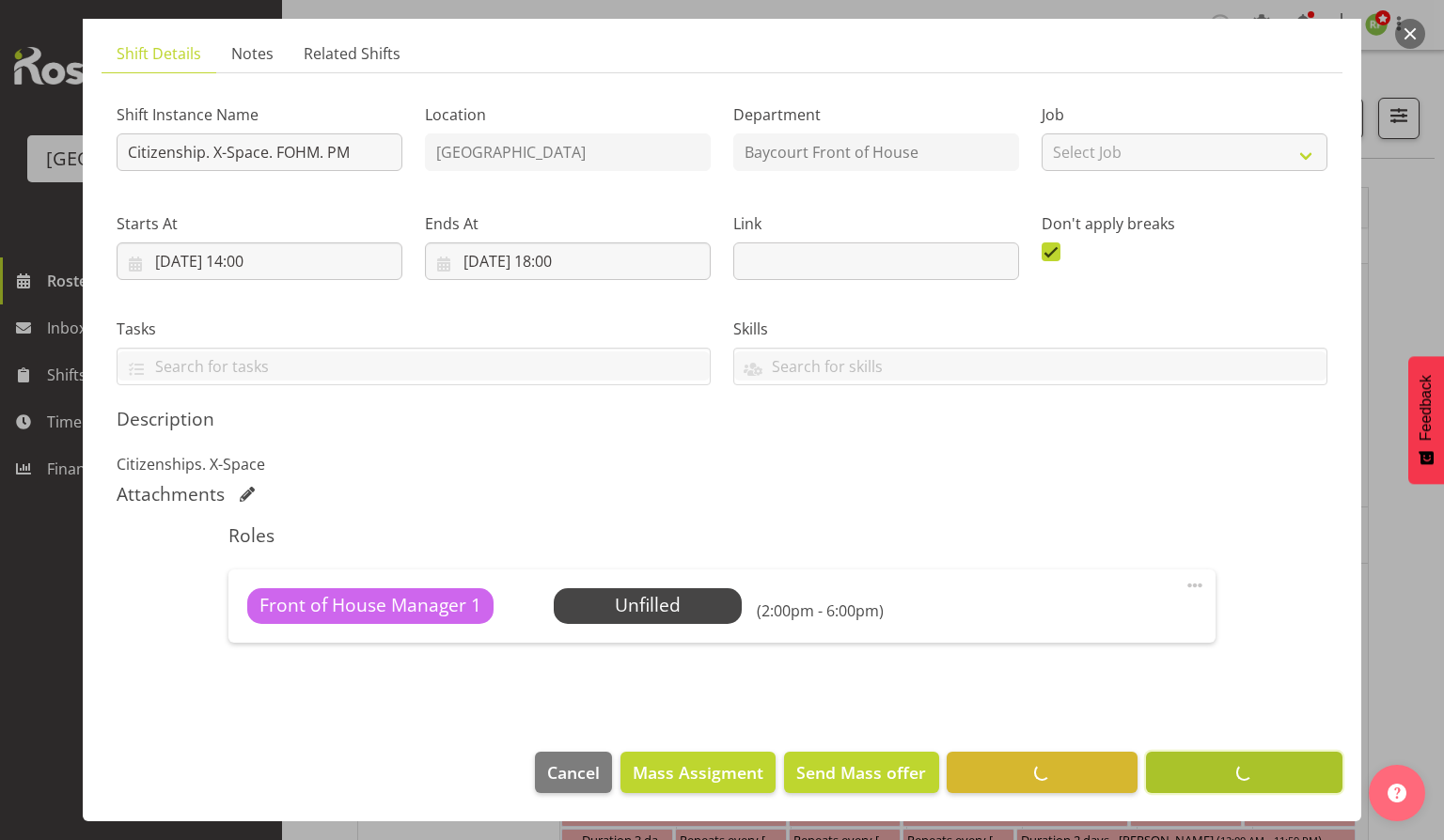
scroll to position [115, 0]
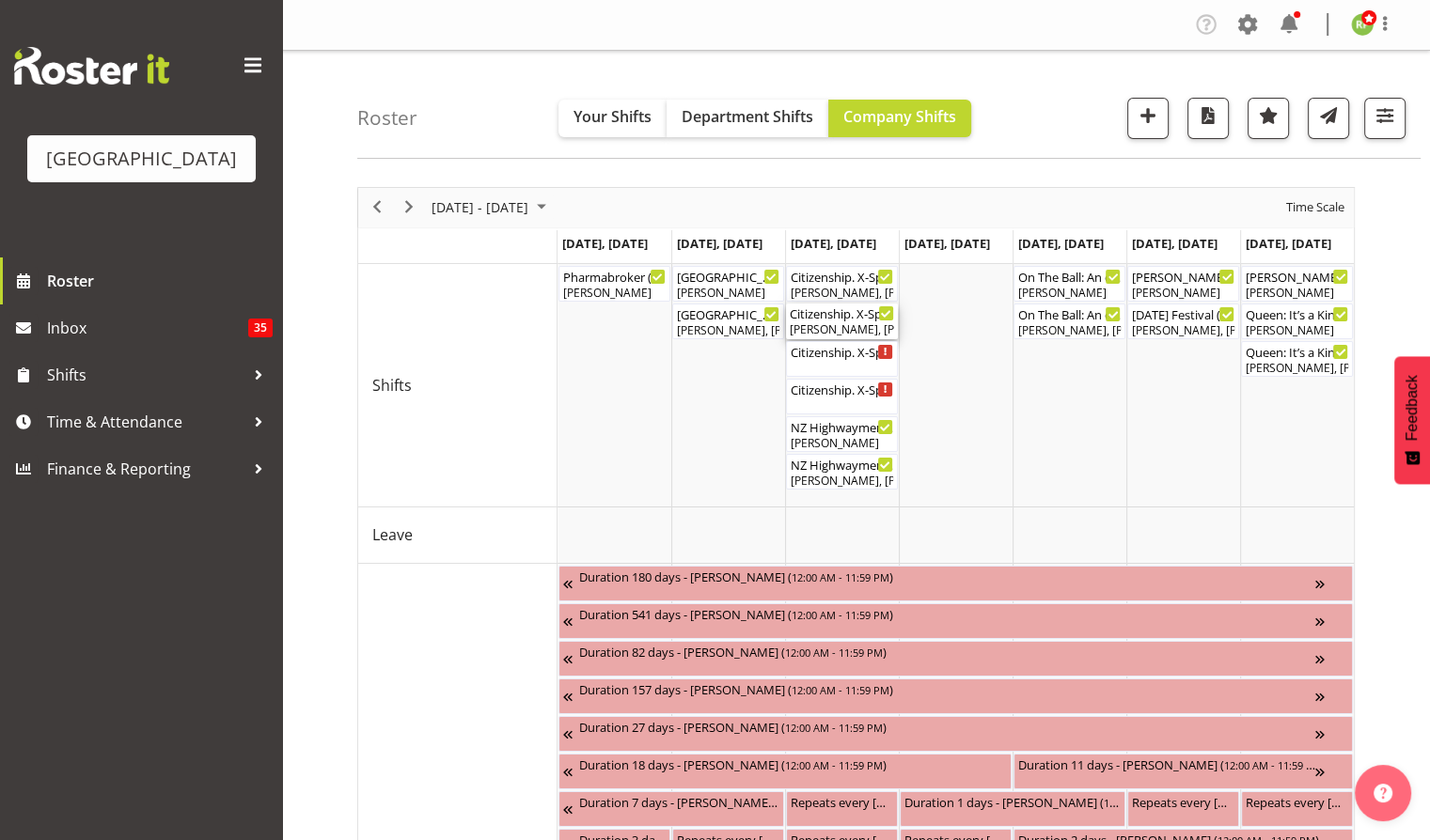
click at [838, 321] on div "Citizenship. X-Space ( 09:30 AM - 01:00 PM ) [PERSON_NAME], [PERSON_NAME], [PER…" at bounding box center [842, 321] width 105 height 36
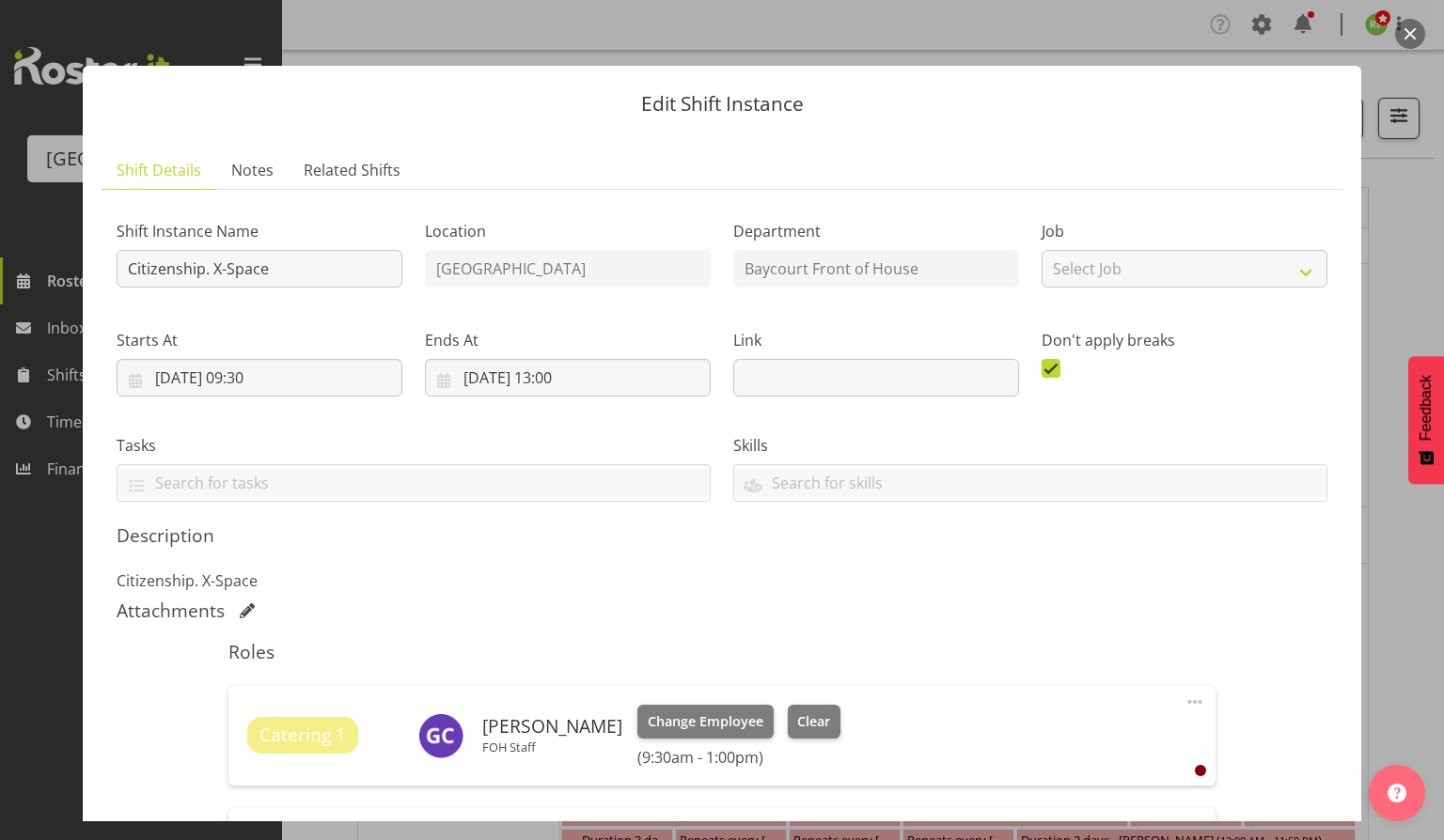
click at [1407, 39] on button "button" at bounding box center [1410, 33] width 30 height 30
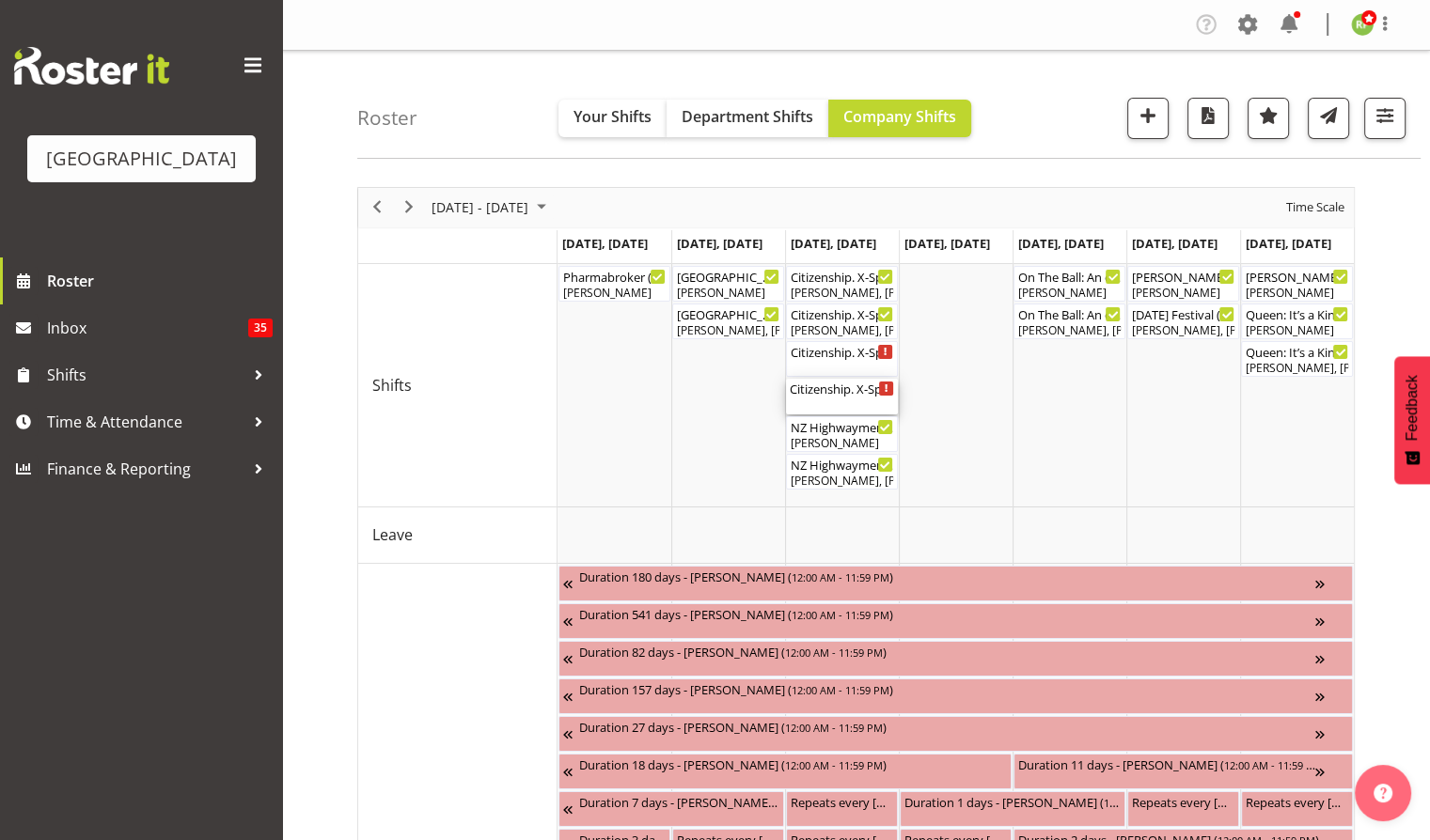
click at [839, 389] on div "Citizenship. X-Space .PM ( 02:00 PM - 05:30 PM )" at bounding box center [842, 387] width 105 height 18
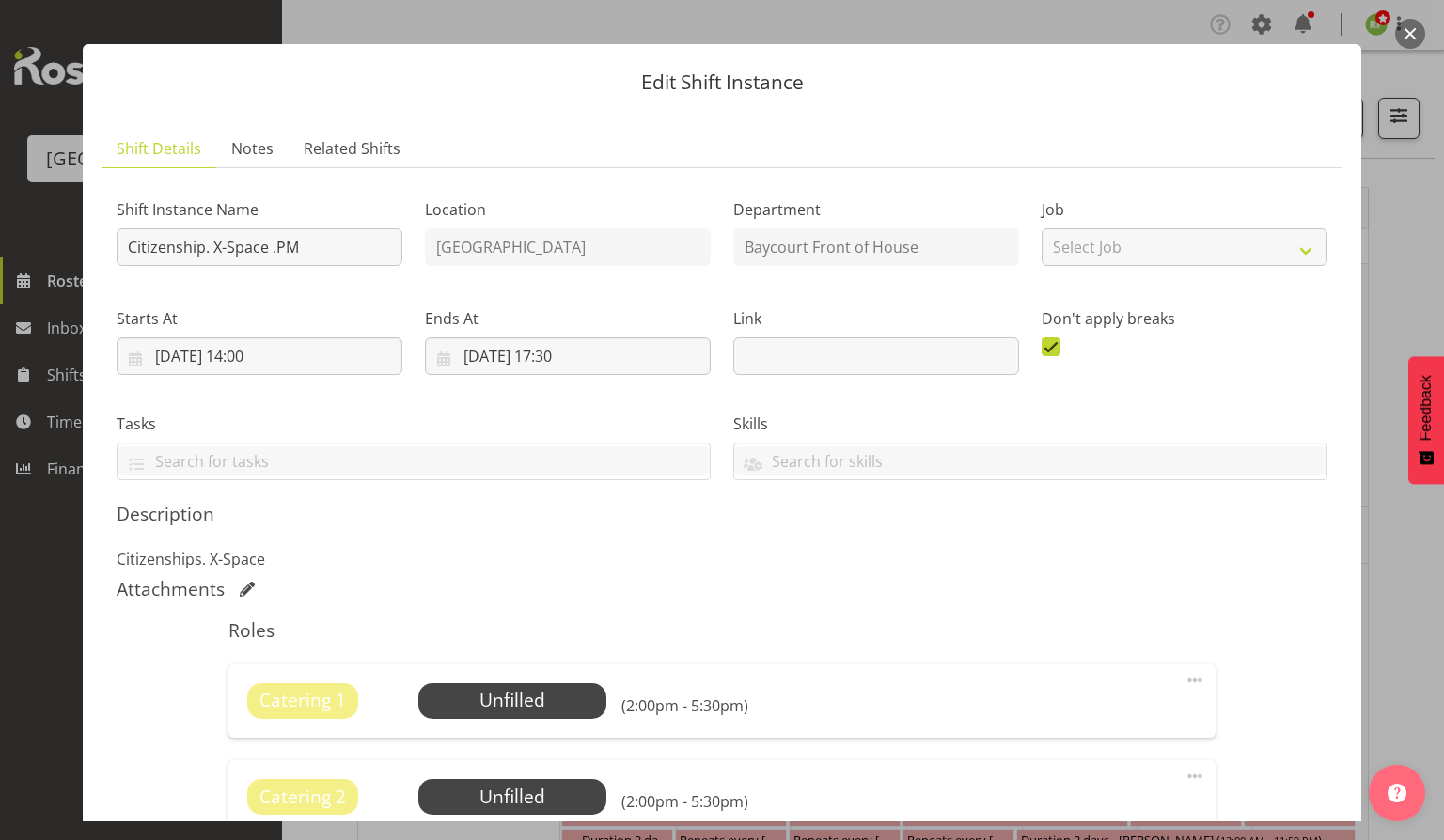
scroll to position [382, 0]
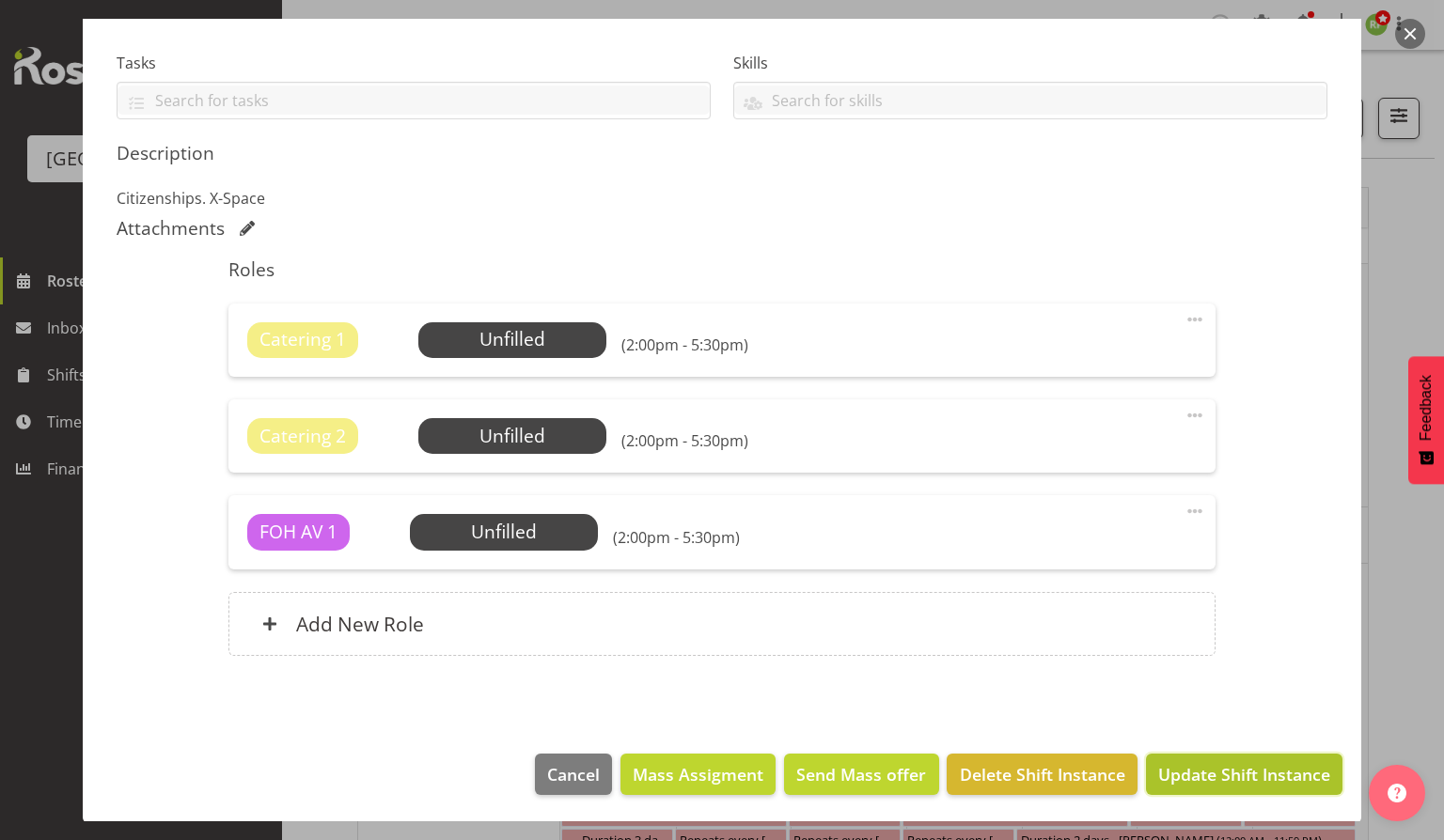
click at [1230, 776] on span "Update Shift Instance" at bounding box center [1244, 774] width 172 height 24
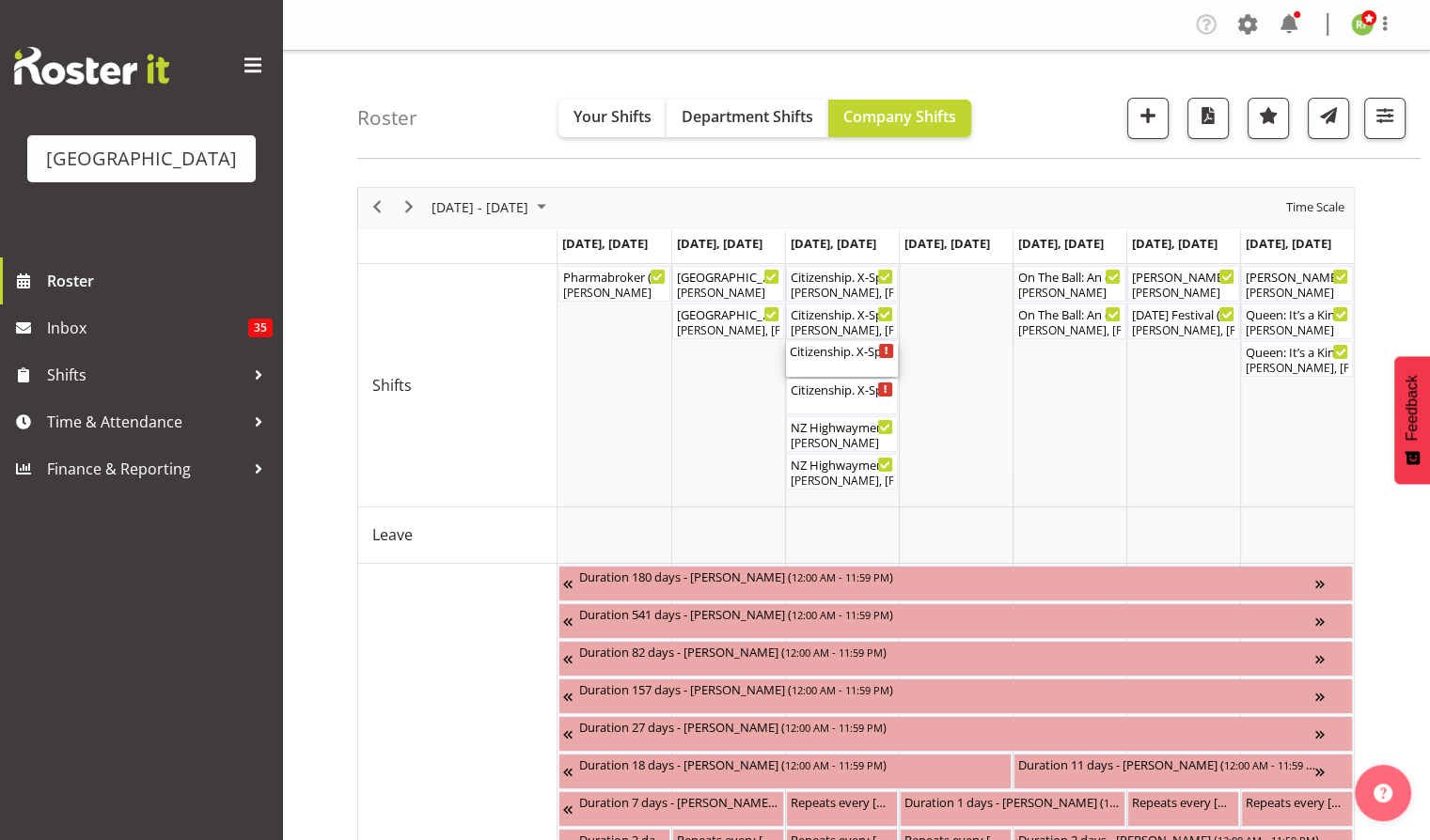
click at [845, 357] on div "Citizenship. X-Space. FOHM. PM ( 02:00 PM - 06:00 PM )" at bounding box center [842, 350] width 105 height 18
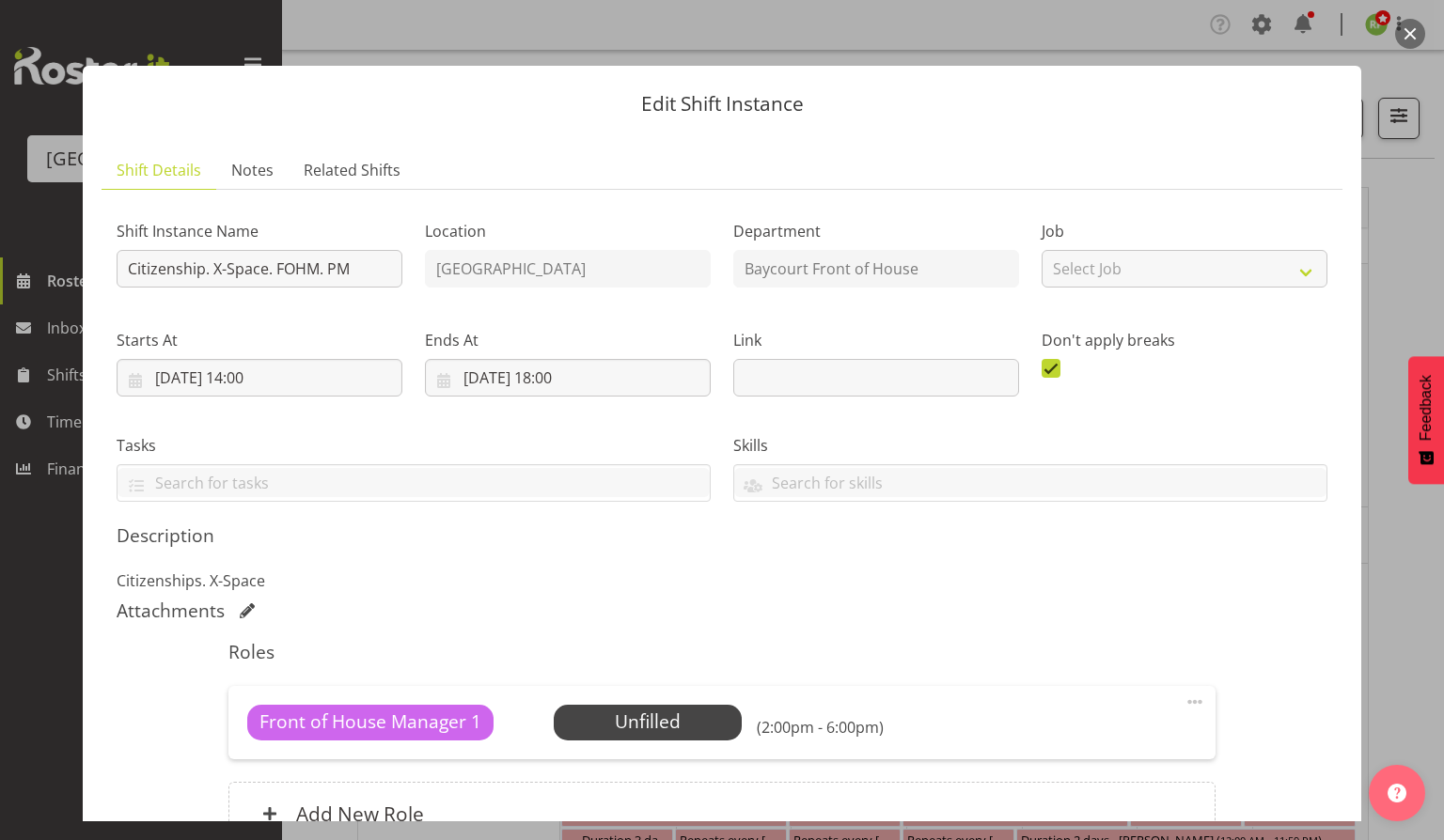
scroll to position [190, 0]
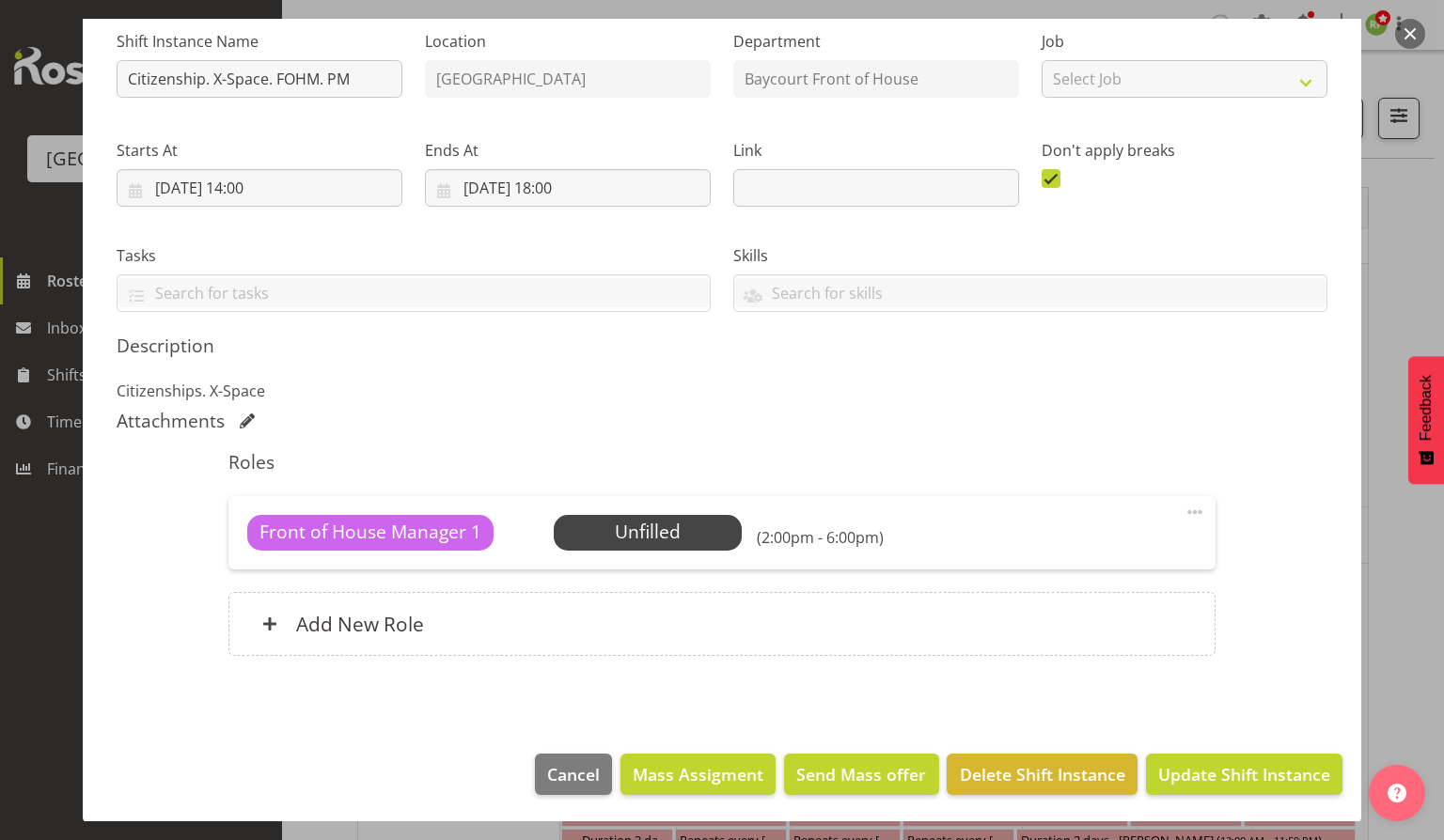
click at [1407, 36] on button "button" at bounding box center [1410, 33] width 30 height 30
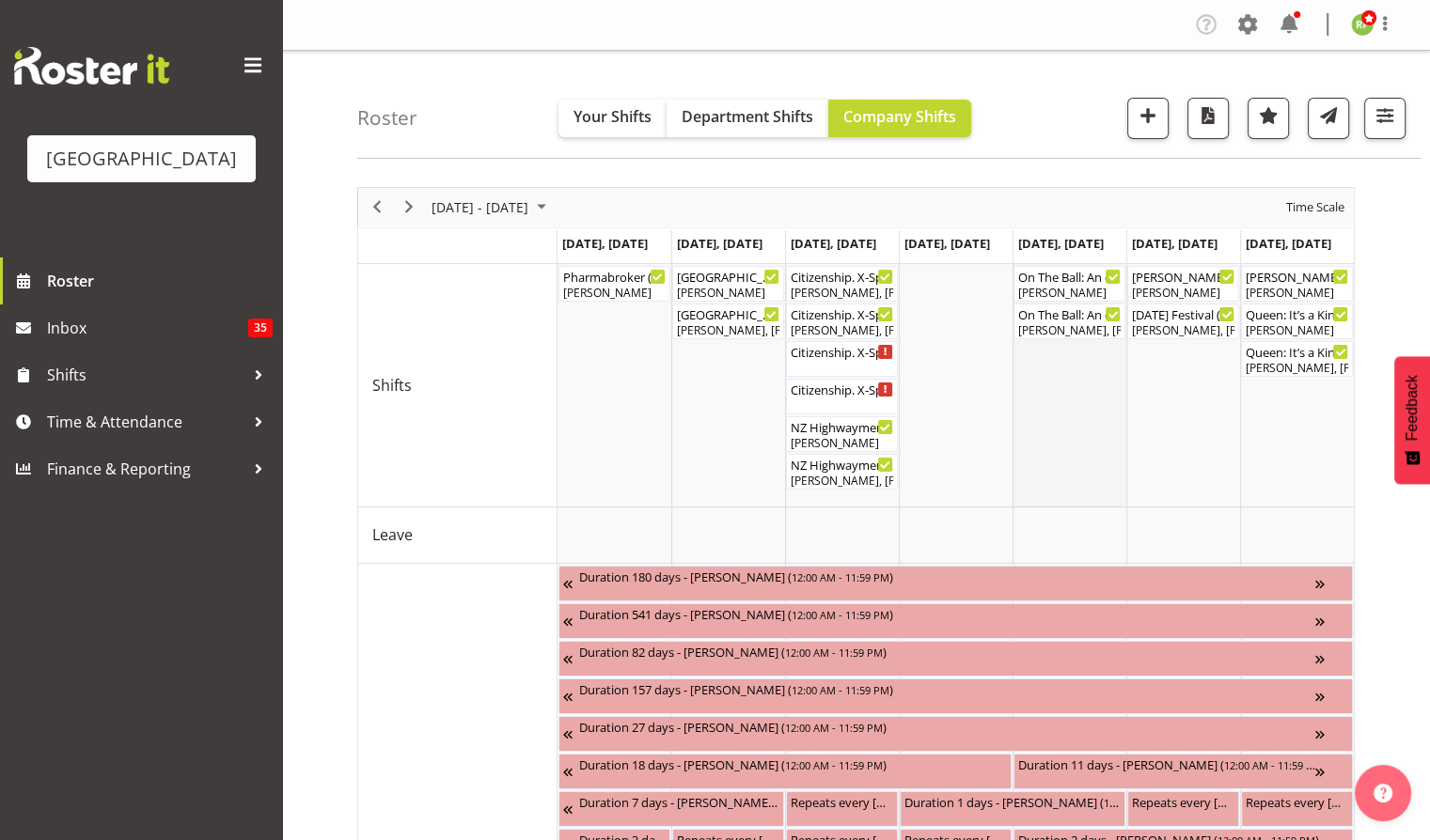
click at [1105, 500] on td "Timeline Week of October 13, 2025" at bounding box center [1068, 385] width 114 height 243
click at [812, 480] on div "[PERSON_NAME], [PERSON_NAME], [PERSON_NAME], [PERSON_NAME], [PERSON_NAME], [PER…" at bounding box center [842, 479] width 105 height 16
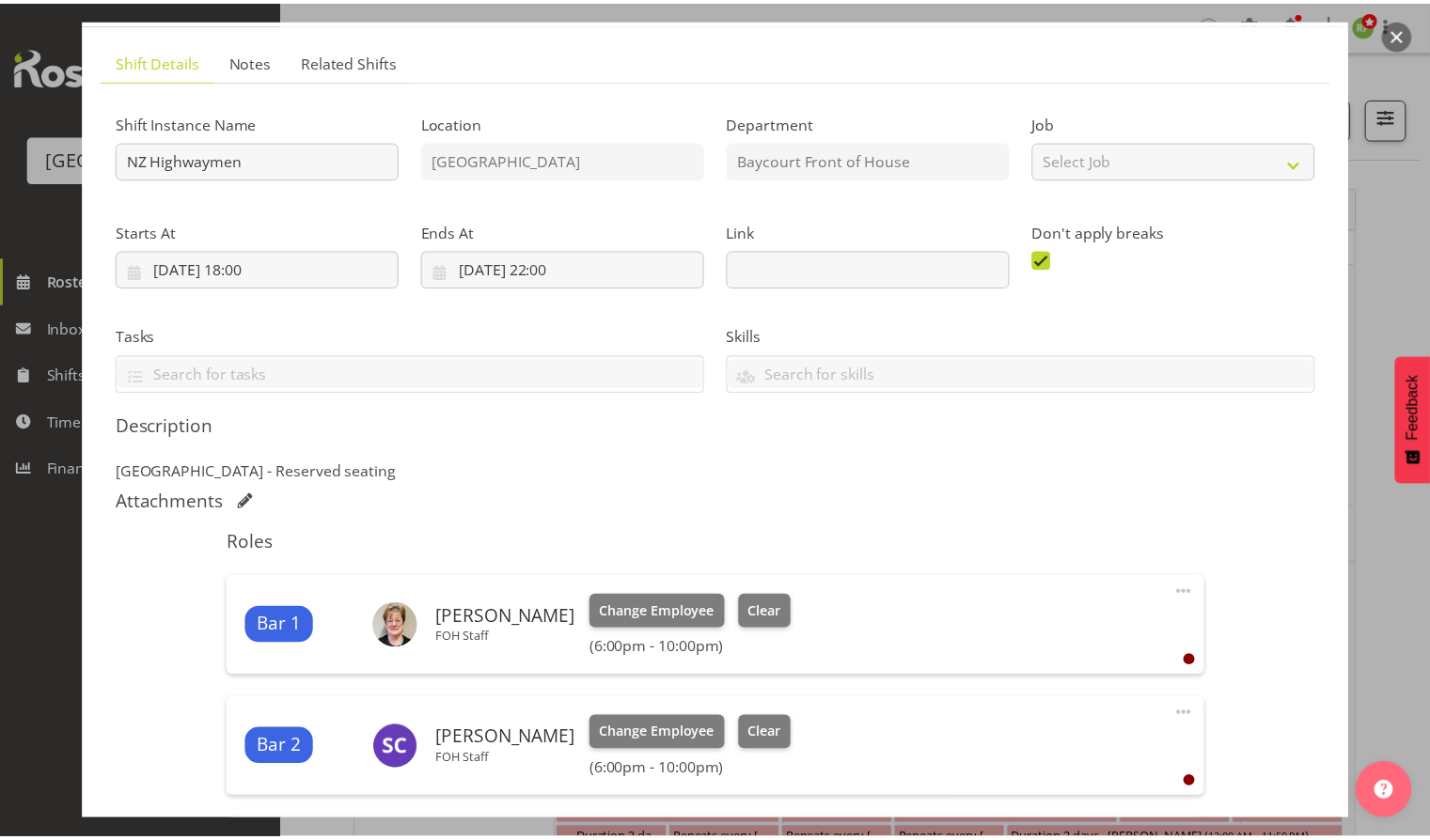
scroll to position [0, 0]
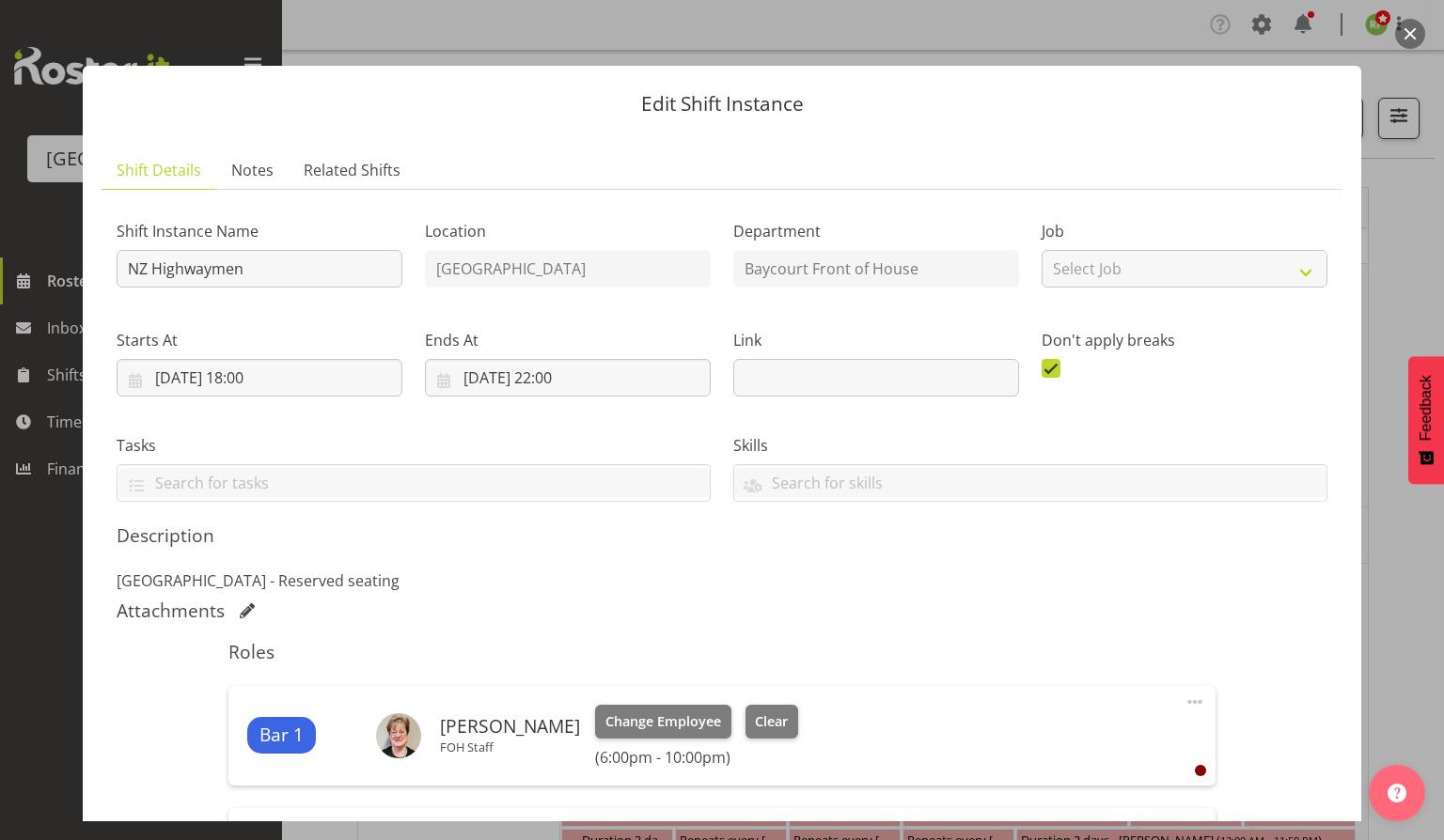
click at [1414, 30] on button "button" at bounding box center [1410, 33] width 30 height 30
